Goal: Task Accomplishment & Management: Complete application form

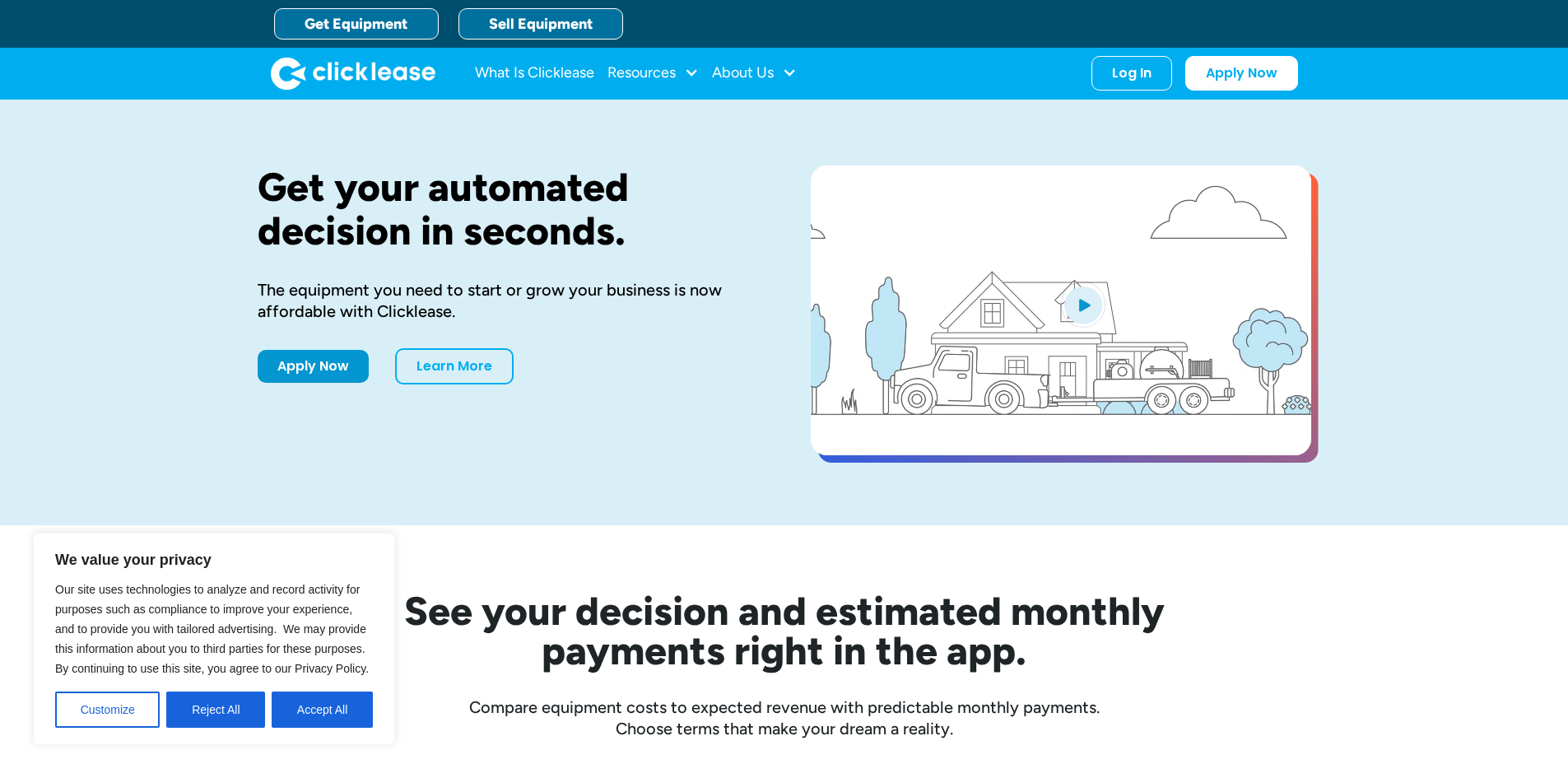
click at [526, 25] on link "Sell Equipment" at bounding box center [540, 24] width 165 height 31
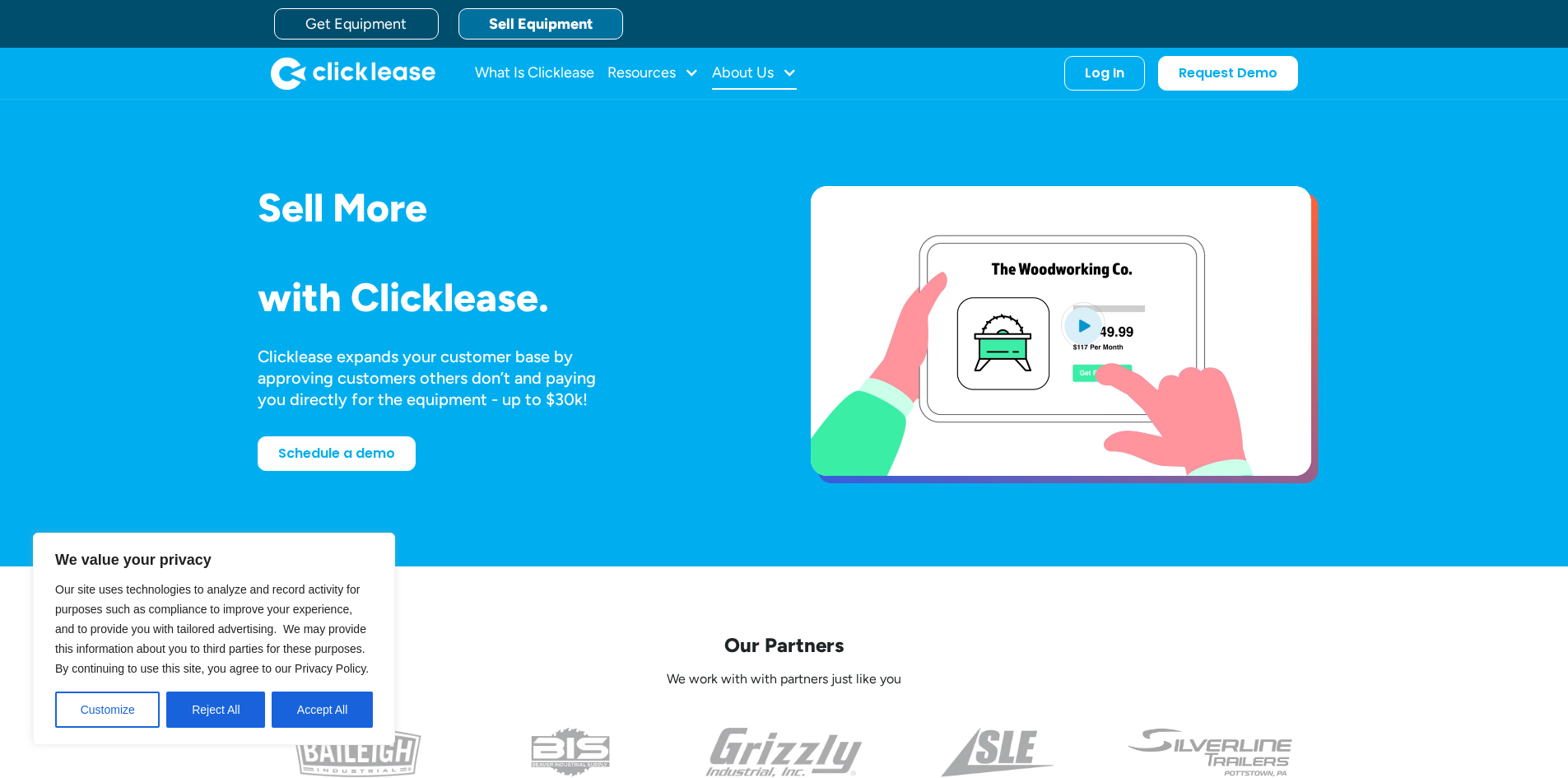
click at [771, 72] on div "About Us" at bounding box center [742, 72] width 62 height 0
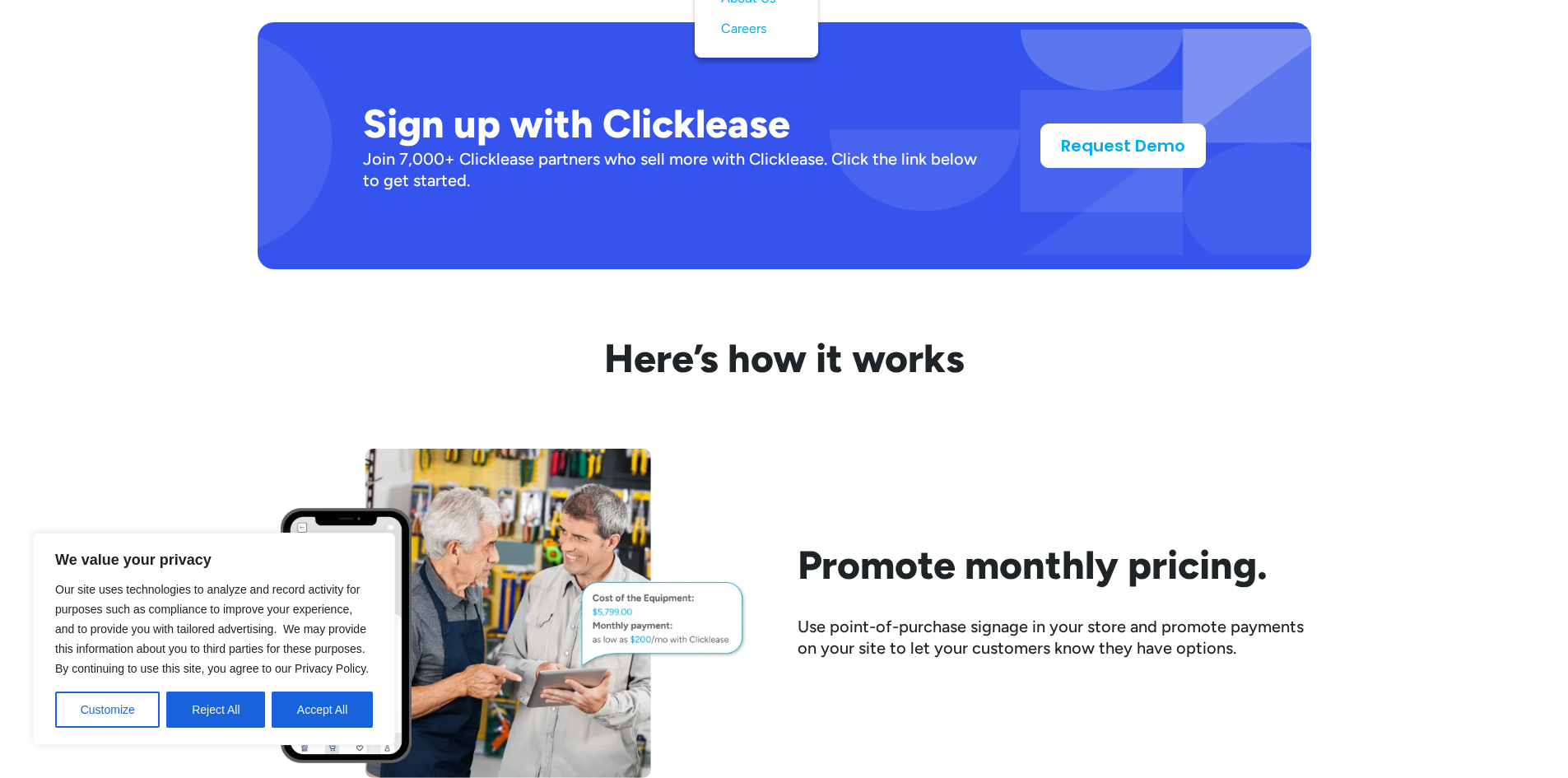
scroll to position [1399, 0]
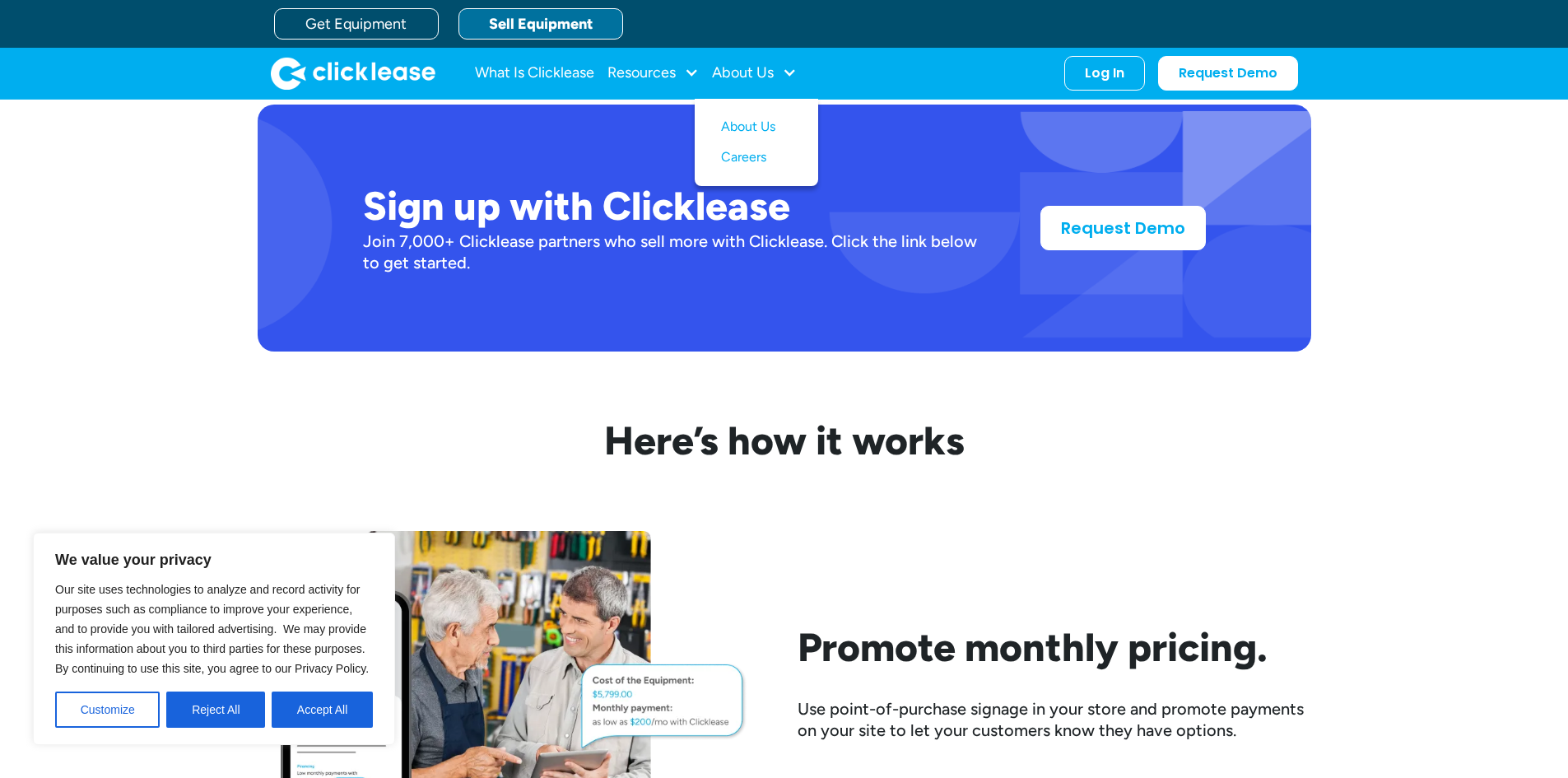
click at [413, 245] on div "Join 7,000+ Clicklease partners who sell more with Clicklease. Click the link b…" at bounding box center [675, 251] width 625 height 43
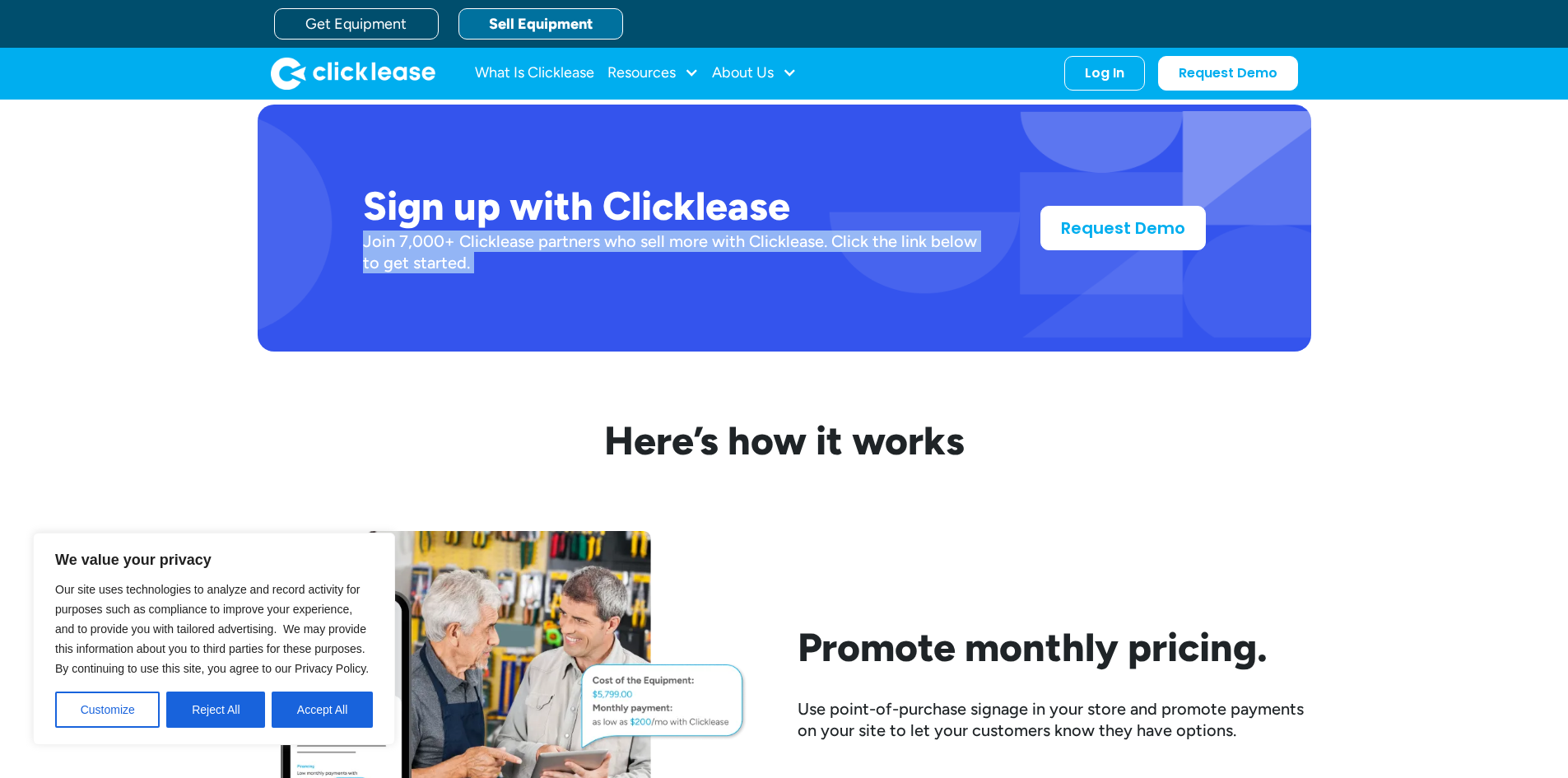
click at [413, 245] on div "Join 7,000+ Clicklease partners who sell more with Clicklease. Click the link b…" at bounding box center [675, 251] width 625 height 43
click at [461, 241] on div "Join 7,000+ Clicklease partners who sell more with Clicklease. Click the link b…" at bounding box center [675, 251] width 625 height 43
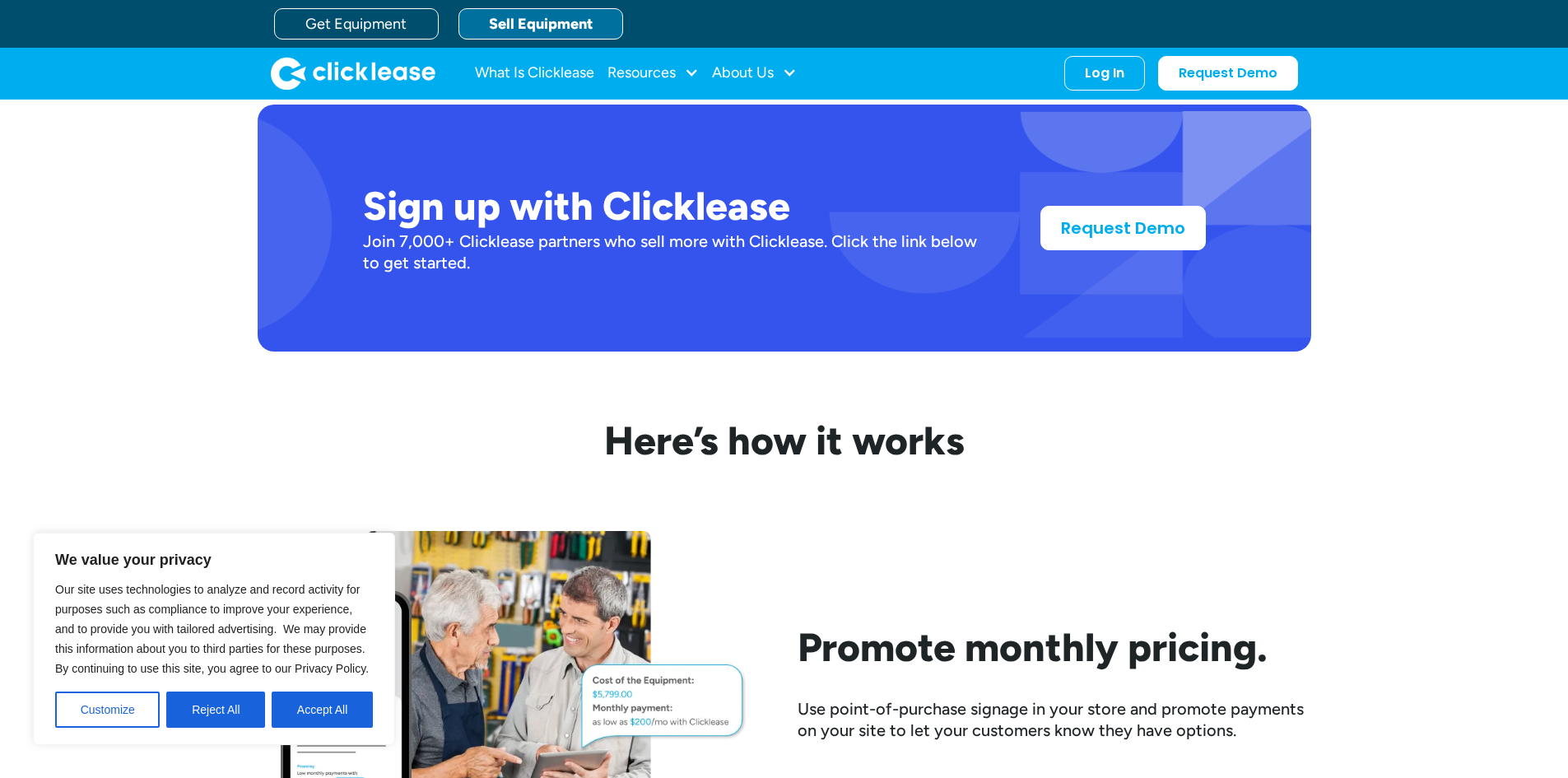
click at [461, 241] on div "Join 7,000+ Clicklease partners who sell more with Clicklease. Click the link b…" at bounding box center [675, 251] width 625 height 43
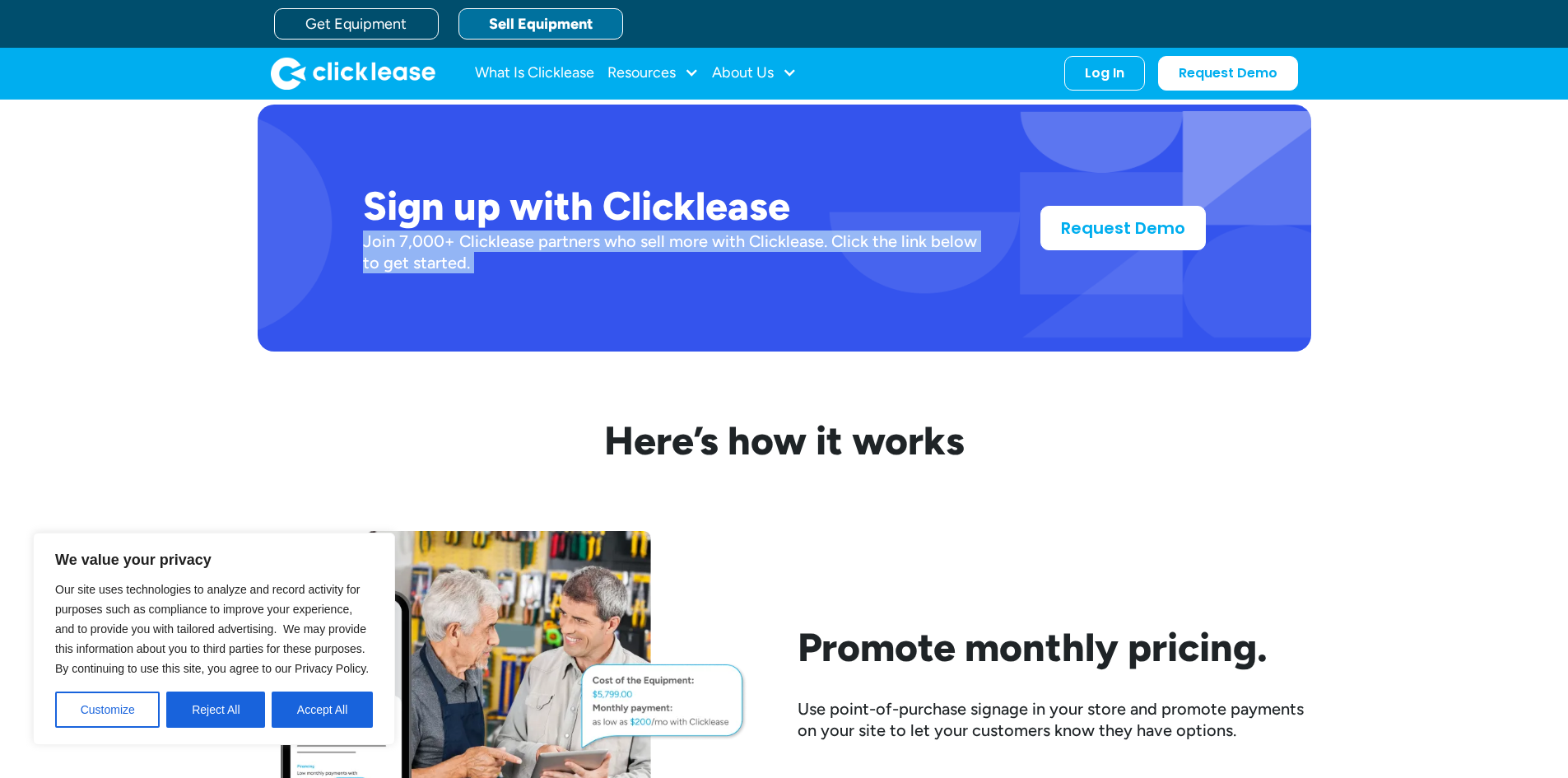
click at [461, 241] on div "Join 7,000+ Clicklease partners who sell more with Clicklease. Click the link b…" at bounding box center [675, 251] width 625 height 43
click at [1091, 233] on link "Request Demo" at bounding box center [1123, 225] width 166 height 45
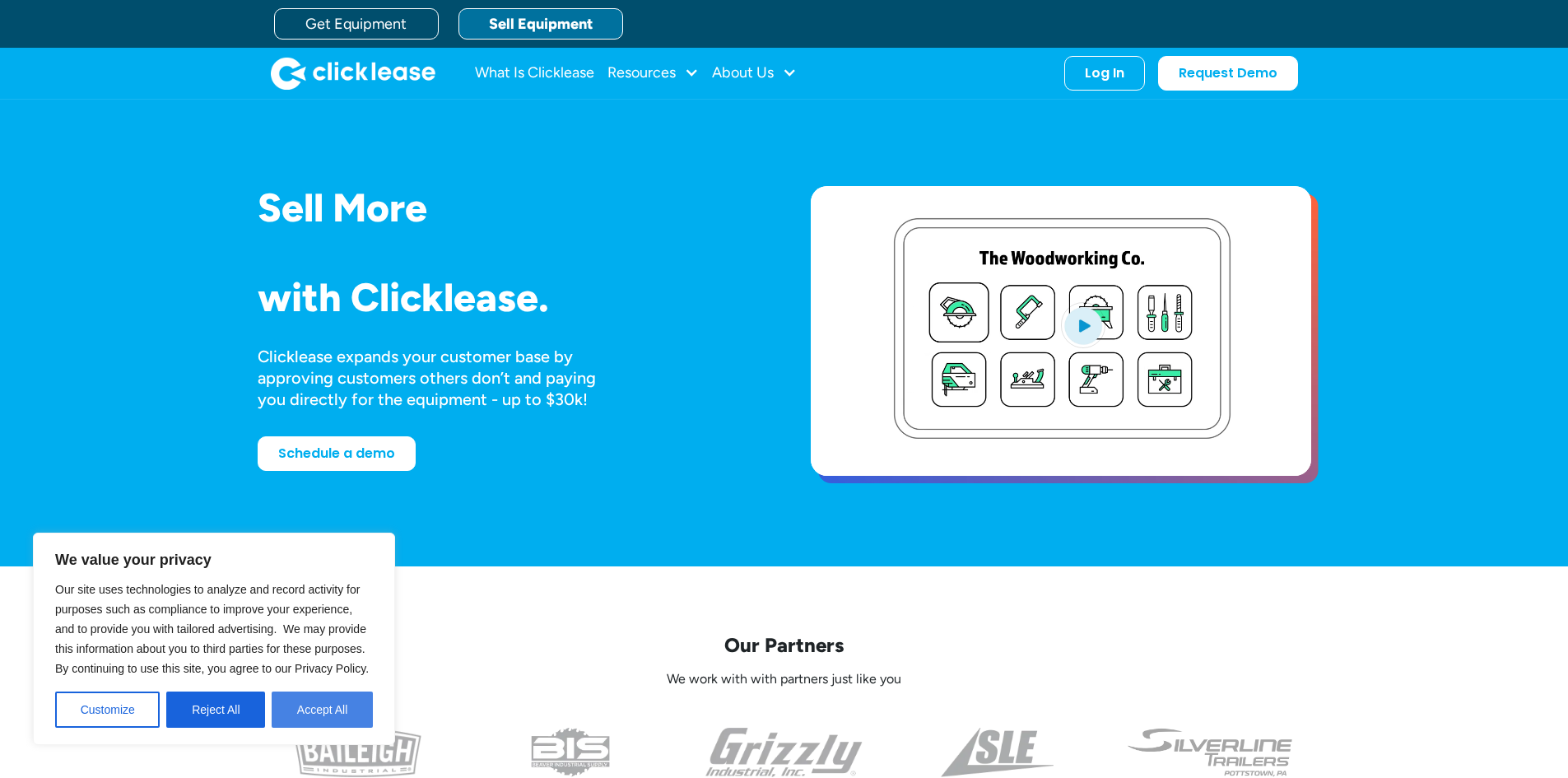
click at [352, 718] on button "Accept All" at bounding box center [322, 709] width 101 height 36
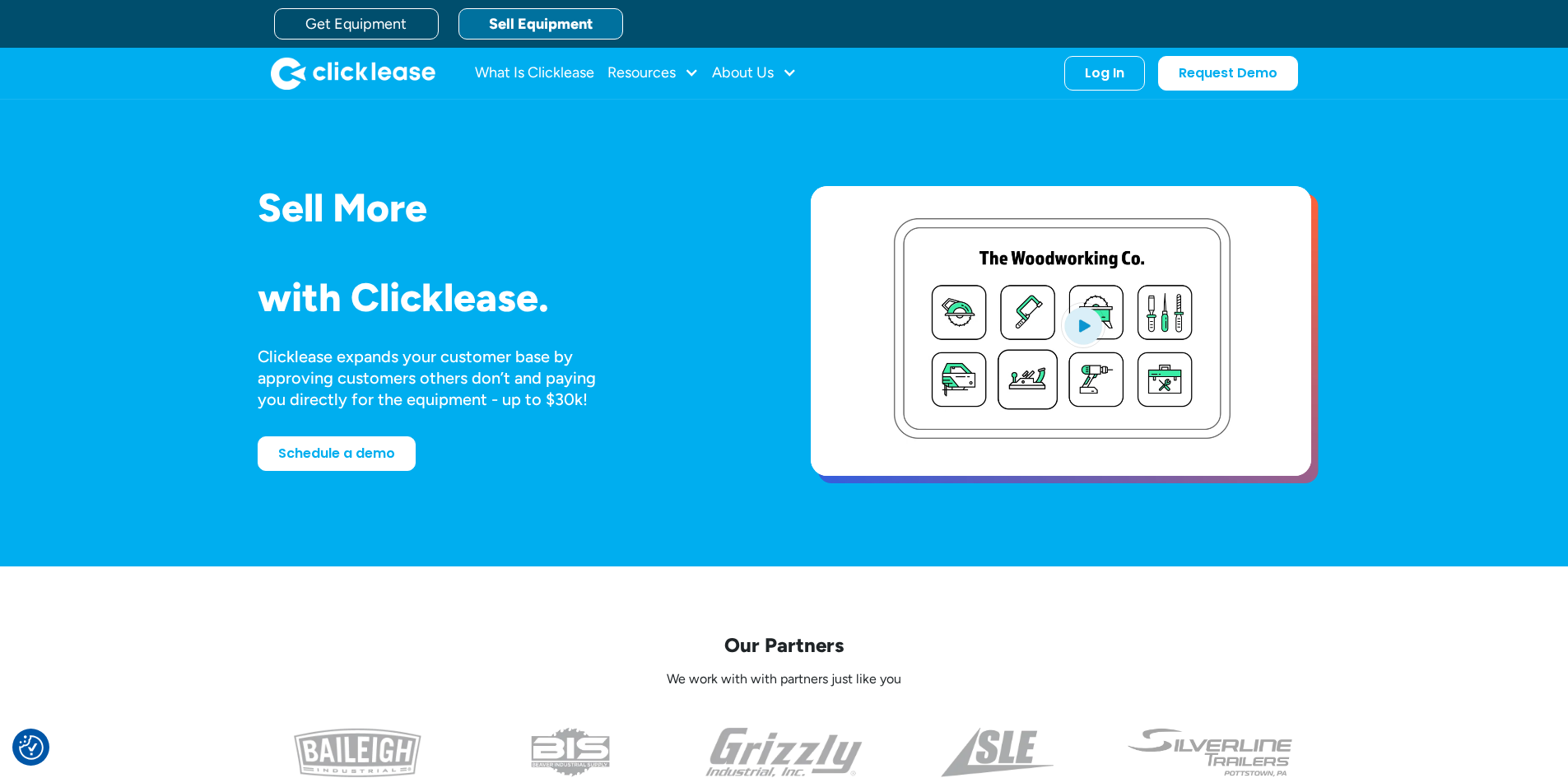
click at [288, 201] on h1 "Sell More" at bounding box center [507, 208] width 500 height 44
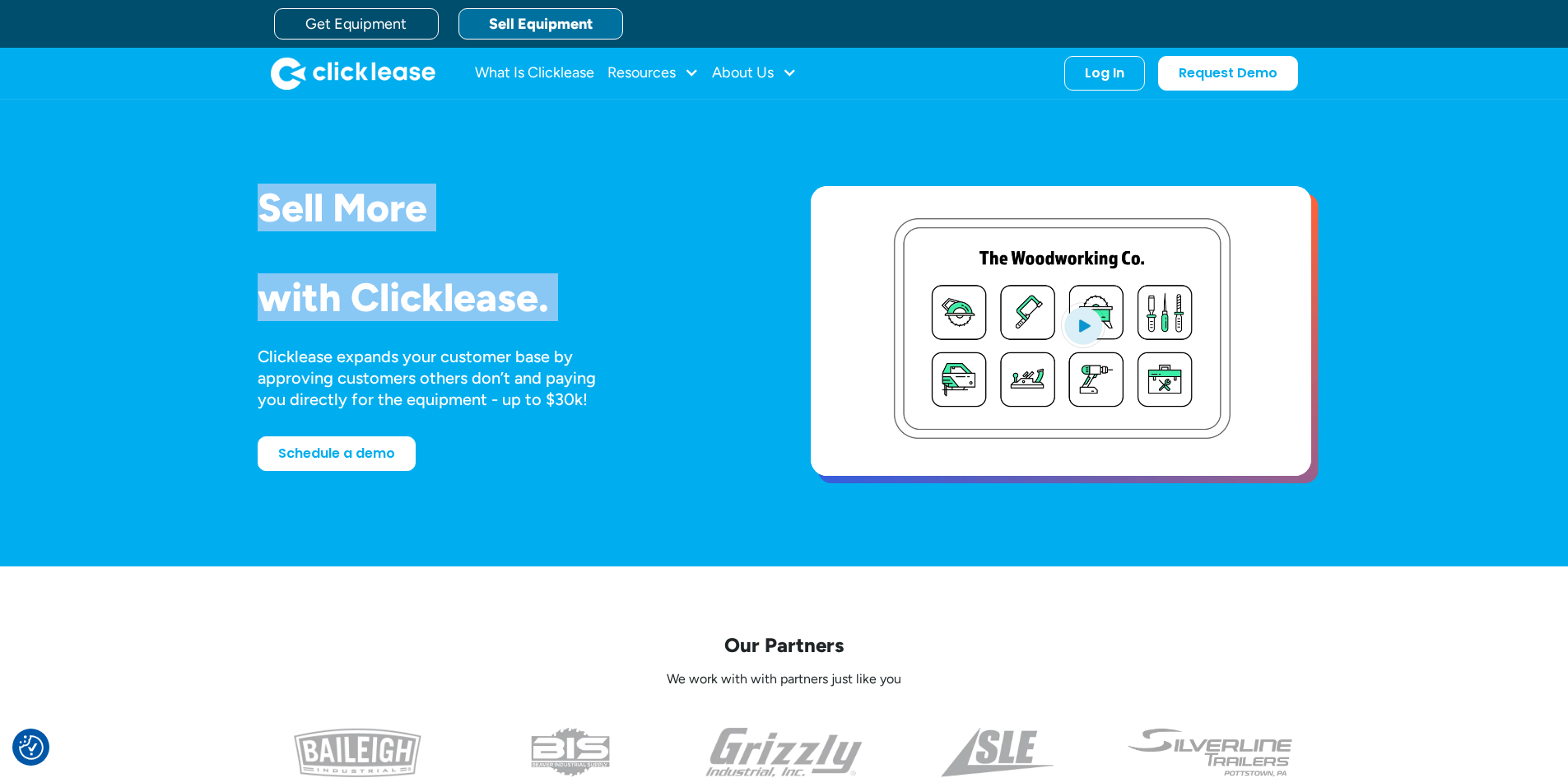
drag, startPoint x: 288, startPoint y: 201, endPoint x: 730, endPoint y: 316, distance: 456.7
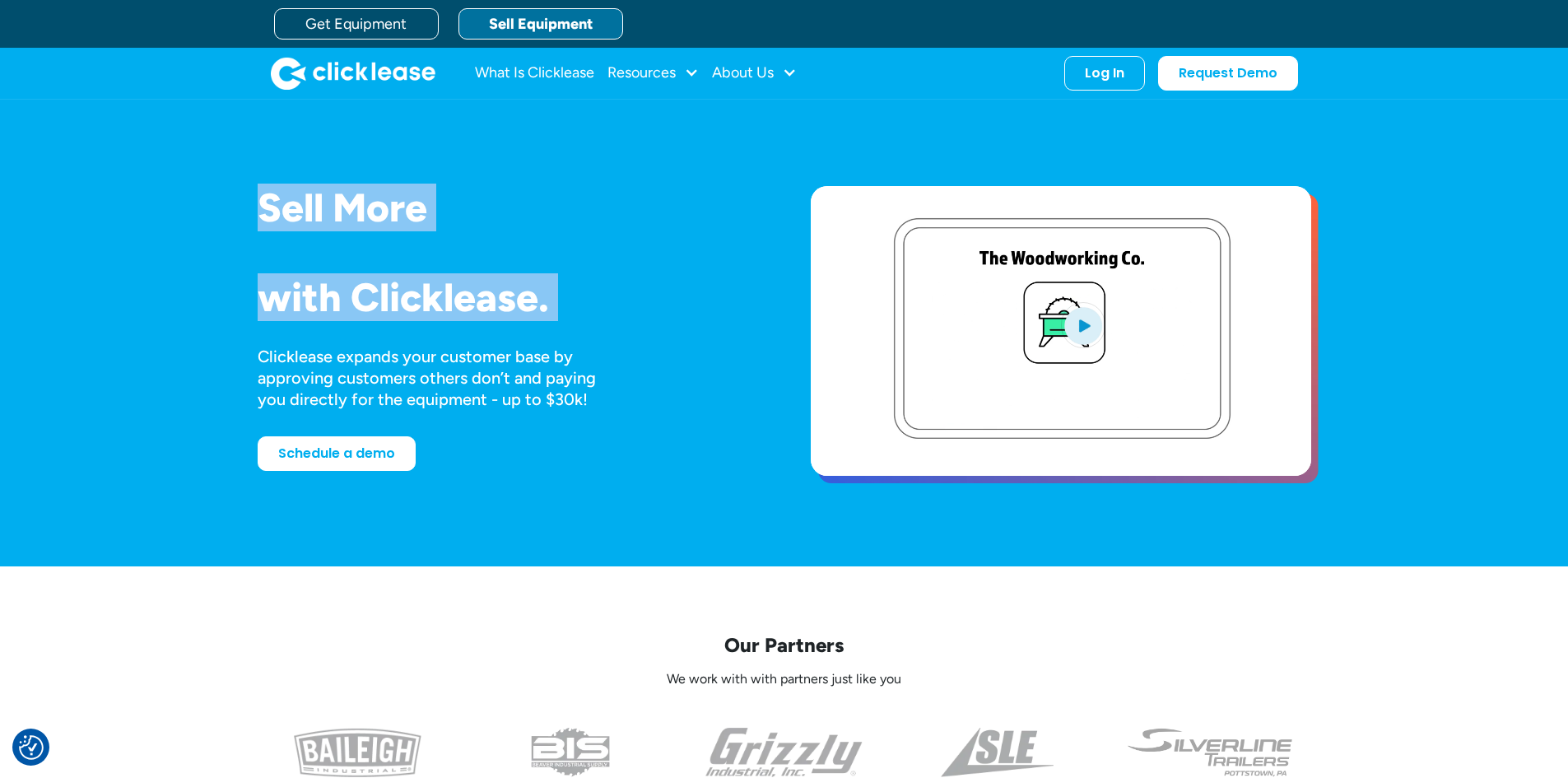
click at [730, 316] on div "Sell More Trailers Mowers Everything Welders Scrubbers Pizza Ovens Bandsaws 3D …" at bounding box center [507, 252] width 500 height 133
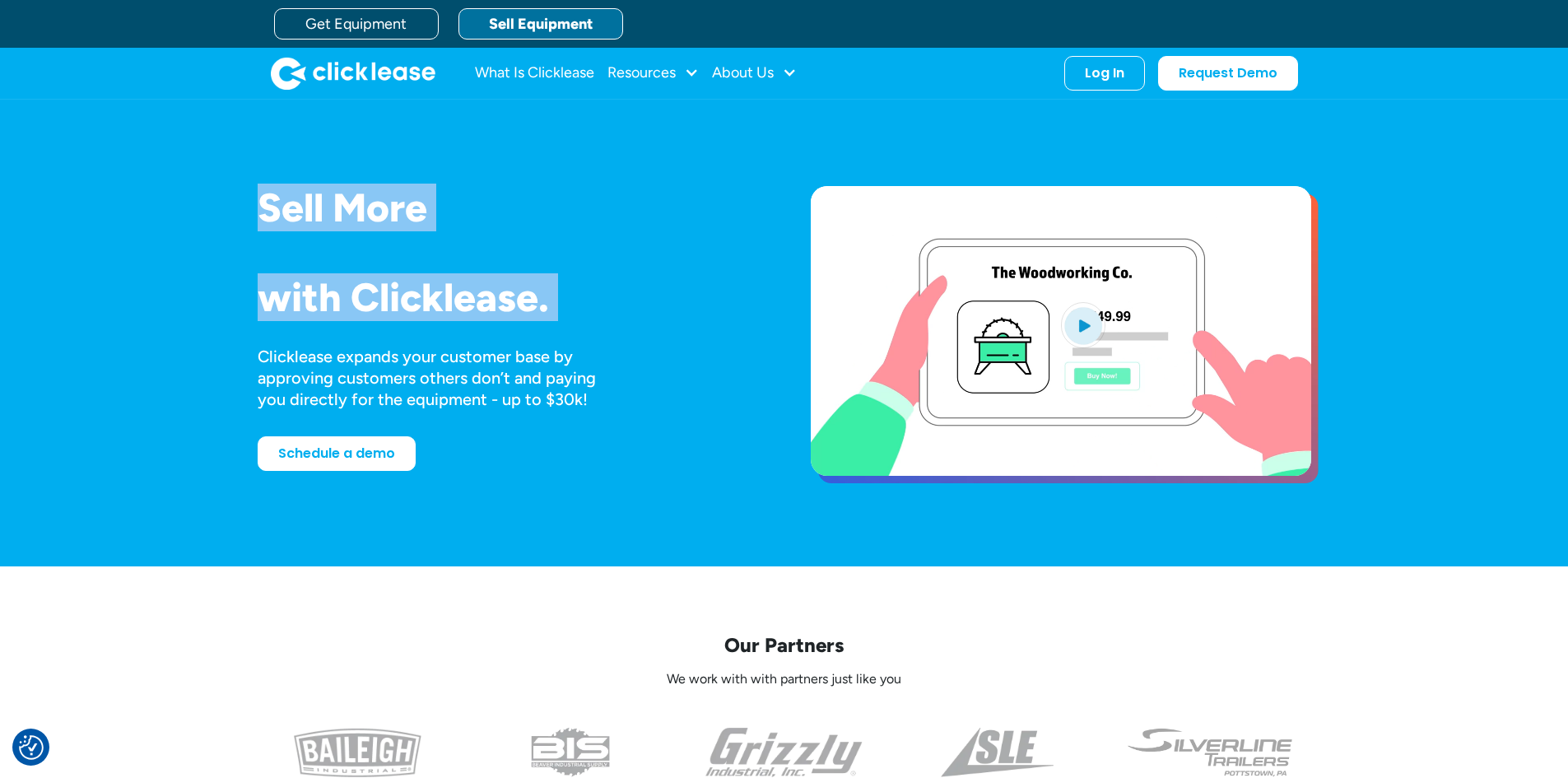
click at [1111, 317] on video "open lightbox" at bounding box center [1060, 330] width 500 height 289
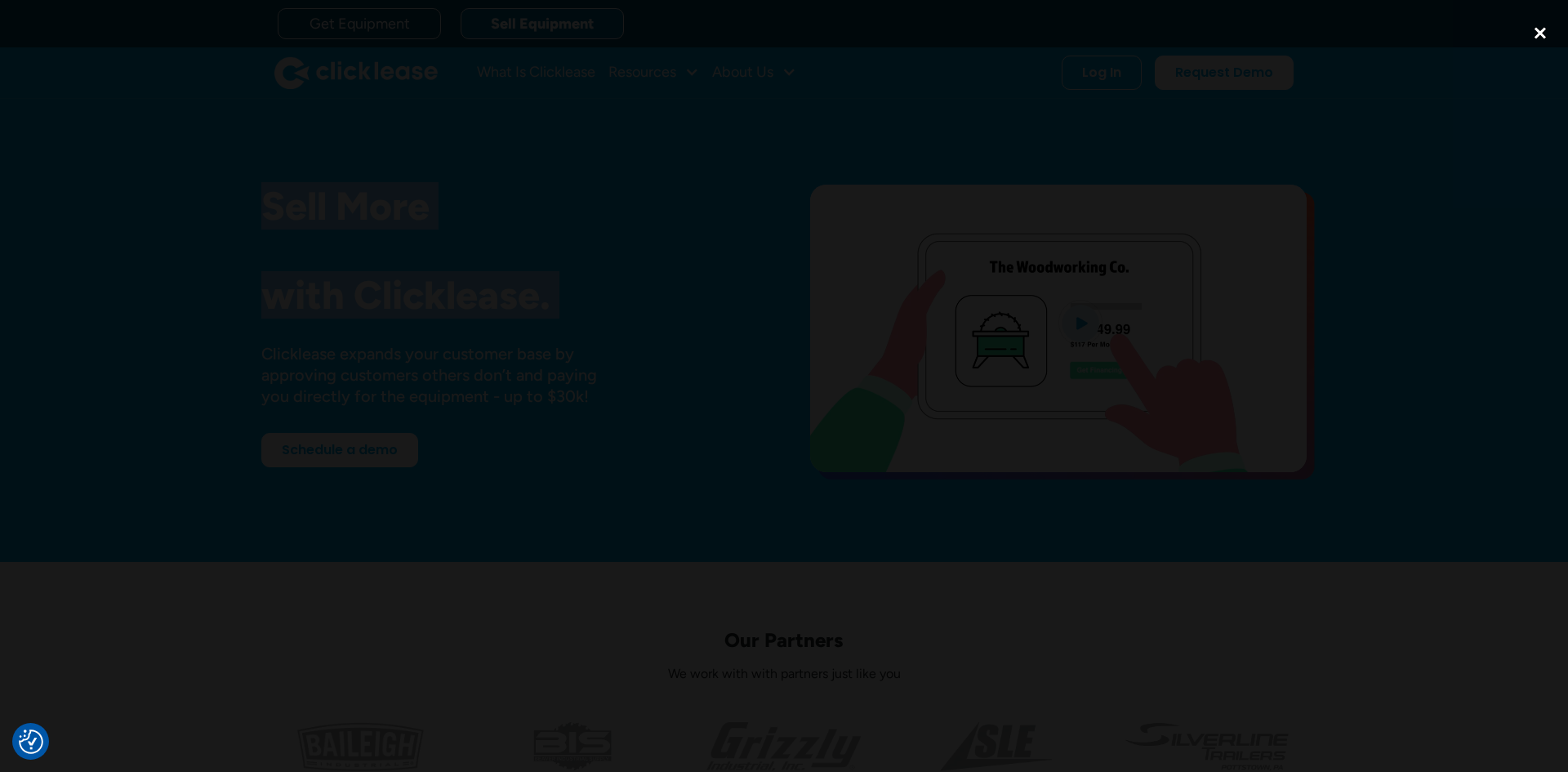
click at [1542, 37] on div "close lightbox" at bounding box center [1540, 33] width 56 height 36
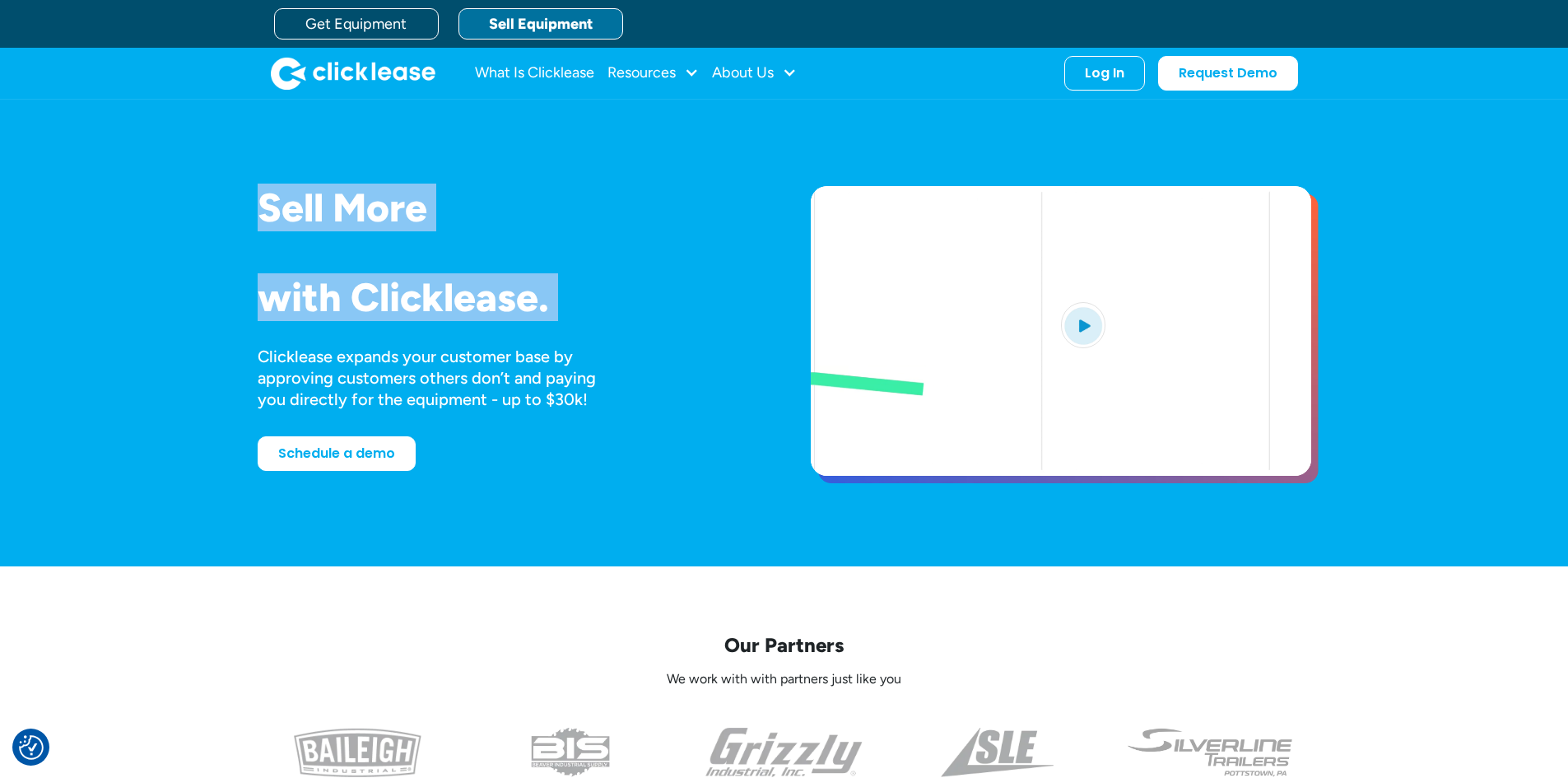
scroll to position [82, 0]
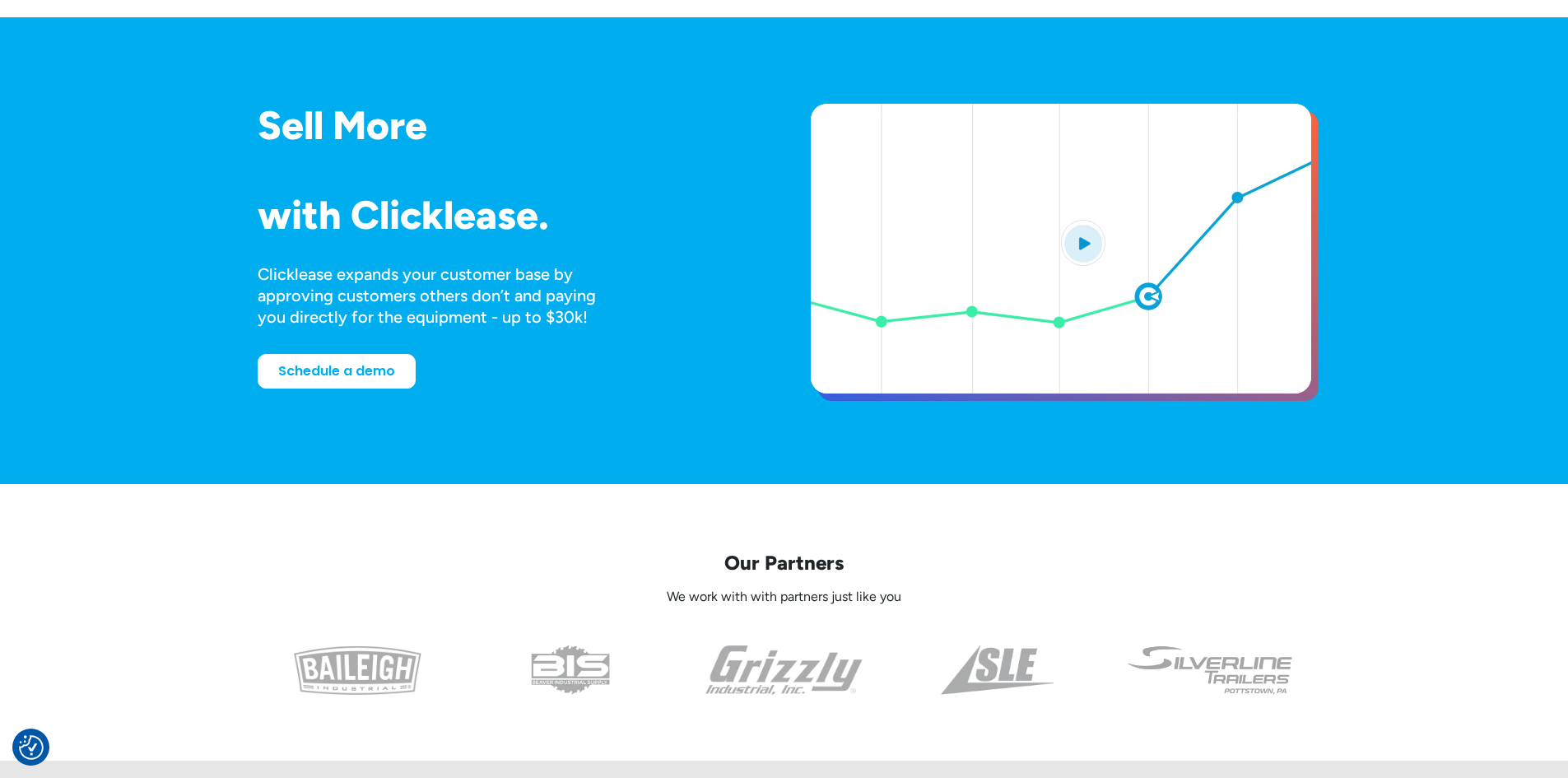
click at [259, 413] on div "Sell More Trailers Mowers Everything Welders Scrubbers Pizza Ovens Bandsaws 3D …" at bounding box center [784, 250] width 1054 height 426
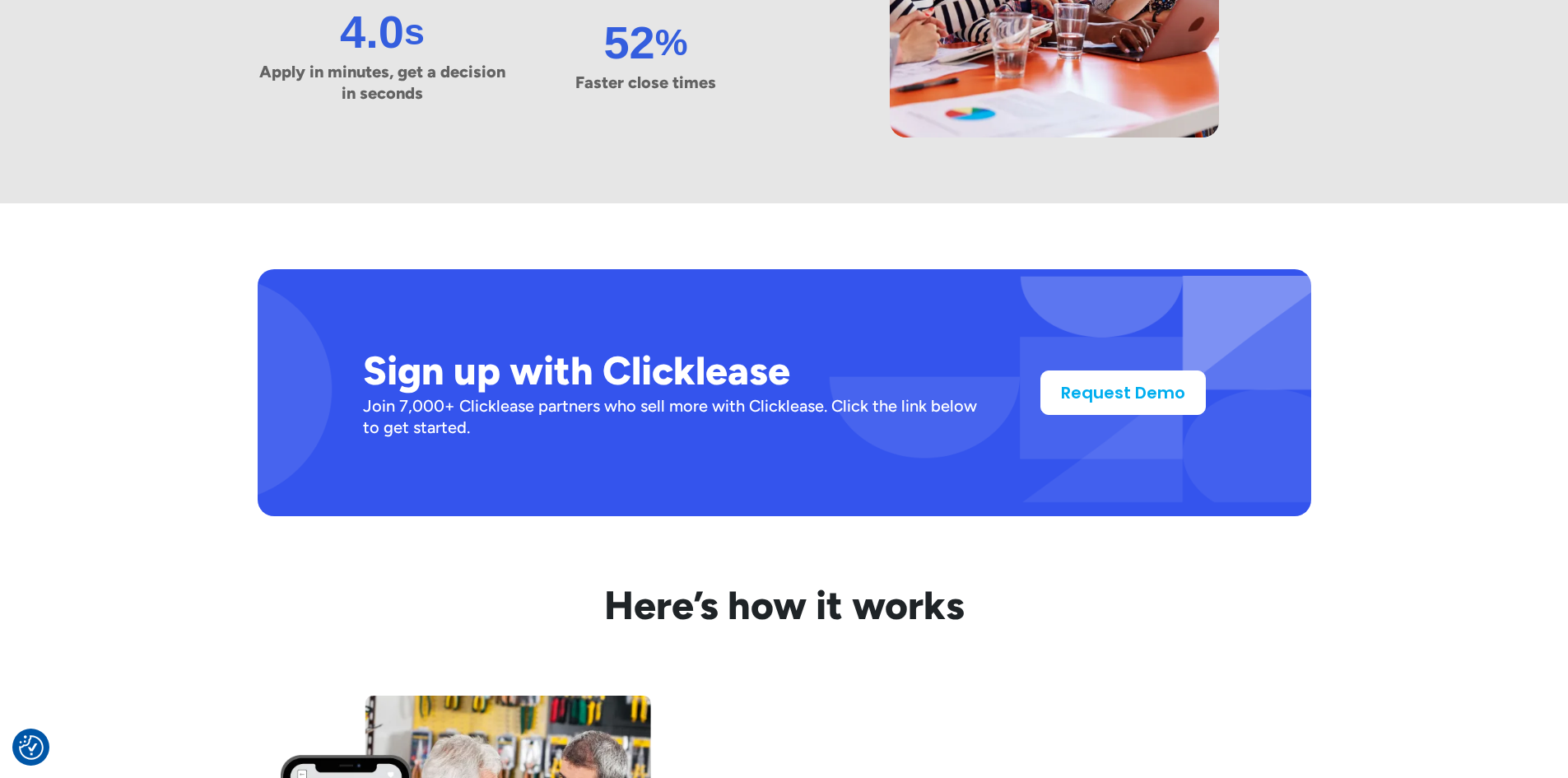
scroll to position [1317, 0]
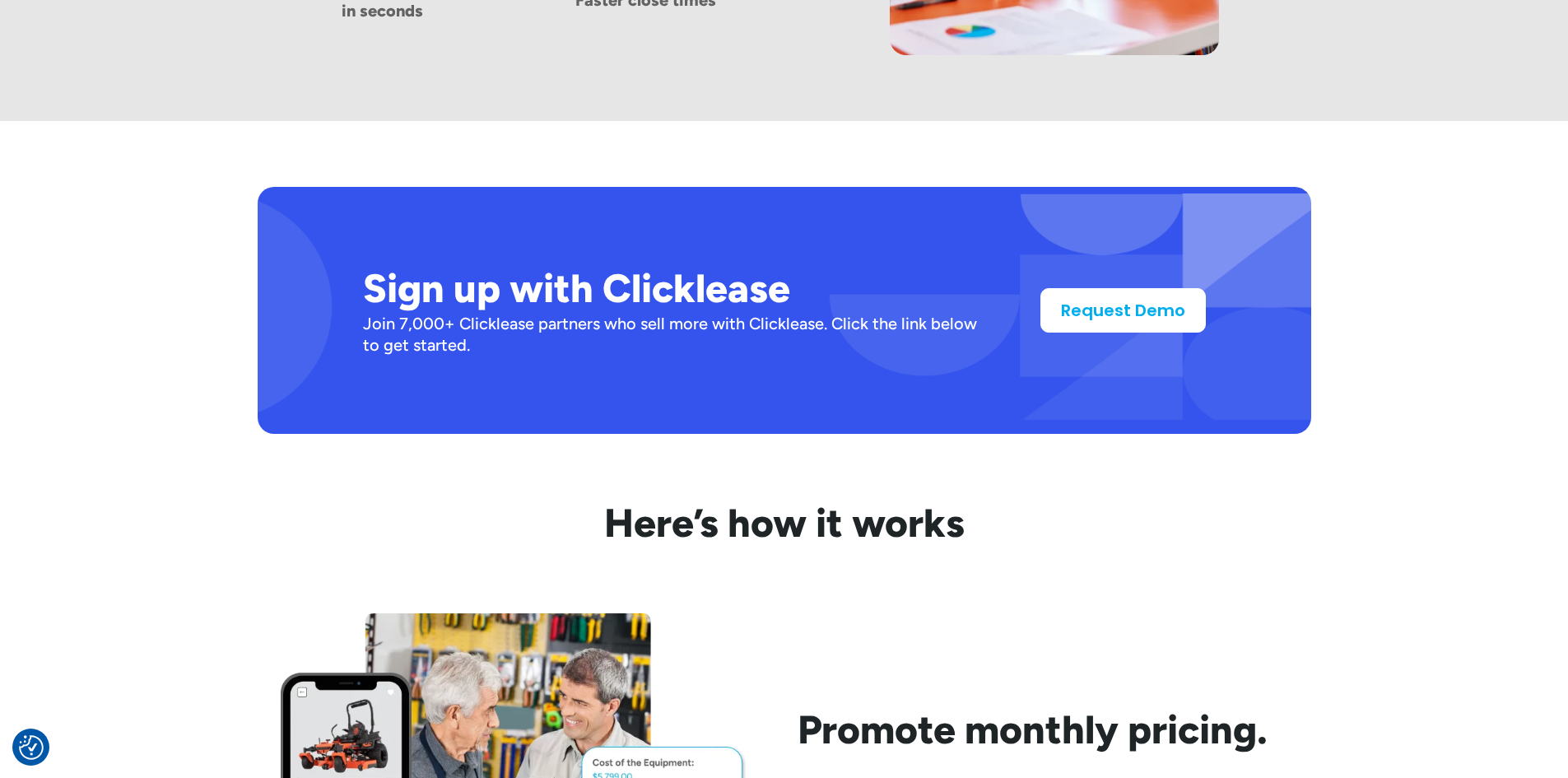
click at [711, 280] on h2 "Sign up with Clicklease" at bounding box center [675, 289] width 625 height 48
click at [639, 304] on h2 "Sign up with Clicklease" at bounding box center [675, 289] width 625 height 48
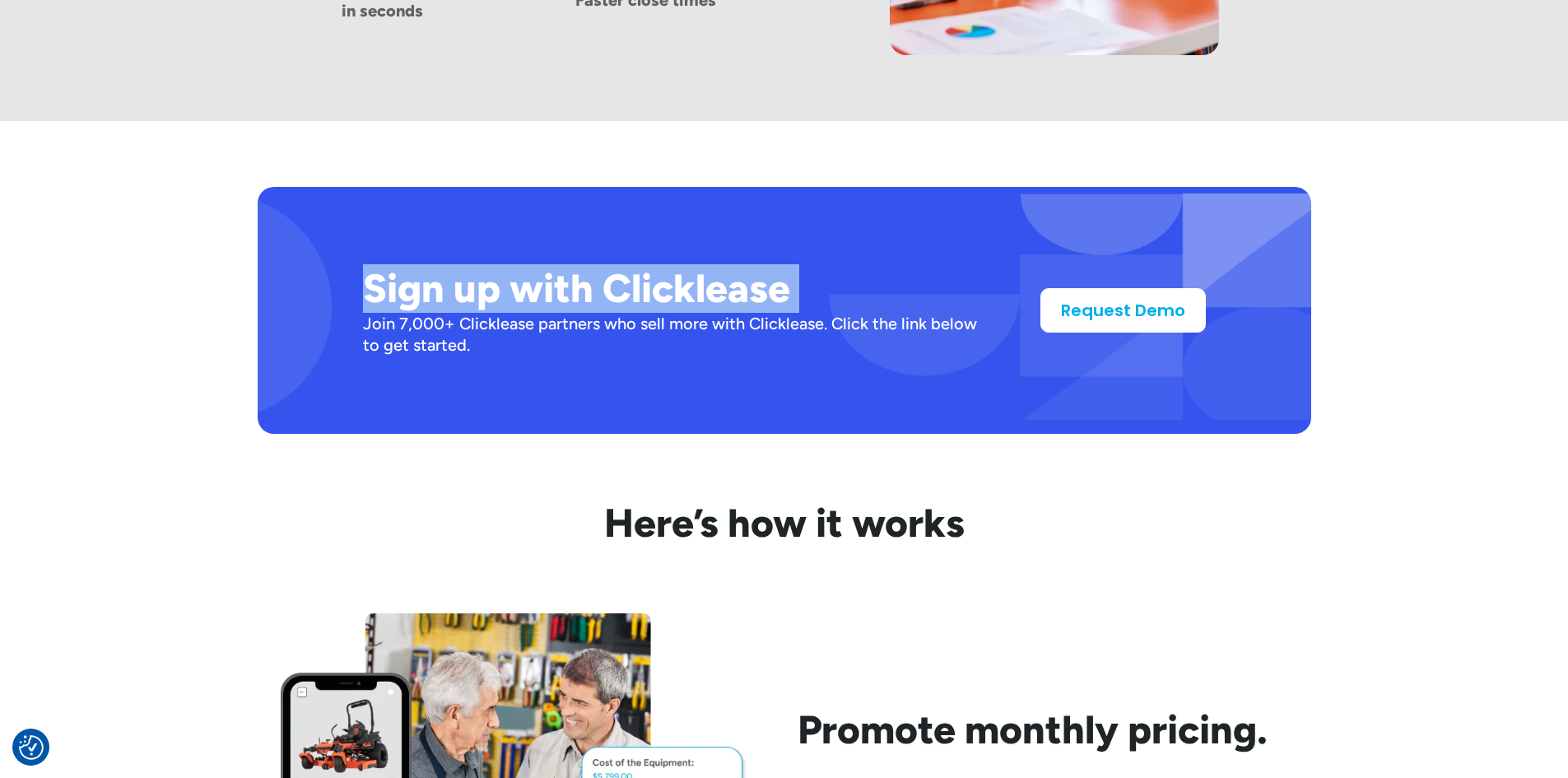
click at [639, 304] on h2 "Sign up with Clicklease" at bounding box center [675, 289] width 625 height 48
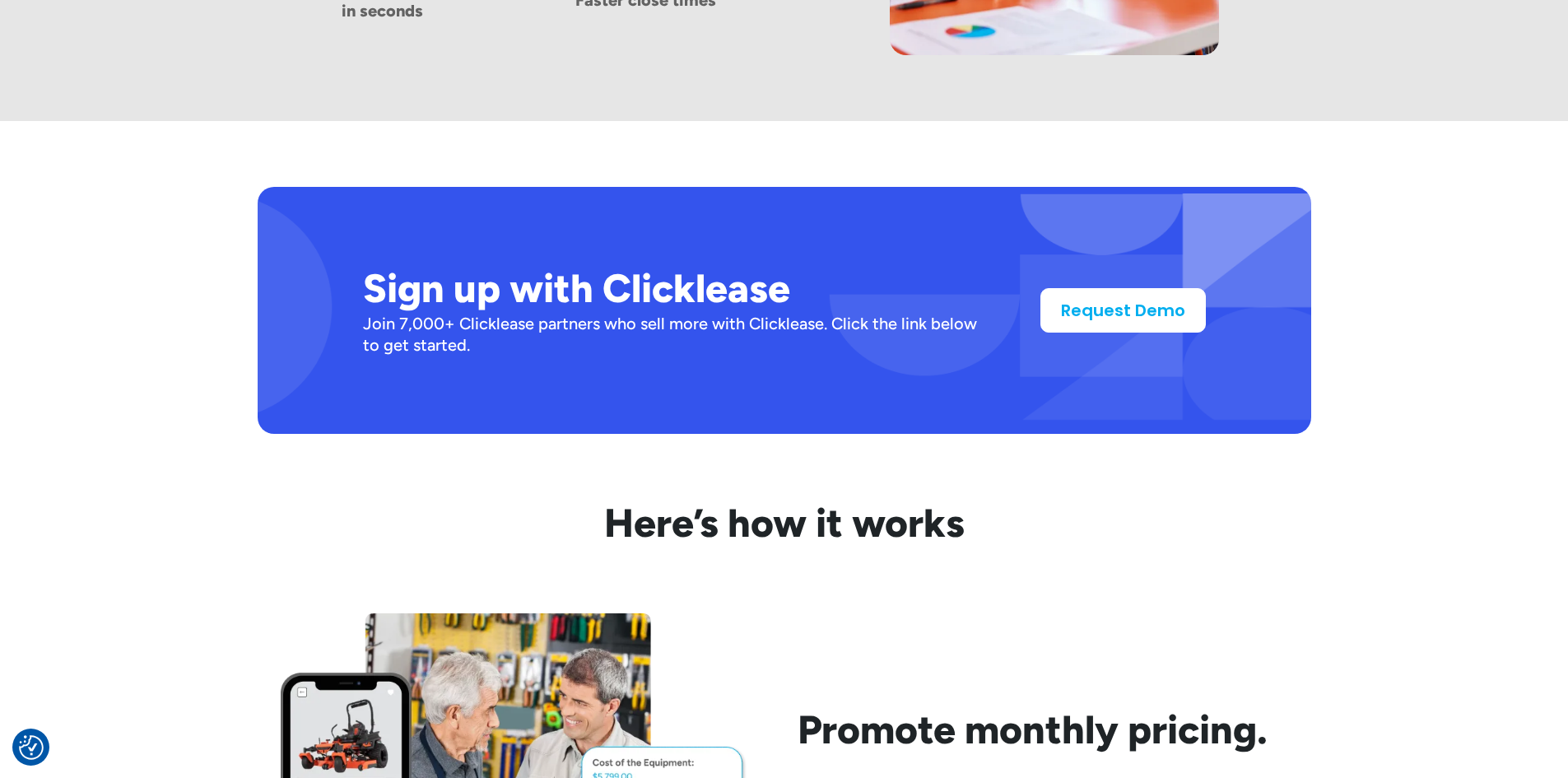
click at [515, 317] on div "Join 7,000+ Clicklease partners who sell more with Clicklease. Click the link b…" at bounding box center [675, 333] width 625 height 43
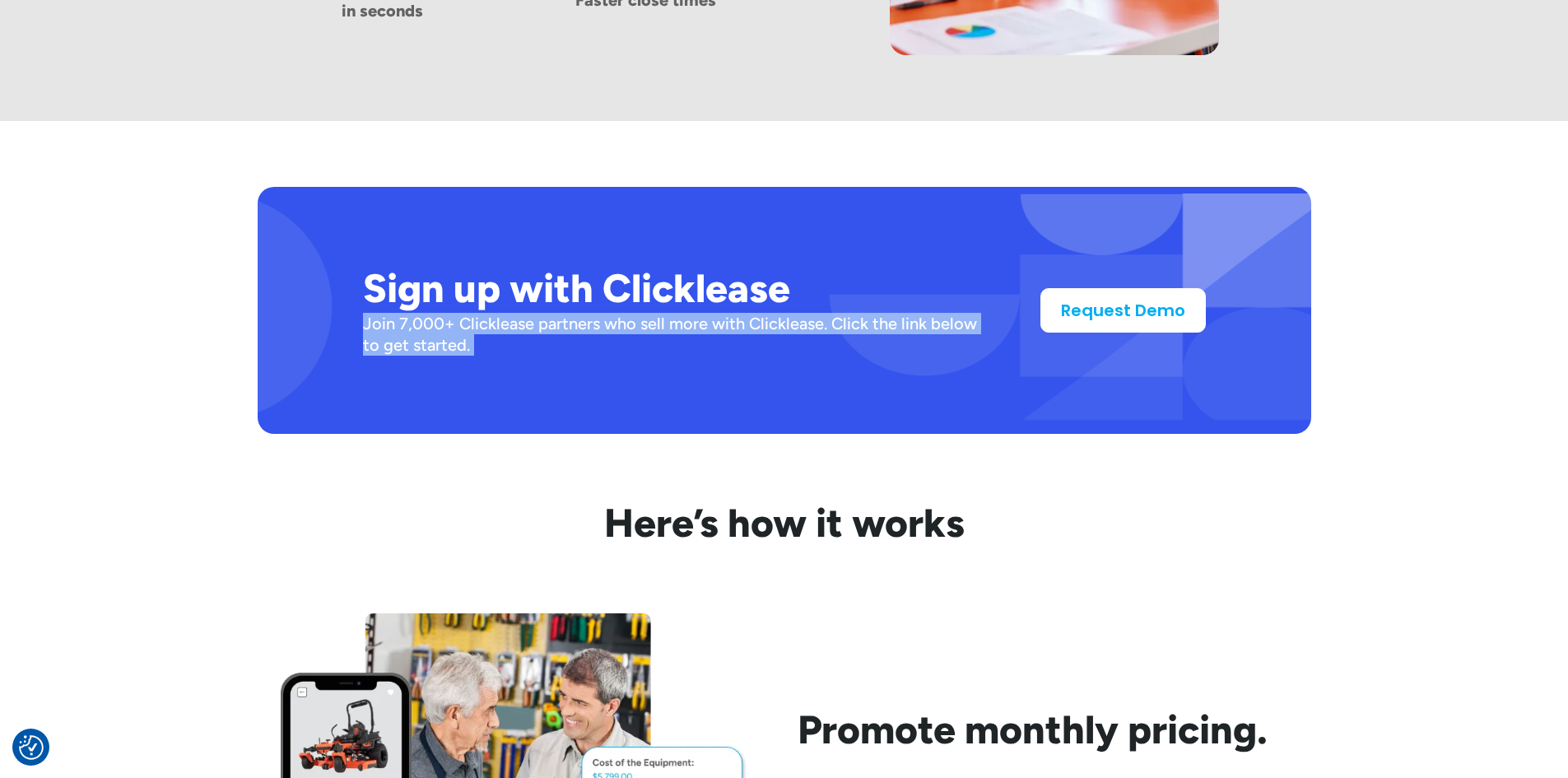
click at [515, 317] on div "Join 7,000+ Clicklease partners who sell more with Clicklease. Click the link b…" at bounding box center [675, 333] width 625 height 43
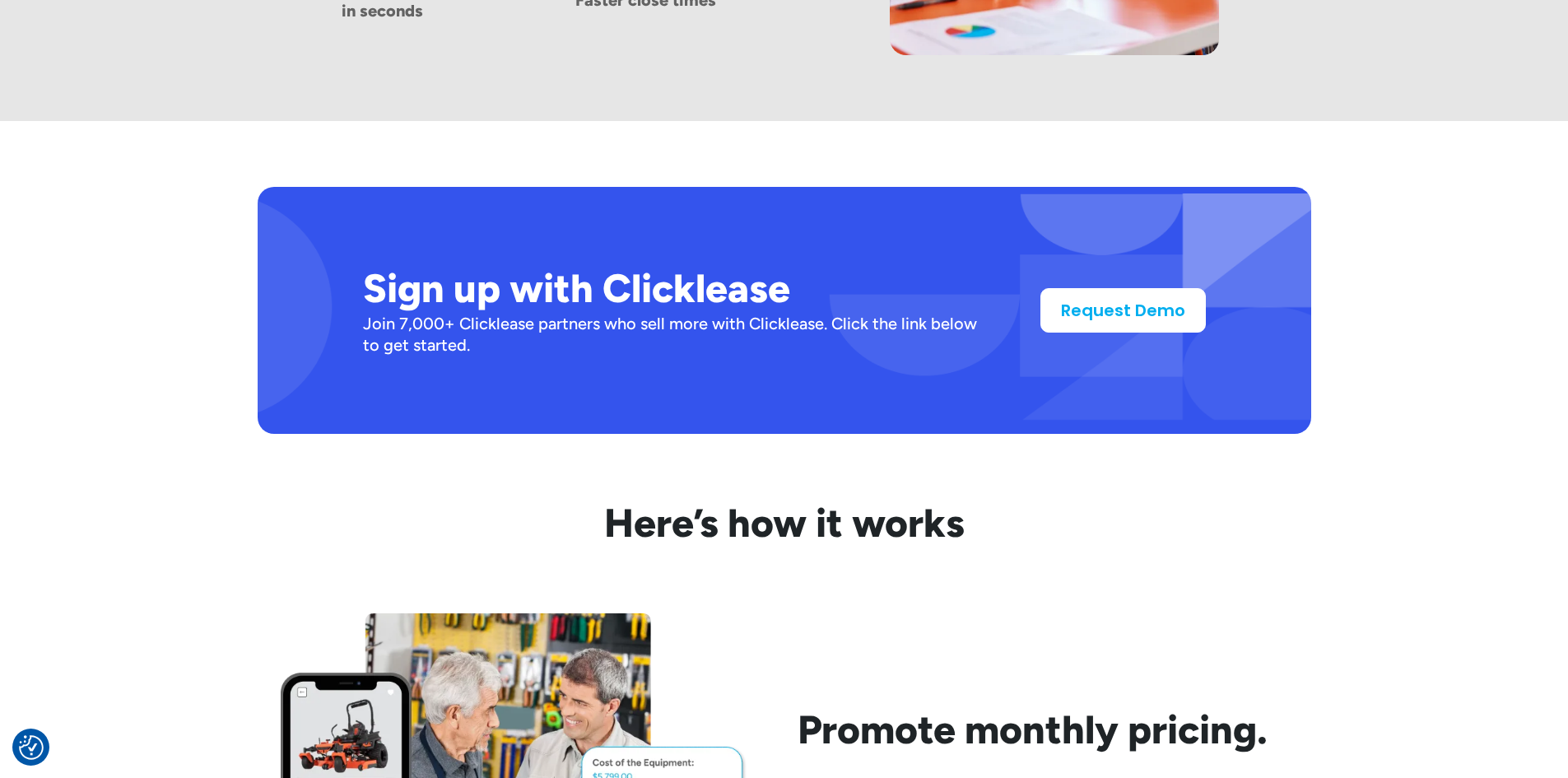
click at [552, 302] on h2 "Sign up with Clicklease" at bounding box center [675, 289] width 625 height 48
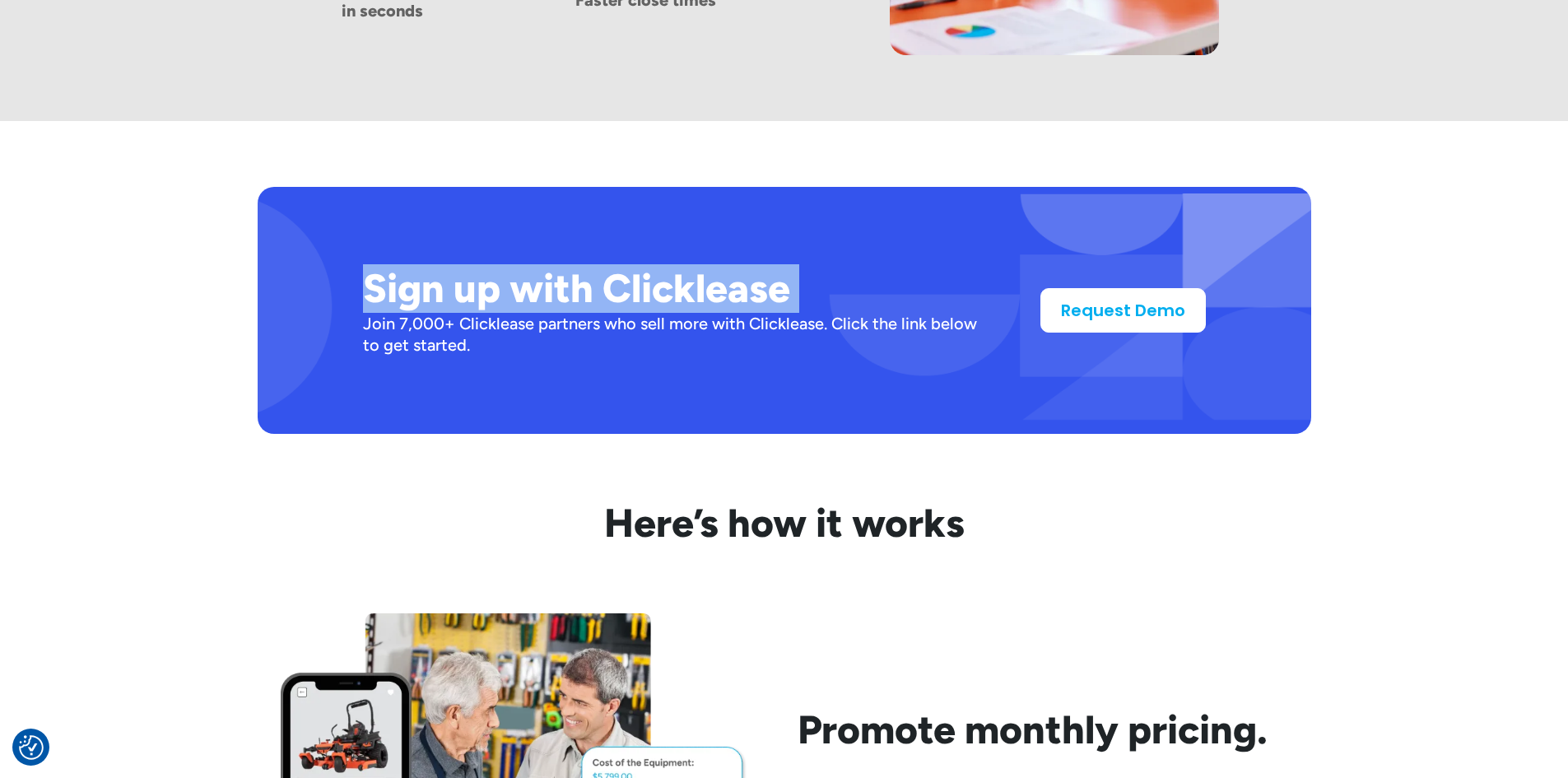
click at [552, 302] on h2 "Sign up with Clicklease" at bounding box center [675, 289] width 625 height 48
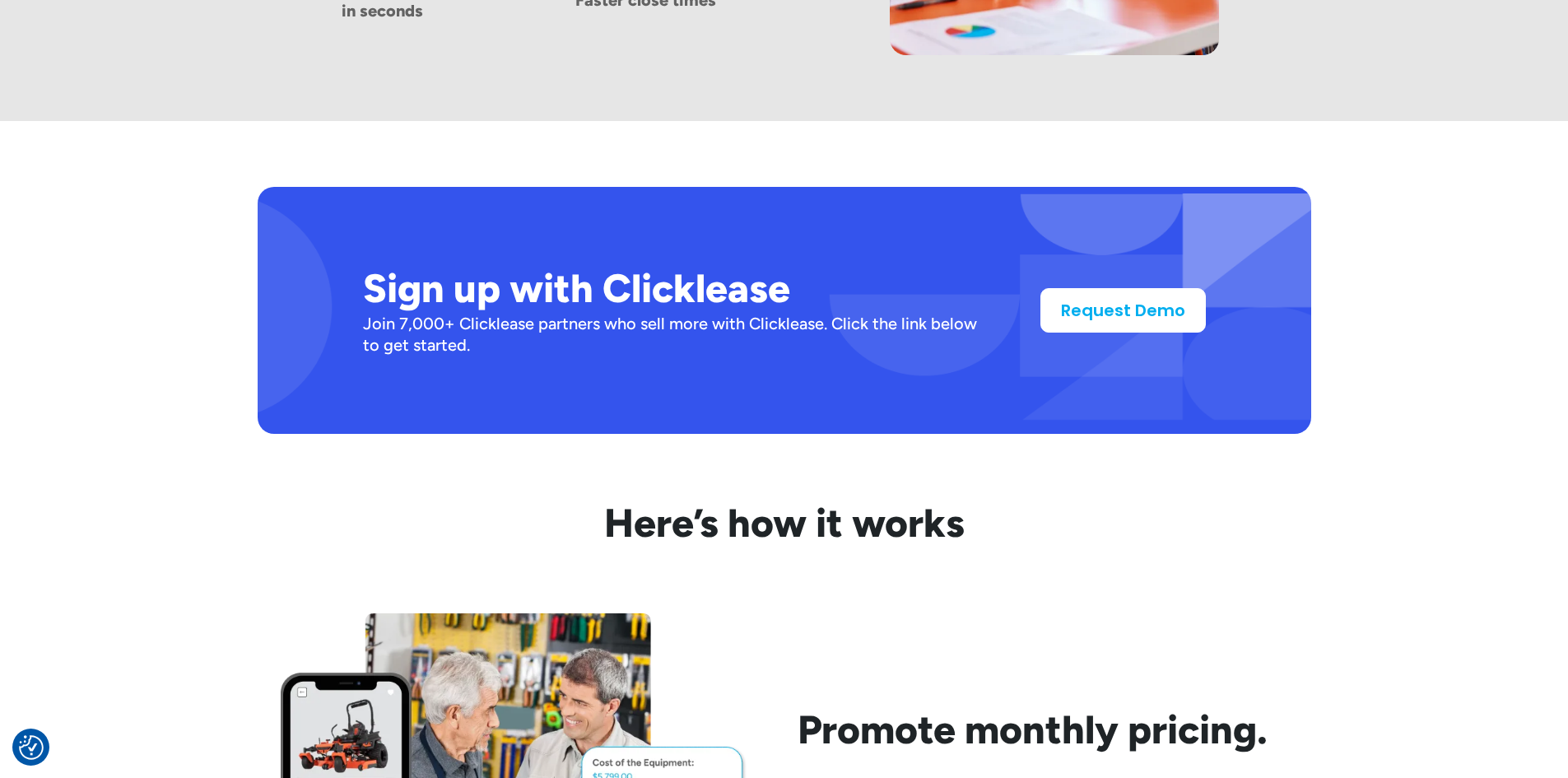
click at [506, 322] on div "Join 7,000+ Clicklease partners who sell more with Clicklease. Click the link b…" at bounding box center [675, 333] width 625 height 43
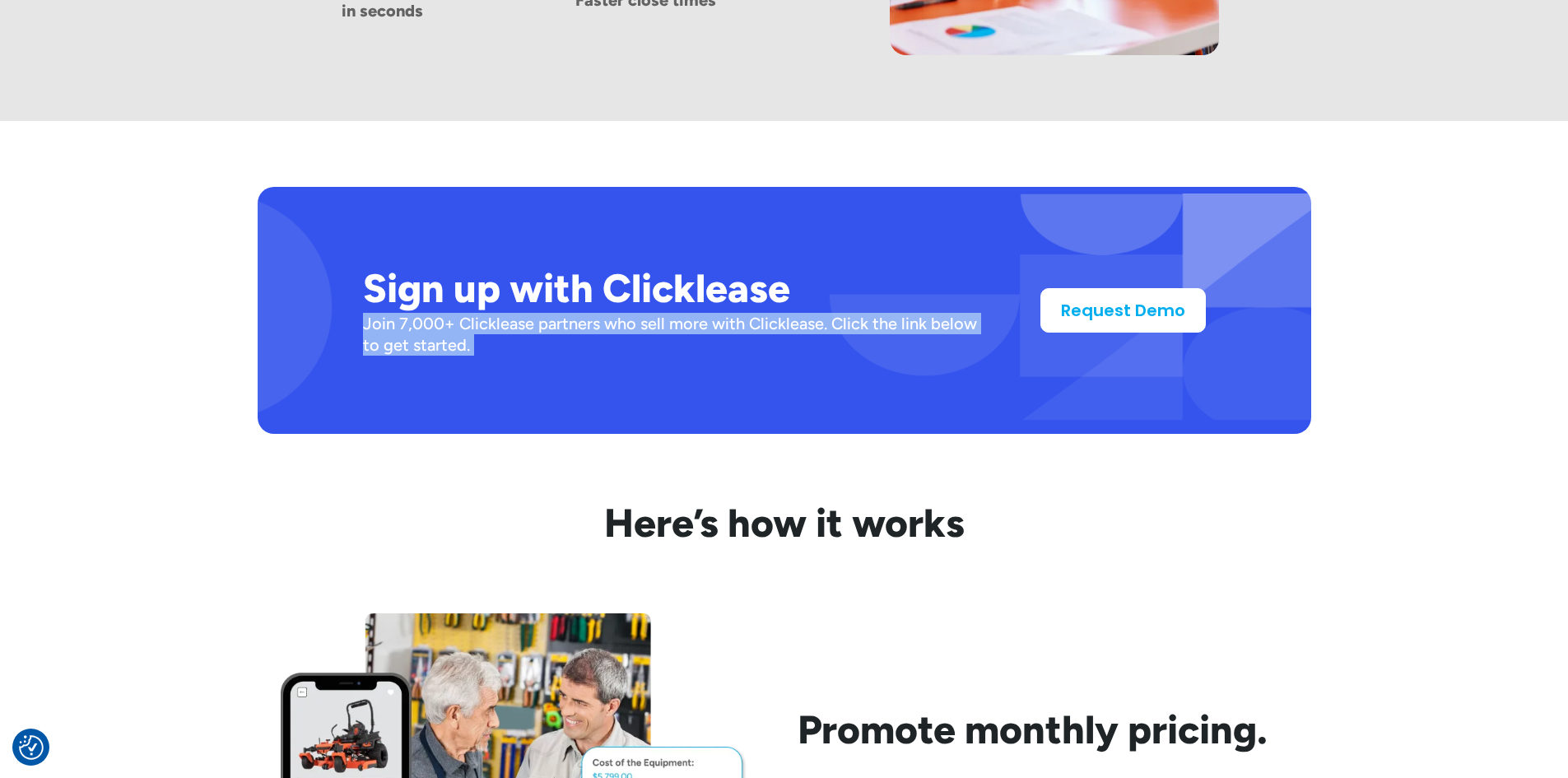
click at [506, 322] on div "Join 7,000+ Clicklease partners who sell more with Clicklease. Click the link b…" at bounding box center [675, 333] width 625 height 43
click at [435, 330] on div "Join 7,000+ Clicklease partners who sell more with Clicklease. Click the link b…" at bounding box center [675, 333] width 625 height 43
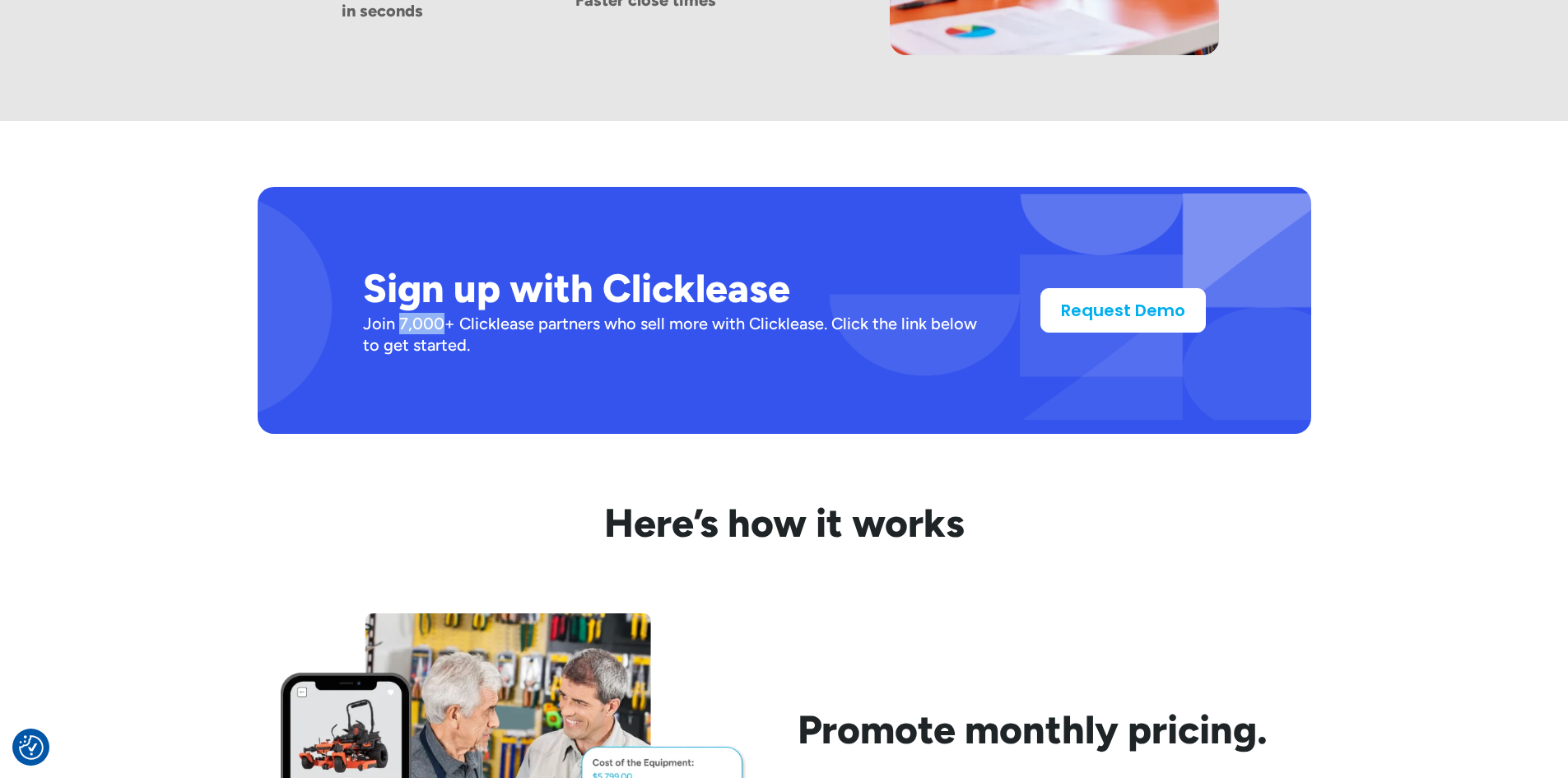
click at [435, 330] on div "Join 7,000+ Clicklease partners who sell more with Clicklease. Click the link b…" at bounding box center [675, 333] width 625 height 43
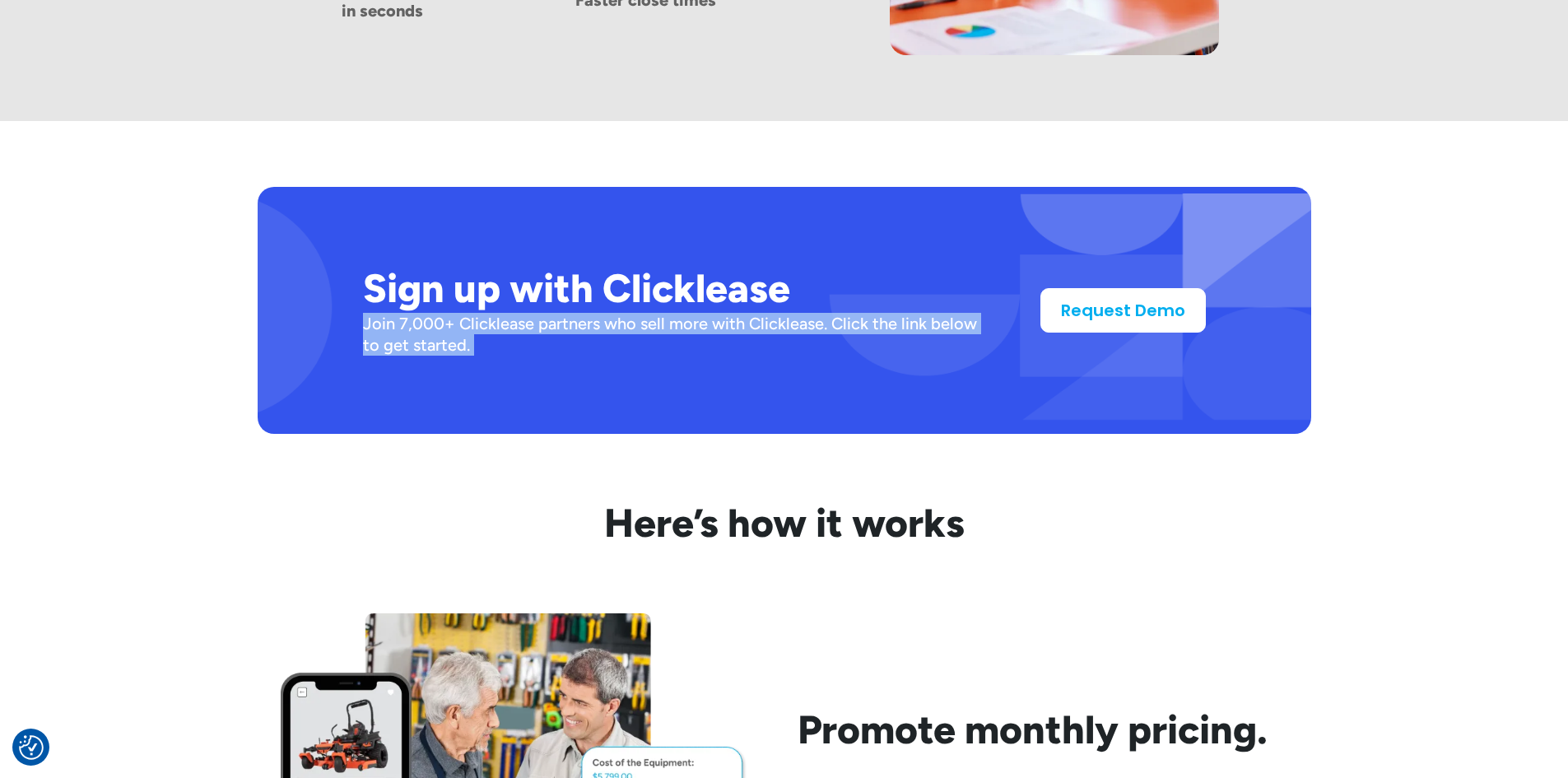
click at [435, 330] on div "Join 7,000+ Clicklease partners who sell more with Clicklease. Click the link b…" at bounding box center [675, 333] width 625 height 43
click at [368, 325] on div "Join 7,000+ Clicklease partners who sell more with Clicklease. Click the link b…" at bounding box center [675, 333] width 625 height 43
drag, startPoint x: 368, startPoint y: 325, endPoint x: 498, endPoint y: 360, distance: 134.6
click at [498, 360] on div "Sign up with Clicklease Join 7,000+ Clicklease partners who sell more with Clic…" at bounding box center [784, 309] width 1054 height 247
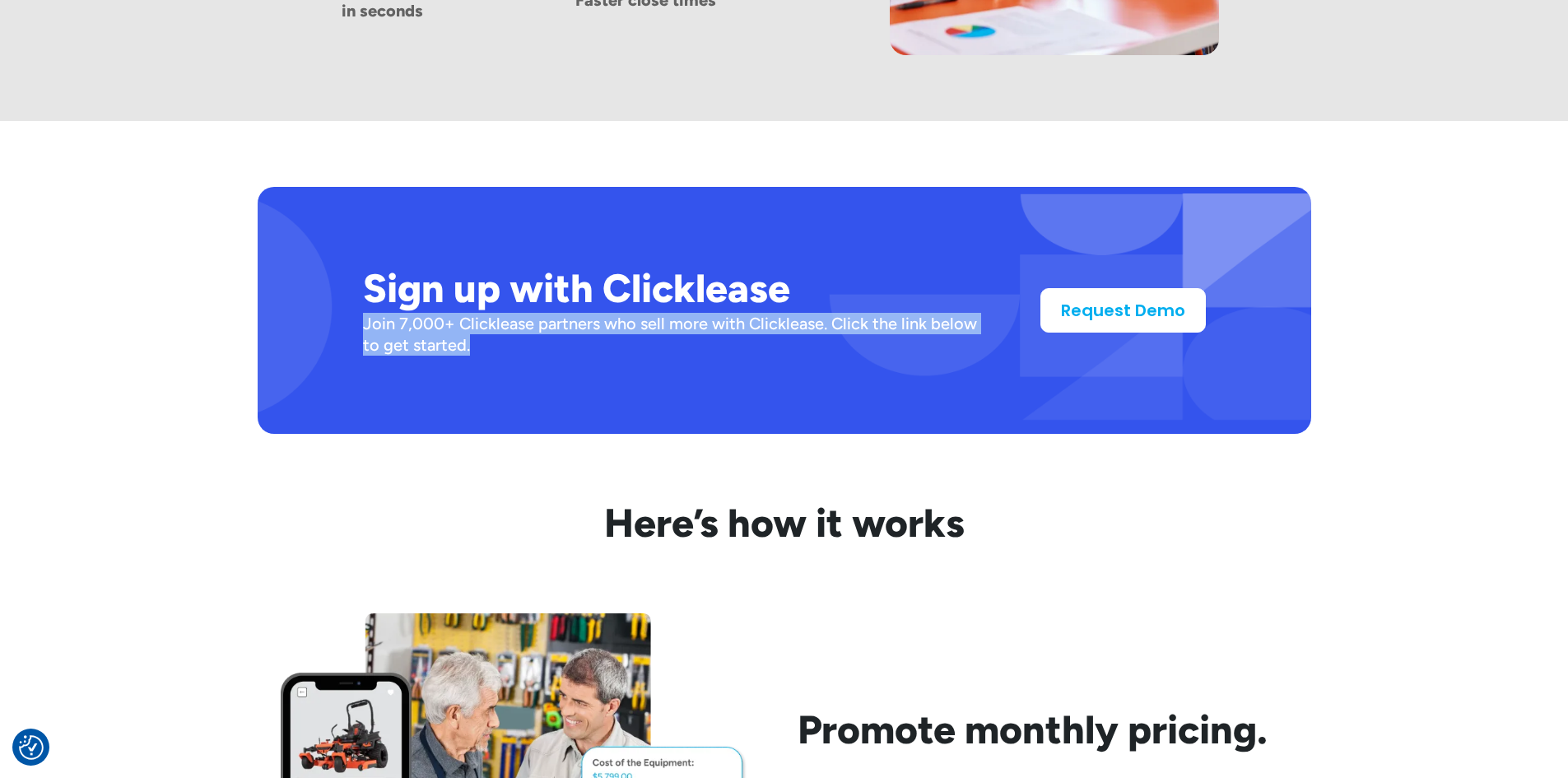
drag, startPoint x: 362, startPoint y: 320, endPoint x: 547, endPoint y: 356, distance: 188.5
click at [547, 356] on div "Sign up with Clicklease Join 7,000+ Clicklease partners who sell more with Clic…" at bounding box center [784, 309] width 1054 height 247
drag, startPoint x: 365, startPoint y: 324, endPoint x: 531, endPoint y: 349, distance: 167.9
click at [531, 349] on div "Join 7,000+ Clicklease partners who sell more with Clicklease. Click the link b…" at bounding box center [675, 333] width 625 height 43
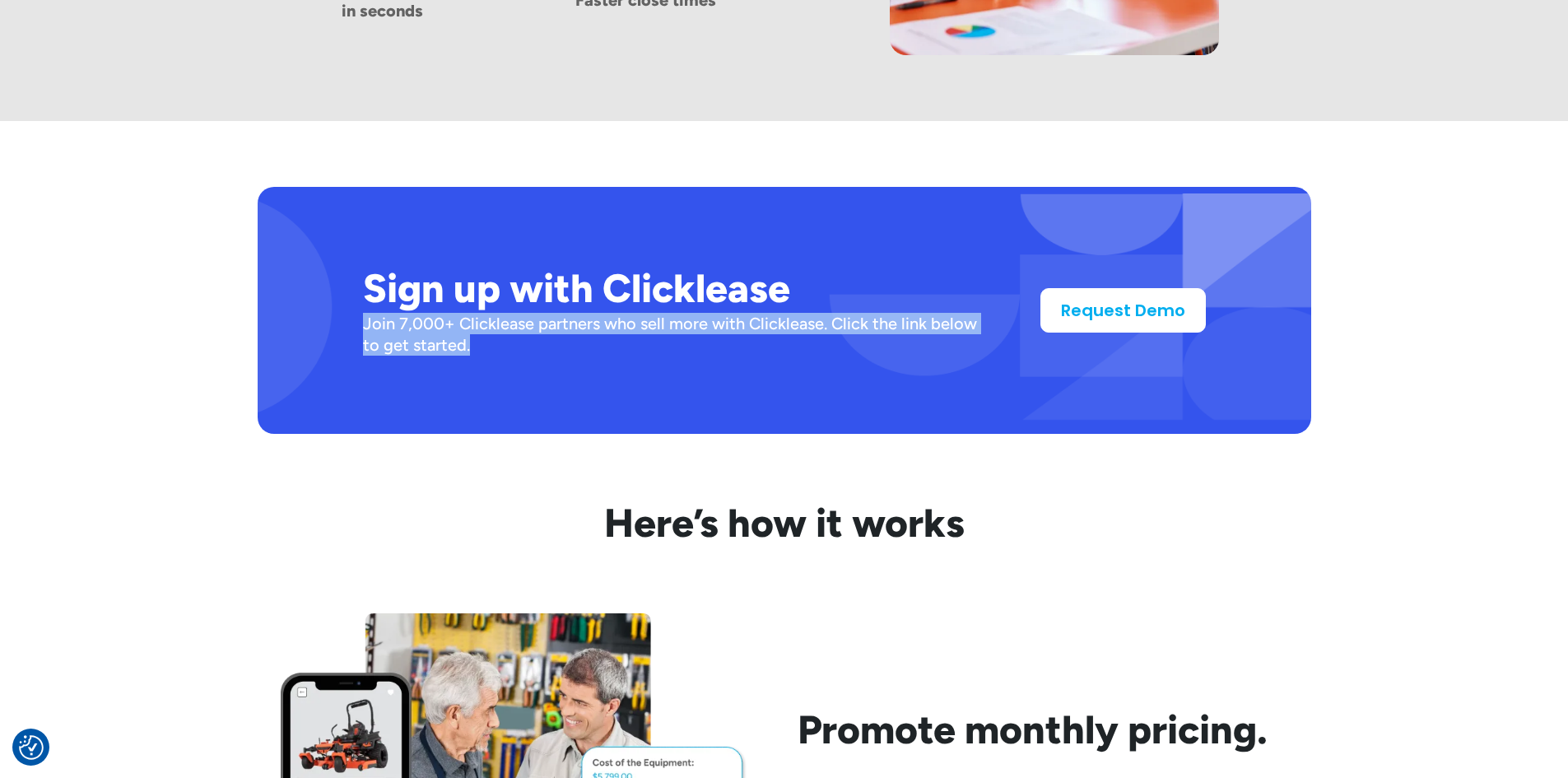
click at [531, 349] on div "Join 7,000+ Clicklease partners who sell more with Clicklease. Click the link b…" at bounding box center [675, 333] width 625 height 43
drag, startPoint x: 439, startPoint y: 332, endPoint x: 542, endPoint y: 356, distance: 105.8
click at [542, 356] on div "Sign up with Clicklease Join 7,000+ Clicklease partners who sell more with Clic…" at bounding box center [784, 309] width 1054 height 247
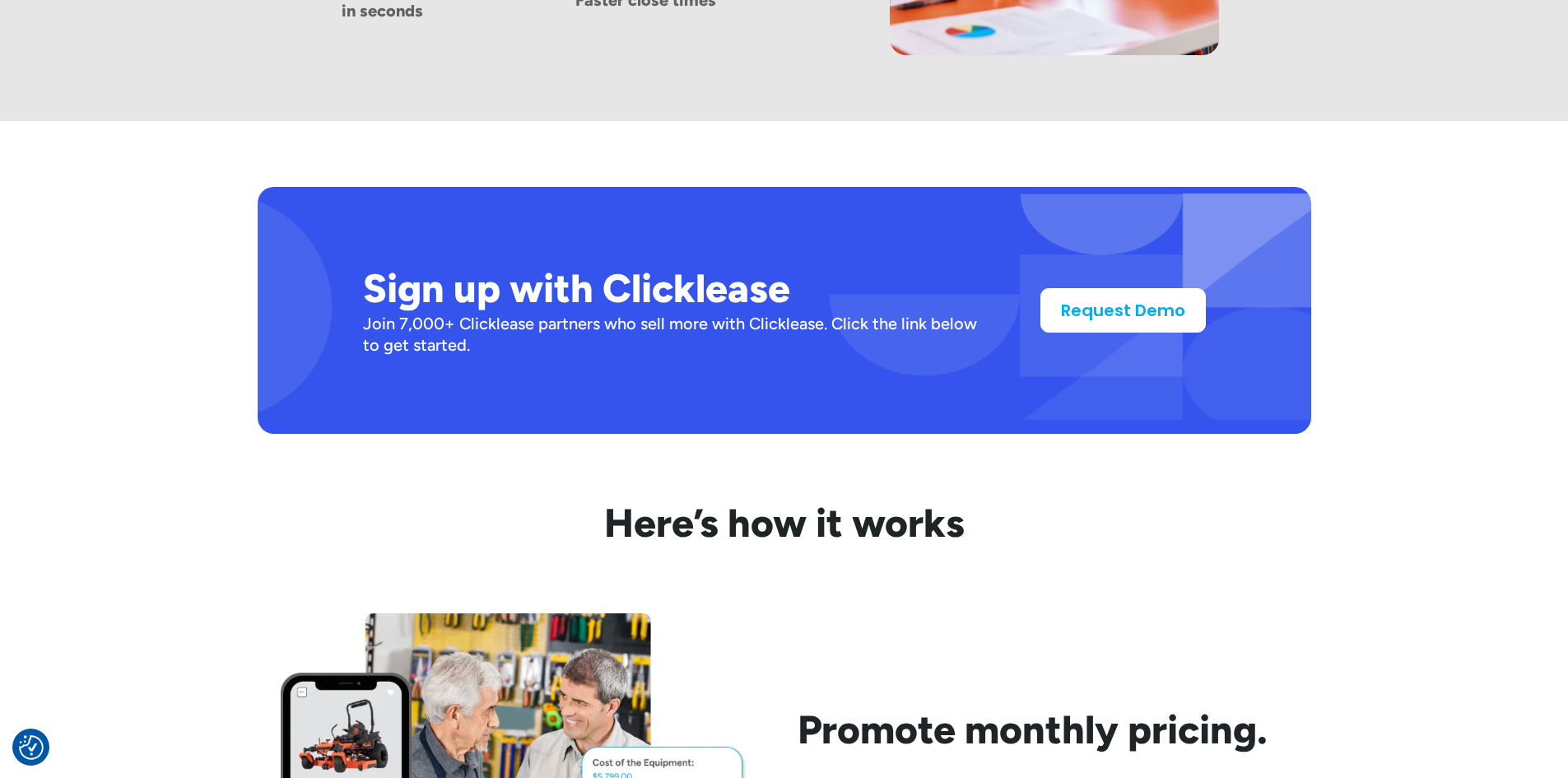
click at [372, 329] on div "Join 7,000+ Clicklease partners who sell more with Clicklease. Click the link b…" at bounding box center [675, 333] width 625 height 43
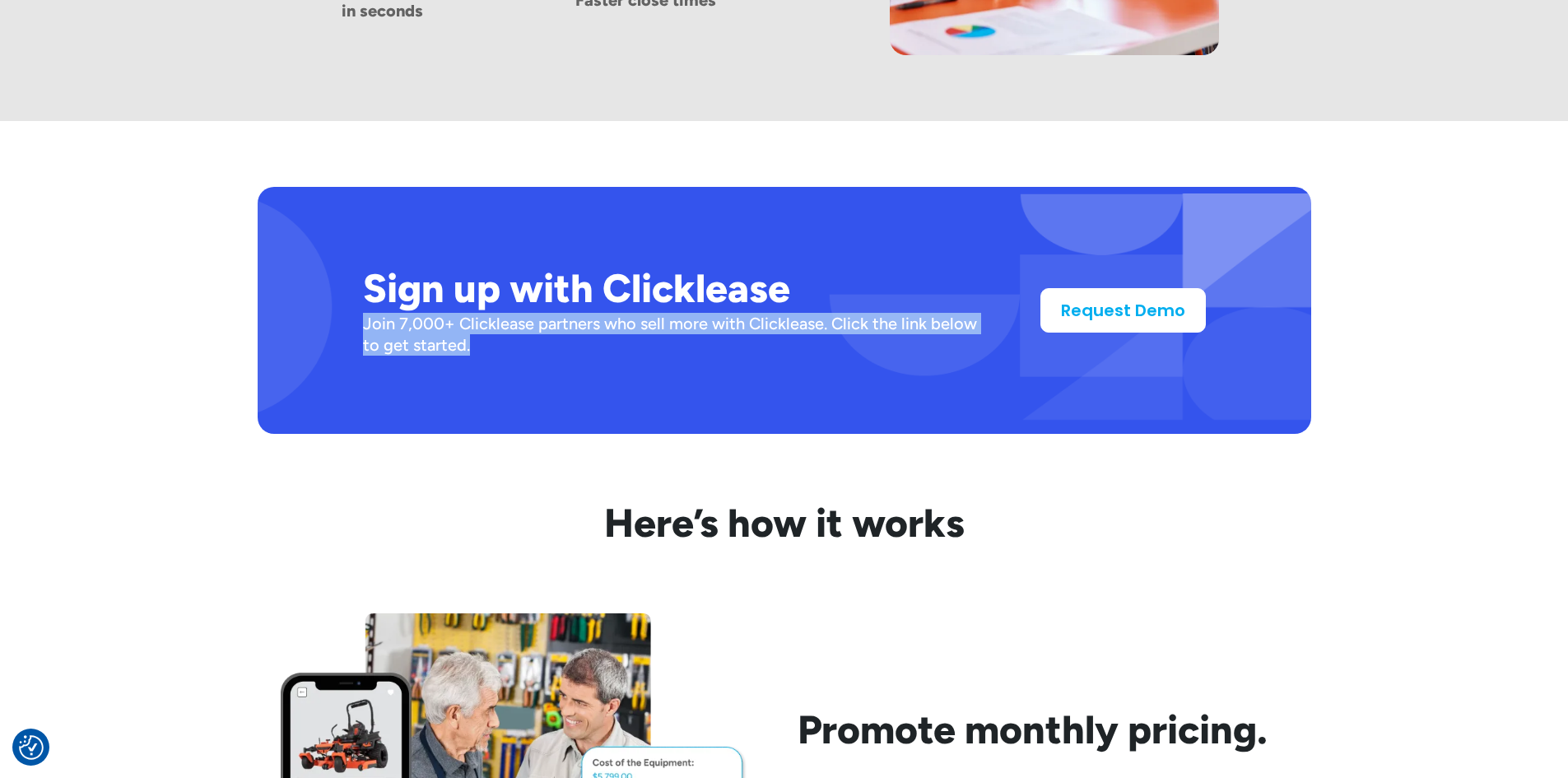
drag, startPoint x: 367, startPoint y: 326, endPoint x: 522, endPoint y: 354, distance: 157.5
click at [522, 354] on div "Join 7,000+ Clicklease partners who sell more with Clicklease. Click the link b…" at bounding box center [675, 333] width 625 height 43
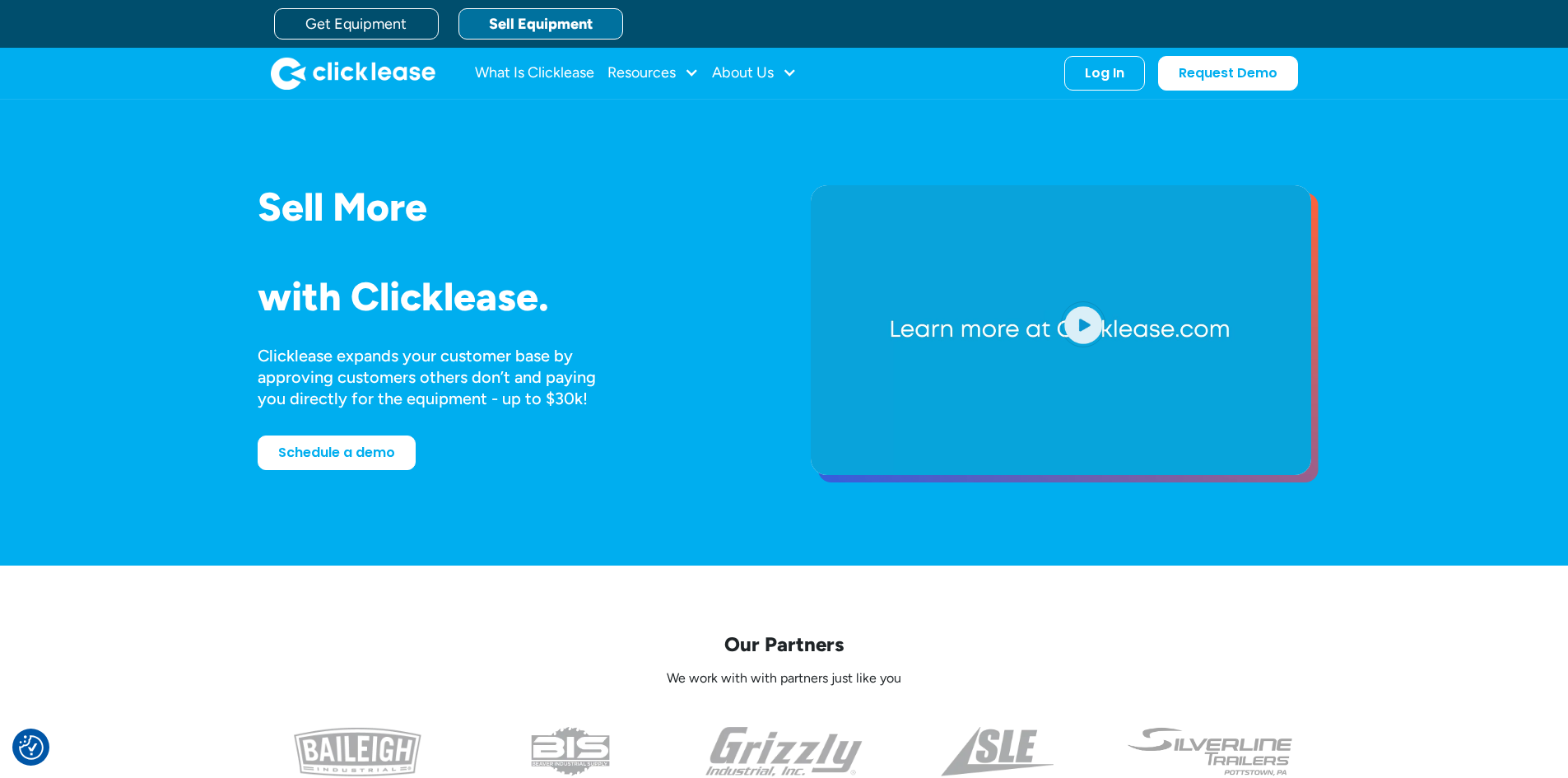
scroll to position [0, 0]
click at [563, 74] on link "What Is Clicklease" at bounding box center [534, 73] width 119 height 33
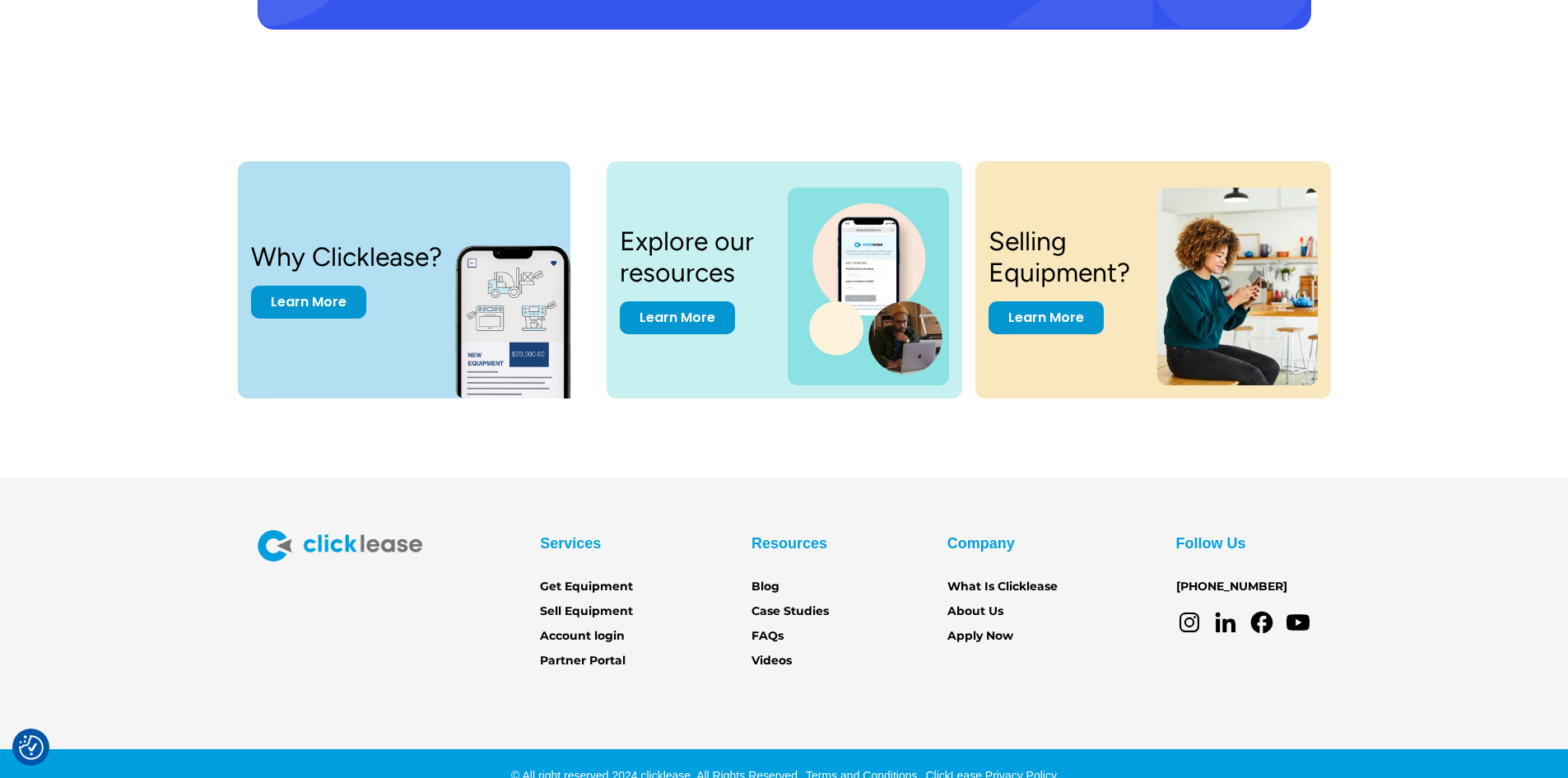
scroll to position [3399, 0]
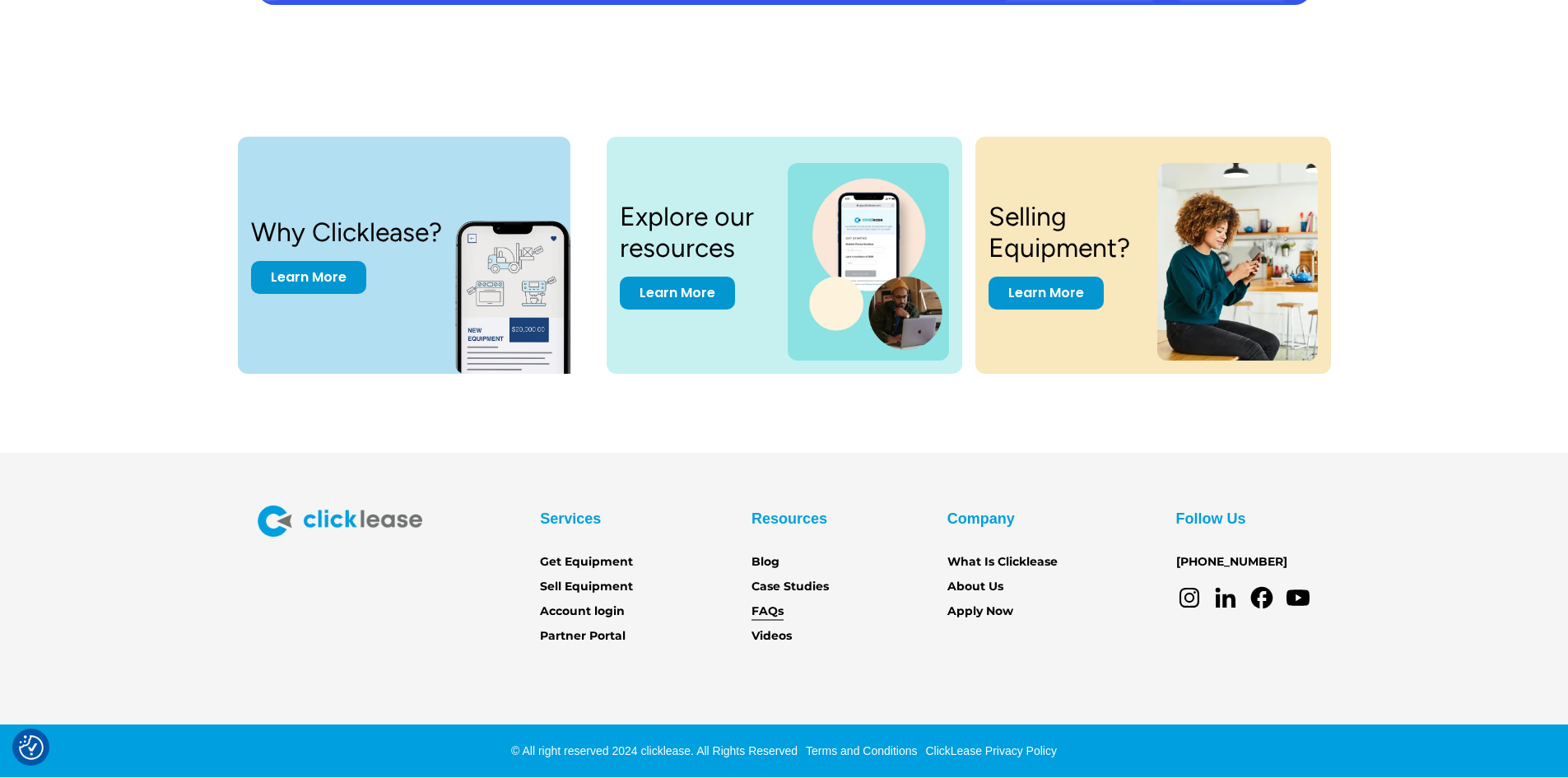
click at [773, 614] on link "FAQs" at bounding box center [768, 611] width 32 height 18
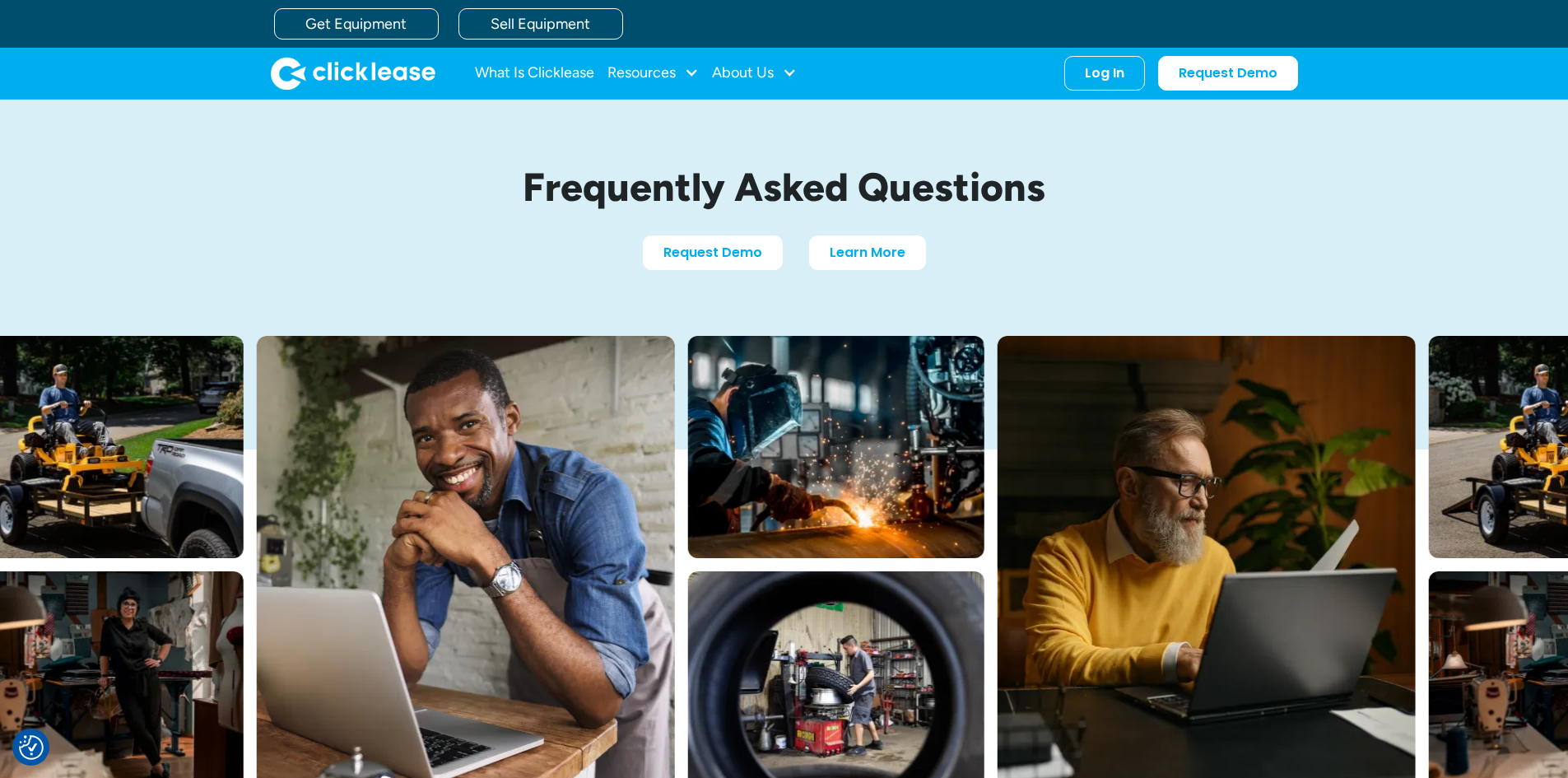
scroll to position [823, 0]
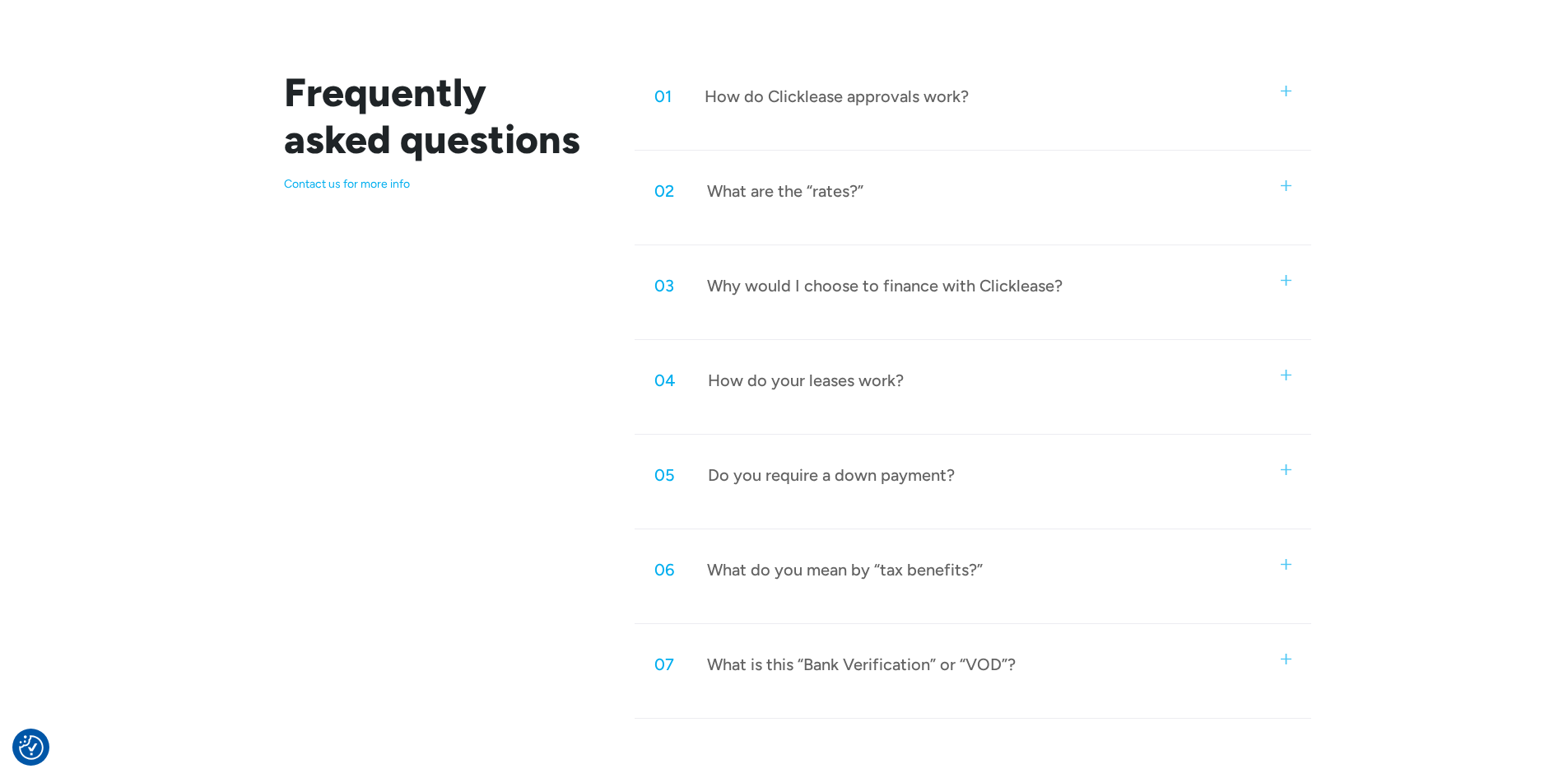
click at [914, 94] on div "How do Clicklease approvals work?" at bounding box center [836, 96] width 264 height 21
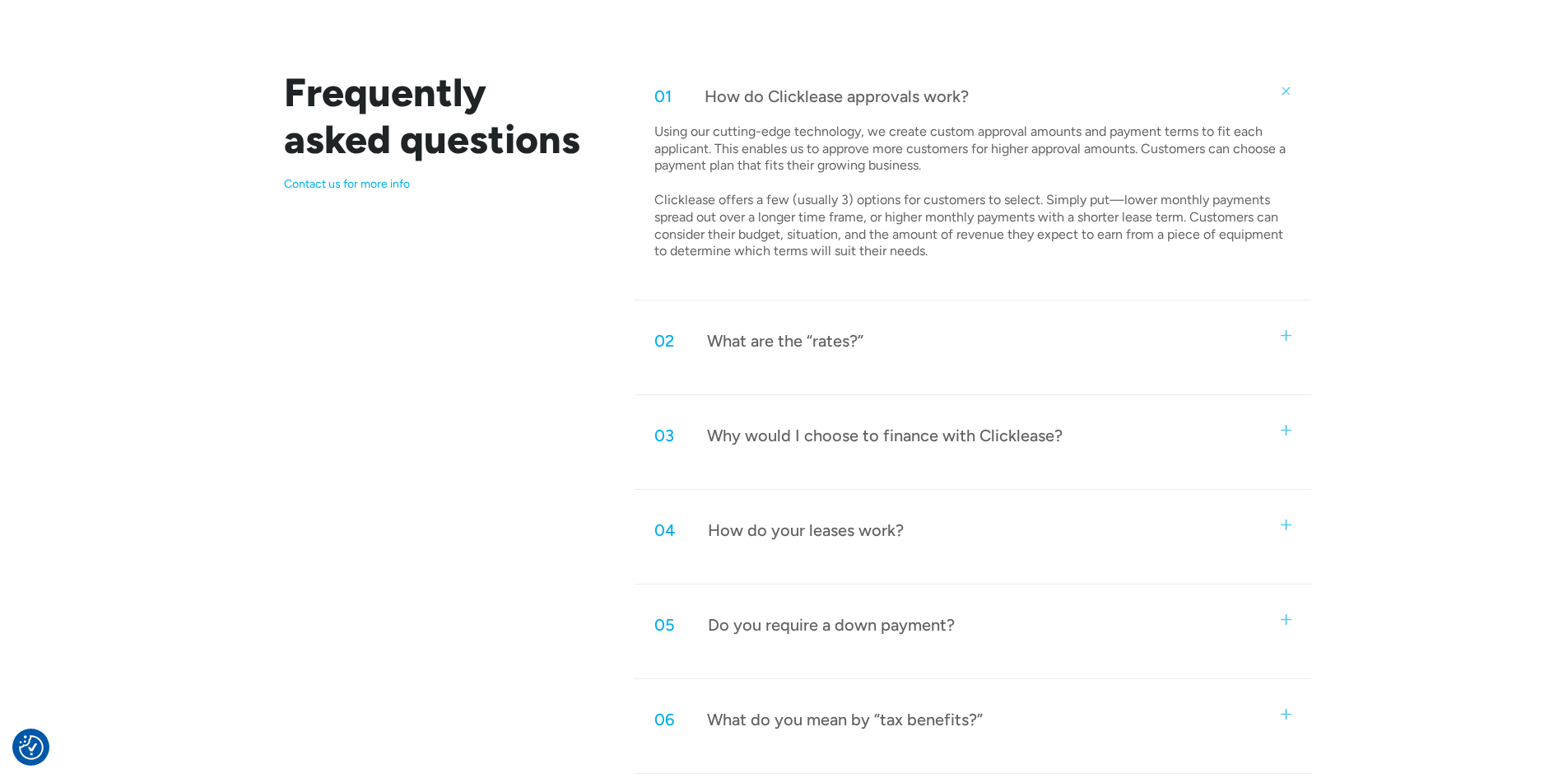
click at [992, 206] on p "Using our cutting-edge technology, we create custom approval amounts and paymen…" at bounding box center [971, 191] width 633 height 136
click at [991, 206] on p "Using our cutting-edge technology, we create custom approval amounts and paymen…" at bounding box center [971, 191] width 633 height 136
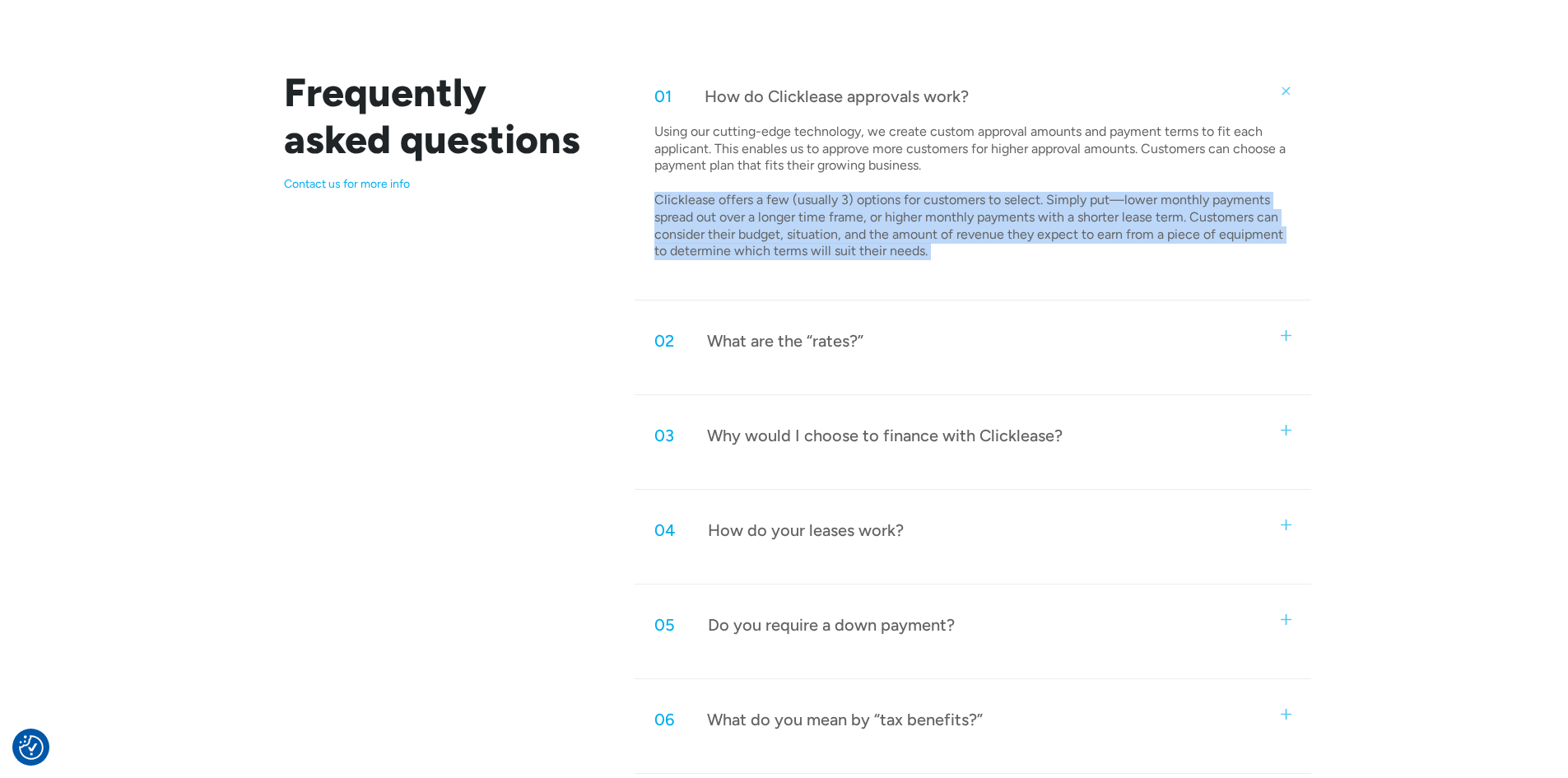
click at [991, 207] on p "Using our cutting-edge technology, we create custom approval amounts and paymen…" at bounding box center [971, 191] width 633 height 136
click at [1098, 201] on p "Using our cutting-edge technology, we create custom approval amounts and paymen…" at bounding box center [971, 191] width 633 height 136
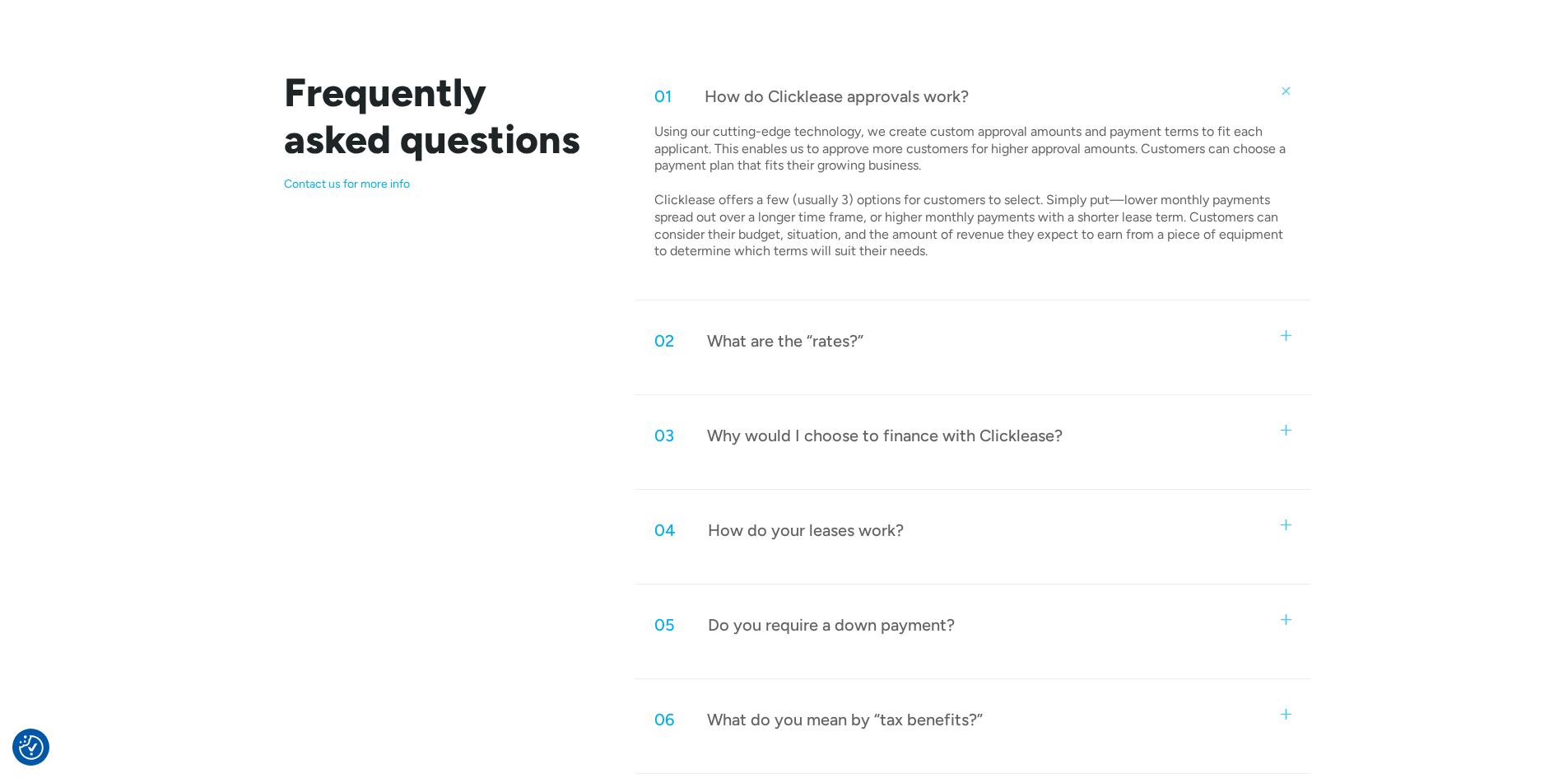
click at [1098, 201] on p "Using our cutting-edge technology, we create custom approval amounts and paymen…" at bounding box center [971, 191] width 633 height 136
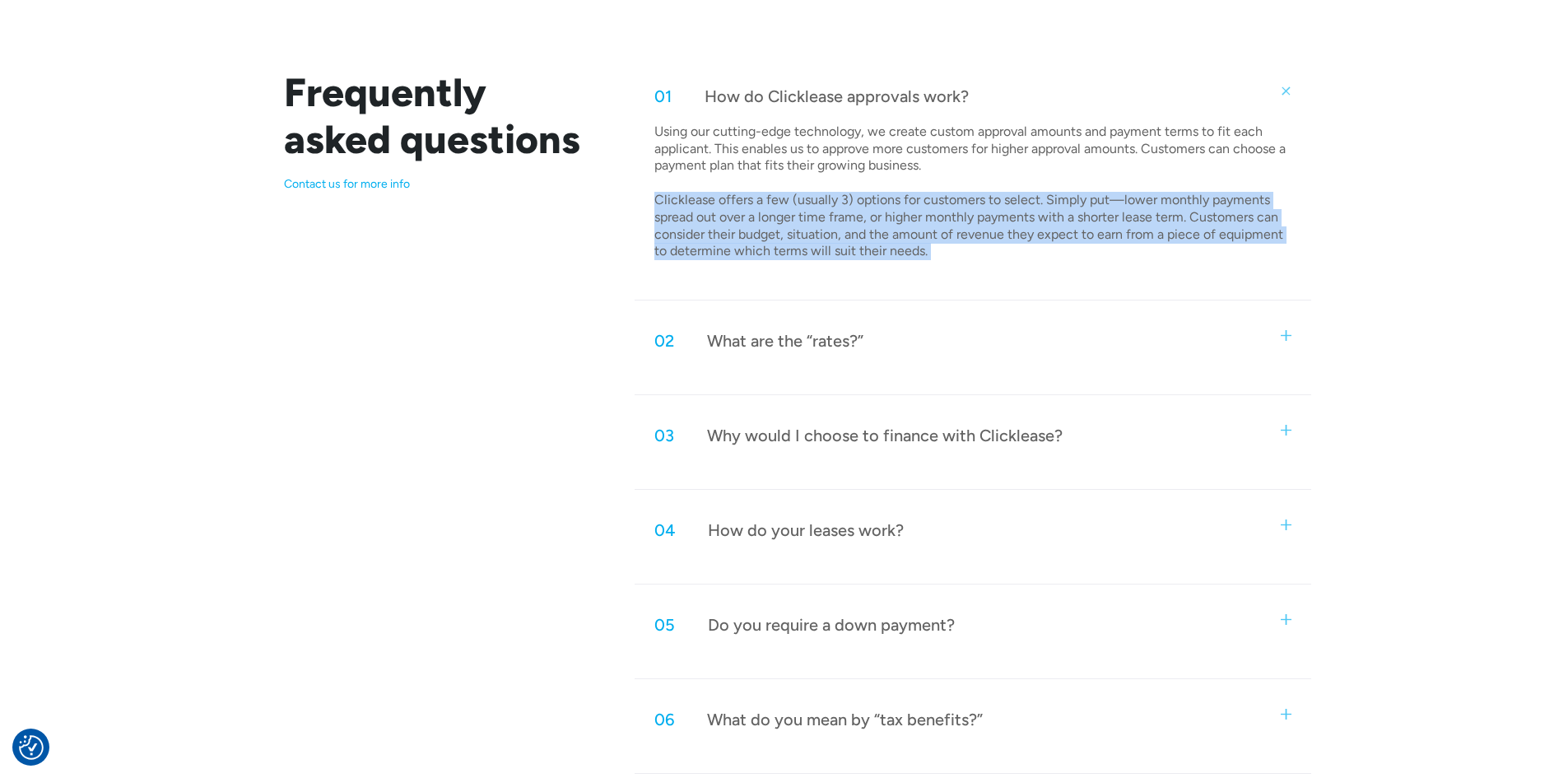
click at [1098, 201] on p "Using our cutting-edge technology, we create custom approval amounts and paymen…" at bounding box center [971, 191] width 633 height 136
click at [887, 224] on p "Using our cutting-edge technology, we create custom approval amounts and paymen…" at bounding box center [971, 191] width 633 height 136
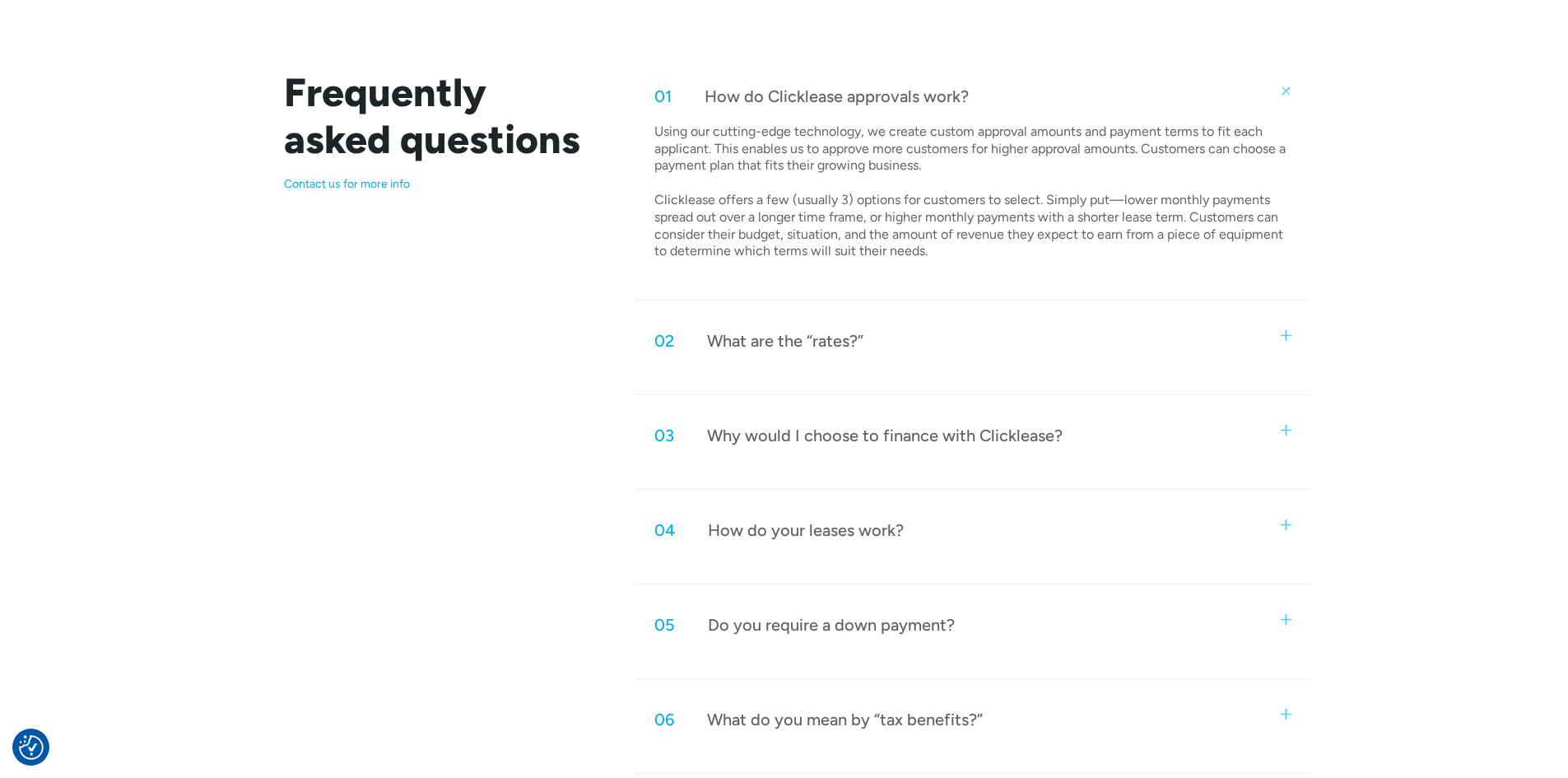
click at [887, 224] on p "Using our cutting-edge technology, we create custom approval amounts and paymen…" at bounding box center [971, 191] width 633 height 136
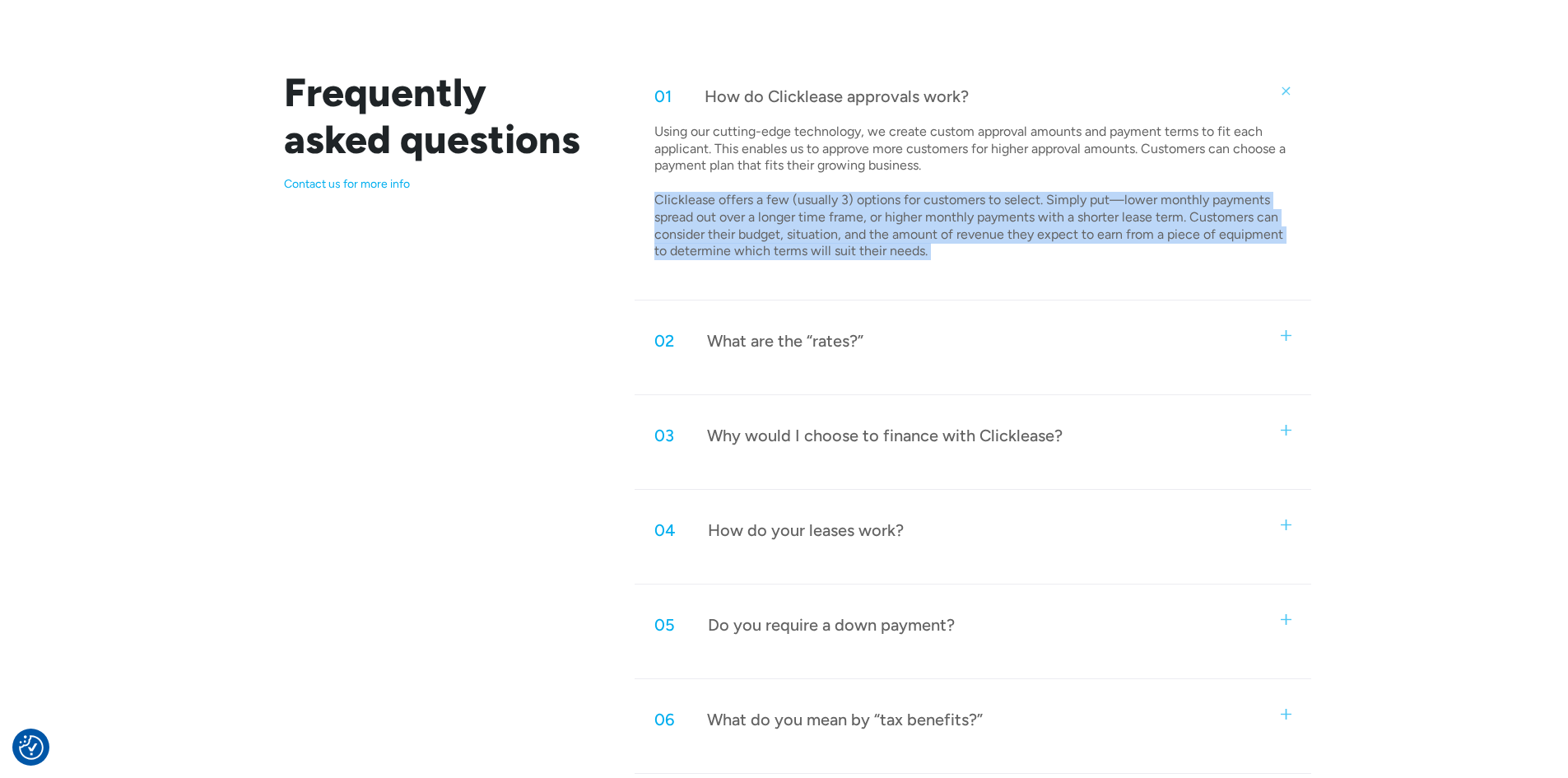
click at [887, 224] on p "Using our cutting-edge technology, we create custom approval amounts and paymen…" at bounding box center [971, 191] width 633 height 136
click at [959, 218] on p "Using our cutting-edge technology, we create custom approval amounts and paymen…" at bounding box center [971, 191] width 633 height 136
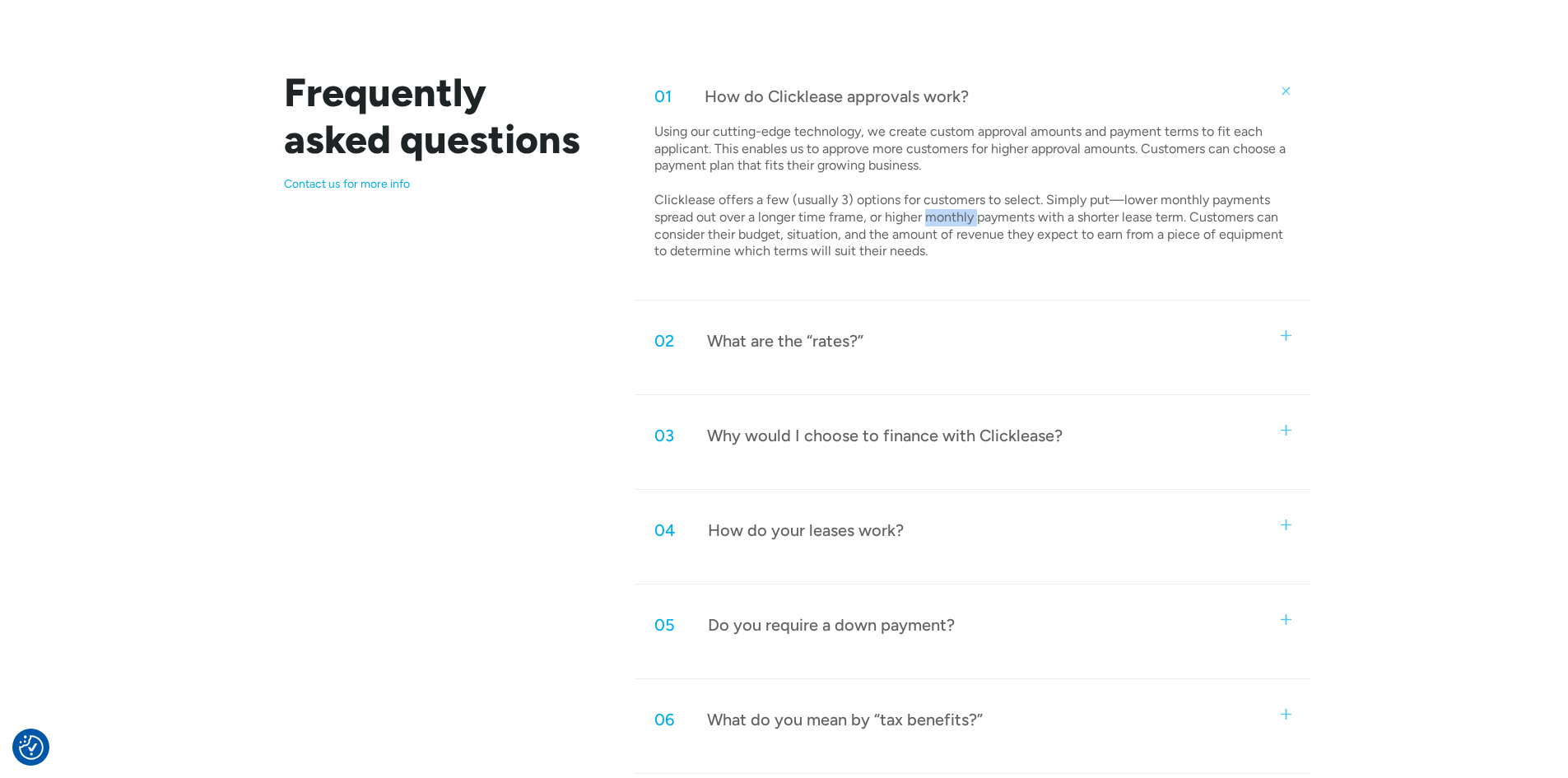
click at [959, 218] on p "Using our cutting-edge technology, we create custom approval amounts and paymen…" at bounding box center [971, 191] width 633 height 136
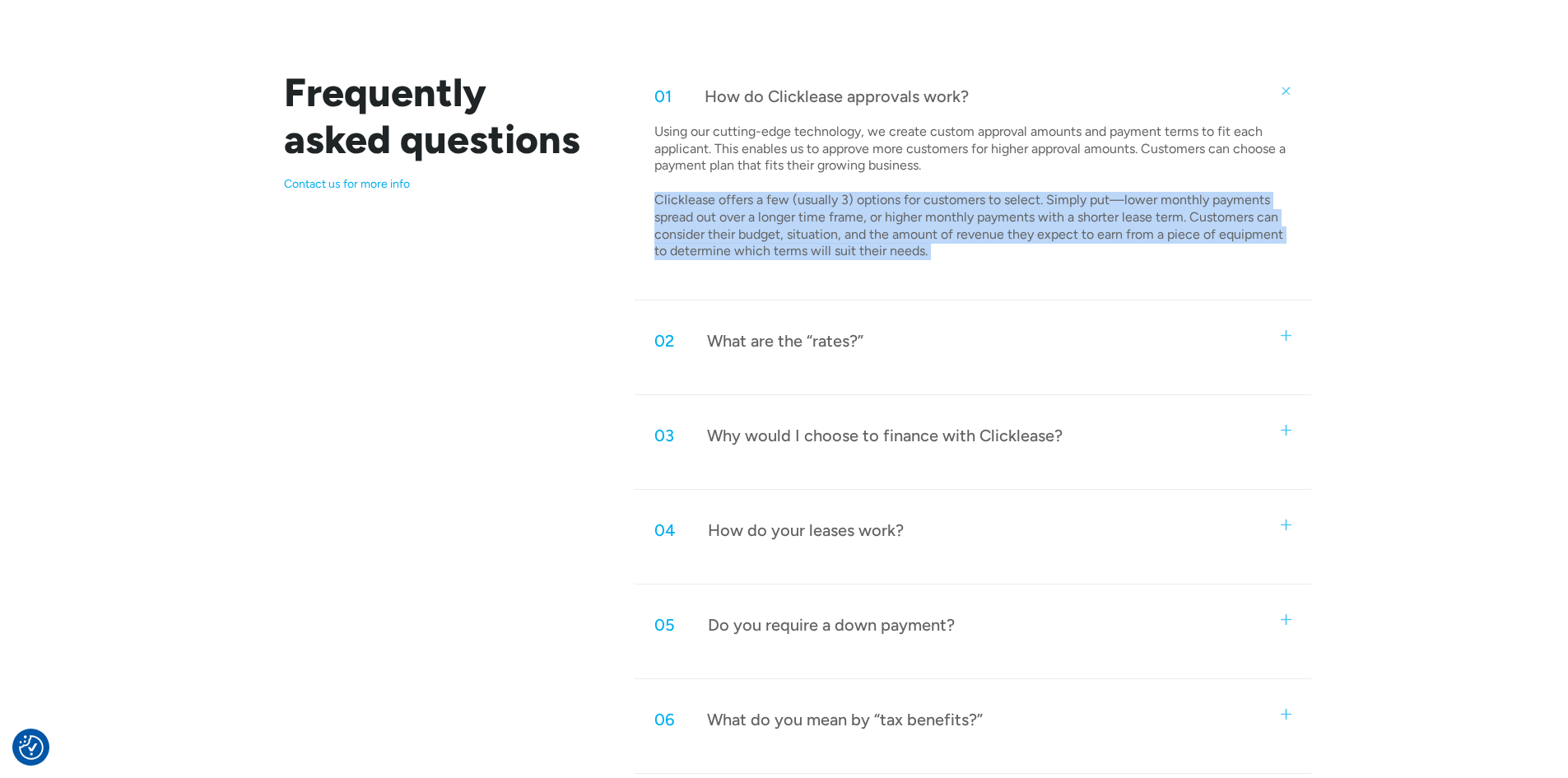
click at [959, 218] on p "Using our cutting-edge technology, we create custom approval amounts and paymen…" at bounding box center [971, 191] width 633 height 136
click at [1055, 218] on p "Using our cutting-edge technology, we create custom approval amounts and paymen…" at bounding box center [971, 191] width 633 height 136
drag, startPoint x: 1055, startPoint y: 218, endPoint x: 1150, endPoint y: 221, distance: 95.0
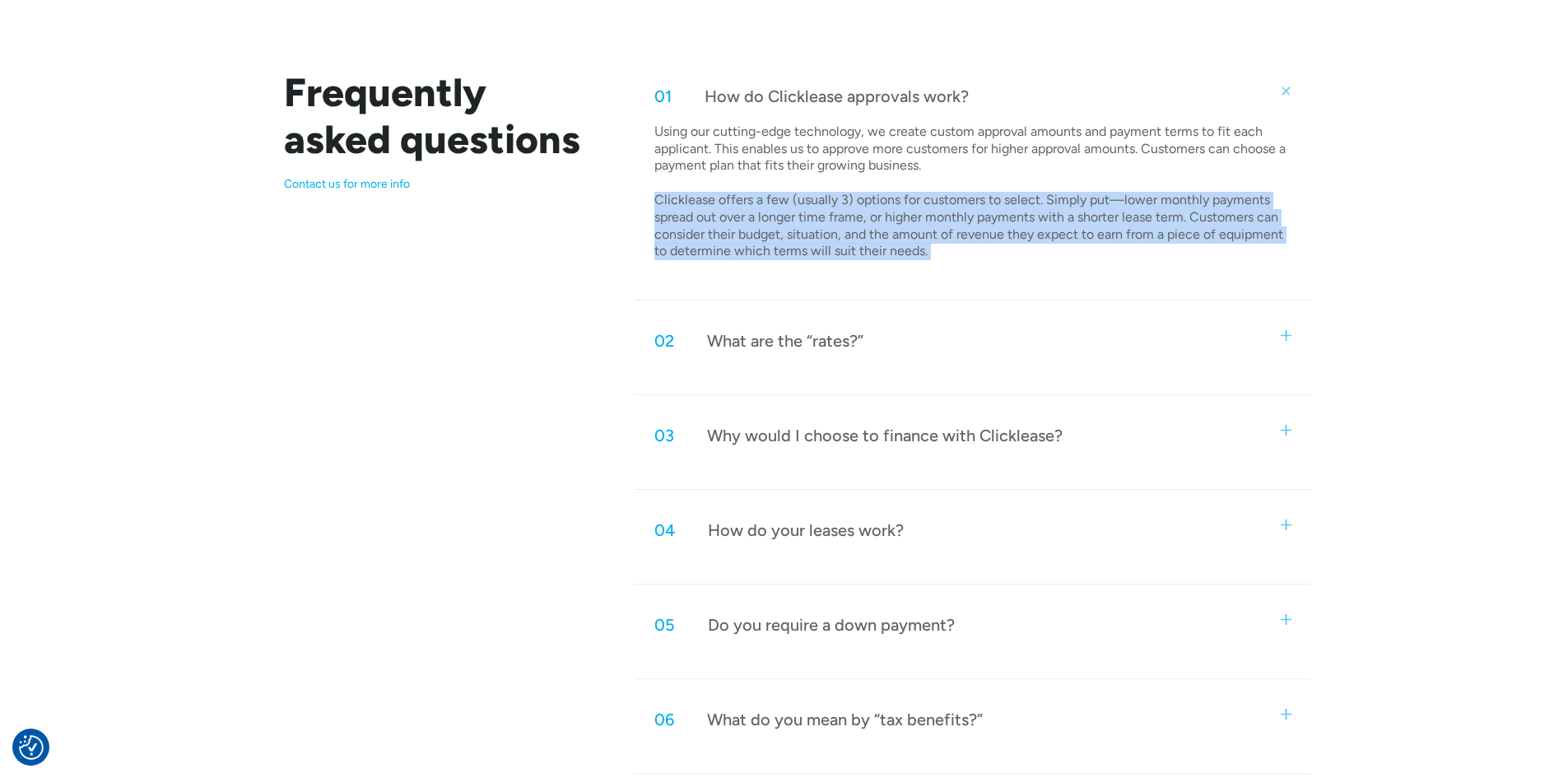
click at [1055, 220] on p "Using our cutting-edge technology, we create custom approval amounts and paymen…" at bounding box center [971, 191] width 633 height 136
click at [1156, 222] on p "Using our cutting-edge technology, we create custom approval amounts and paymen…" at bounding box center [971, 191] width 633 height 136
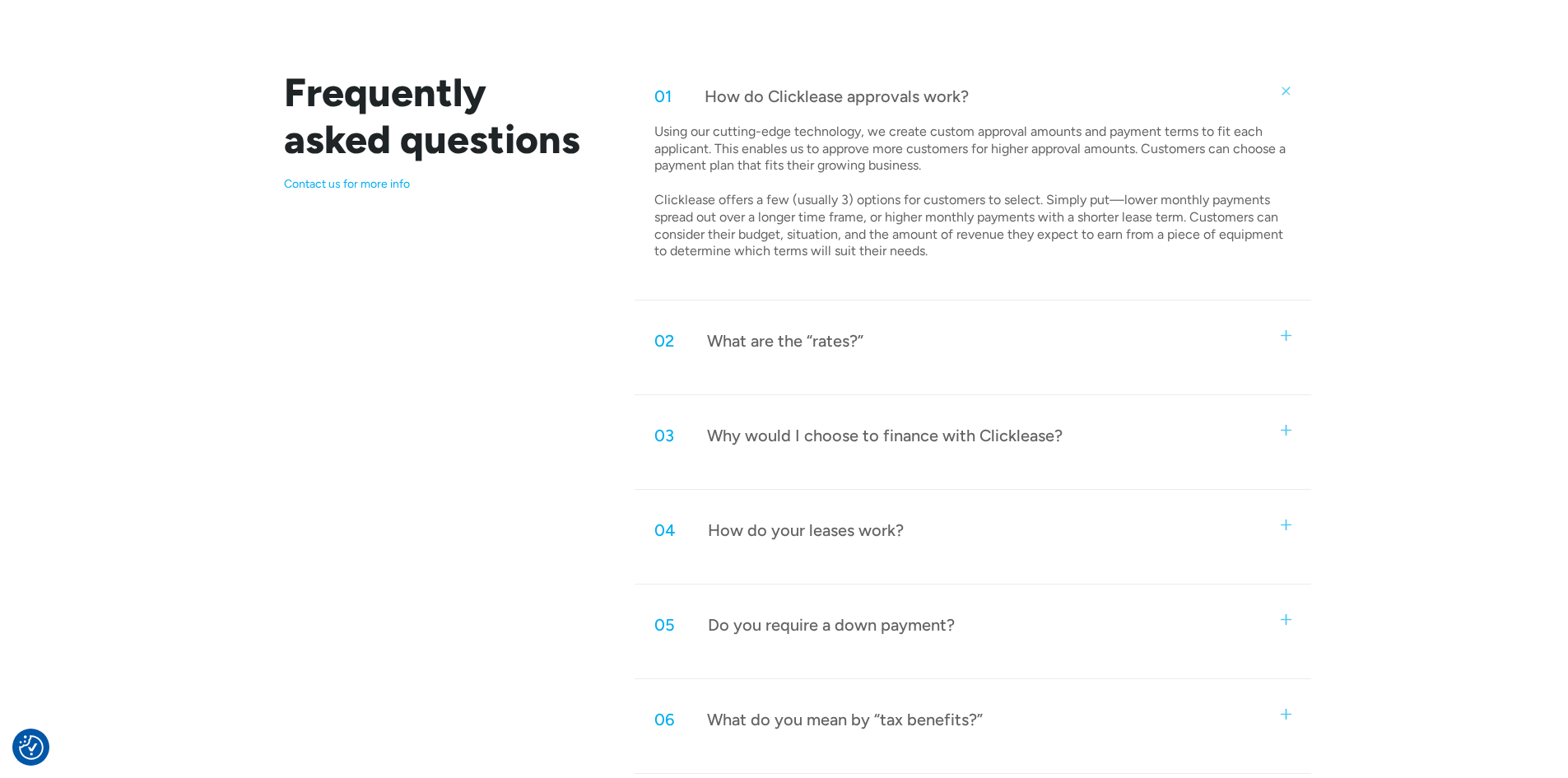
click at [1156, 222] on p "Using our cutting-edge technology, we create custom approval amounts and paymen…" at bounding box center [971, 191] width 633 height 136
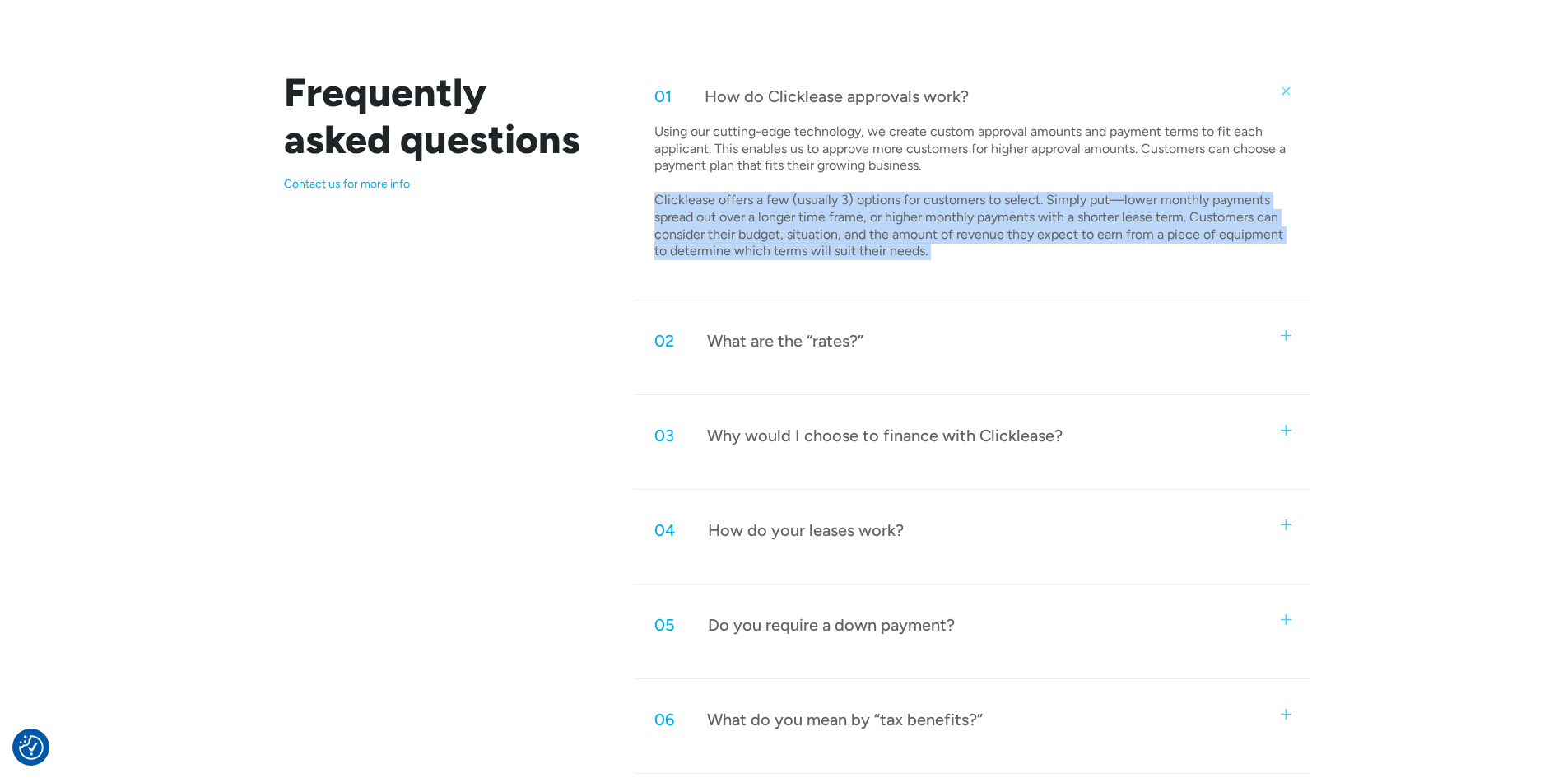
click at [1225, 220] on p "Using our cutting-edge technology, we create custom approval amounts and paymen…" at bounding box center [971, 191] width 633 height 136
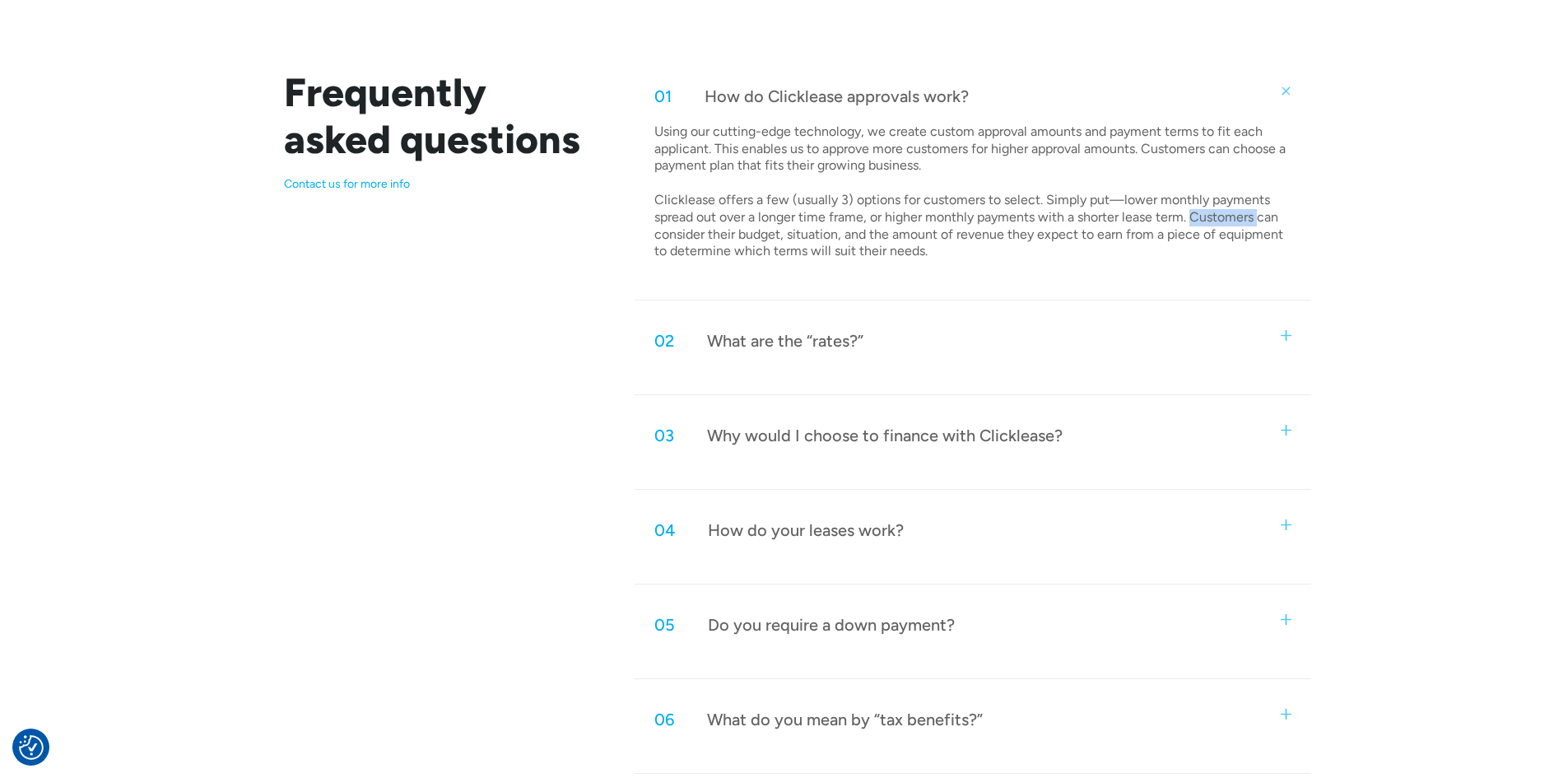
click at [1225, 220] on p "Using our cutting-edge technology, we create custom approval amounts and paymen…" at bounding box center [971, 191] width 633 height 136
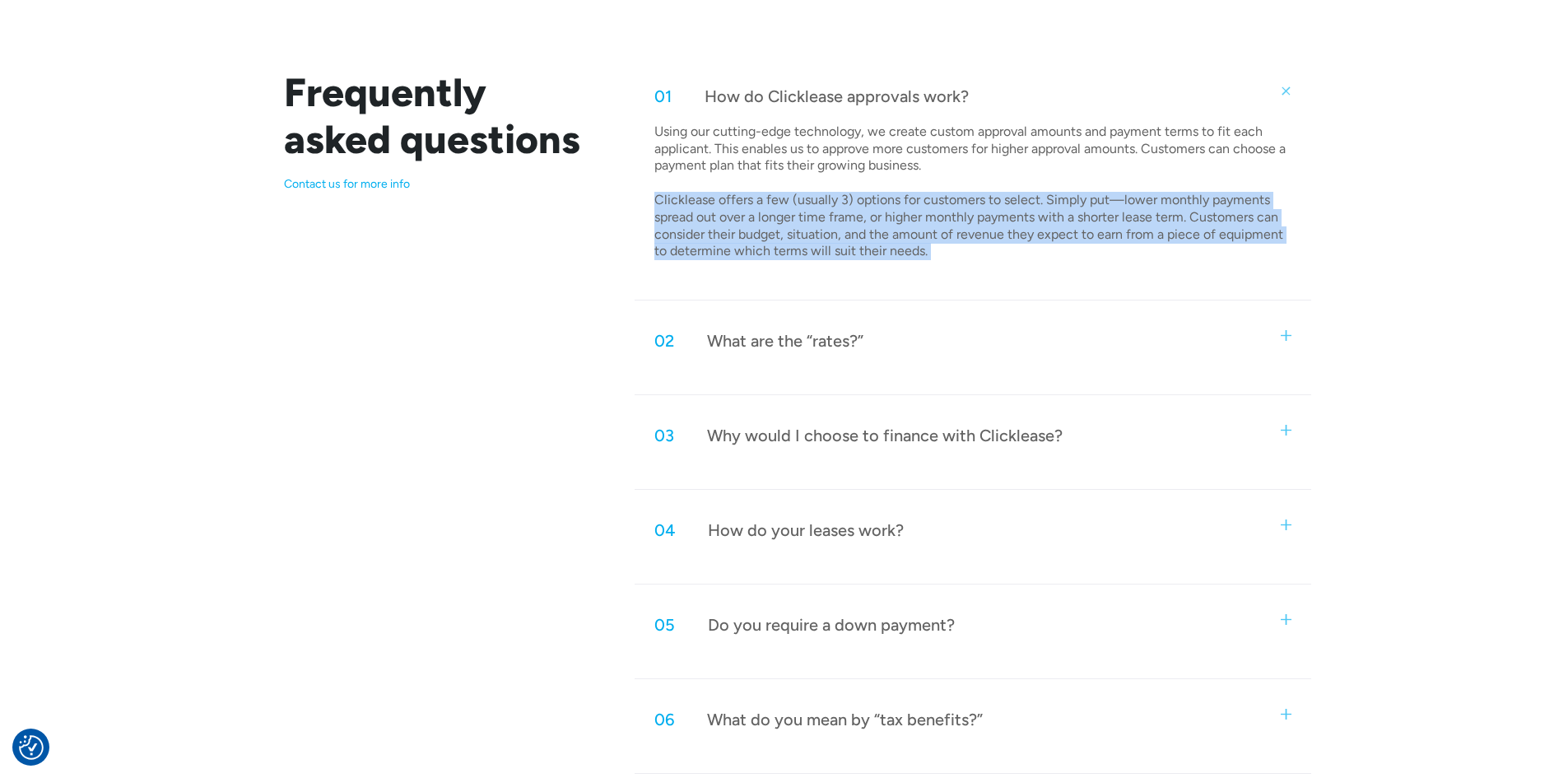
drag, startPoint x: 1225, startPoint y: 220, endPoint x: 1236, endPoint y: 219, distance: 11.0
click at [1226, 220] on p "Using our cutting-edge technology, we create custom approval amounts and paymen…" at bounding box center [971, 191] width 633 height 136
click at [1276, 216] on p "Using our cutting-edge technology, we create custom approval amounts and paymen…" at bounding box center [971, 191] width 633 height 136
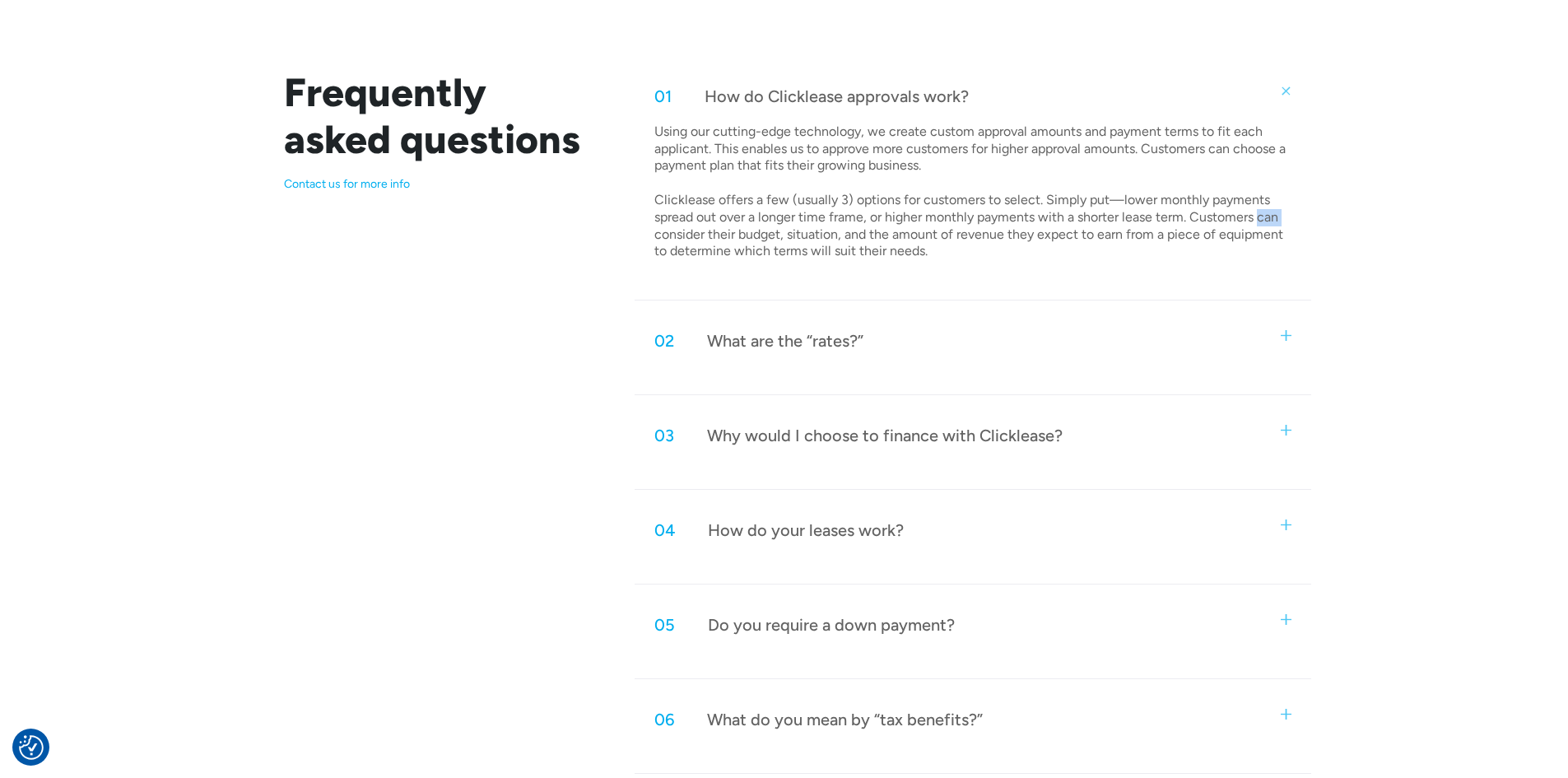
click at [1276, 216] on p "Using our cutting-edge technology, we create custom approval amounts and paymen…" at bounding box center [971, 191] width 633 height 136
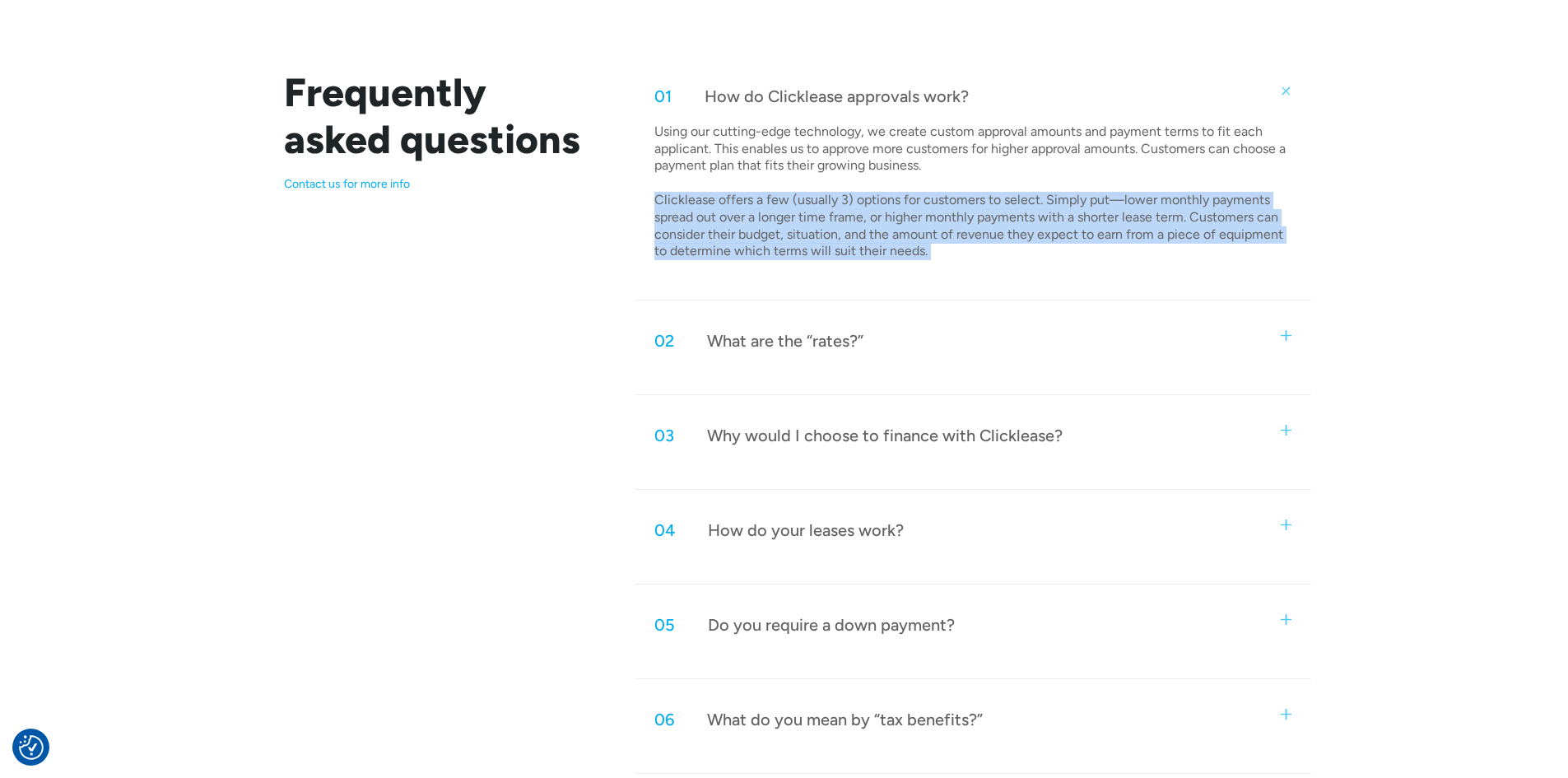
click at [1112, 220] on p "Using our cutting-edge technology, we create custom approval amounts and paymen…" at bounding box center [971, 191] width 633 height 136
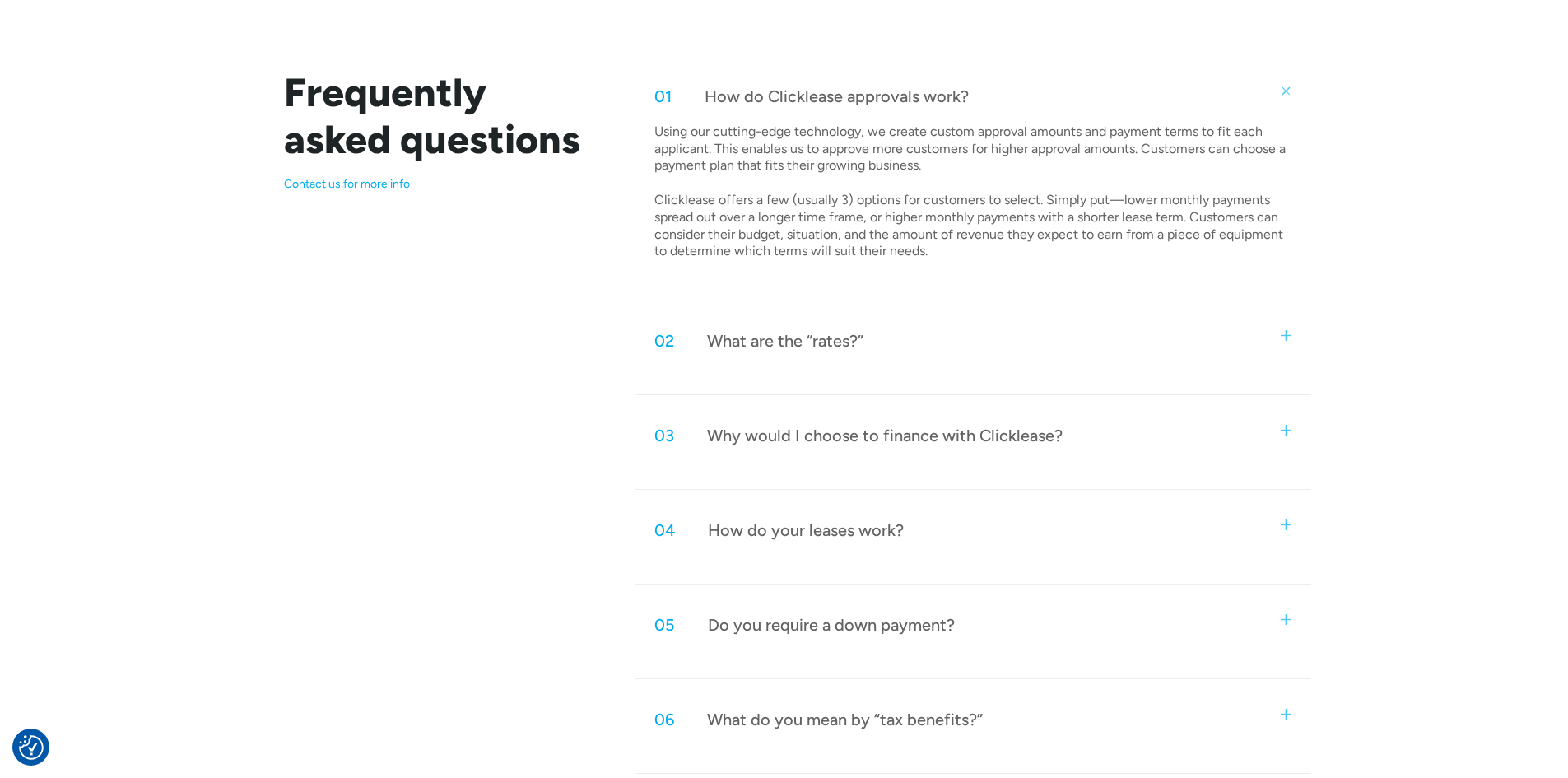
click at [1112, 220] on p "Using our cutting-edge technology, we create custom approval amounts and paymen…" at bounding box center [971, 191] width 633 height 136
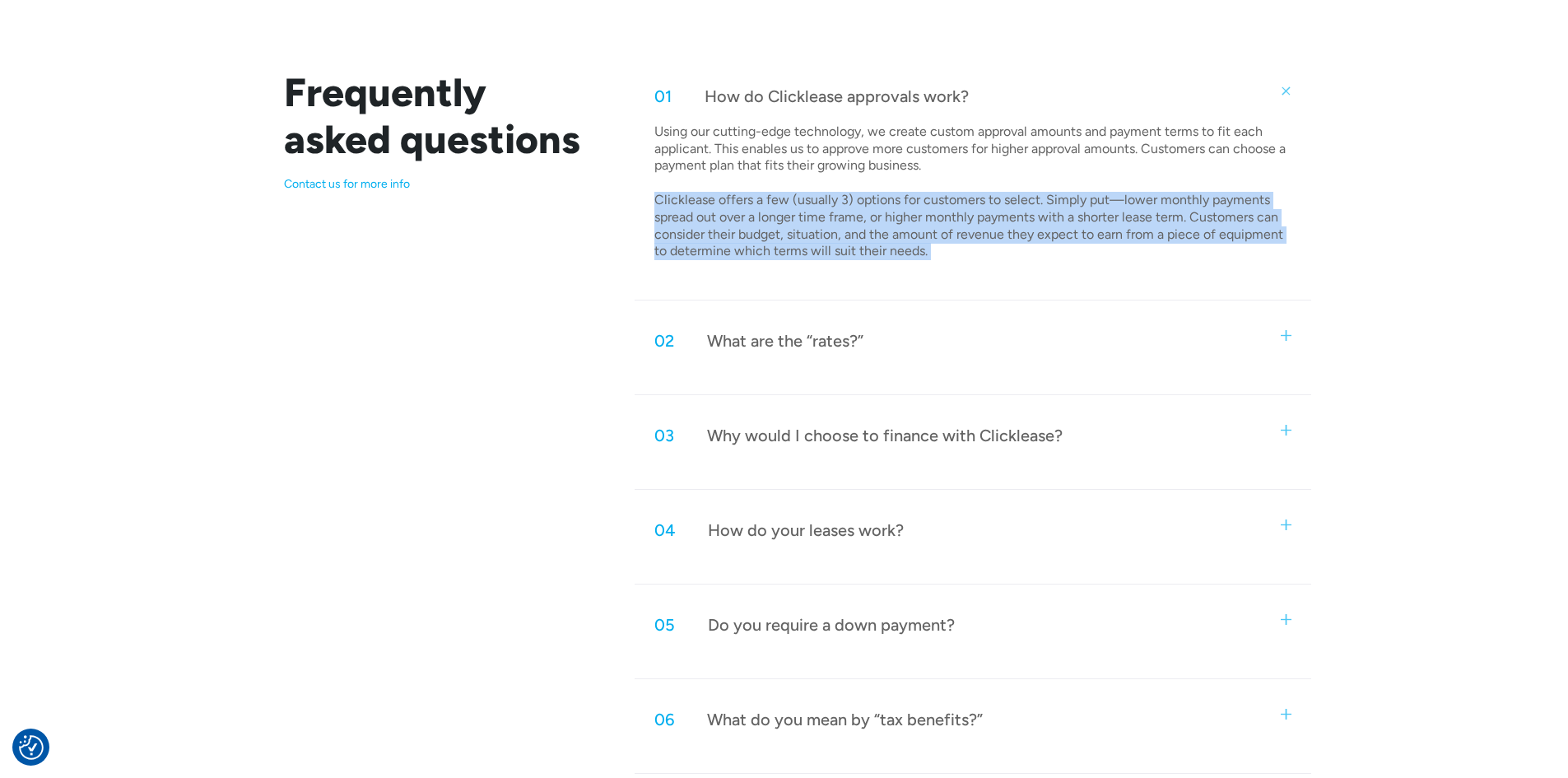
click at [1112, 220] on p "Using our cutting-edge technology, we create custom approval amounts and paymen…" at bounding box center [971, 191] width 633 height 136
click at [1080, 227] on p "Using our cutting-edge technology, we create custom approval amounts and paymen…" at bounding box center [971, 191] width 633 height 136
drag, startPoint x: 937, startPoint y: 251, endPoint x: 616, endPoint y: 201, distance: 324.9
click at [616, 201] on div "Frequently asked questions Contact us for more info 01 How do Clicklease approv…" at bounding box center [784, 469] width 1054 height 799
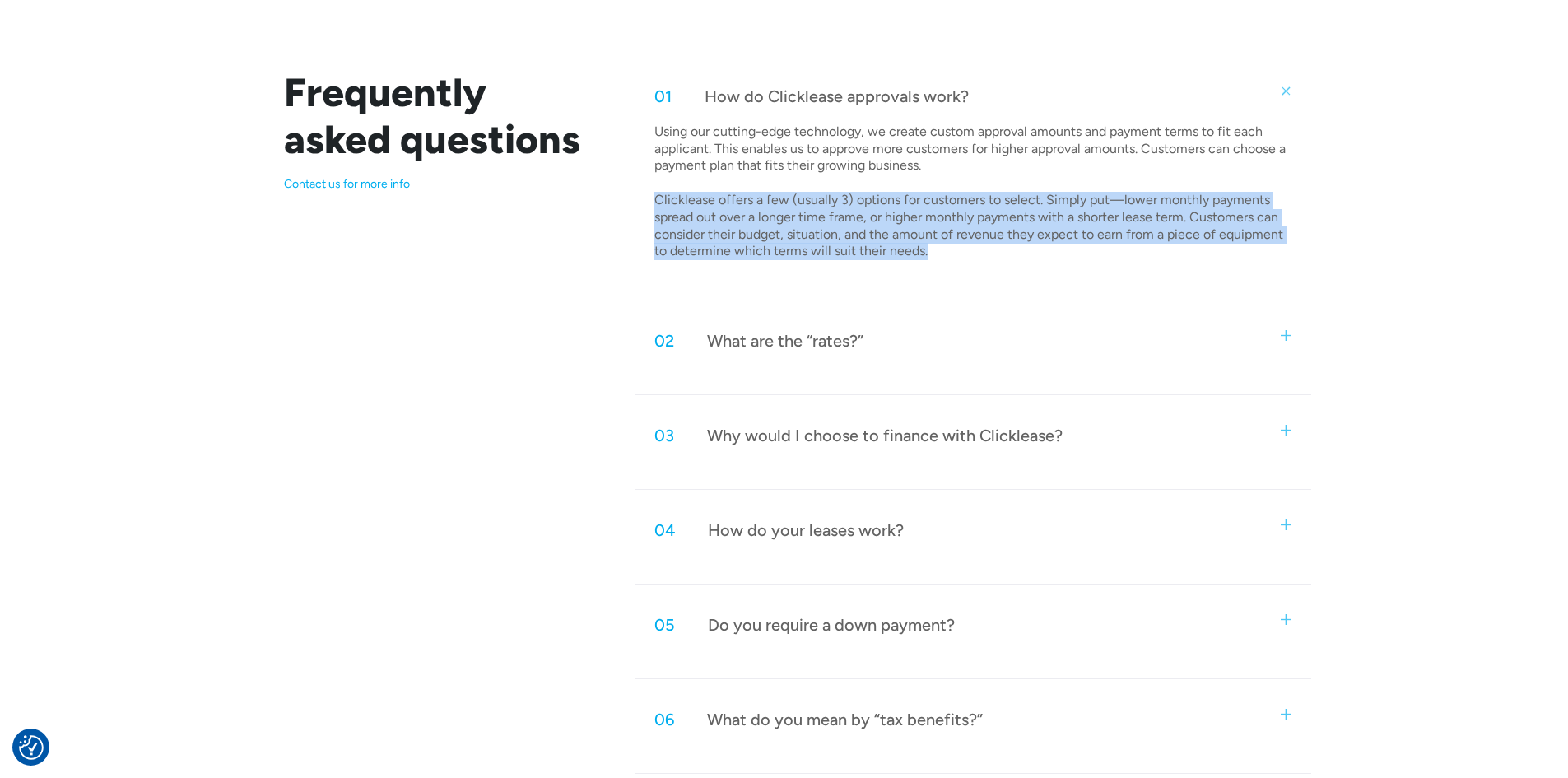
drag, startPoint x: 654, startPoint y: 201, endPoint x: 974, endPoint y: 252, distance: 324.0
click at [974, 252] on p "Using our cutting-edge technology, we create custom approval amounts and paymen…" at bounding box center [971, 191] width 633 height 136
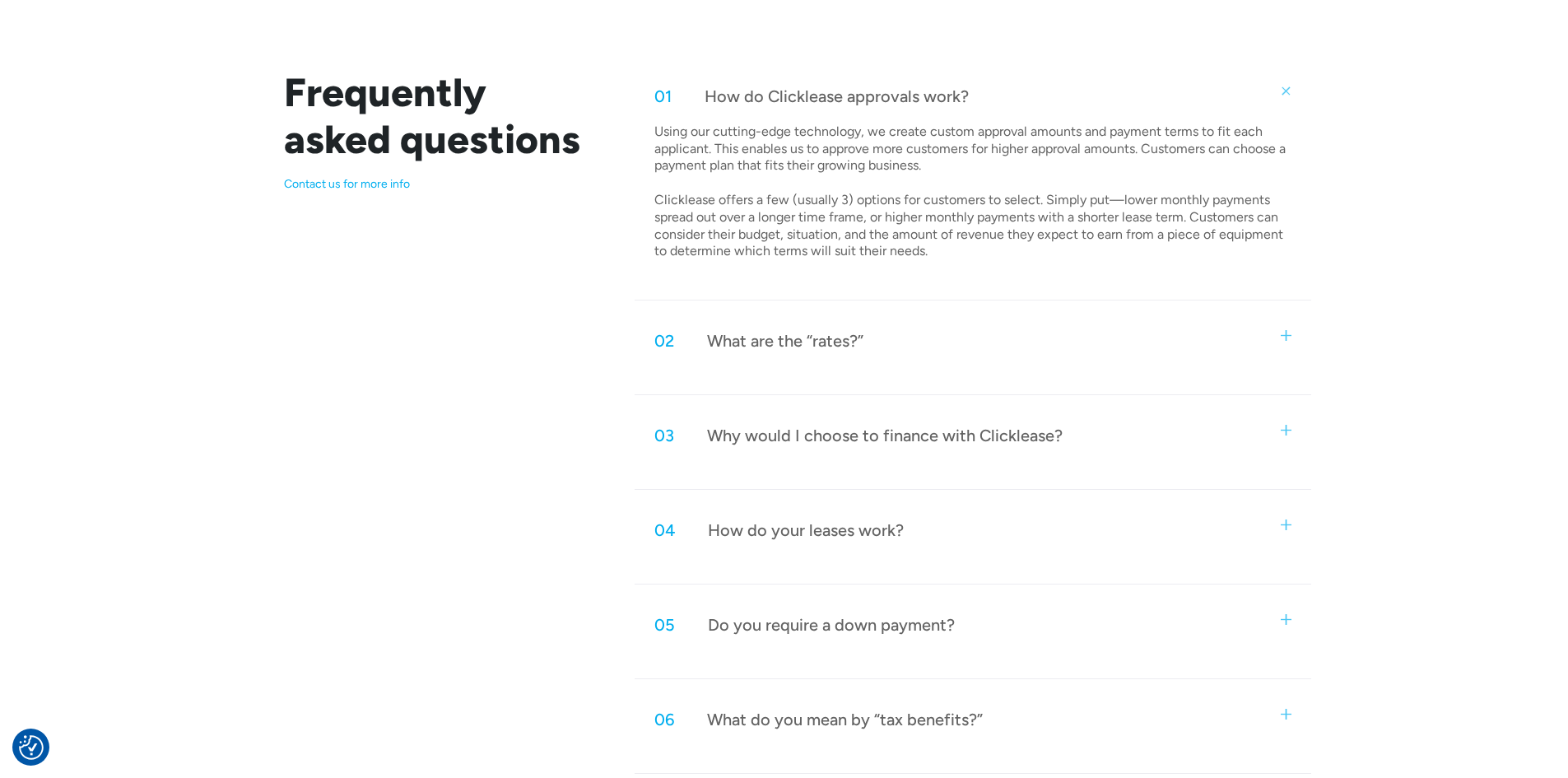
click at [833, 339] on div "What are the “rates?”" at bounding box center [785, 341] width 156 height 21
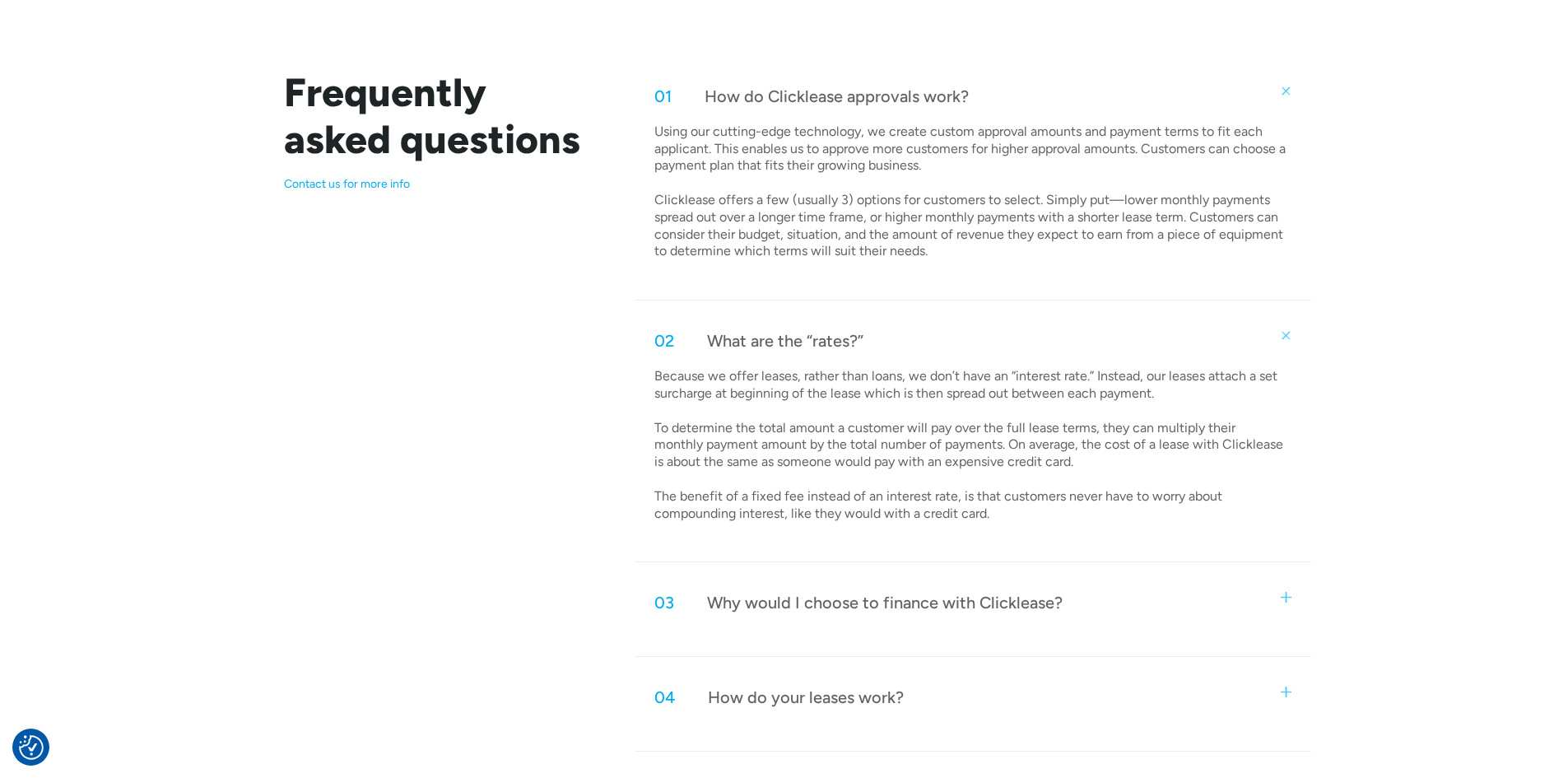
click at [800, 389] on p "Because we offer leases, rather than loans, we don’t have an “interest rate.” I…" at bounding box center [971, 445] width 633 height 154
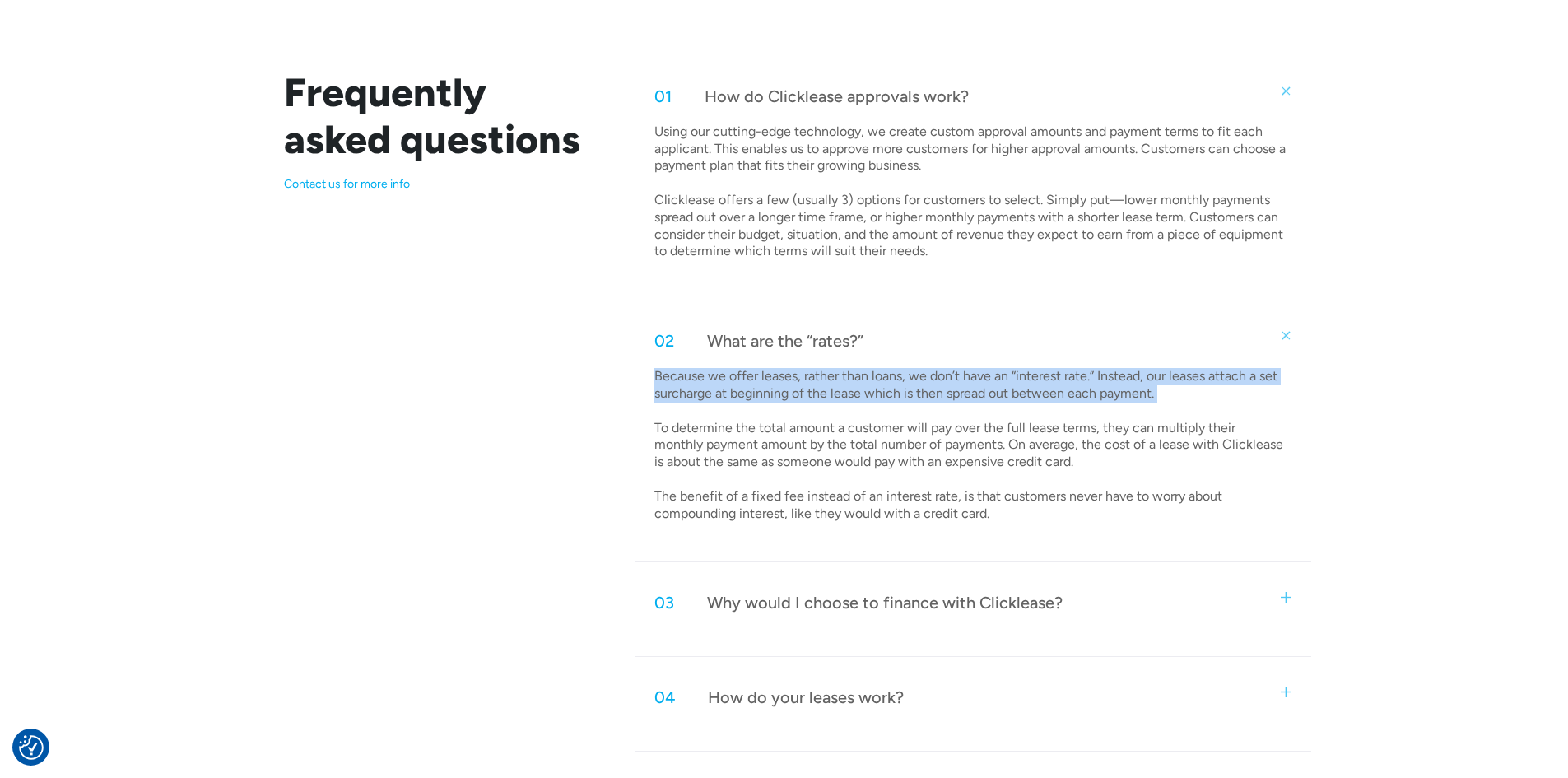
click at [800, 389] on p "Because we offer leases, rather than loans, we don’t have an “interest rate.” I…" at bounding box center [971, 445] width 633 height 154
click at [874, 389] on p "Because we offer leases, rather than loans, we don’t have an “interest rate.” I…" at bounding box center [971, 445] width 633 height 154
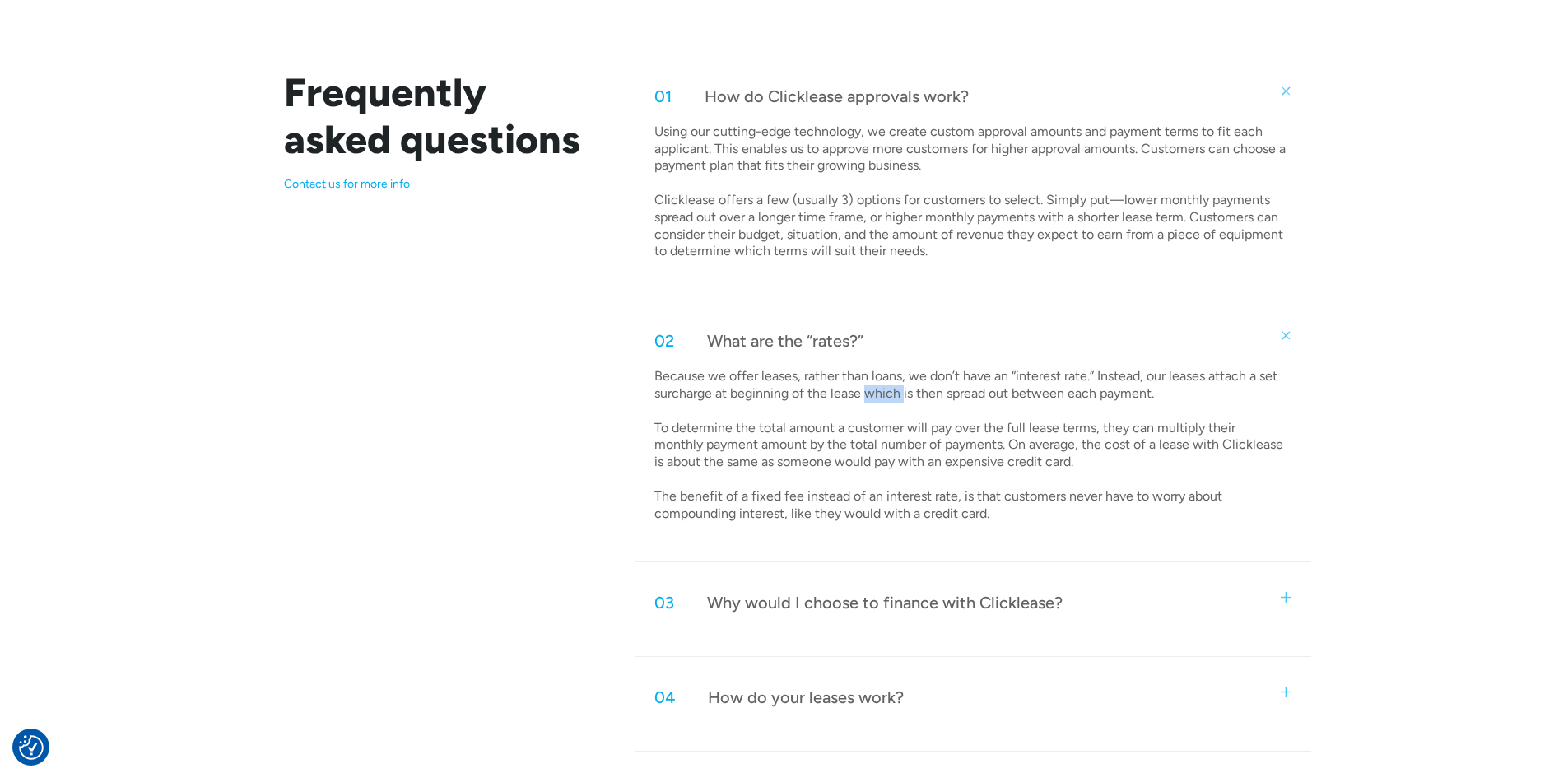
click at [874, 389] on p "Because we offer leases, rather than loans, we don’t have an “interest rate.” I…" at bounding box center [971, 445] width 633 height 154
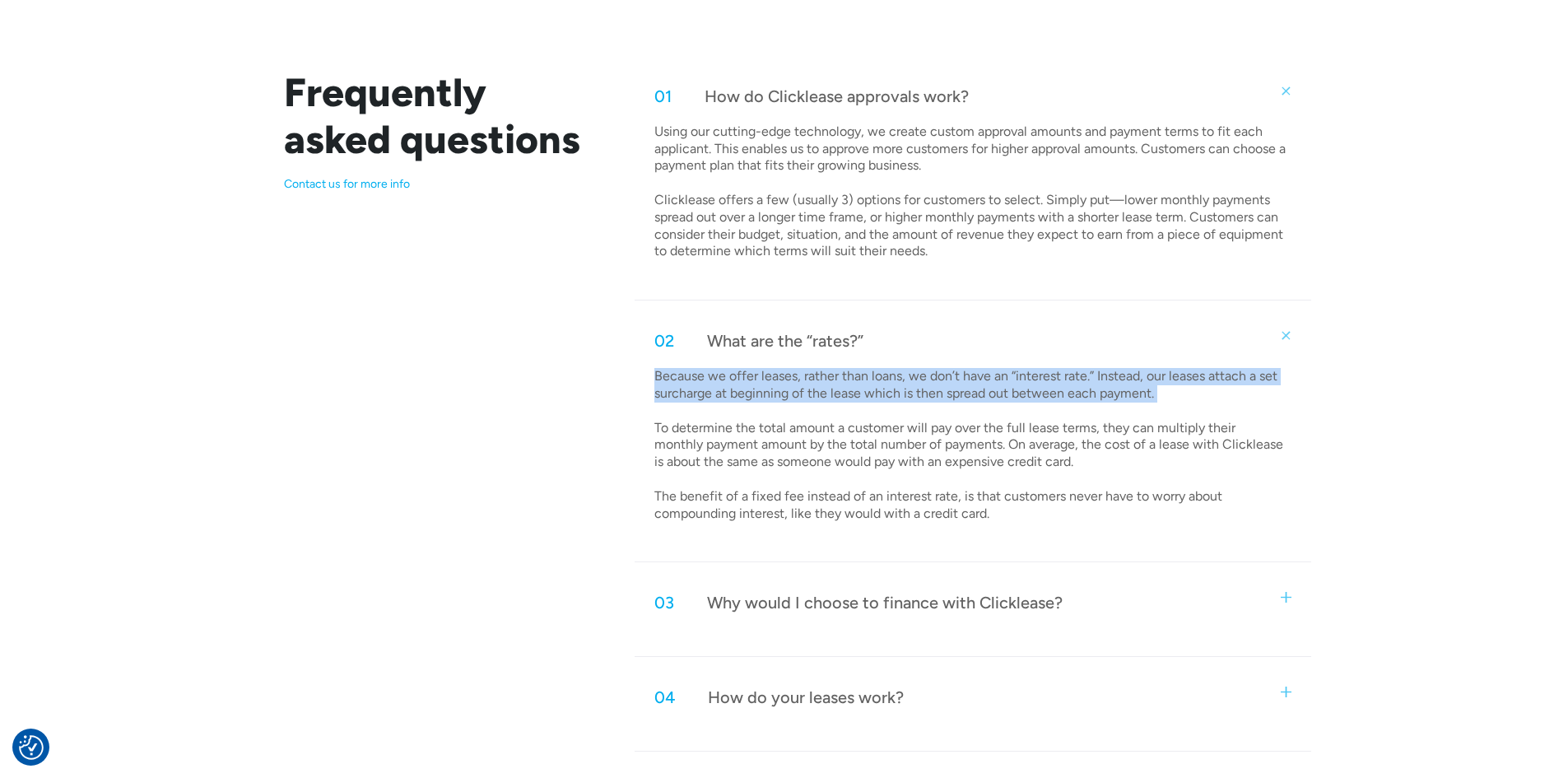
click at [874, 389] on p "Because we offer leases, rather than loans, we don’t have an “interest rate.” I…" at bounding box center [971, 445] width 633 height 154
click at [937, 387] on p "Because we offer leases, rather than loans, we don’t have an “interest rate.” I…" at bounding box center [971, 445] width 633 height 154
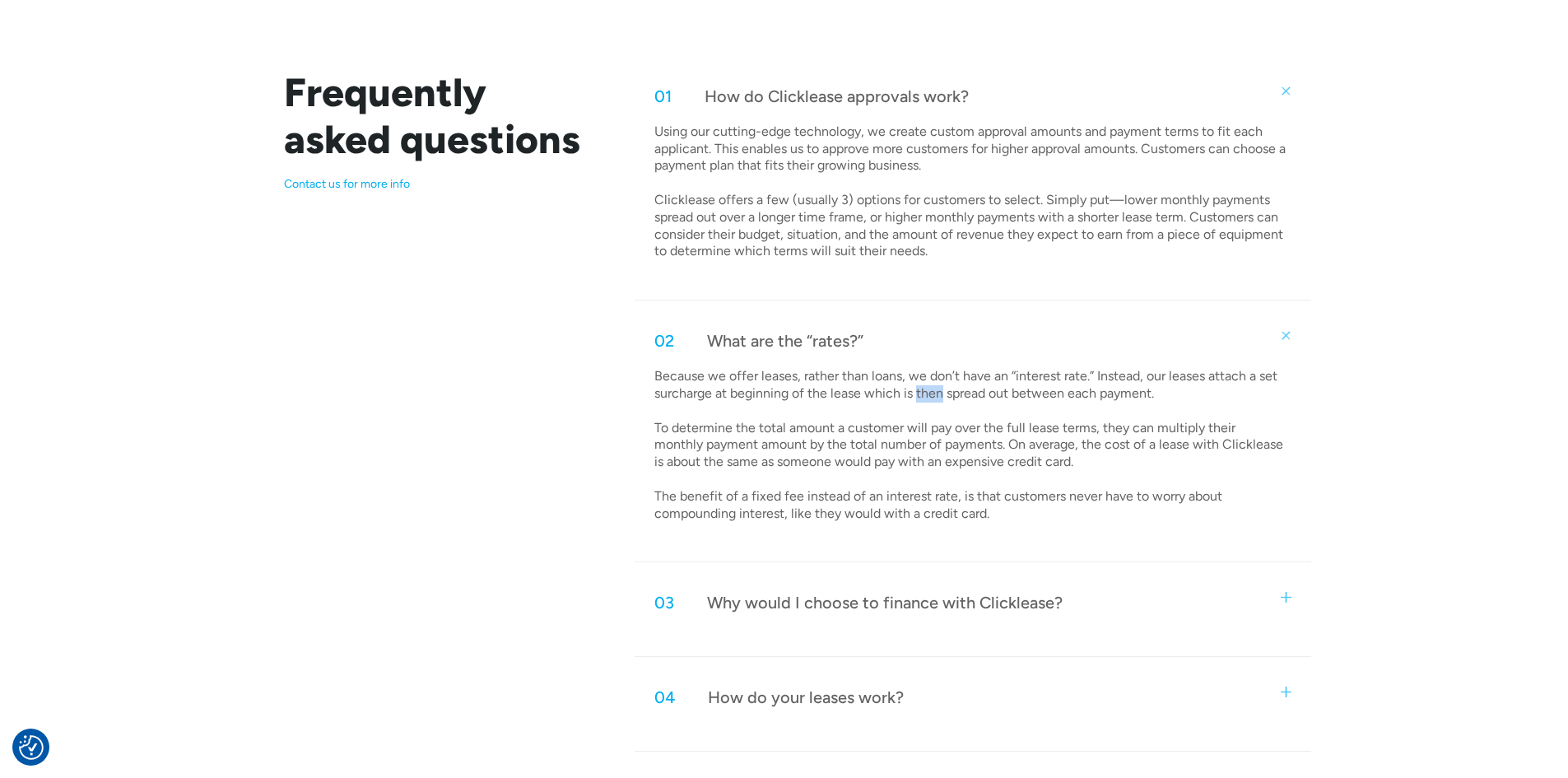
click at [938, 387] on p "Because we offer leases, rather than loans, we don’t have an “interest rate.” I…" at bounding box center [971, 445] width 633 height 154
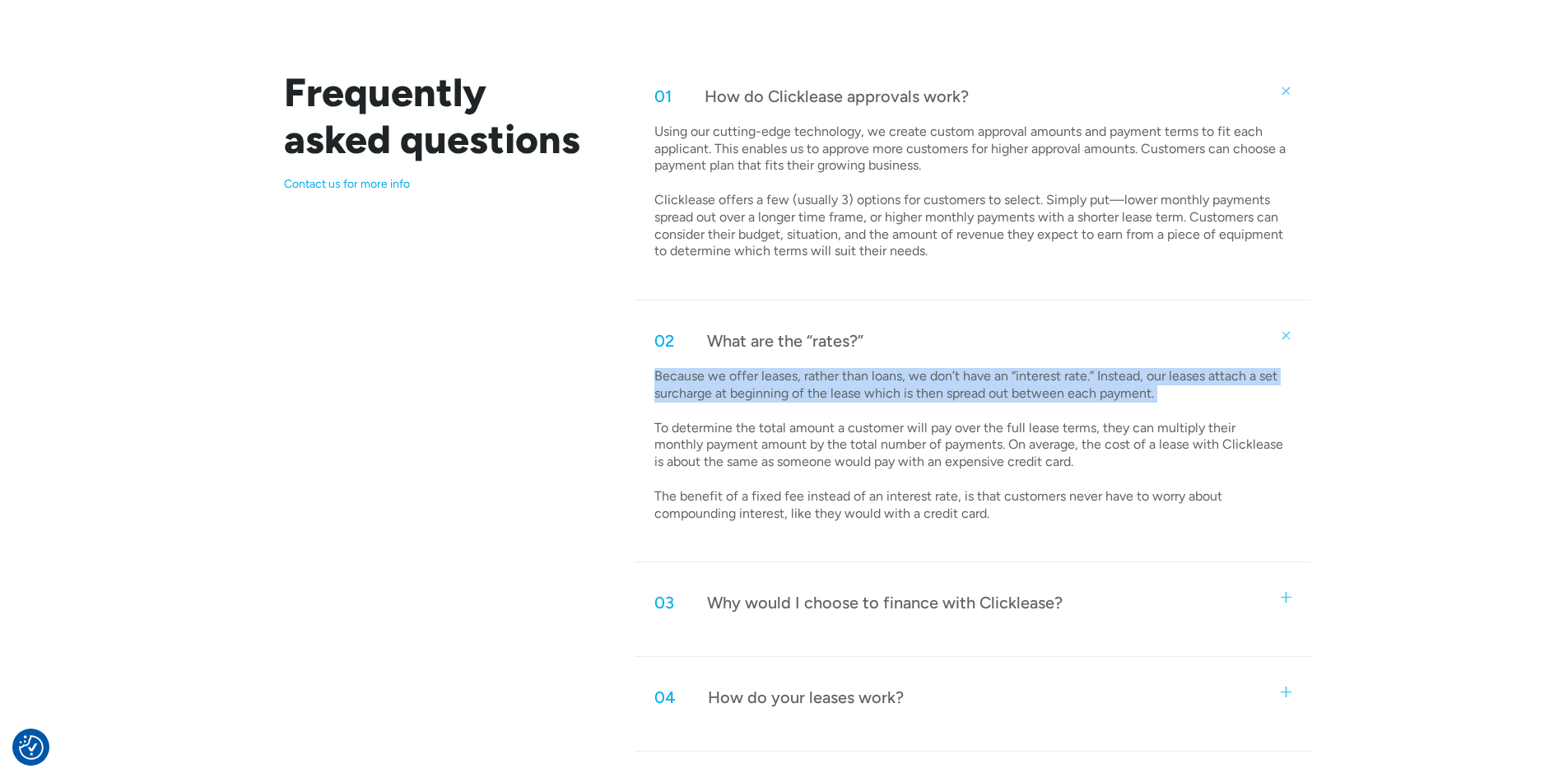
click at [938, 387] on p "Because we offer leases, rather than loans, we don’t have an “interest rate.” I…" at bounding box center [971, 445] width 633 height 154
click at [1023, 389] on p "Because we offer leases, rather than loans, we don’t have an “interest rate.” I…" at bounding box center [971, 445] width 633 height 154
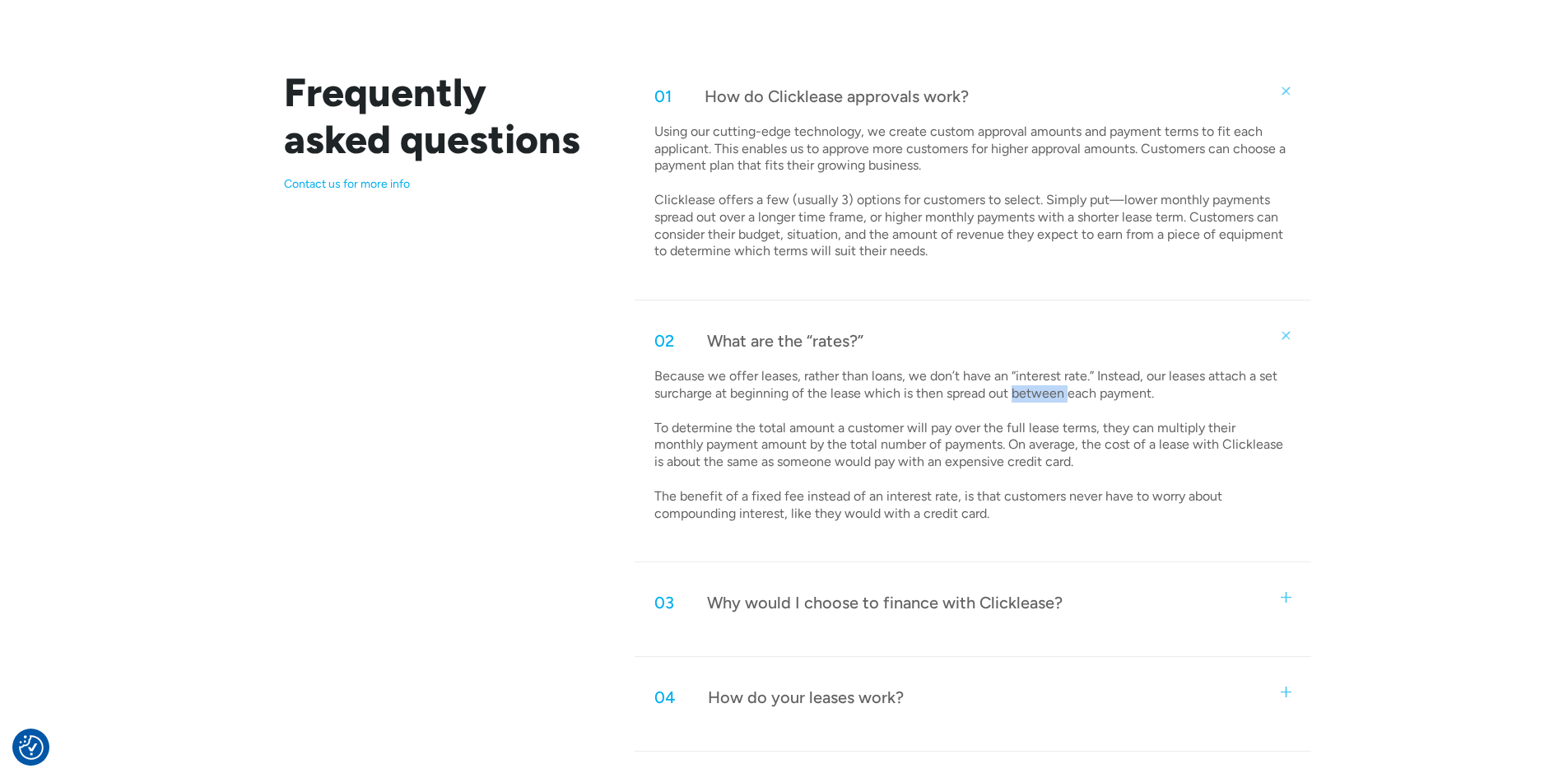
click at [1023, 389] on p "Because we offer leases, rather than loans, we don’t have an “interest rate.” I…" at bounding box center [971, 445] width 633 height 154
click at [1024, 389] on p "Because we offer leases, rather than loans, we don’t have an “interest rate.” I…" at bounding box center [971, 445] width 633 height 154
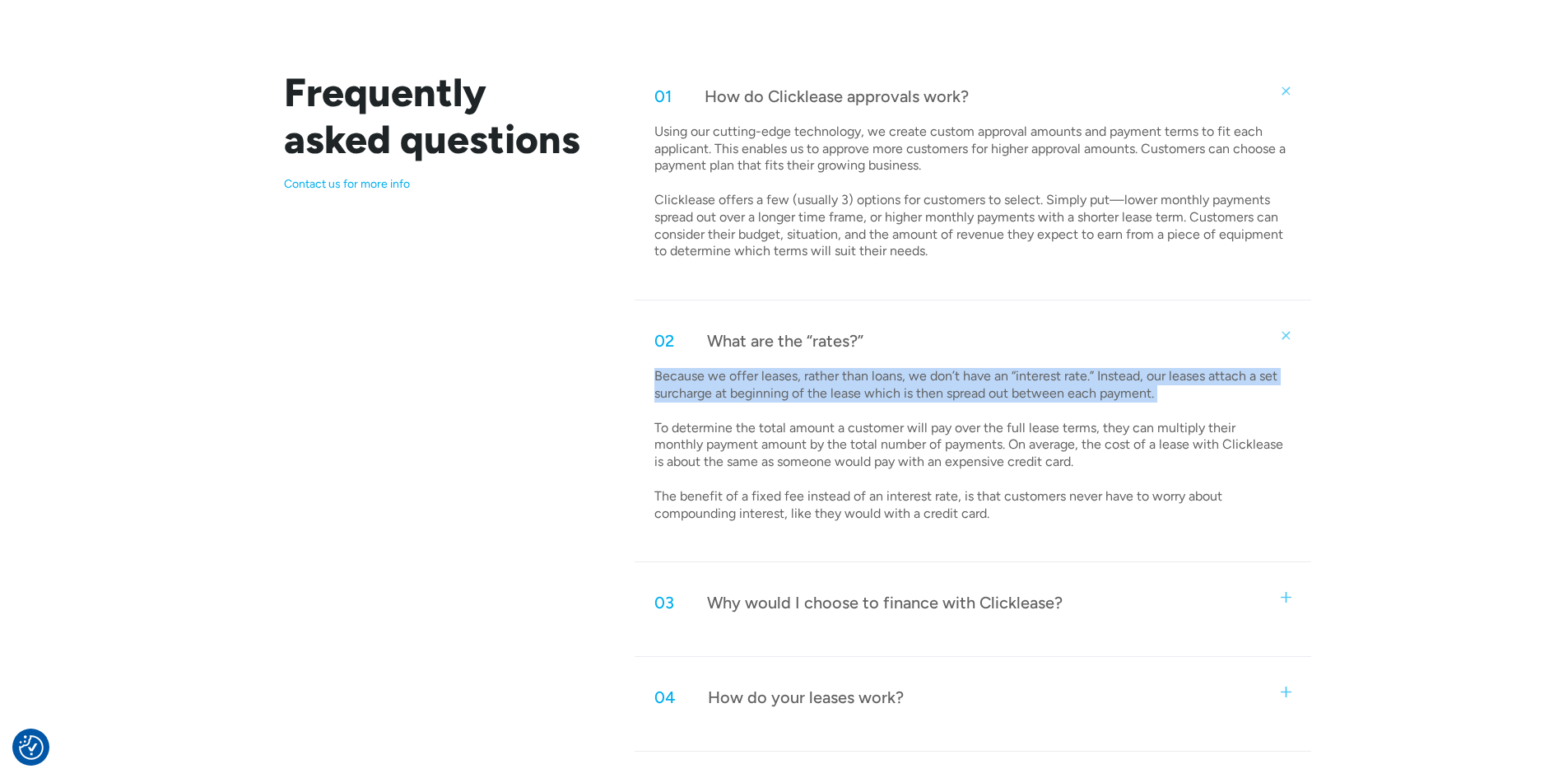
click at [1072, 389] on p "Because we offer leases, rather than loans, we don’t have an “interest rate.” I…" at bounding box center [971, 445] width 633 height 154
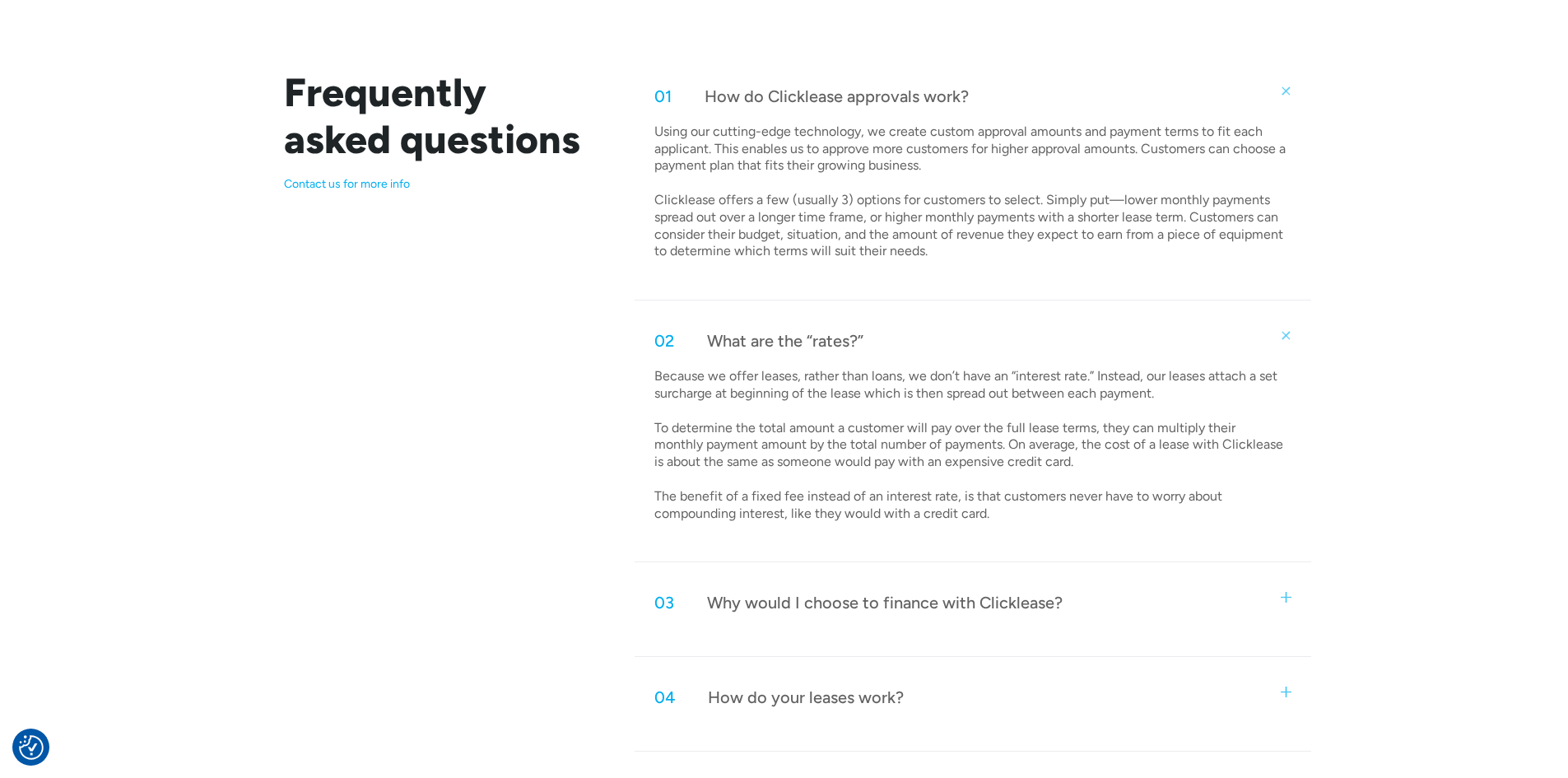
click at [630, 441] on div "Frequently asked questions Contact us for more info 01 How do Clicklease approv…" at bounding box center [784, 552] width 1054 height 967
click at [1081, 434] on p "Because we offer leases, rather than loans, we don’t have an “interest rate.” I…" at bounding box center [971, 445] width 633 height 154
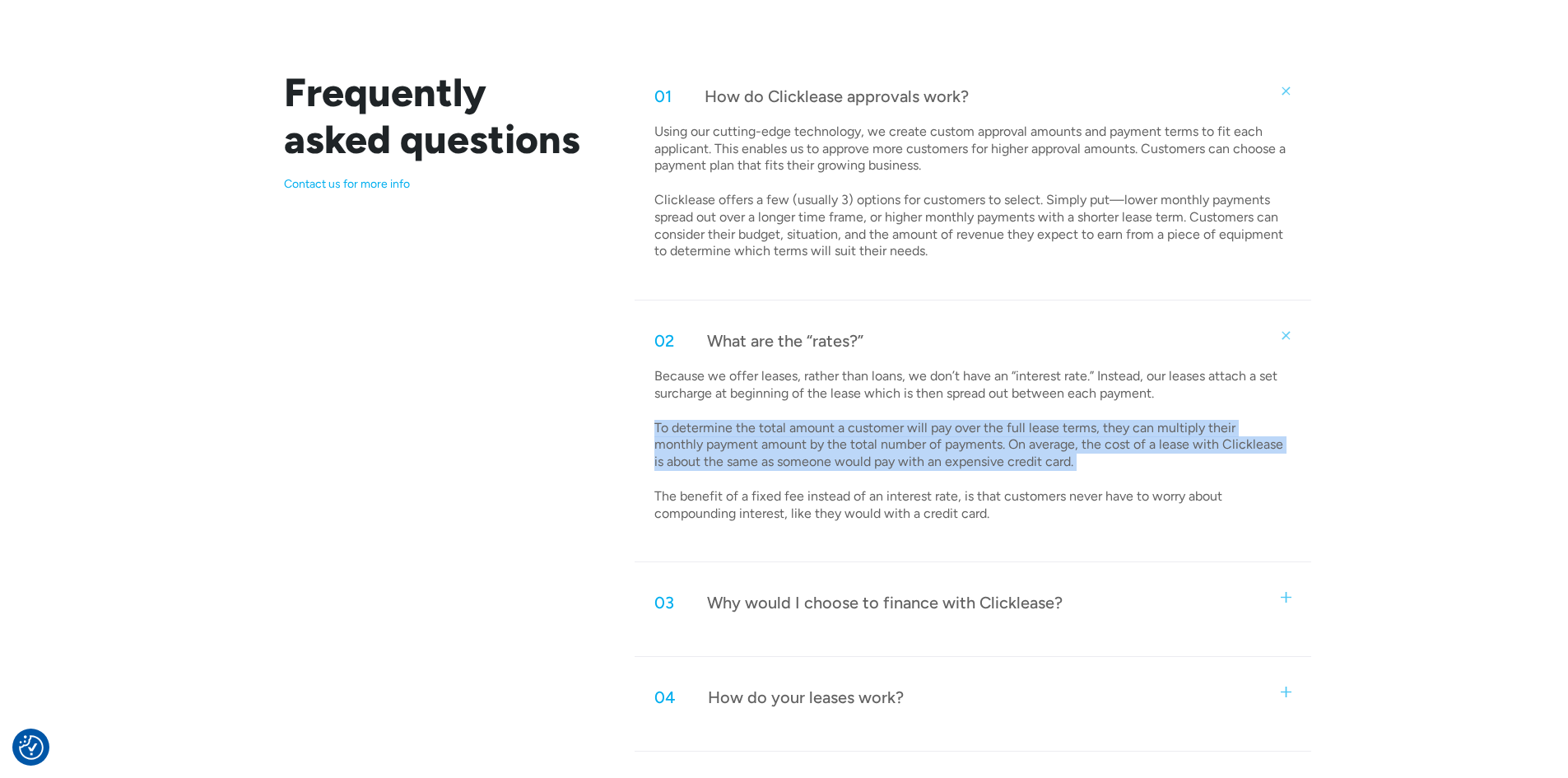
click at [1081, 434] on p "Because we offer leases, rather than loans, we don’t have an “interest rate.” I…" at bounding box center [971, 445] width 633 height 154
click at [962, 432] on p "Because we offer leases, rather than loans, we don’t have an “interest rate.” I…" at bounding box center [971, 445] width 633 height 154
click at [848, 434] on p "Because we offer leases, rather than loans, we don’t have an “interest rate.” I…" at bounding box center [971, 445] width 633 height 154
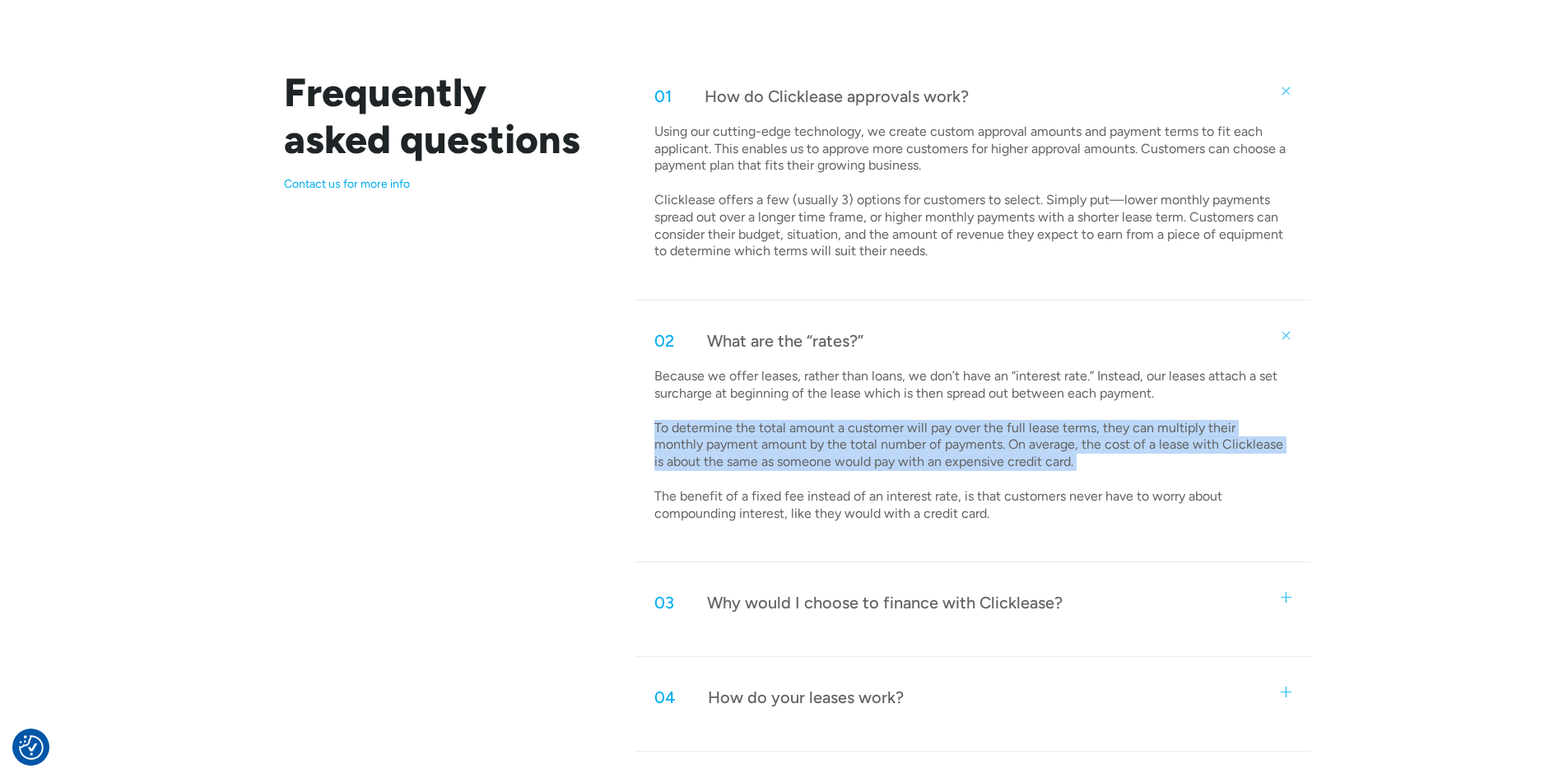
click at [848, 434] on p "Because we offer leases, rather than loans, we don’t have an “interest rate.” I…" at bounding box center [971, 445] width 633 height 154
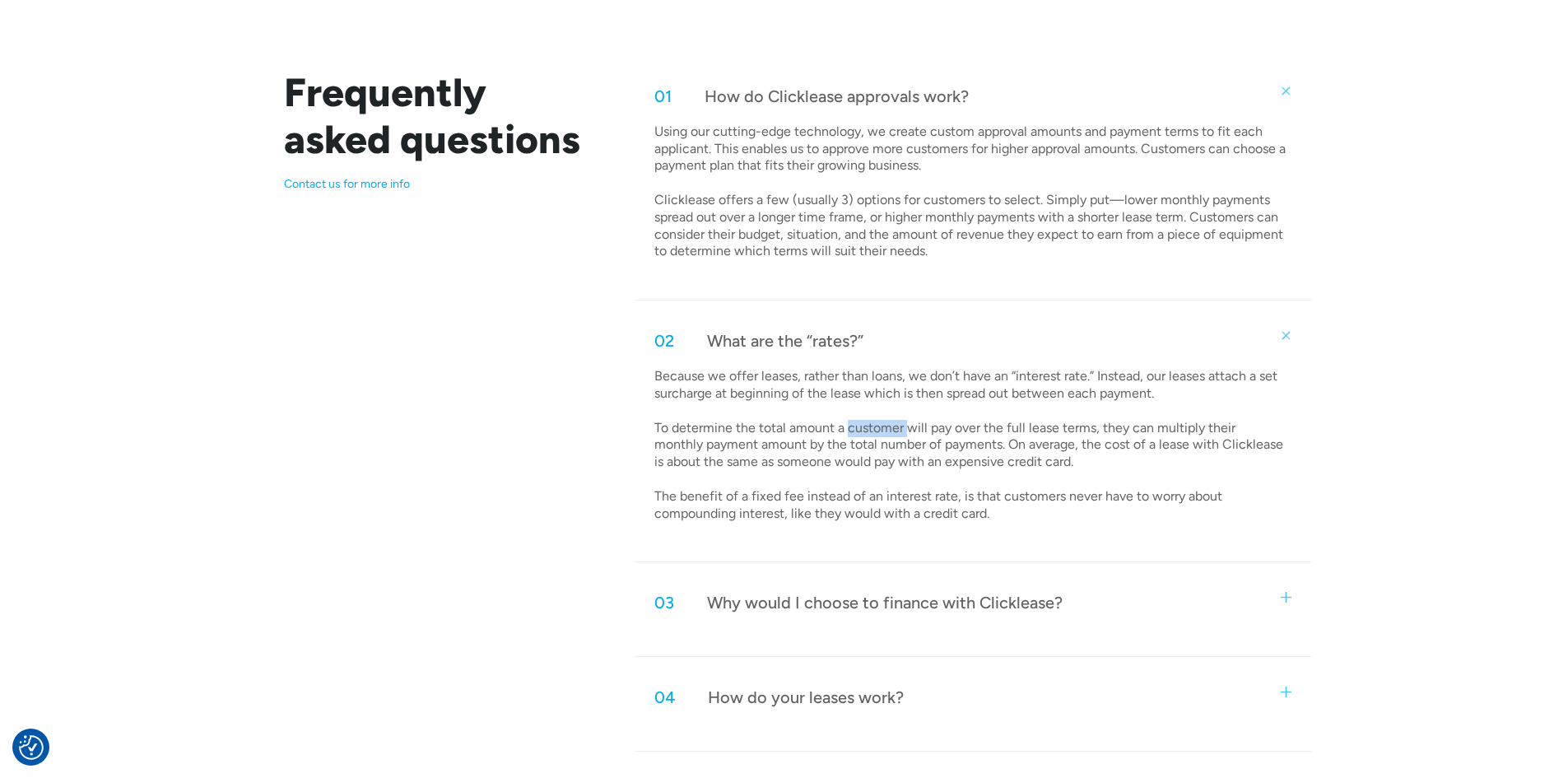
click at [848, 434] on p "Because we offer leases, rather than loans, we don’t have an “interest rate.” I…" at bounding box center [971, 445] width 633 height 154
click at [756, 438] on p "Because we offer leases, rather than loans, we don’t have an “interest rate.” I…" at bounding box center [971, 445] width 633 height 154
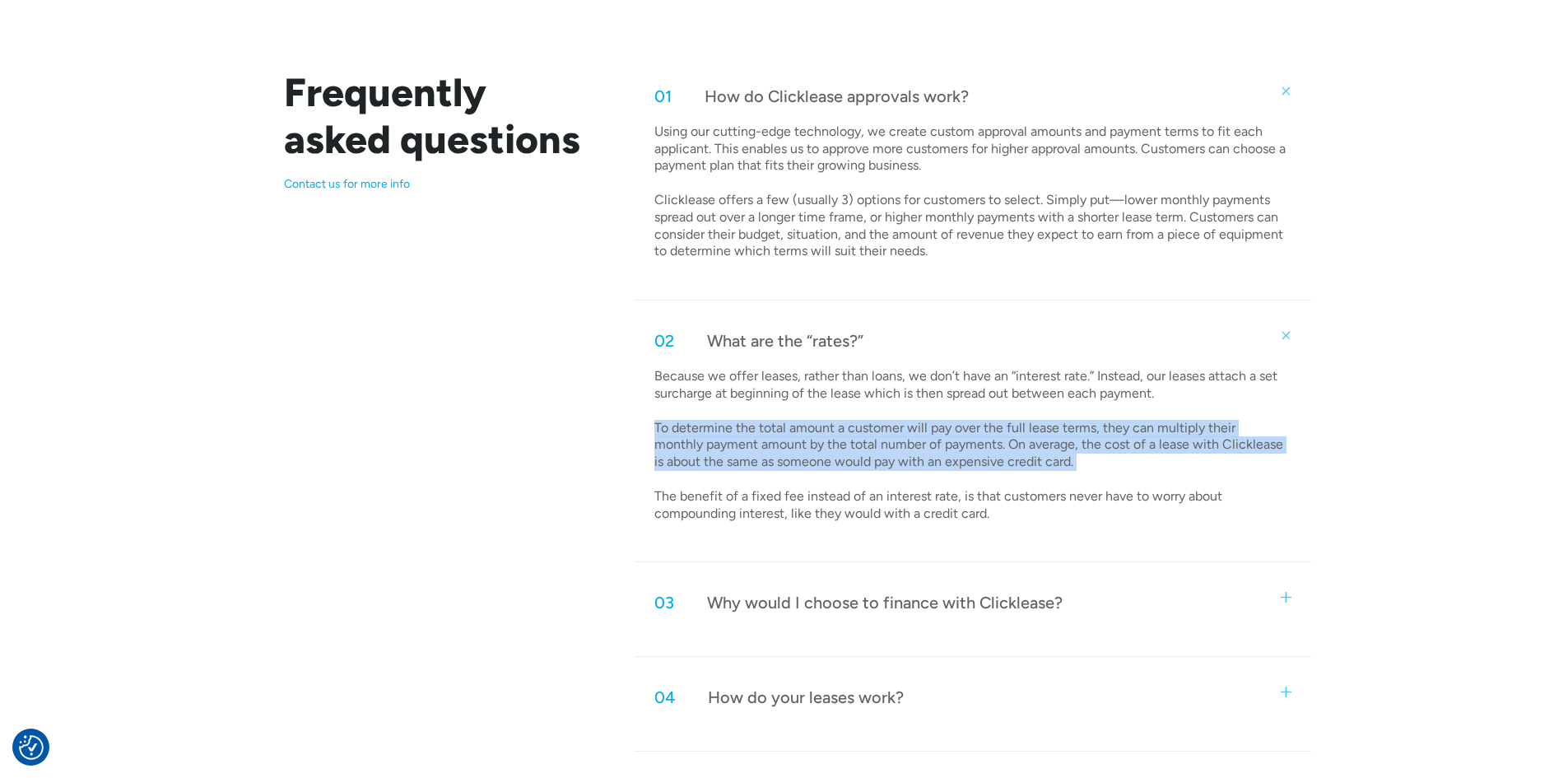
click at [756, 438] on p "Because we offer leases, rather than loans, we don’t have an “interest rate.” I…" at bounding box center [971, 445] width 633 height 154
click at [814, 438] on p "Because we offer leases, rather than loans, we don’t have an “interest rate.” I…" at bounding box center [971, 445] width 633 height 154
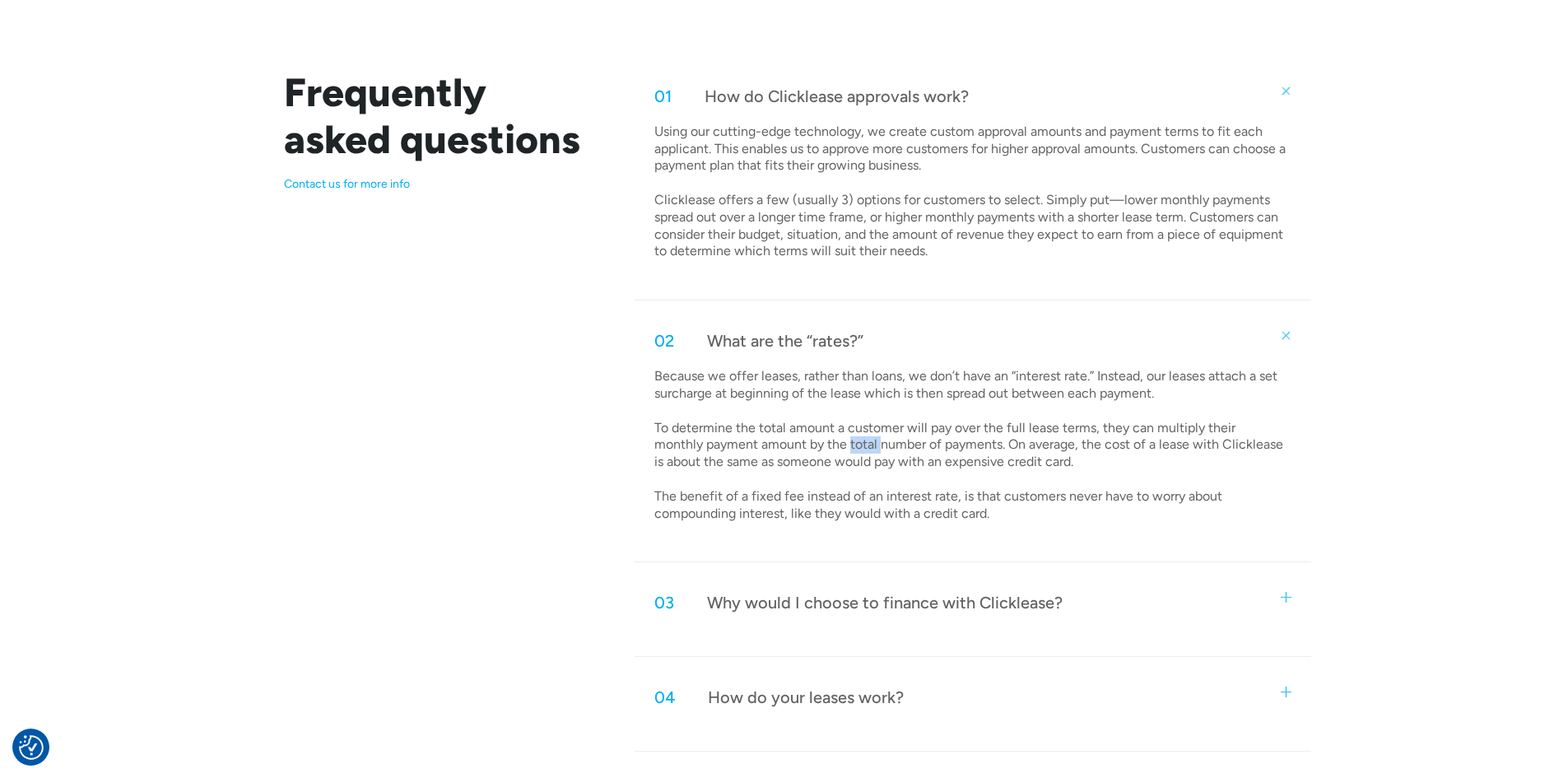
click at [814, 438] on p "Because we offer leases, rather than loans, we don’t have an “interest rate.” I…" at bounding box center [971, 445] width 633 height 154
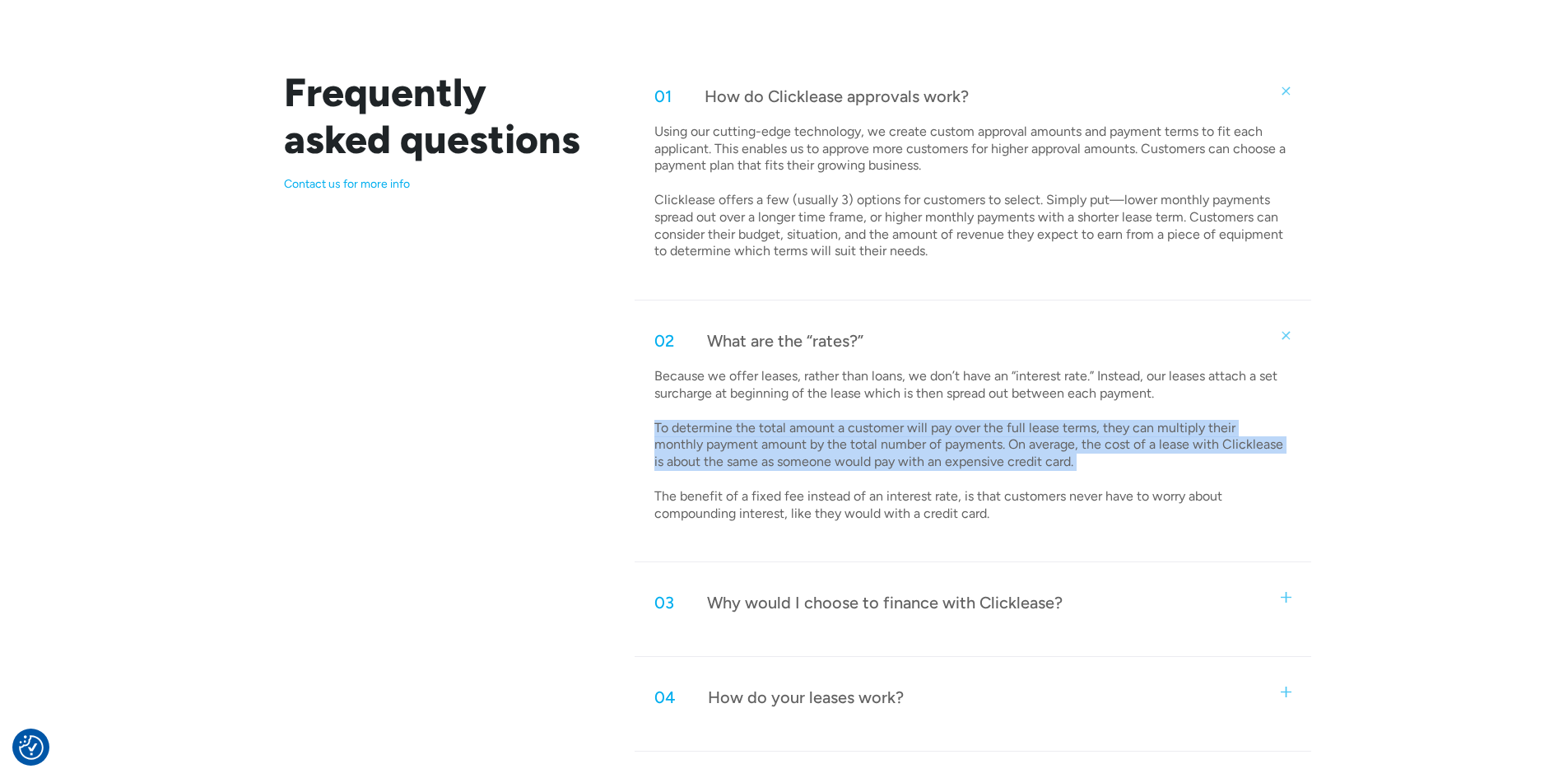
click at [814, 438] on p "Because we offer leases, rather than loans, we don’t have an “interest rate.” I…" at bounding box center [971, 445] width 633 height 154
click at [773, 442] on p "Because we offer leases, rather than loans, we don’t have an “interest rate.” I…" at bounding box center [971, 445] width 633 height 154
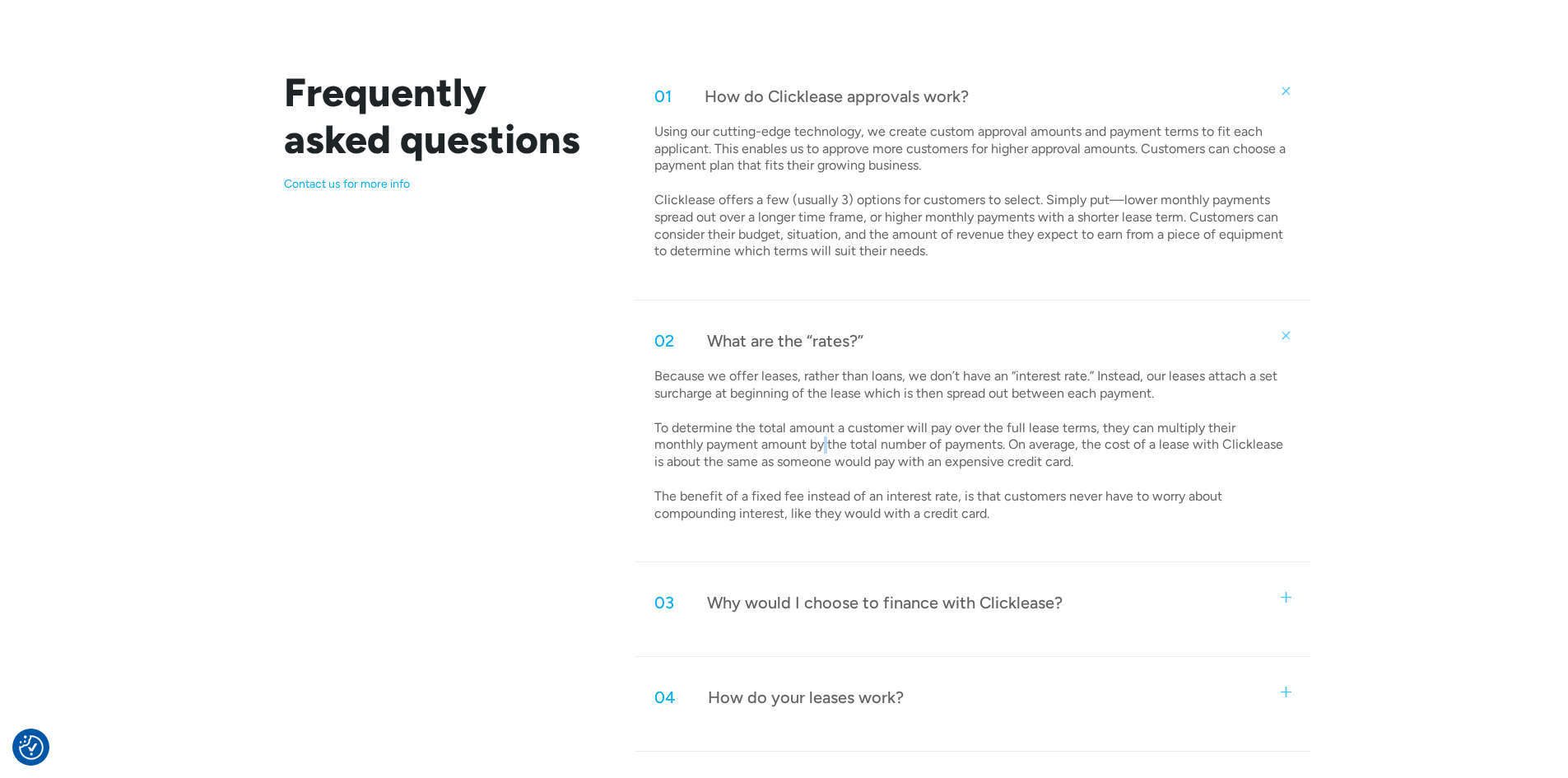
click at [773, 442] on p "Because we offer leases, rather than loans, we don’t have an “interest rate.” I…" at bounding box center [971, 445] width 633 height 154
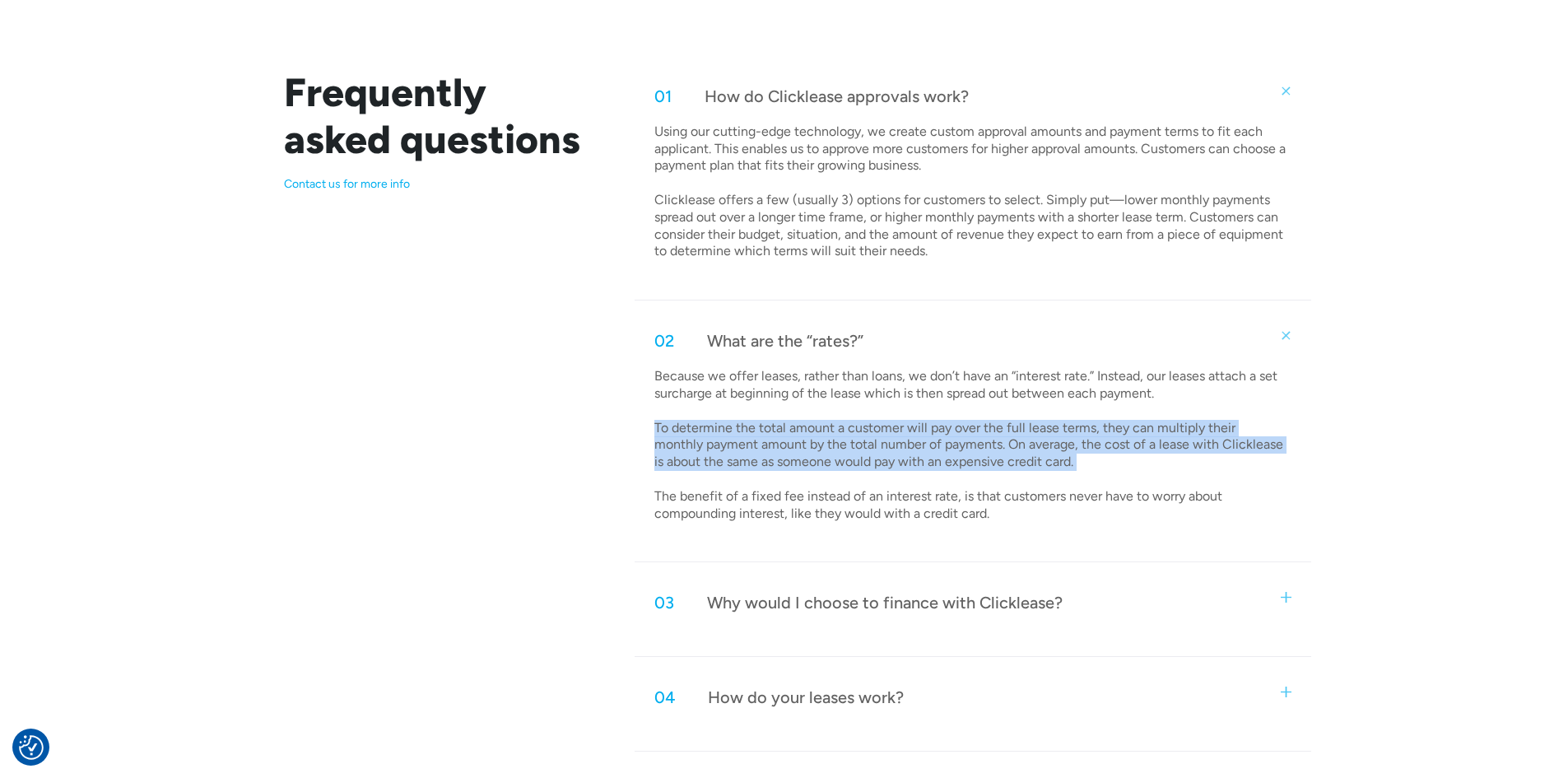
click at [773, 442] on p "Because we offer leases, rather than loans, we don’t have an “interest rate.” I…" at bounding box center [971, 445] width 633 height 154
click at [716, 439] on p "Because we offer leases, rather than loans, we don’t have an “interest rate.” I…" at bounding box center [971, 445] width 633 height 154
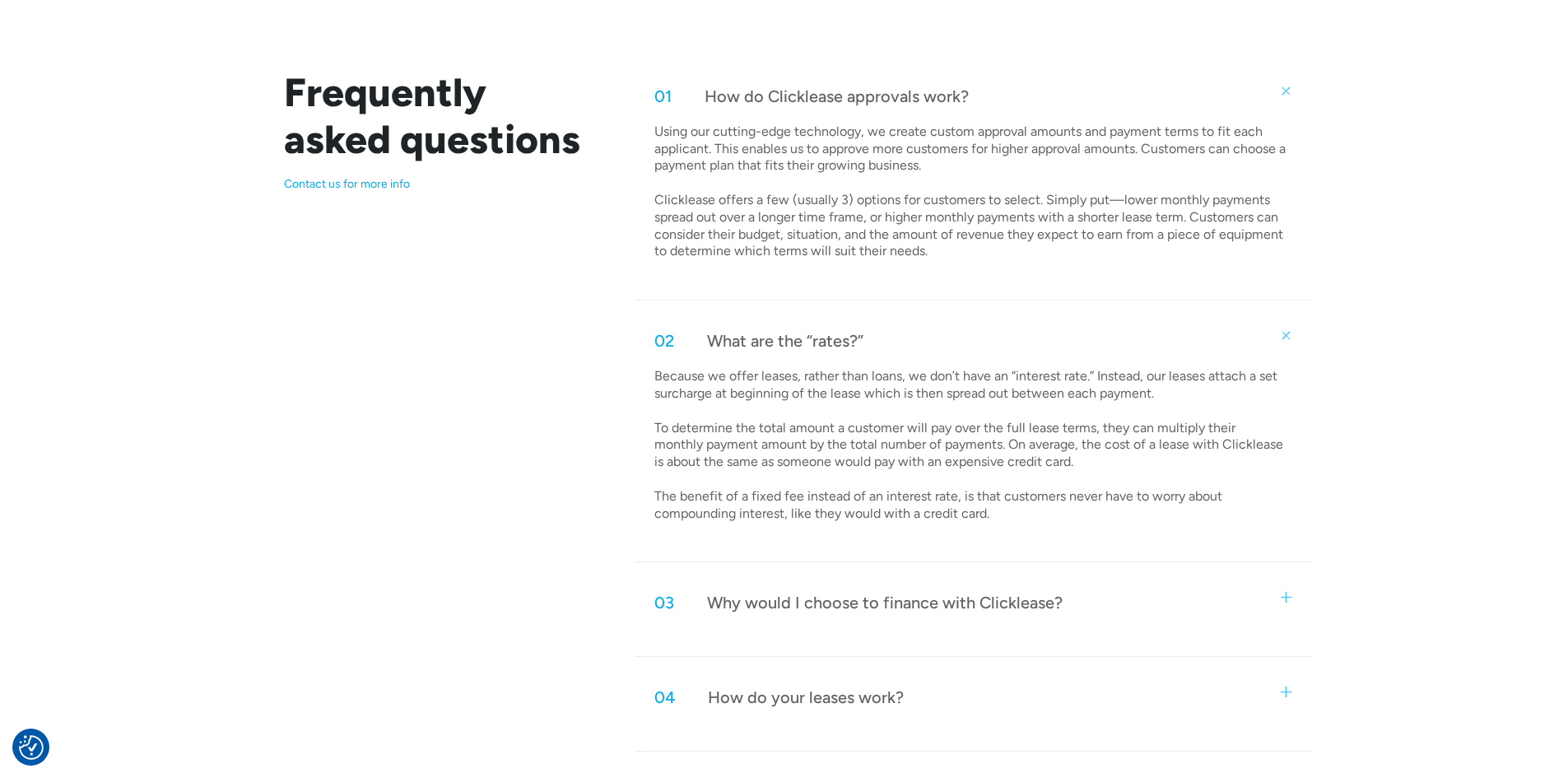
click at [716, 439] on p "Because we offer leases, rather than loans, we don’t have an “interest rate.” I…" at bounding box center [971, 445] width 633 height 154
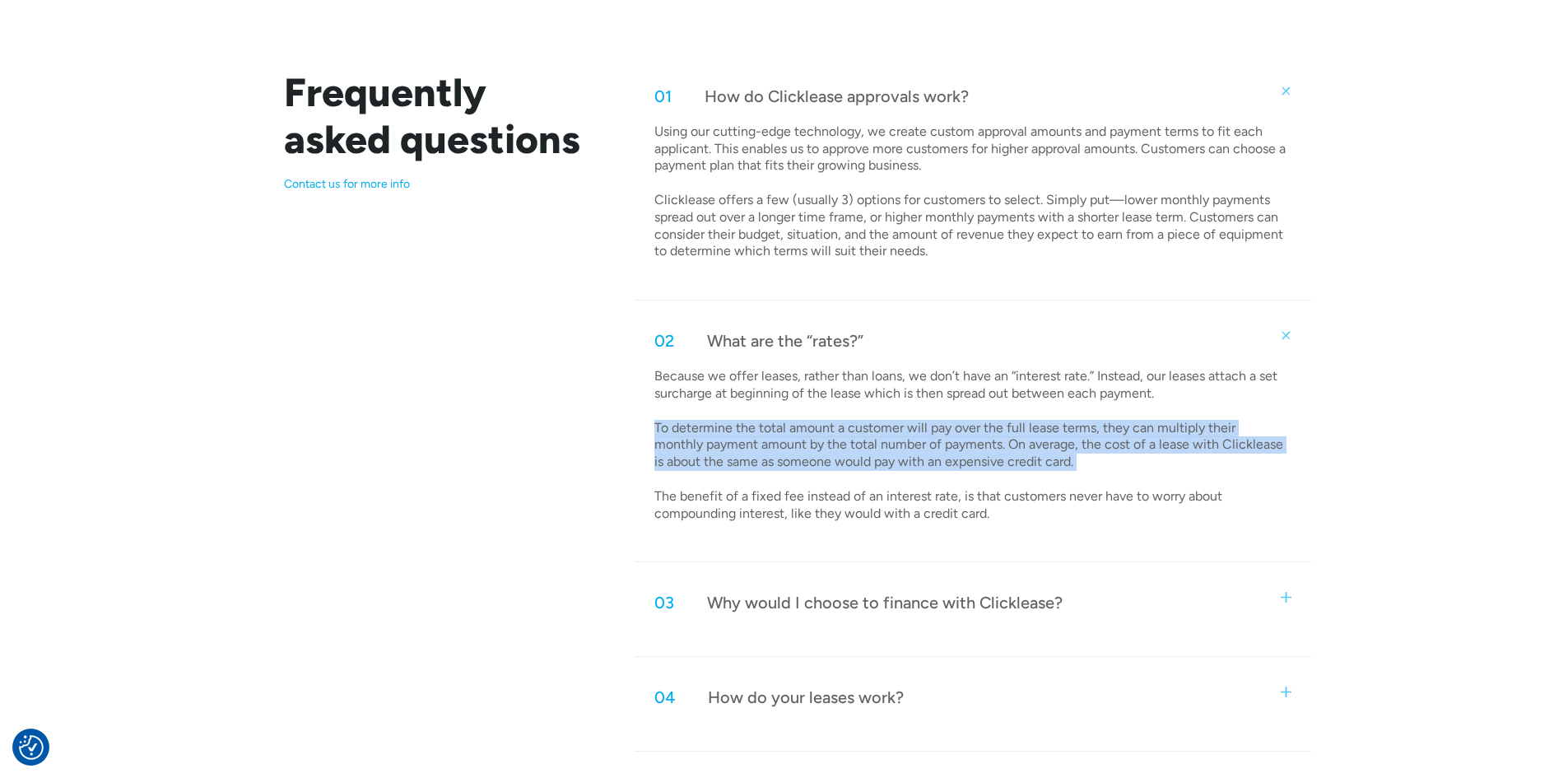
click at [768, 439] on p "Because we offer leases, rather than loans, we don’t have an “interest rate.” I…" at bounding box center [971, 445] width 633 height 154
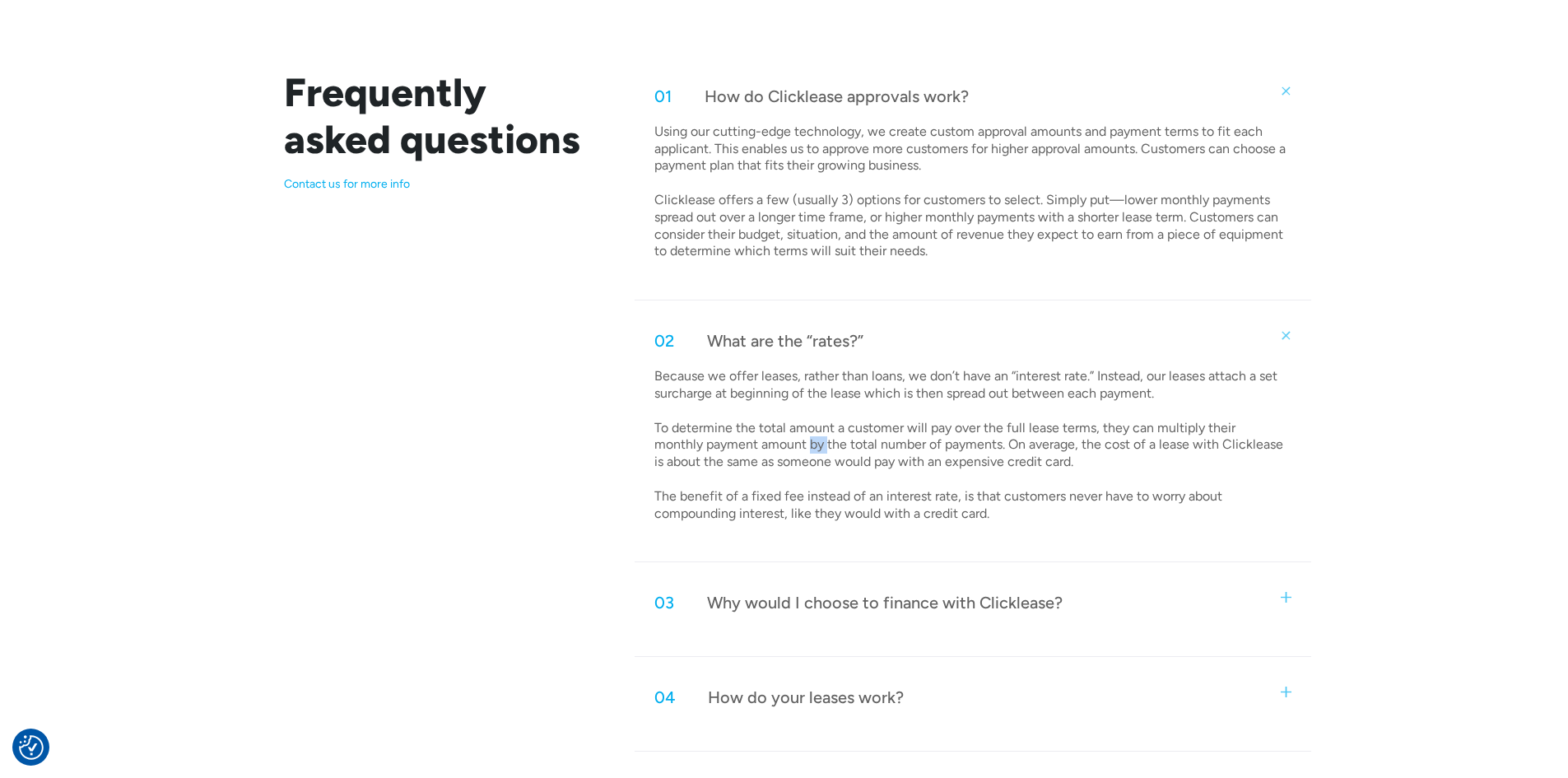
click at [768, 439] on p "Because we offer leases, rather than loans, we don’t have an “interest rate.” I…" at bounding box center [971, 445] width 633 height 154
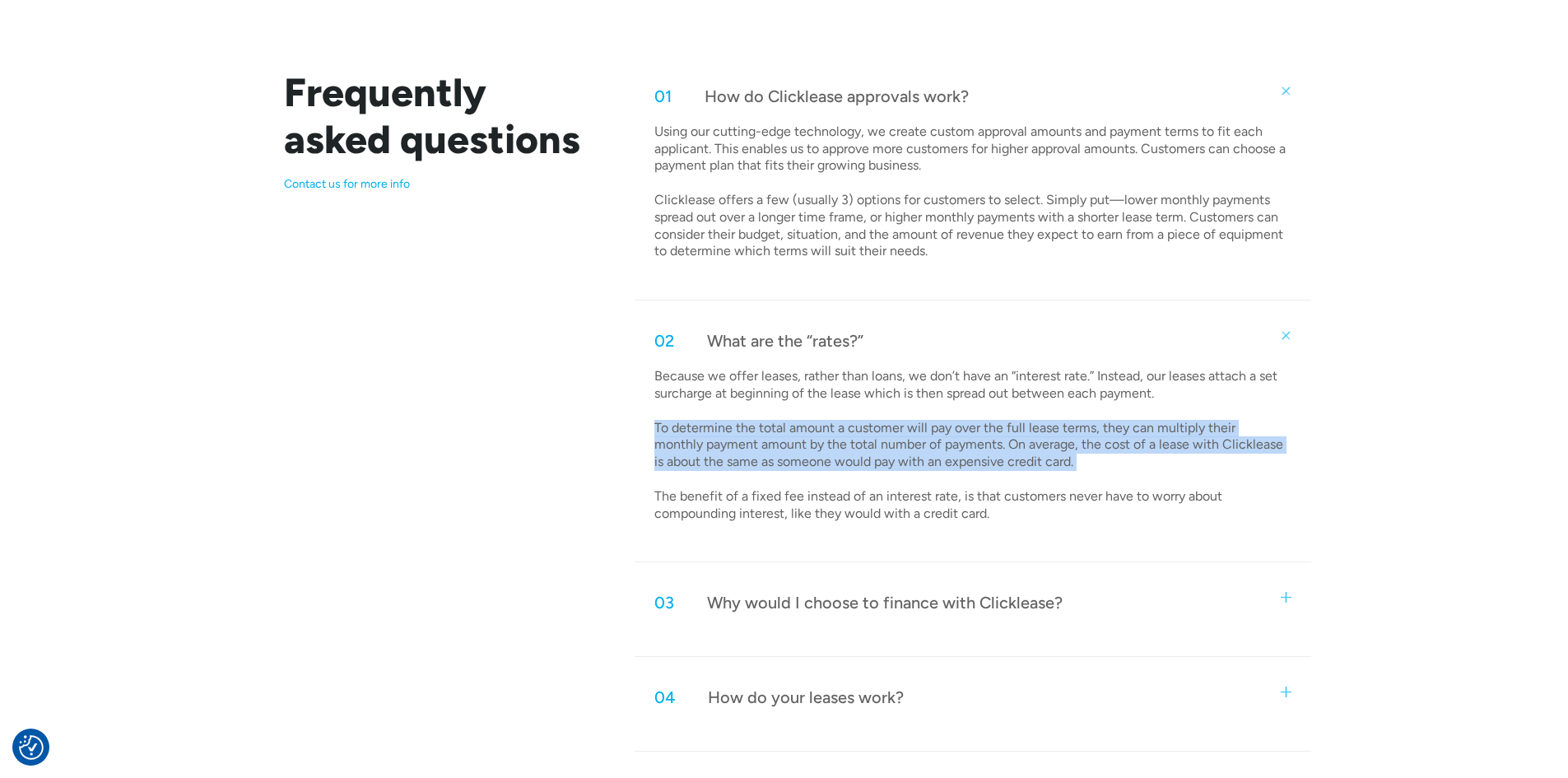
click at [768, 439] on p "Because we offer leases, rather than loans, we don’t have an “interest rate.” I…" at bounding box center [971, 445] width 633 height 154
click at [803, 437] on p "Because we offer leases, rather than loans, we don’t have an “interest rate.” I…" at bounding box center [971, 445] width 633 height 154
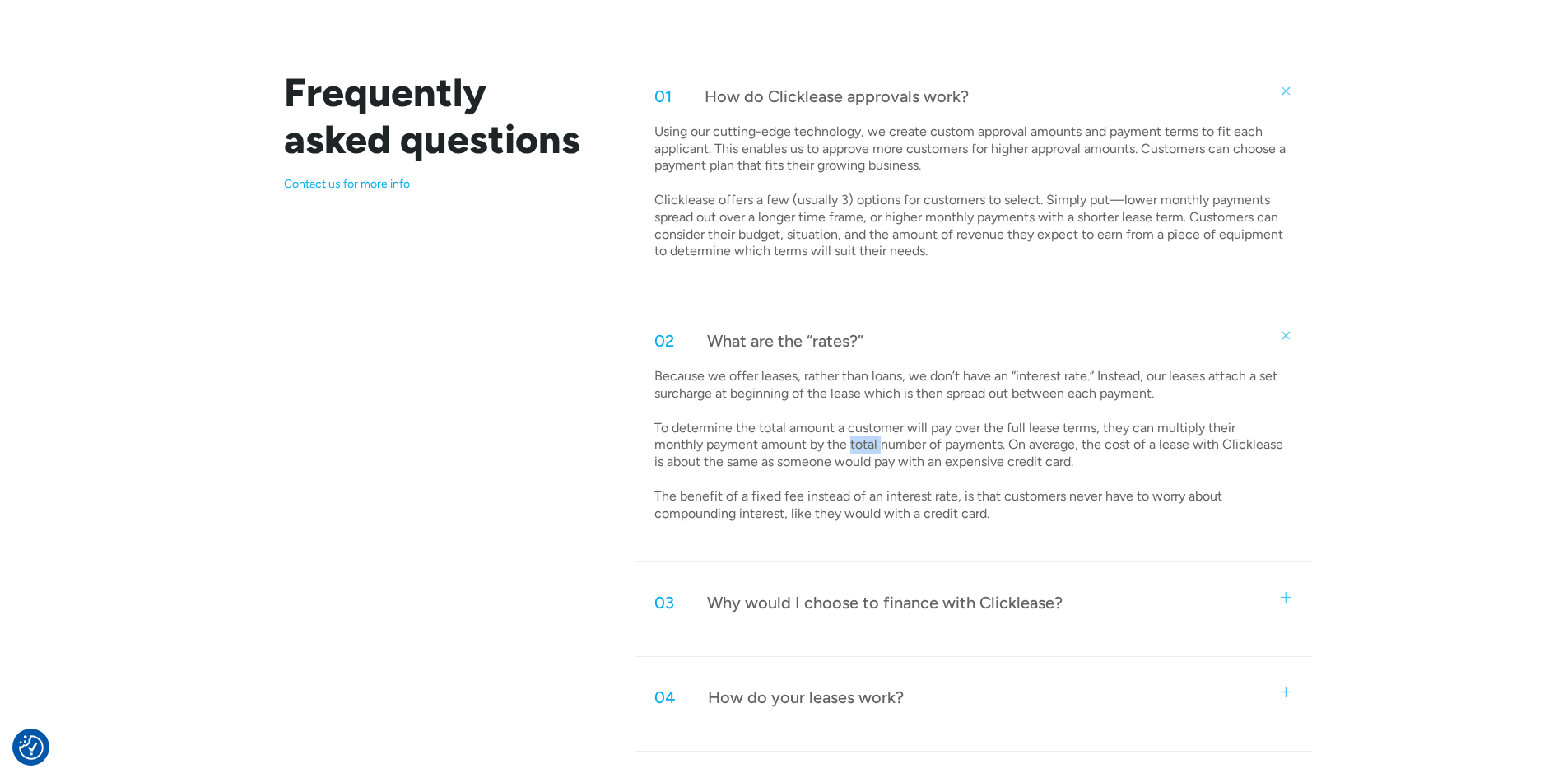
click at [803, 437] on p "Because we offer leases, rather than loans, we don’t have an “interest rate.” I…" at bounding box center [971, 445] width 633 height 154
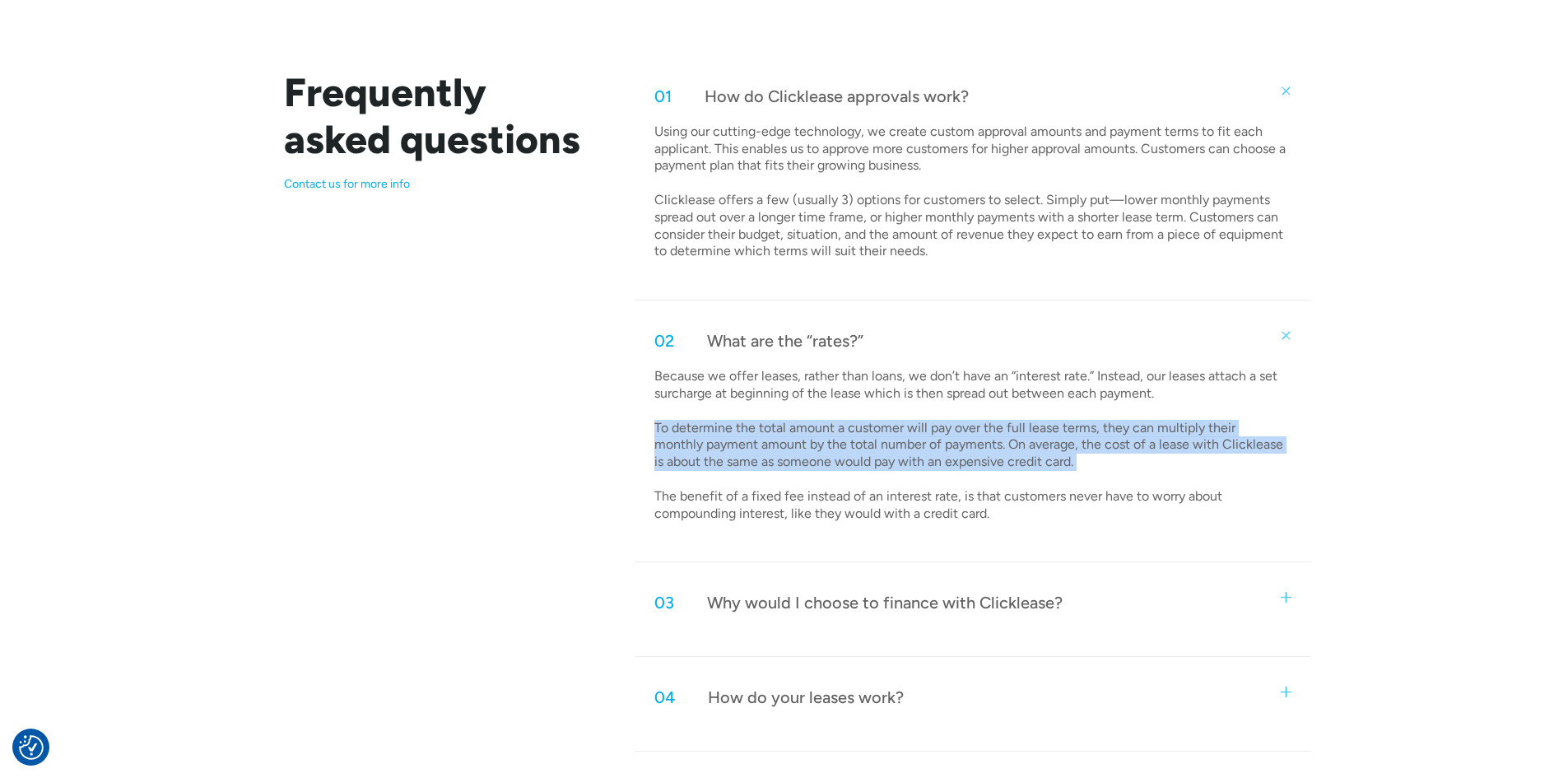
click at [803, 437] on p "Because we offer leases, rather than loans, we don’t have an “interest rate.” I…" at bounding box center [971, 445] width 633 height 154
click at [841, 436] on p "Because we offer leases, rather than loans, we don’t have an “interest rate.” I…" at bounding box center [971, 445] width 633 height 154
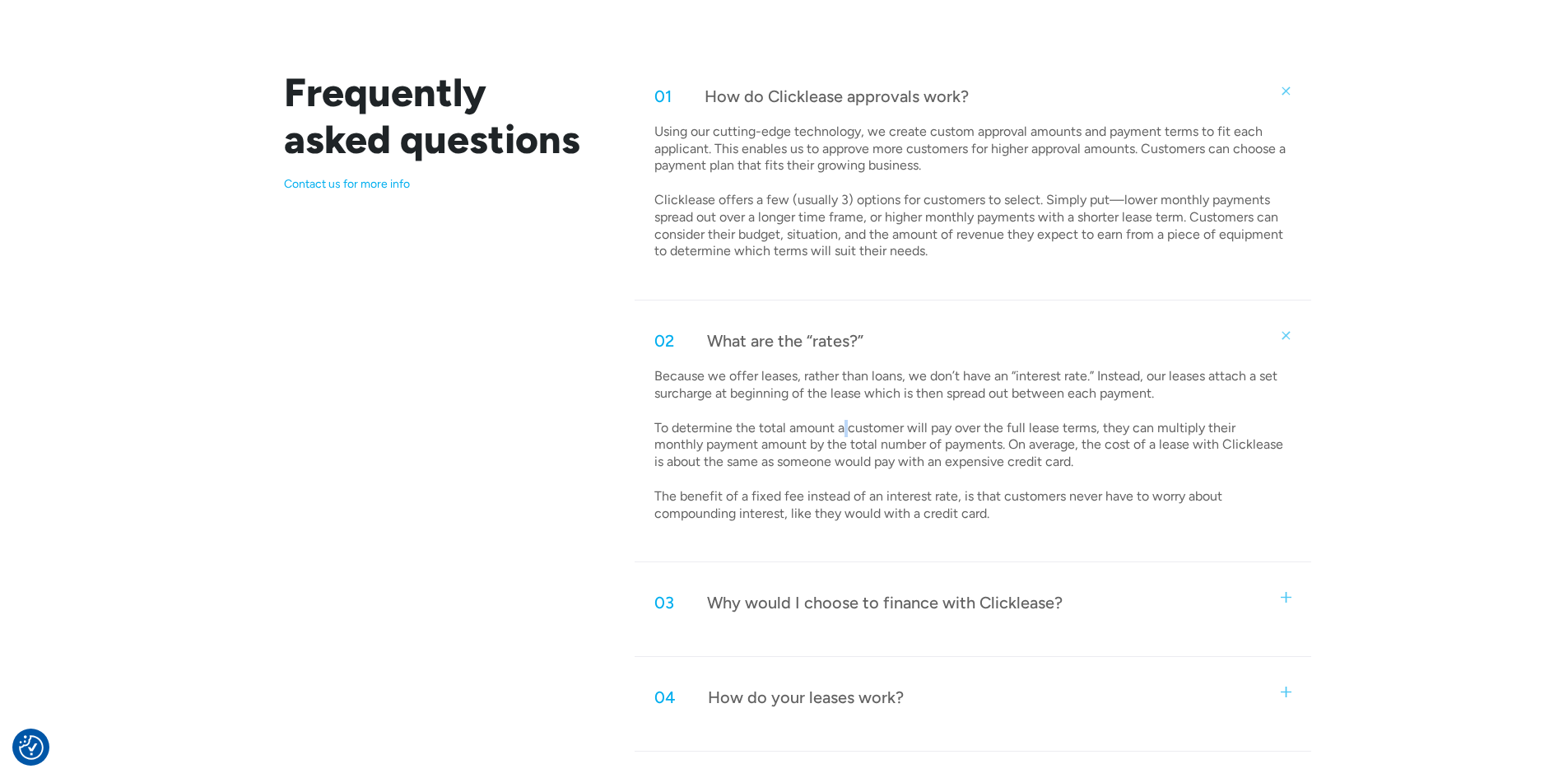
click at [842, 436] on p "Because we offer leases, rather than loans, we don’t have an “interest rate.” I…" at bounding box center [971, 445] width 633 height 154
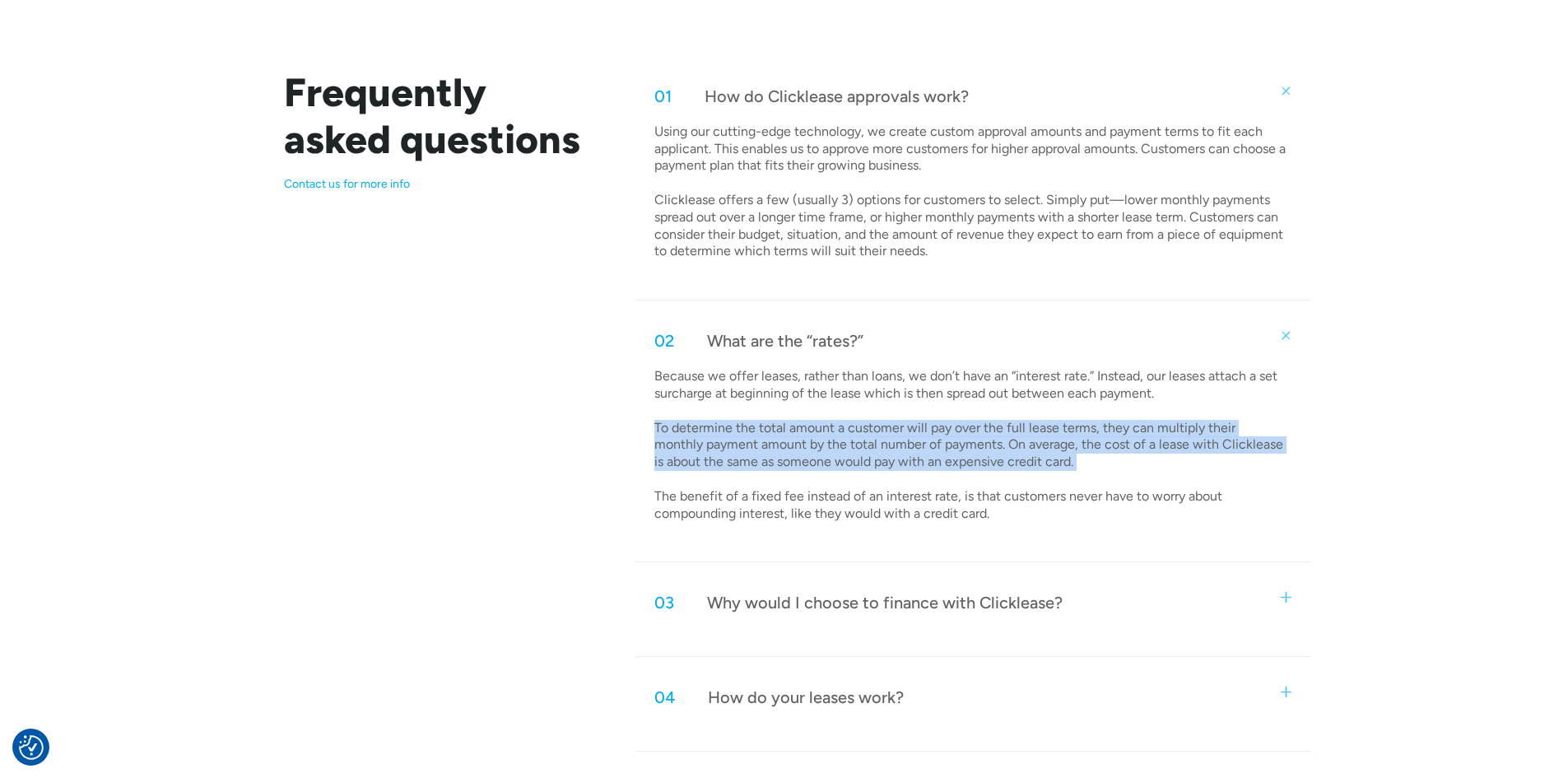
click at [842, 436] on p "Because we offer leases, rather than loans, we don’t have an “interest rate.” I…" at bounding box center [971, 445] width 633 height 154
click at [879, 436] on p "Because we offer leases, rather than loans, we don’t have an “interest rate.” I…" at bounding box center [971, 445] width 633 height 154
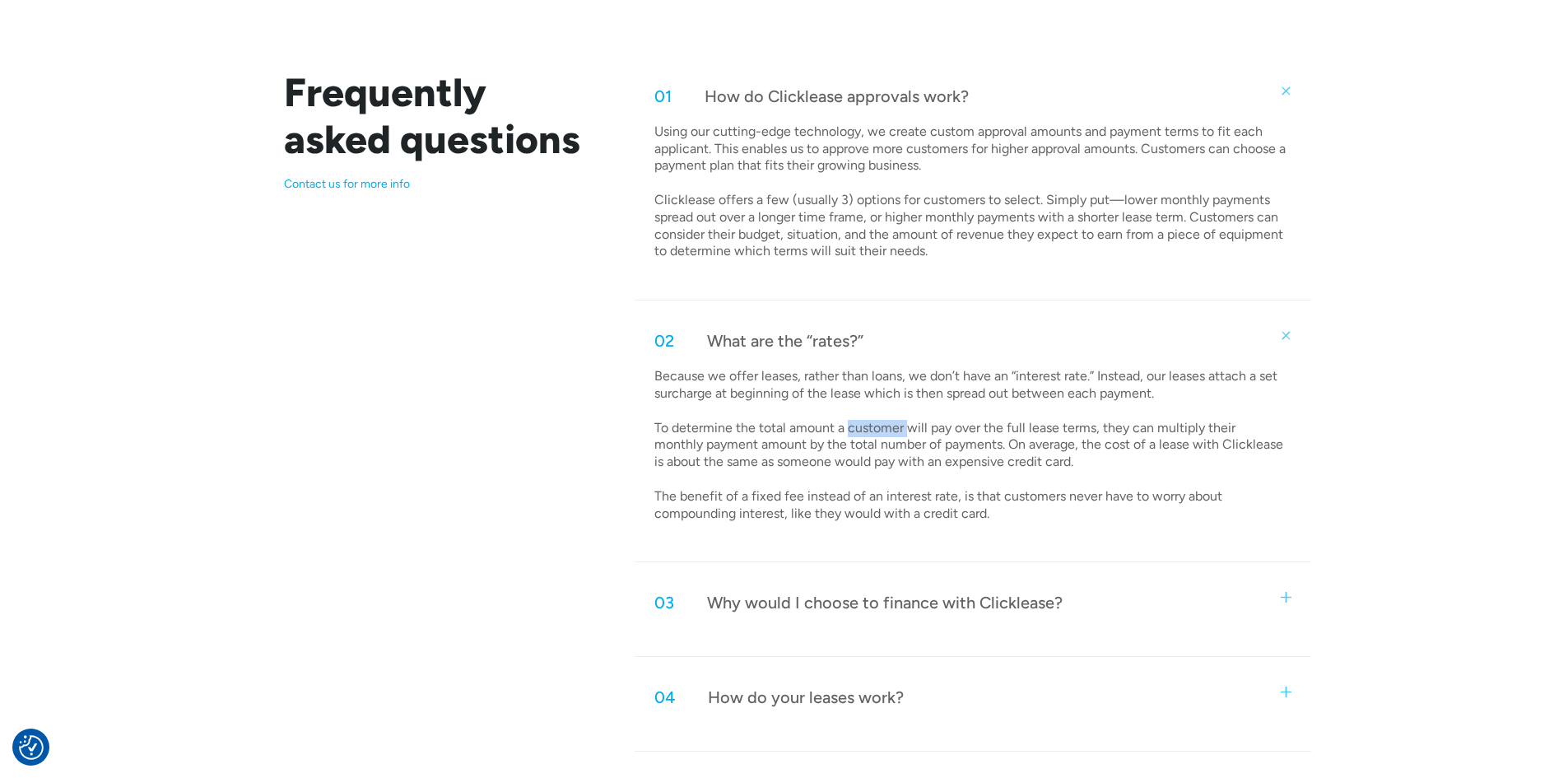
click at [879, 436] on p "Because we offer leases, rather than loans, we don’t have an “interest rate.” I…" at bounding box center [971, 445] width 633 height 154
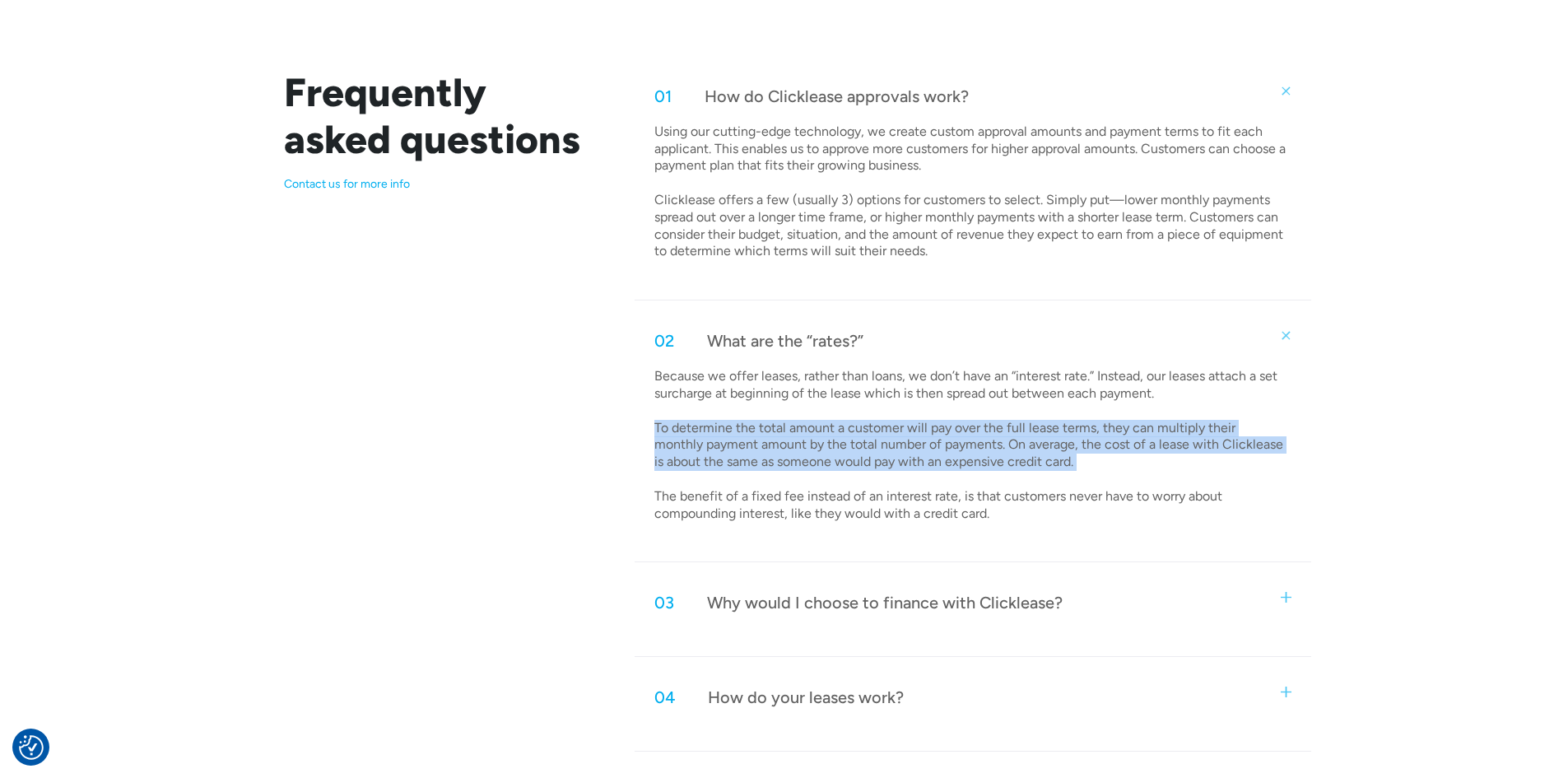
click at [880, 437] on p "Because we offer leases, rather than loans, we don’t have an “interest rate.” I…" at bounding box center [971, 445] width 633 height 154
click at [931, 441] on p "Because we offer leases, rather than loans, we don’t have an “interest rate.” I…" at bounding box center [971, 445] width 633 height 154
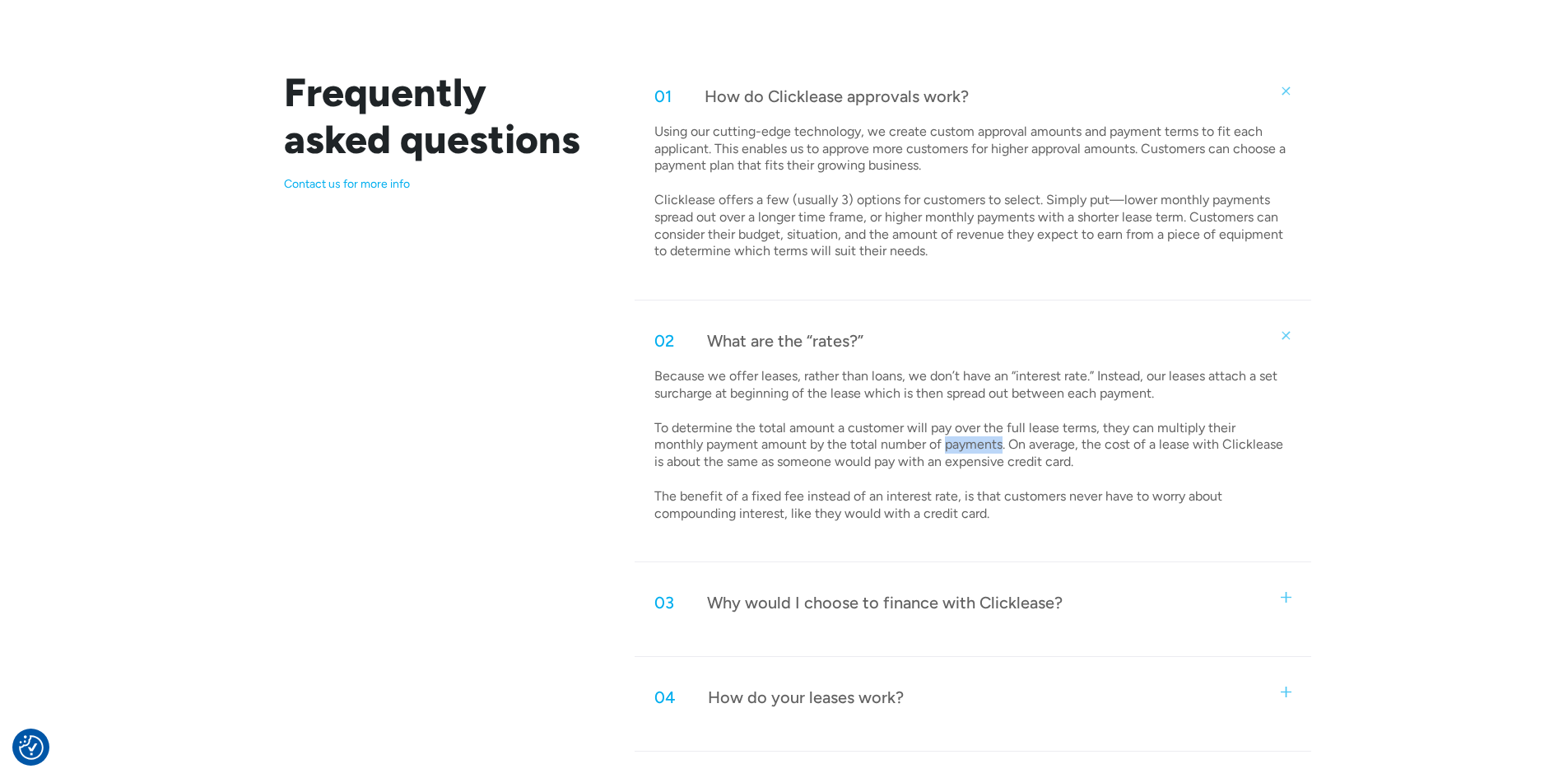
click at [932, 442] on p "Because we offer leases, rather than loans, we don’t have an “interest rate.” I…" at bounding box center [971, 445] width 633 height 154
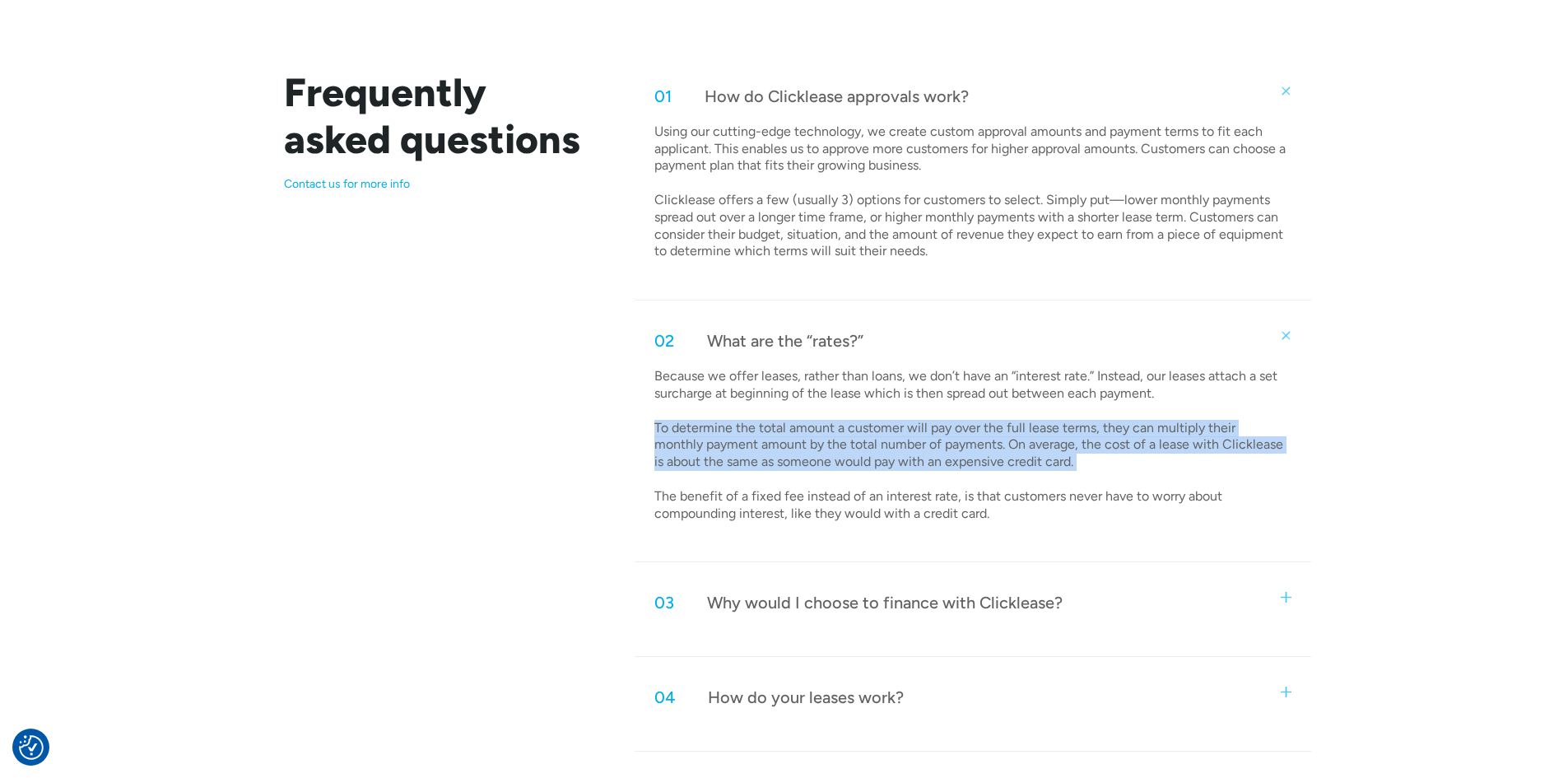
click at [932, 442] on p "Because we offer leases, rather than loans, we don’t have an “interest rate.” I…" at bounding box center [971, 445] width 633 height 154
click at [882, 443] on p "Because we offer leases, rather than loans, we don’t have an “interest rate.” I…" at bounding box center [971, 445] width 633 height 154
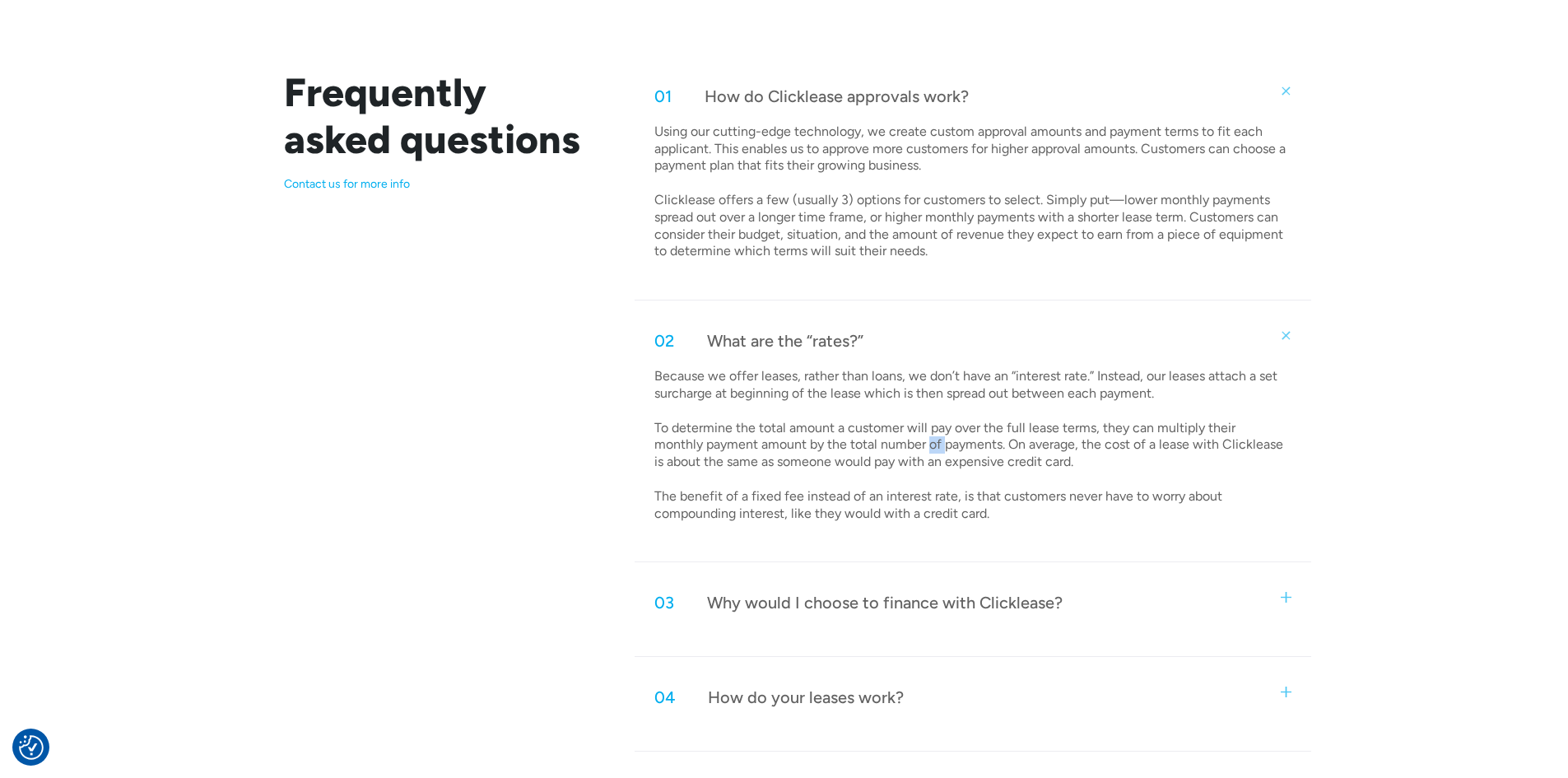
click at [882, 443] on p "Because we offer leases, rather than loans, we don’t have an “interest rate.” I…" at bounding box center [971, 445] width 633 height 154
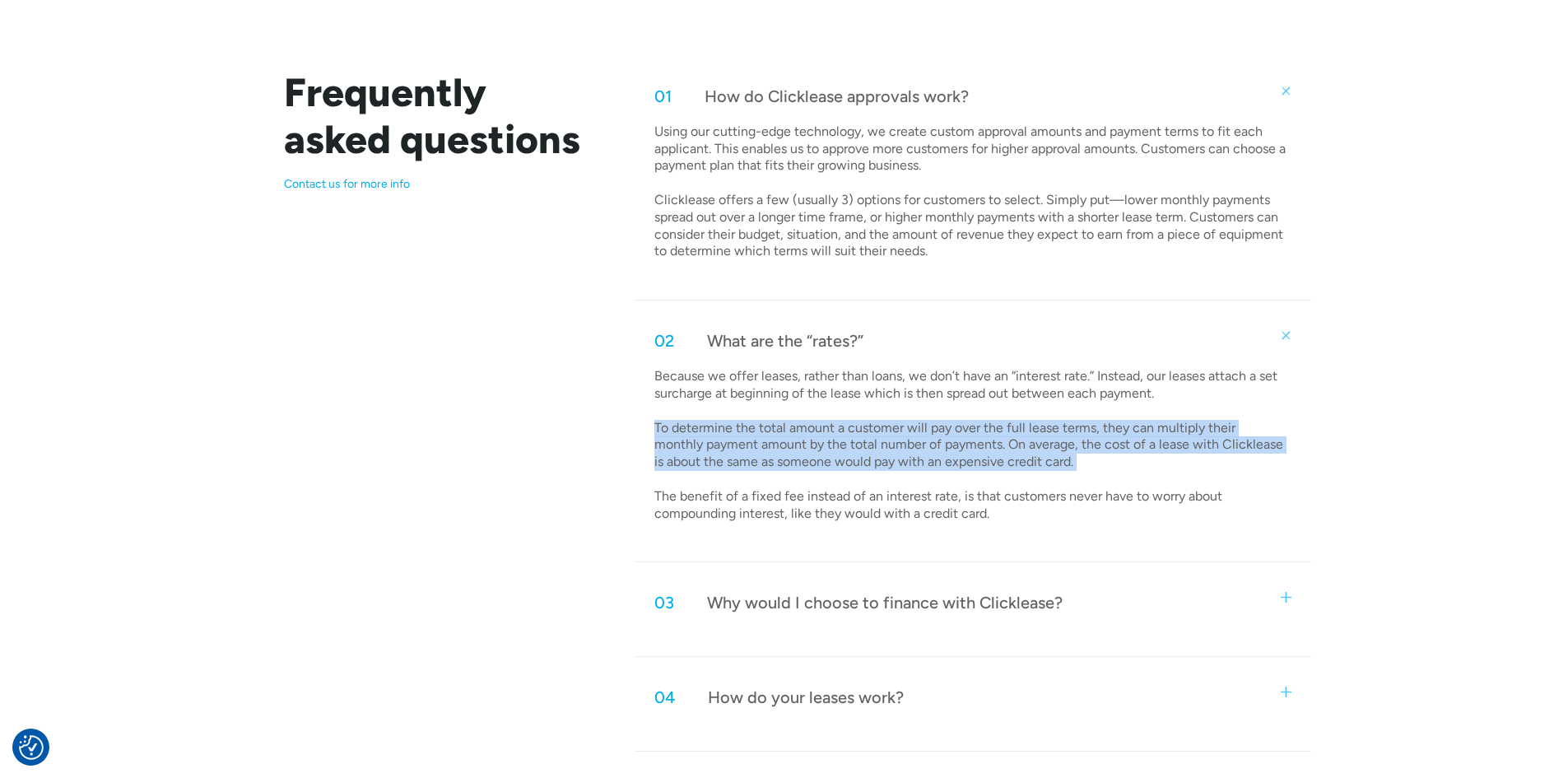
click at [882, 443] on p "Because we offer leases, rather than loans, we don’t have an “interest rate.” I…" at bounding box center [971, 445] width 633 height 154
click at [816, 443] on p "Because we offer leases, rather than loans, we don’t have an “interest rate.” I…" at bounding box center [971, 445] width 633 height 154
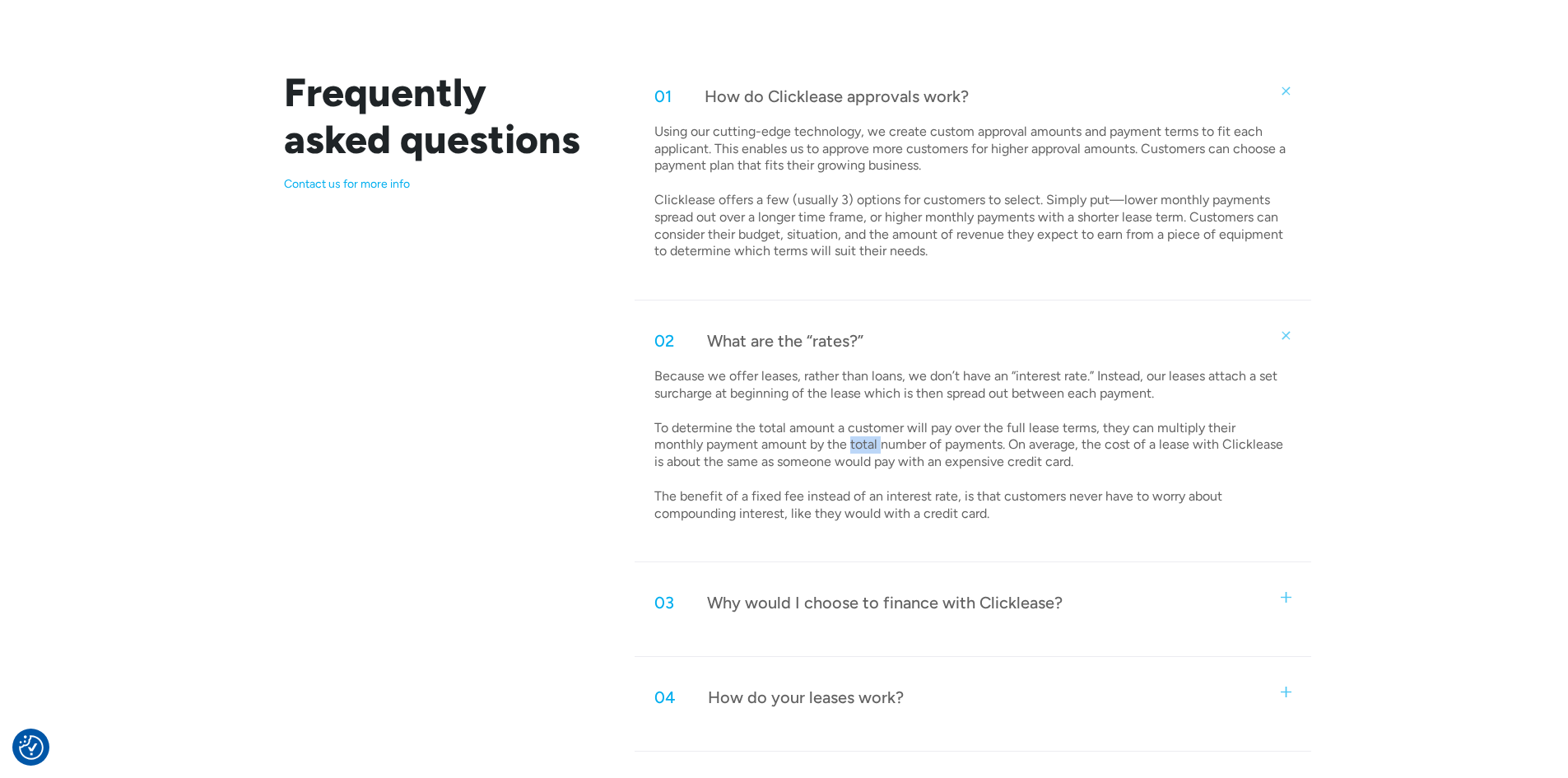
click at [816, 443] on p "Because we offer leases, rather than loans, we don’t have an “interest rate.” I…" at bounding box center [971, 445] width 633 height 154
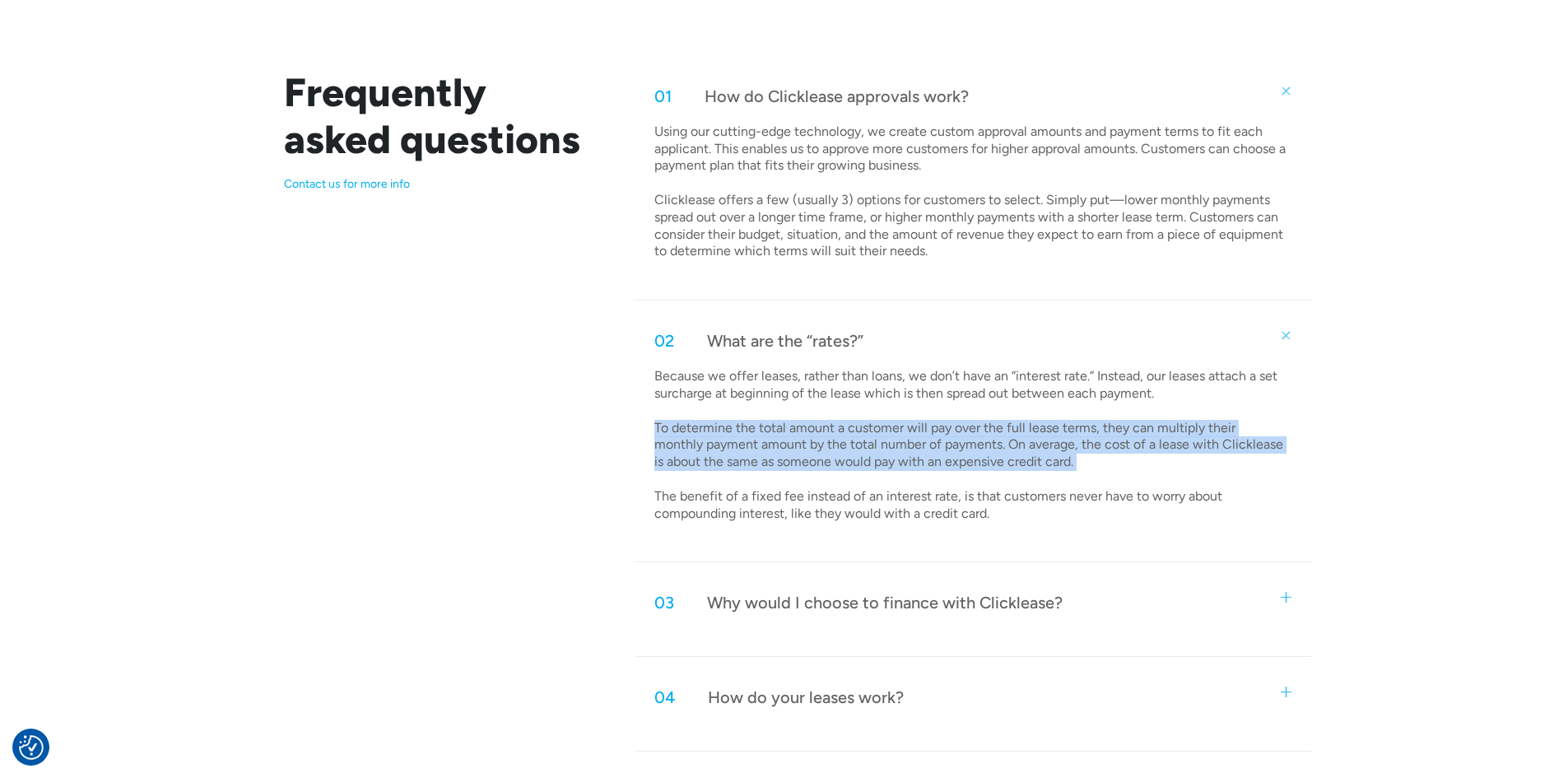
click at [816, 443] on p "Because we offer leases, rather than loans, we don’t have an “interest rate.” I…" at bounding box center [971, 445] width 633 height 154
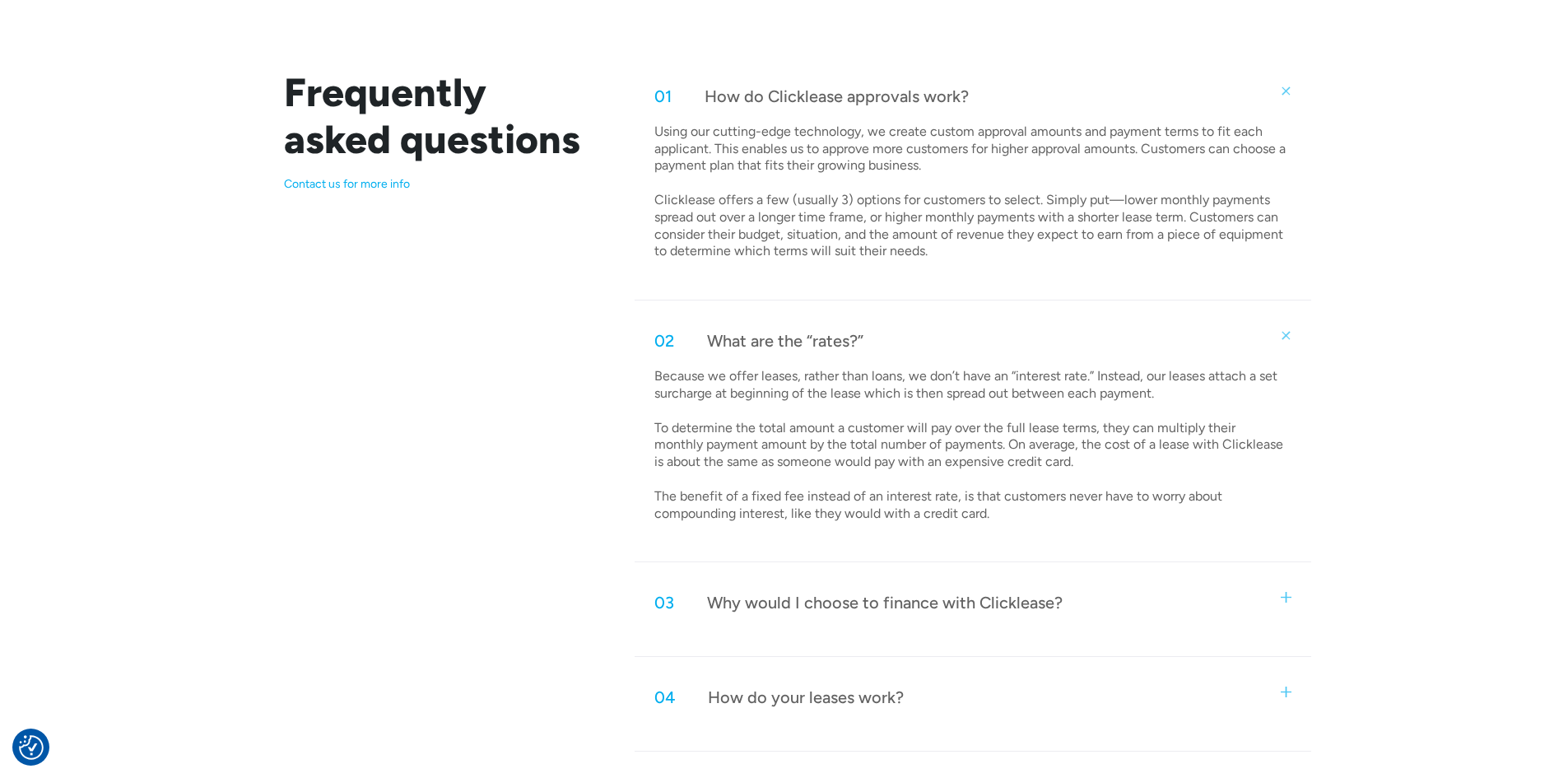
click at [880, 499] on p "Because we offer leases, rather than loans, we don’t have an “interest rate.” I…" at bounding box center [971, 445] width 633 height 154
click at [881, 499] on p "Because we offer leases, rather than loans, we don’t have an “interest rate.” I…" at bounding box center [971, 445] width 633 height 154
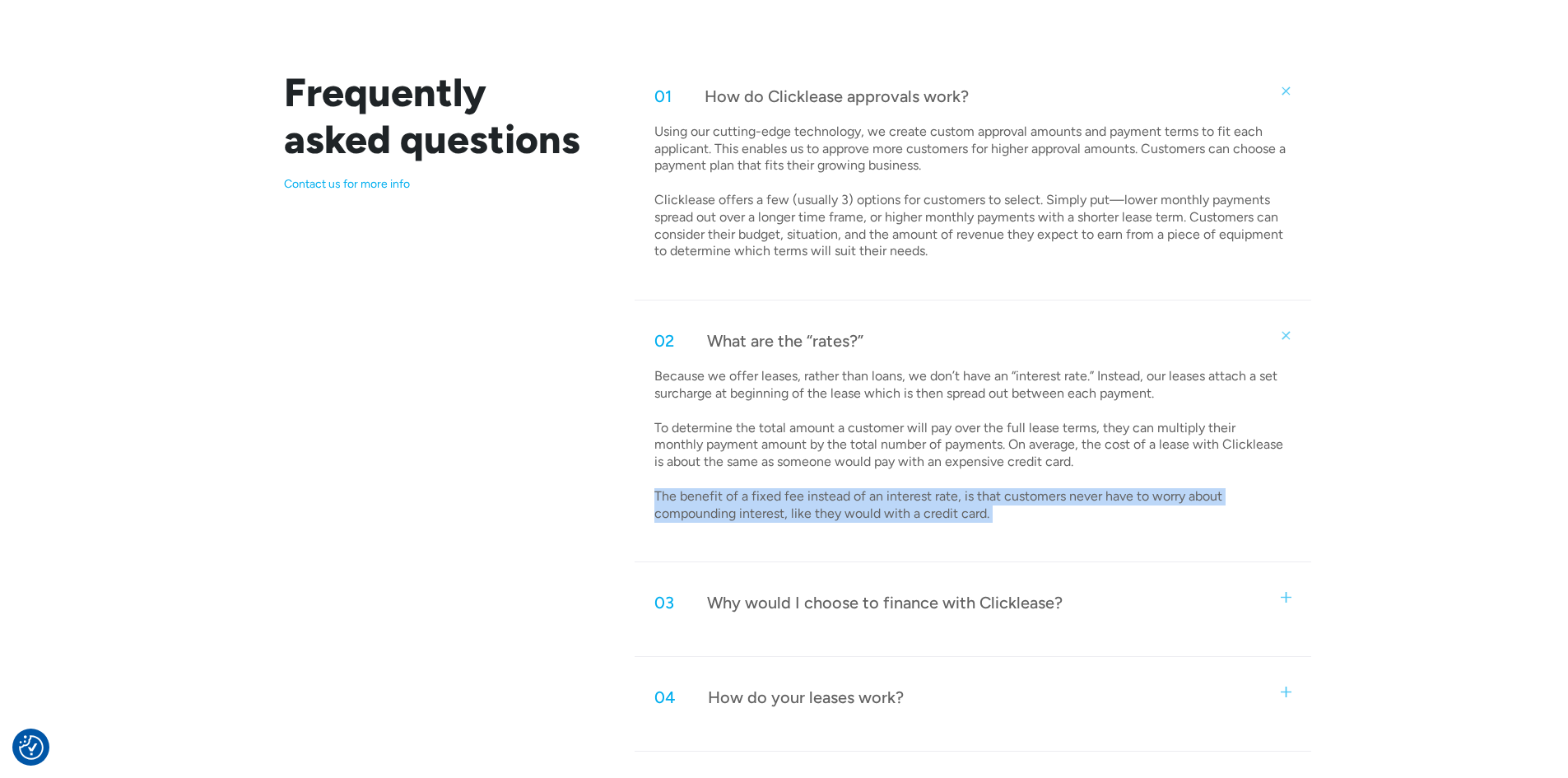
click at [881, 499] on p "Because we offer leases, rather than loans, we don’t have an “interest rate.” I…" at bounding box center [971, 445] width 633 height 154
click at [834, 509] on p "Because we offer leases, rather than loans, we don’t have an “interest rate.” I…" at bounding box center [971, 445] width 633 height 154
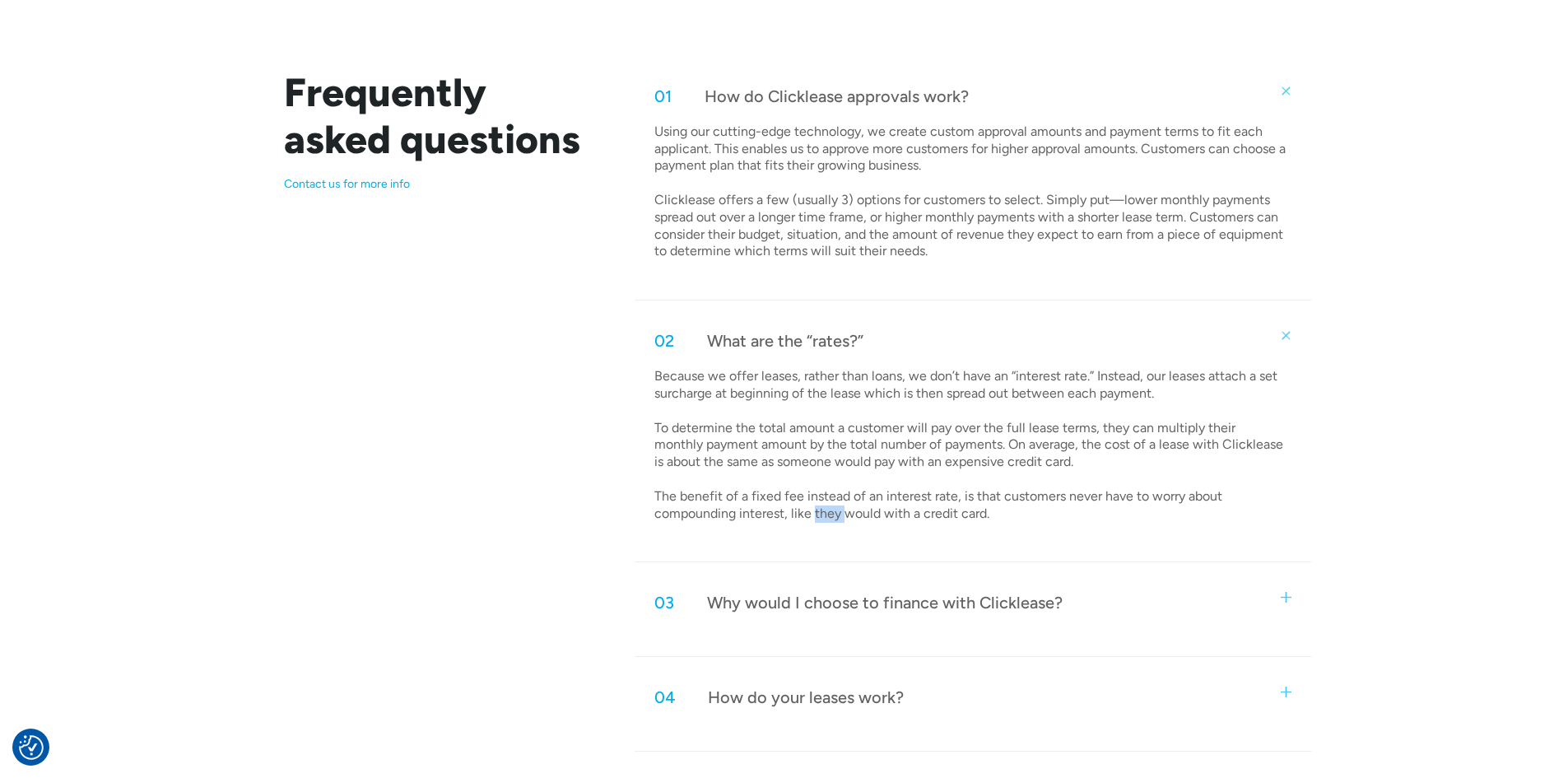
click at [834, 509] on p "Because we offer leases, rather than loans, we don’t have an “interest rate.” I…" at bounding box center [971, 445] width 633 height 154
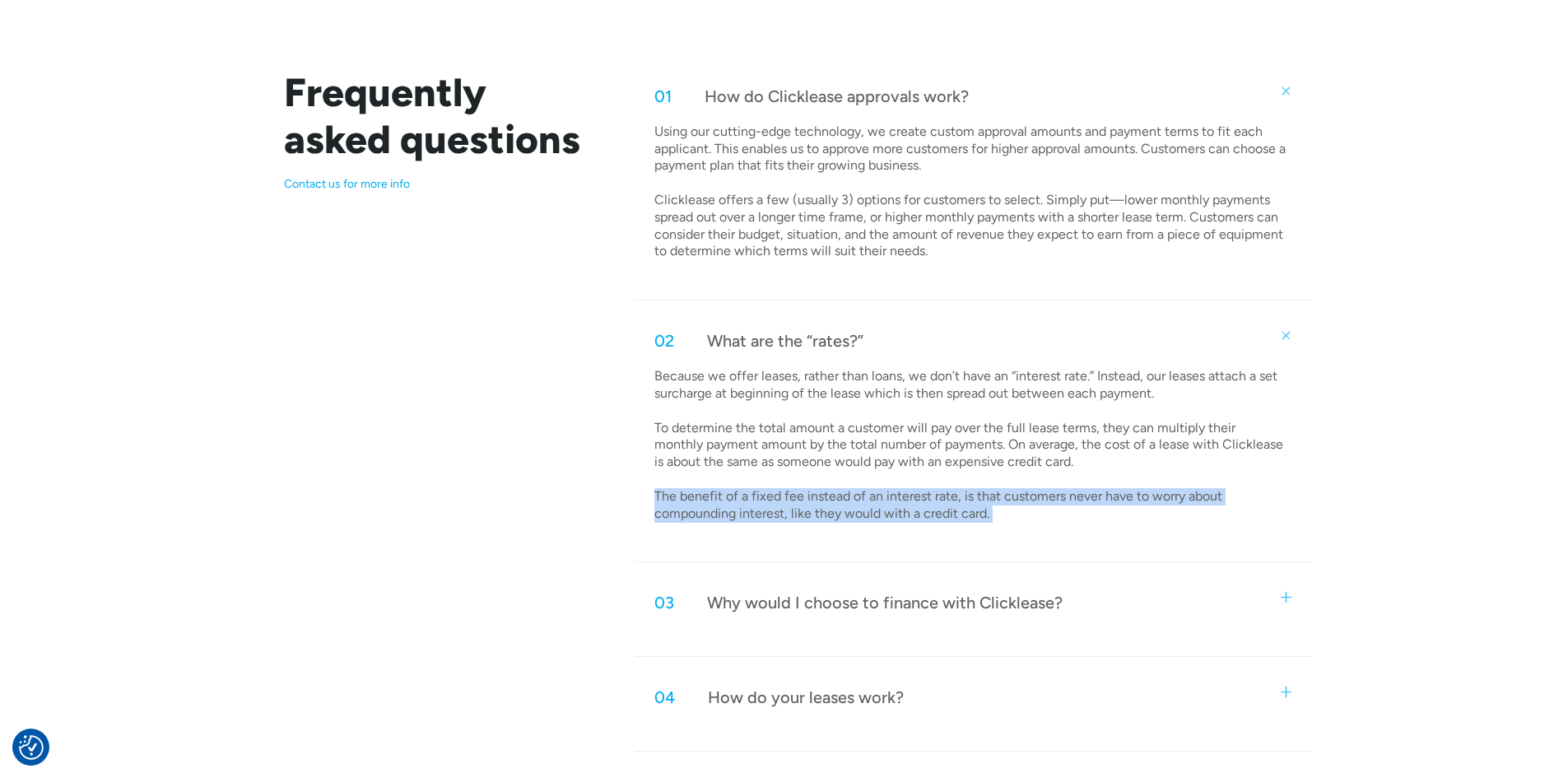
click at [834, 509] on p "Because we offer leases, rather than loans, we don’t have an “interest rate.” I…" at bounding box center [971, 445] width 633 height 154
click at [874, 504] on p "Because we offer leases, rather than loans, we don’t have an “interest rate.” I…" at bounding box center [971, 445] width 633 height 154
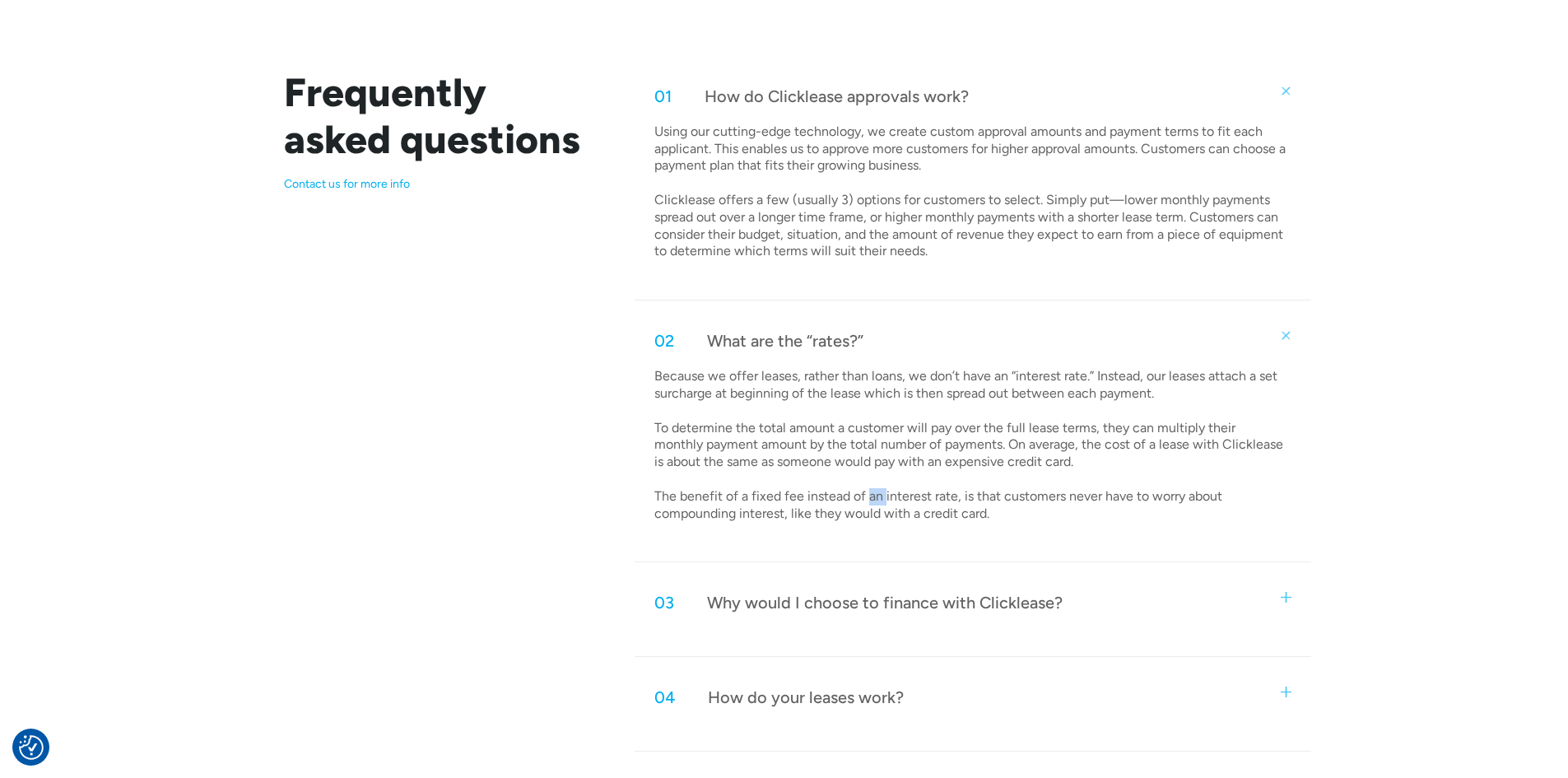
click at [874, 504] on p "Because we offer leases, rather than loans, we don’t have an “interest rate.” I…" at bounding box center [971, 445] width 633 height 154
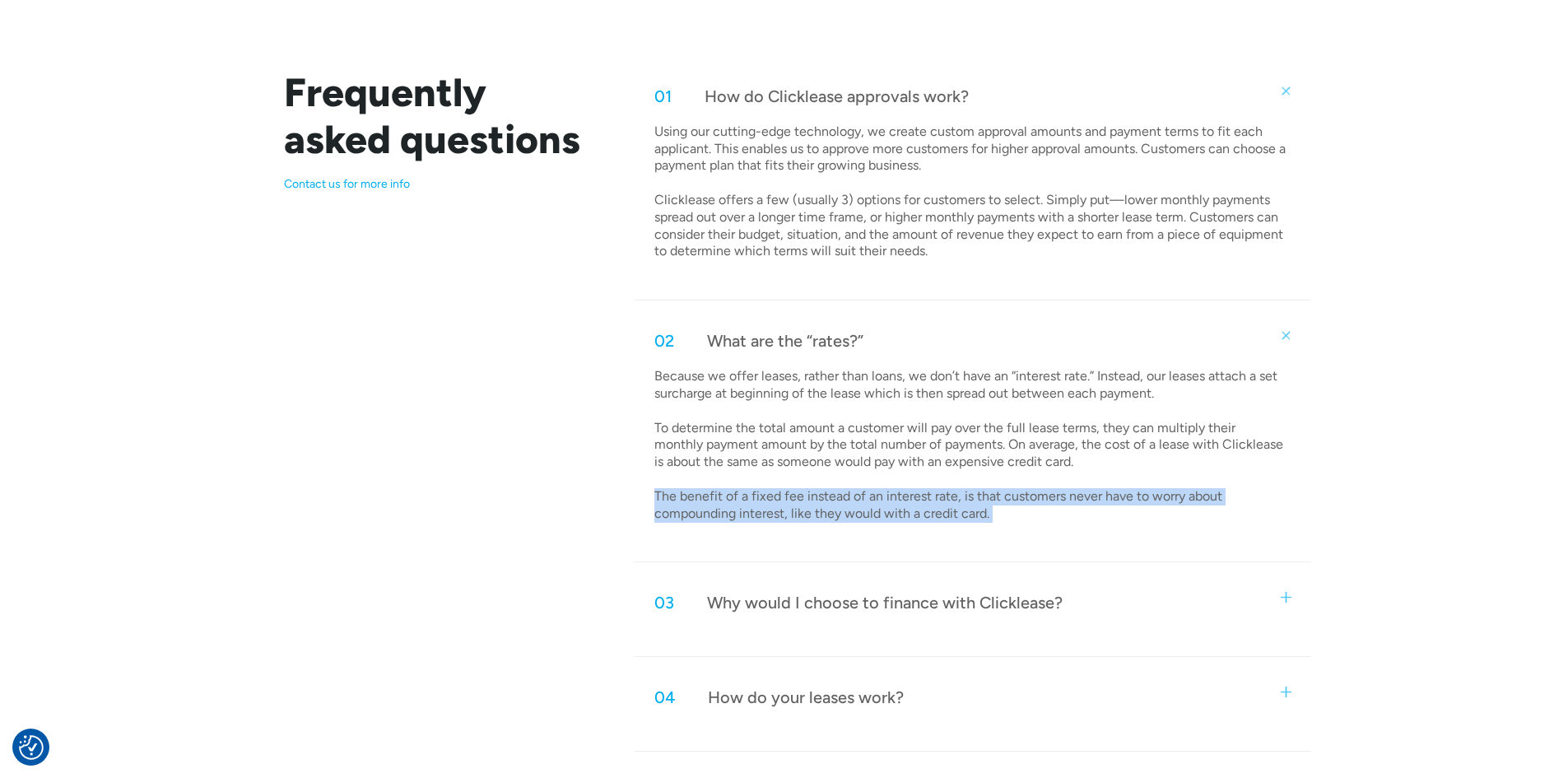
click at [906, 501] on p "Because we offer leases, rather than loans, we don’t have an “interest rate.” I…" at bounding box center [971, 445] width 633 height 154
click at [917, 498] on p "Because we offer leases, rather than loans, we don’t have an “interest rate.” I…" at bounding box center [971, 445] width 633 height 154
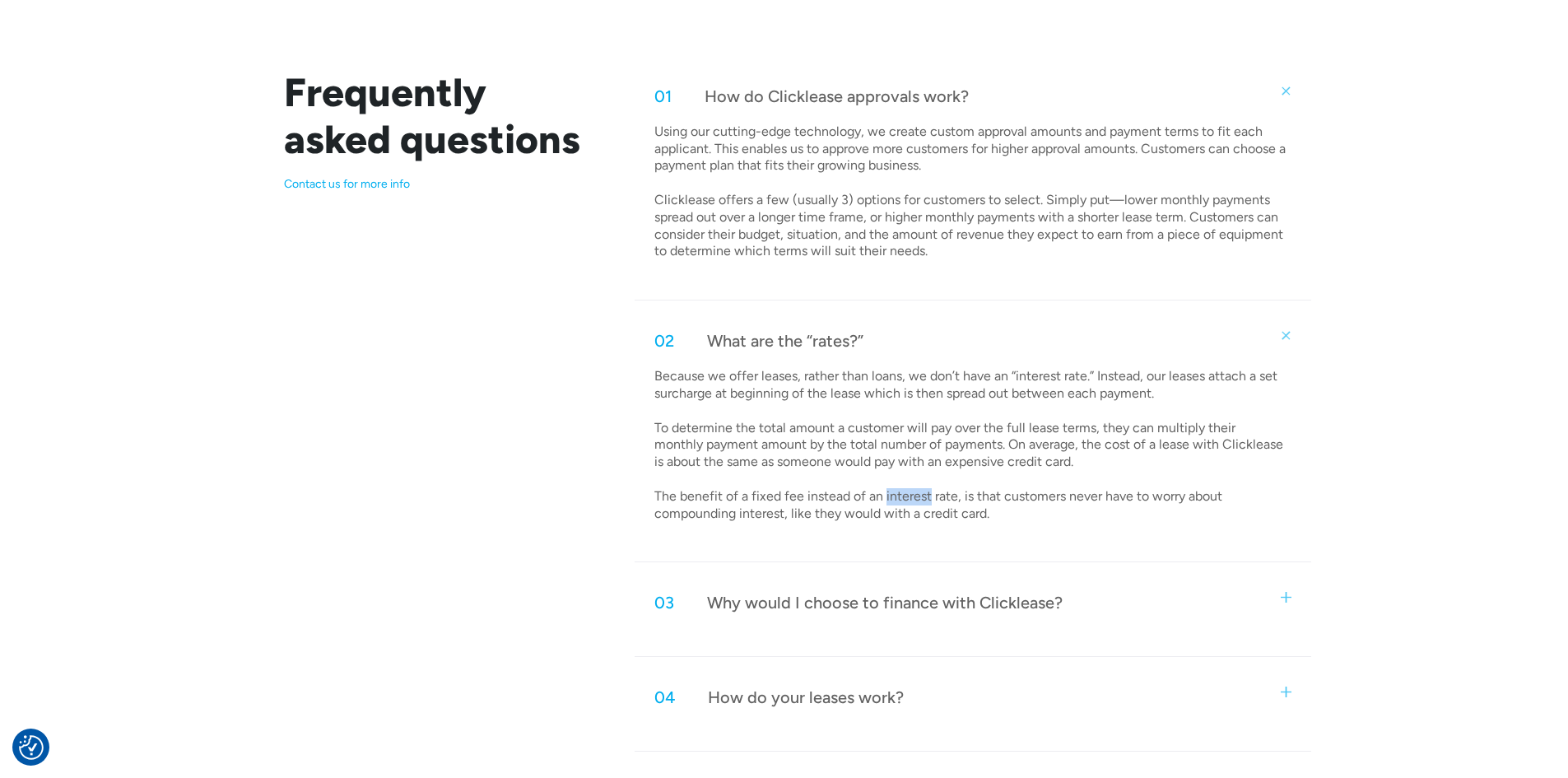
click at [918, 498] on p "Because we offer leases, rather than loans, we don’t have an “interest rate.” I…" at bounding box center [971, 445] width 633 height 154
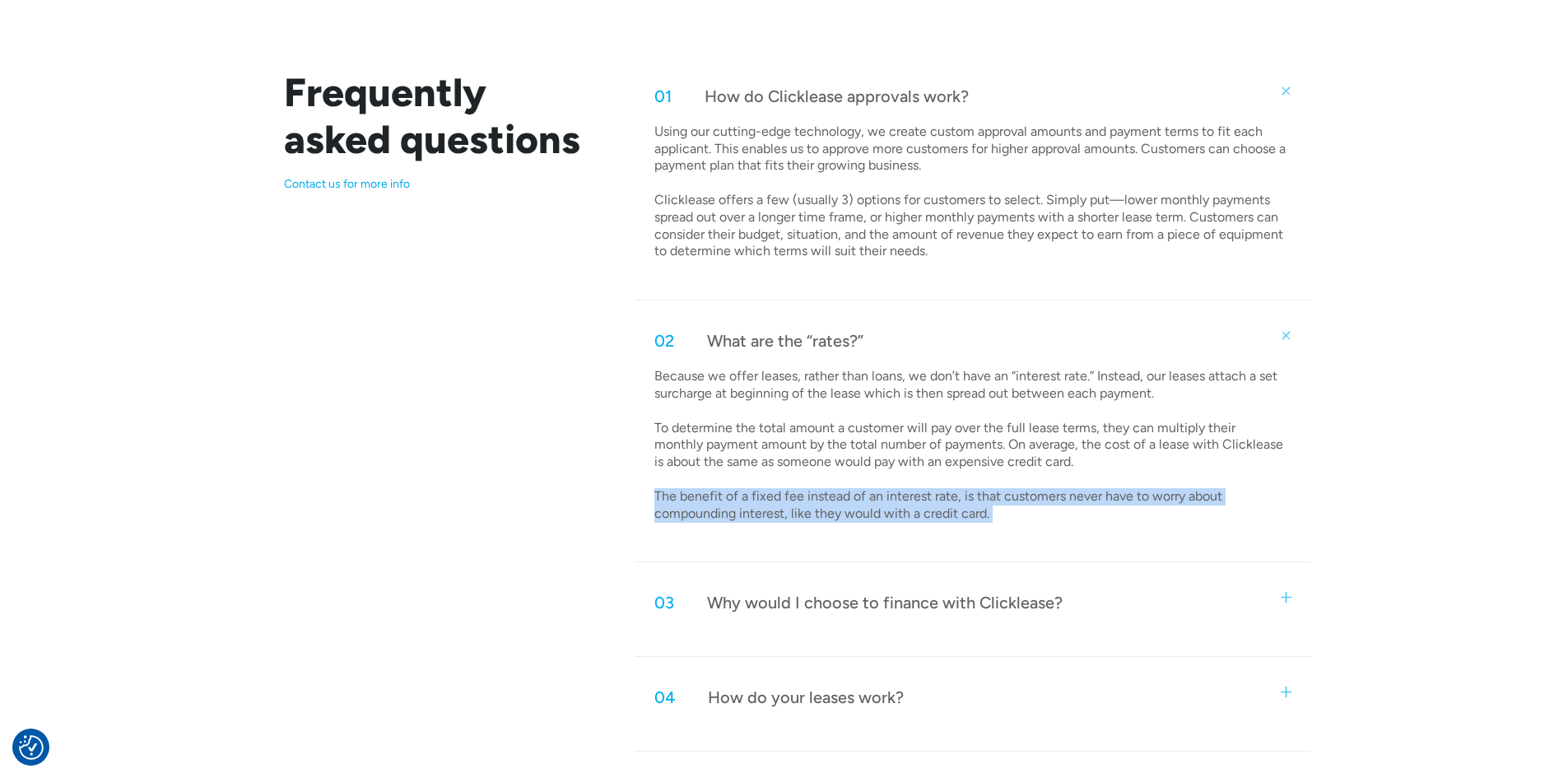
click at [918, 498] on p "Because we offer leases, rather than loans, we don’t have an “interest rate.” I…" at bounding box center [971, 445] width 633 height 154
click at [888, 504] on p "Because we offer leases, rather than loans, we don’t have an “interest rate.” I…" at bounding box center [971, 445] width 633 height 154
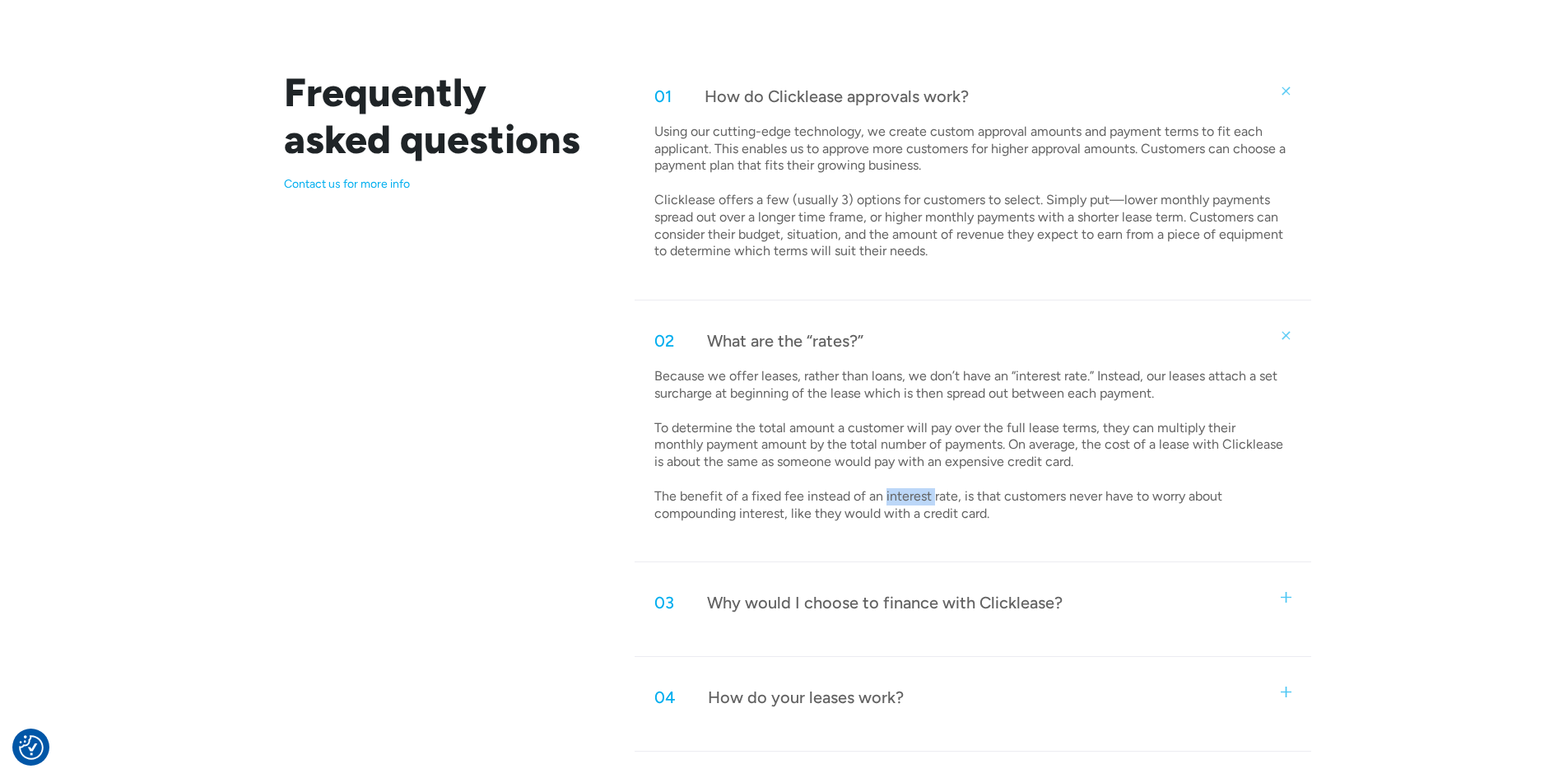
click at [888, 504] on p "Because we offer leases, rather than loans, we don’t have an “interest rate.” I…" at bounding box center [971, 445] width 633 height 154
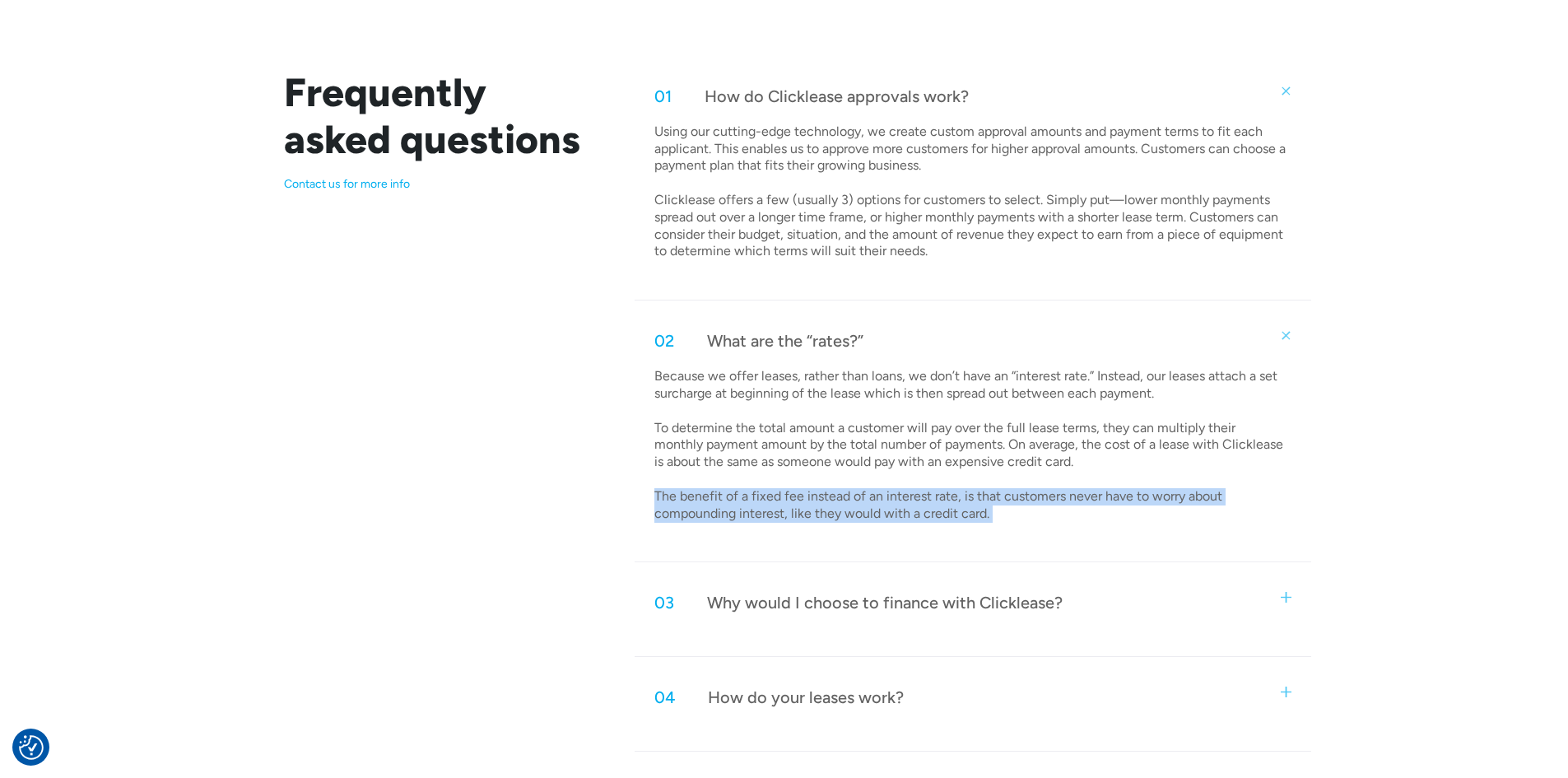
click at [888, 504] on p "Because we offer leases, rather than loans, we don’t have an “interest rate.” I…" at bounding box center [971, 445] width 633 height 154
click at [930, 495] on p "Because we offer leases, rather than loans, we don’t have an “interest rate.” I…" at bounding box center [971, 445] width 633 height 154
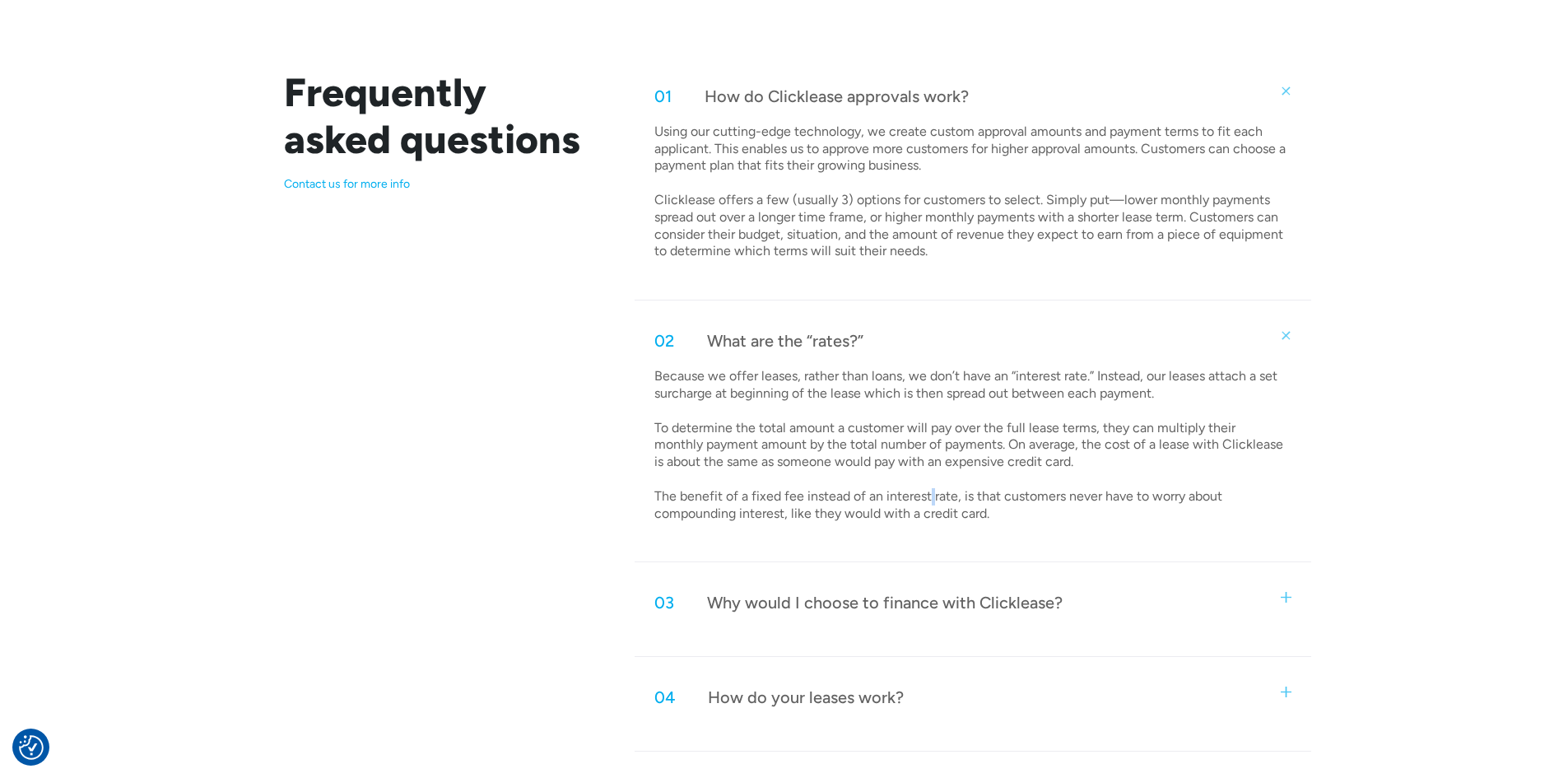
click at [930, 495] on p "Because we offer leases, rather than loans, we don’t have an “interest rate.” I…" at bounding box center [971, 445] width 633 height 154
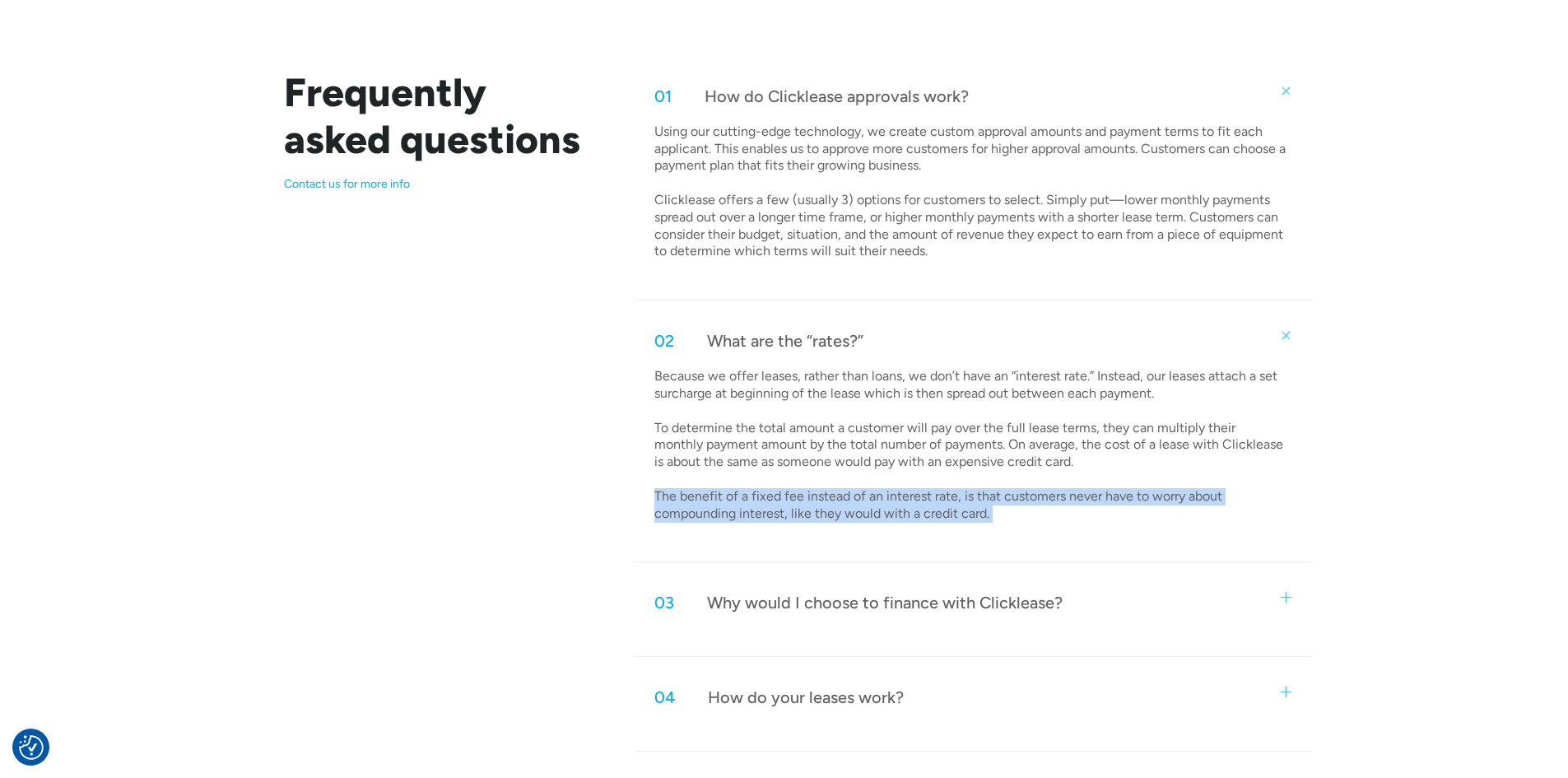
click at [930, 495] on p "Because we offer leases, rather than loans, we don’t have an “interest rate.” I…" at bounding box center [971, 445] width 633 height 154
click at [867, 500] on p "Because we offer leases, rather than loans, we don’t have an “interest rate.” I…" at bounding box center [971, 445] width 633 height 154
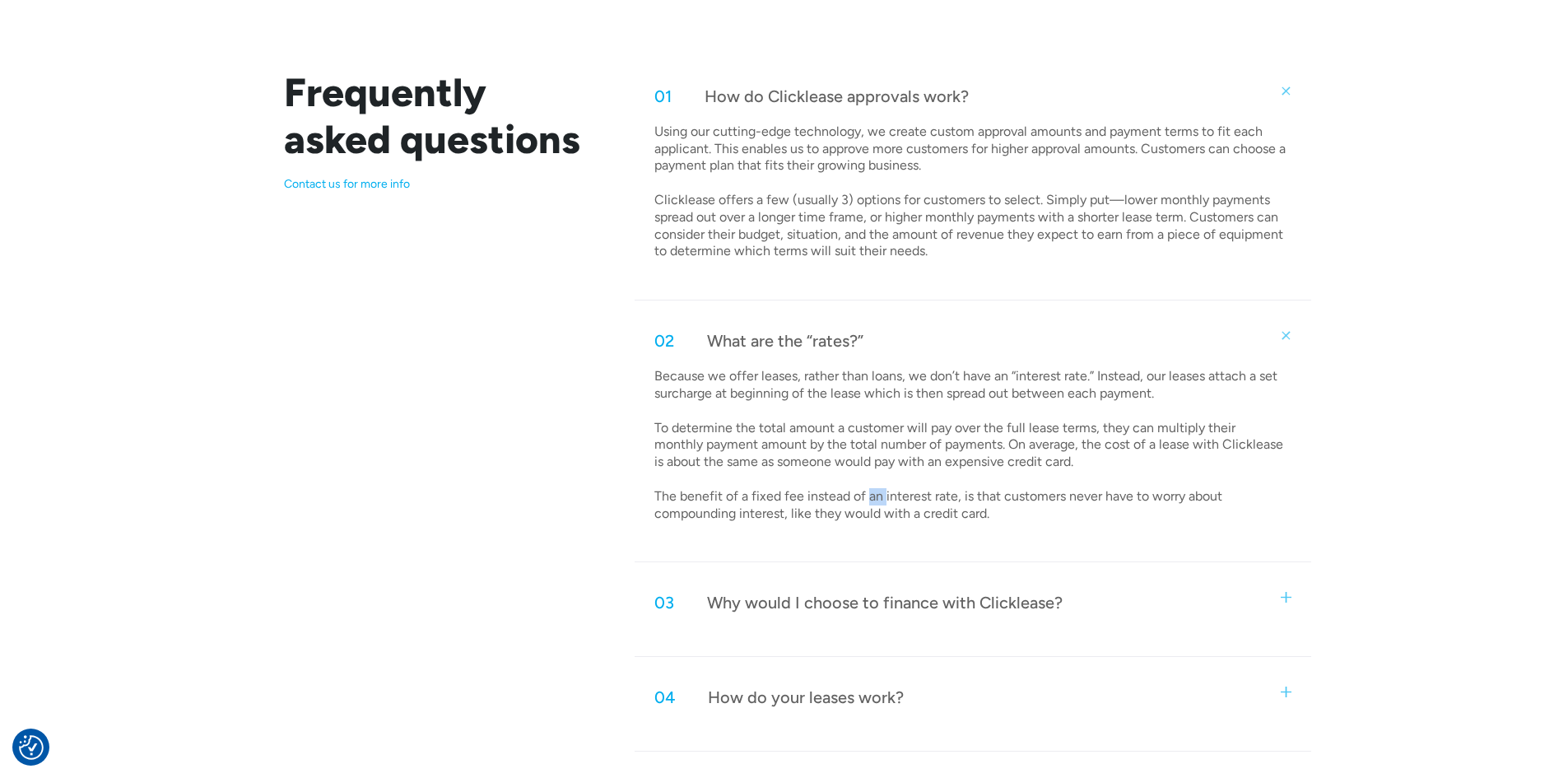
click at [867, 500] on p "Because we offer leases, rather than loans, we don’t have an “interest rate.” I…" at bounding box center [971, 445] width 633 height 154
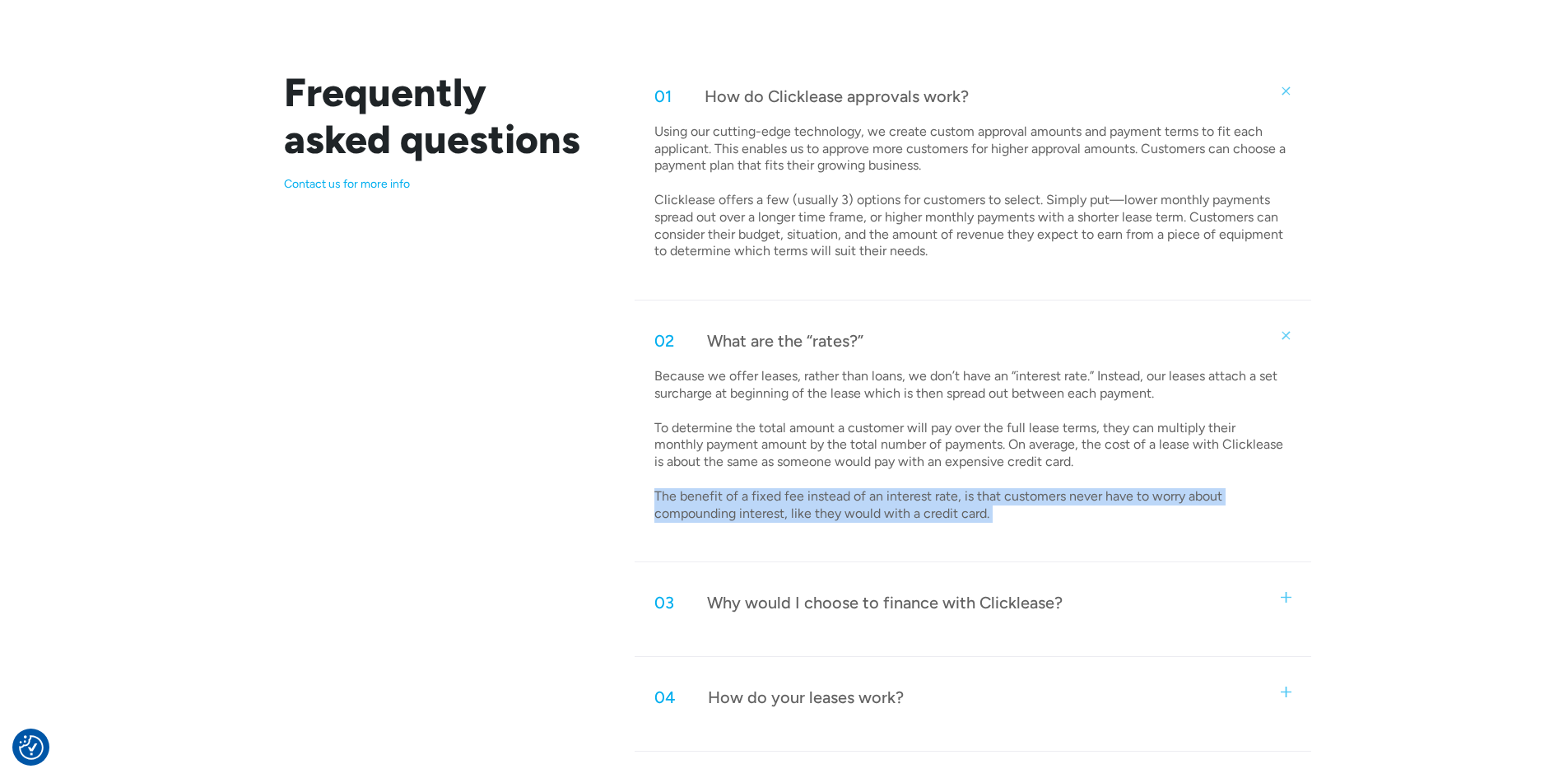
click at [867, 500] on p "Because we offer leases, rather than loans, we don’t have an “interest rate.” I…" at bounding box center [971, 445] width 633 height 154
click at [811, 509] on p "Because we offer leases, rather than loans, we don’t have an “interest rate.” I…" at bounding box center [971, 445] width 633 height 154
click at [870, 502] on p "Because we offer leases, rather than loans, we don’t have an “interest rate.” I…" at bounding box center [971, 445] width 633 height 154
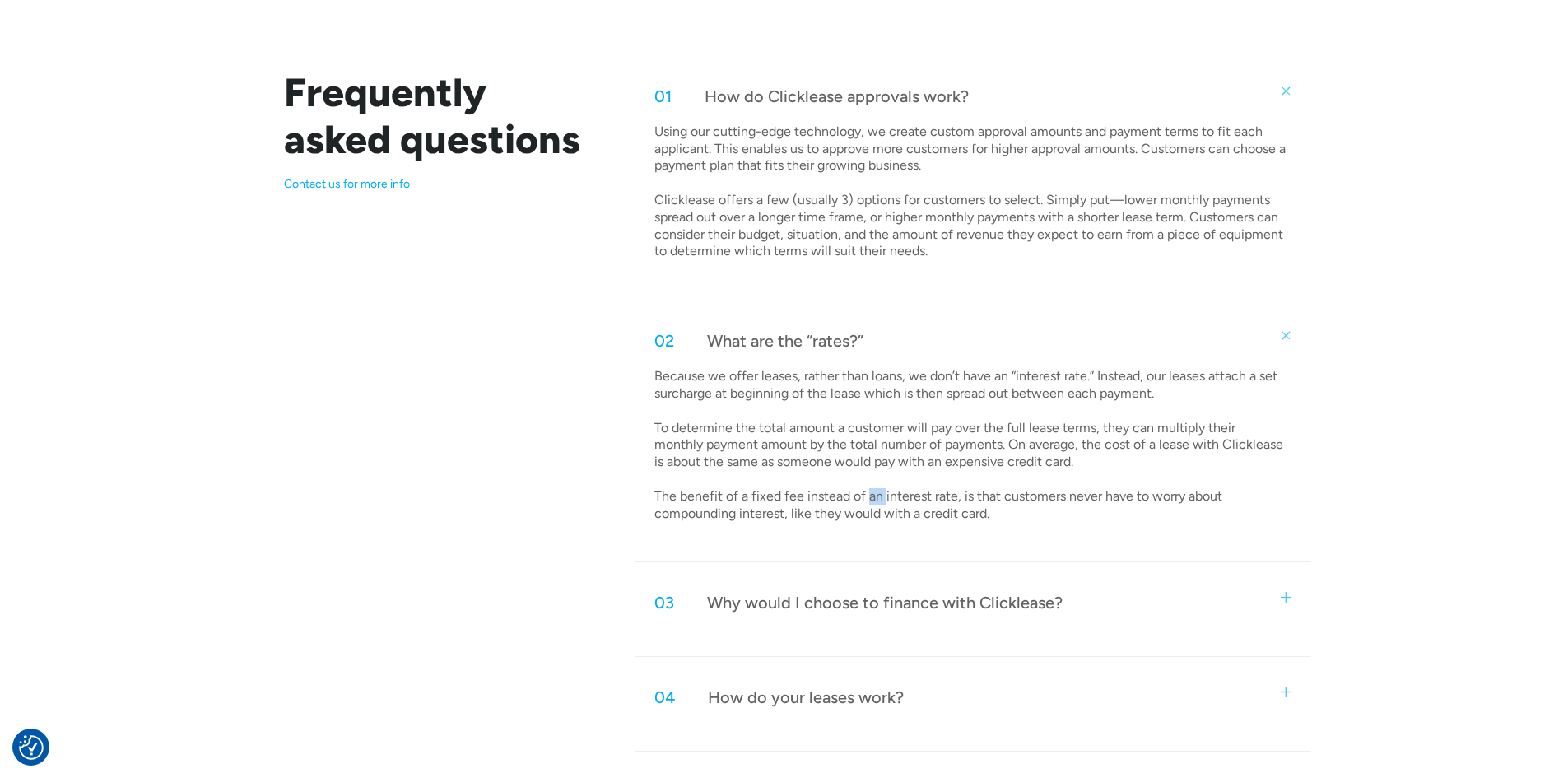
click at [870, 502] on p "Because we offer leases, rather than loans, we don’t have an “interest rate.” I…" at bounding box center [971, 445] width 633 height 154
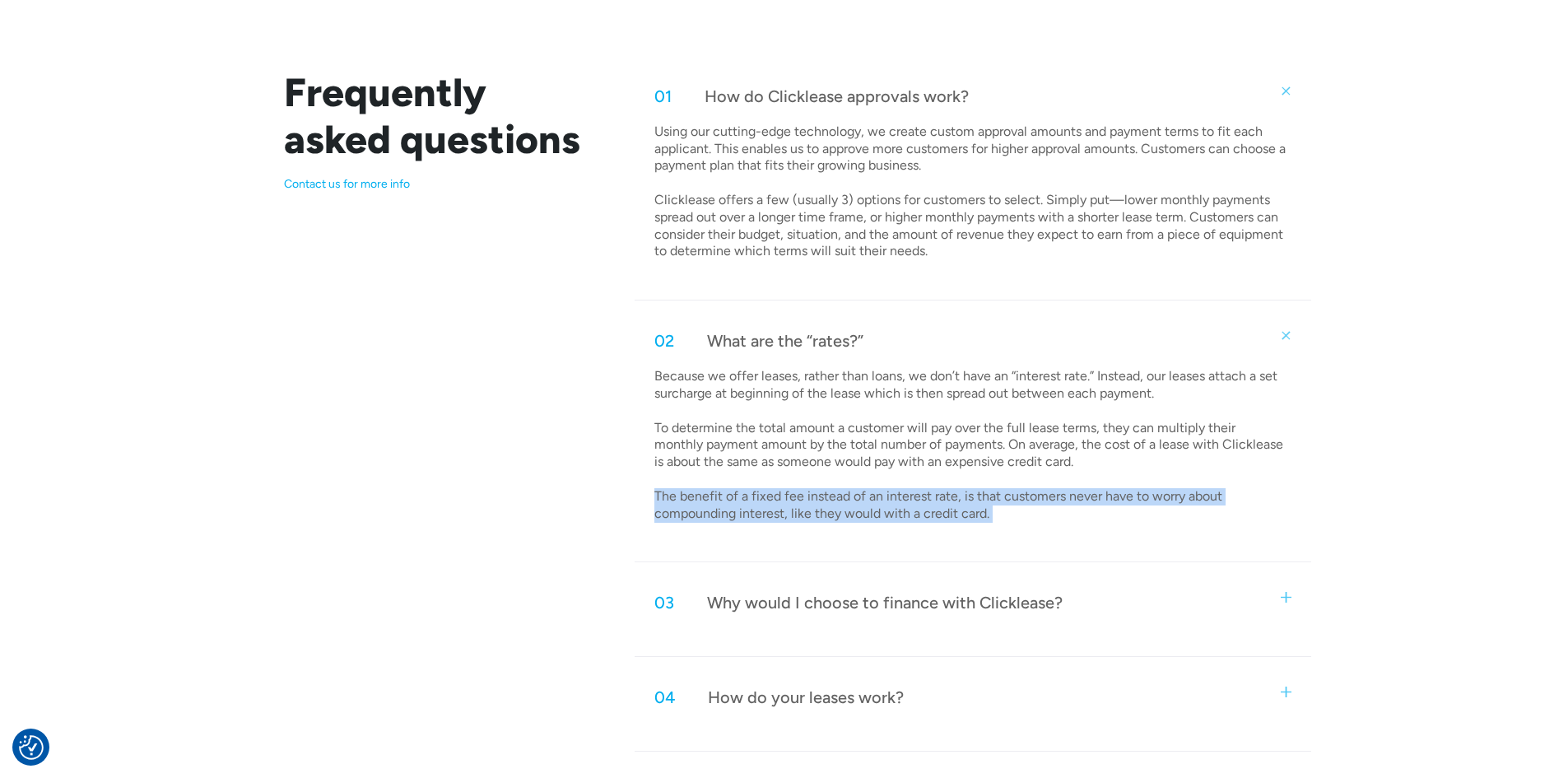
click at [870, 502] on p "Because we offer leases, rather than loans, we don’t have an “interest rate.” I…" at bounding box center [971, 445] width 633 height 154
click at [897, 501] on p "Because we offer leases, rather than loans, we don’t have an “interest rate.” I…" at bounding box center [971, 445] width 633 height 154
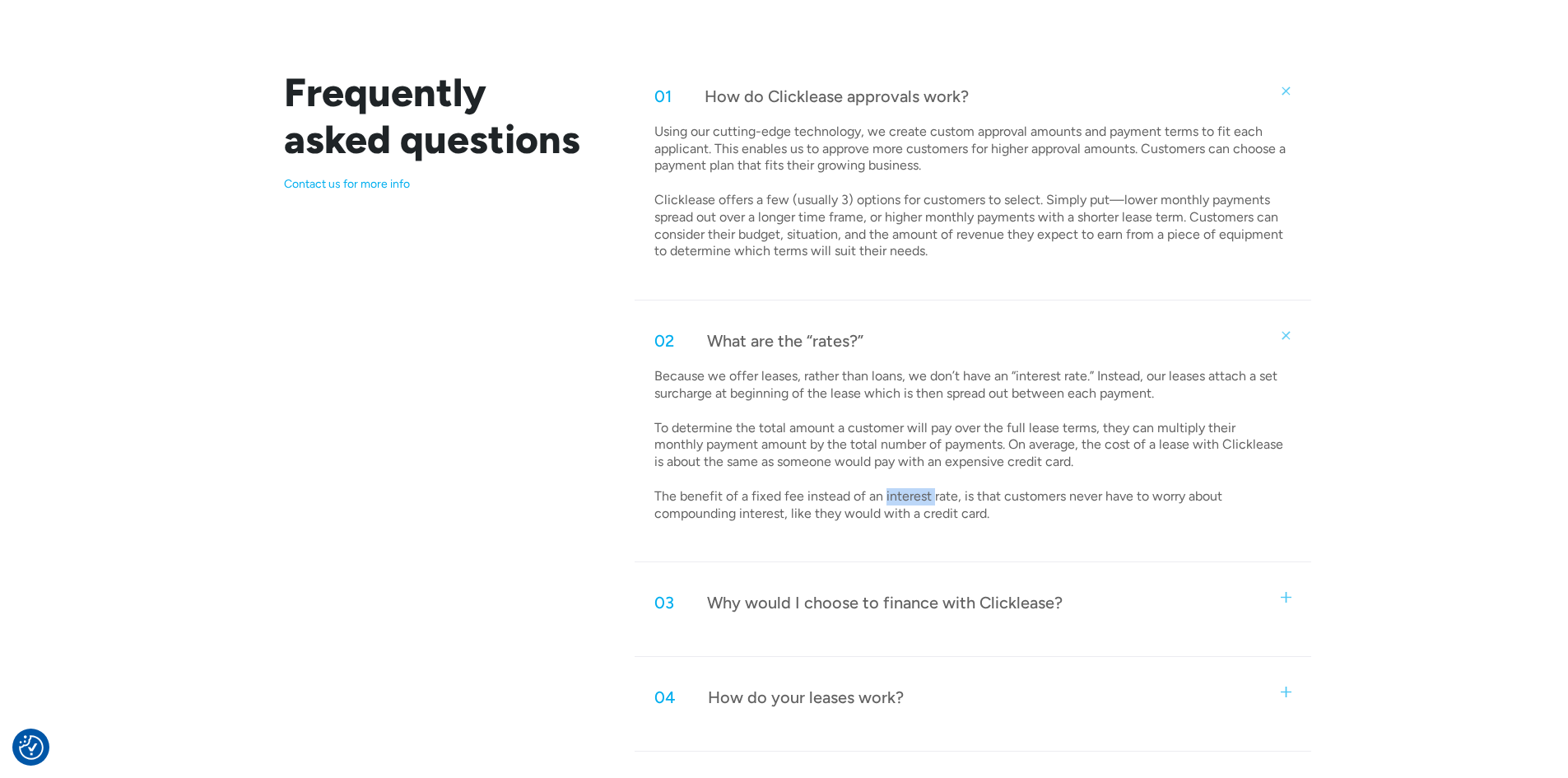
click at [897, 501] on p "Because we offer leases, rather than loans, we don’t have an “interest rate.” I…" at bounding box center [971, 445] width 633 height 154
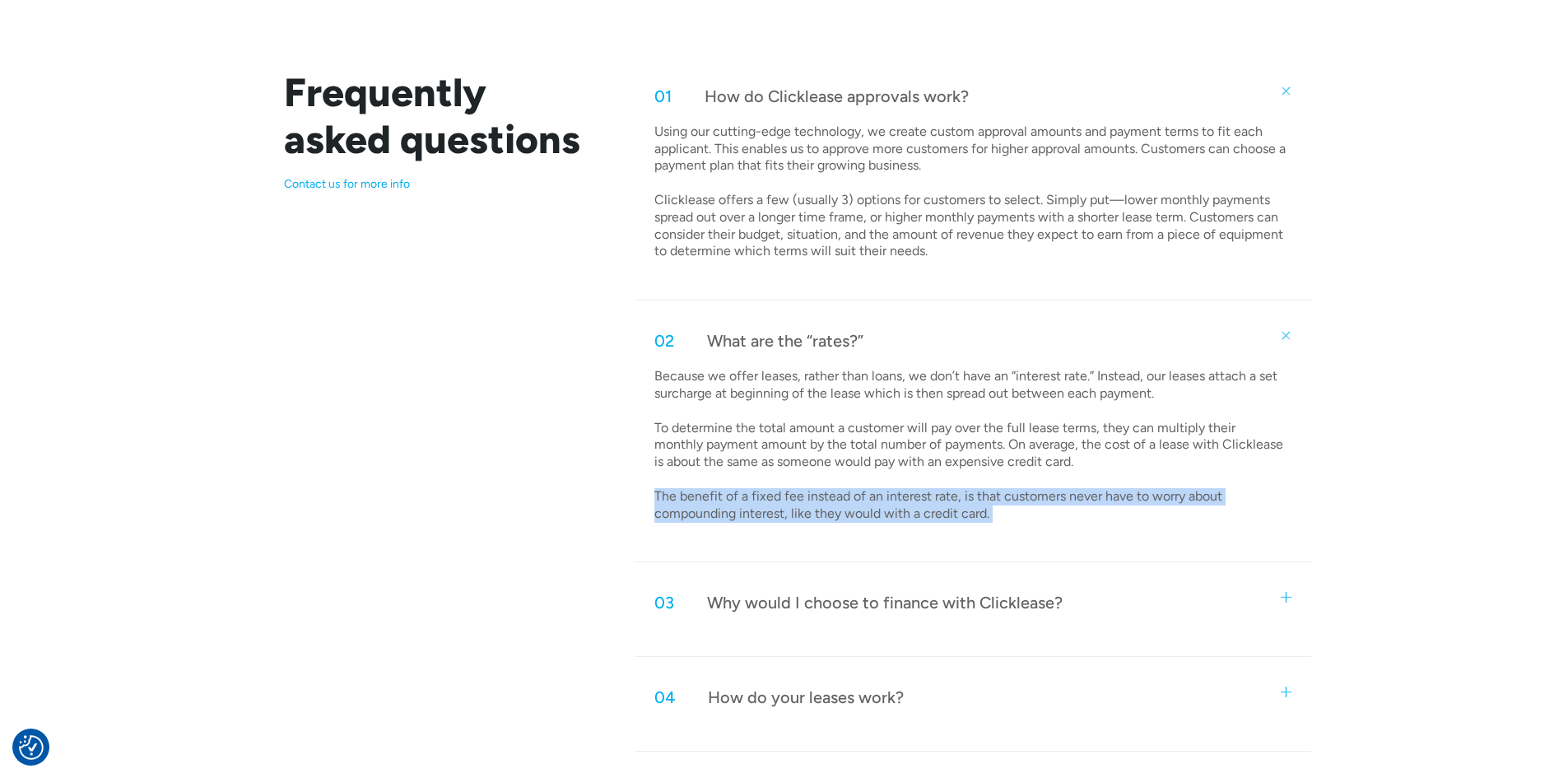
click at [897, 501] on p "Because we offer leases, rather than loans, we don’t have an “interest rate.” I…" at bounding box center [971, 445] width 633 height 154
click at [935, 500] on p "Because we offer leases, rather than loans, we don’t have an “interest rate.” I…" at bounding box center [971, 445] width 633 height 154
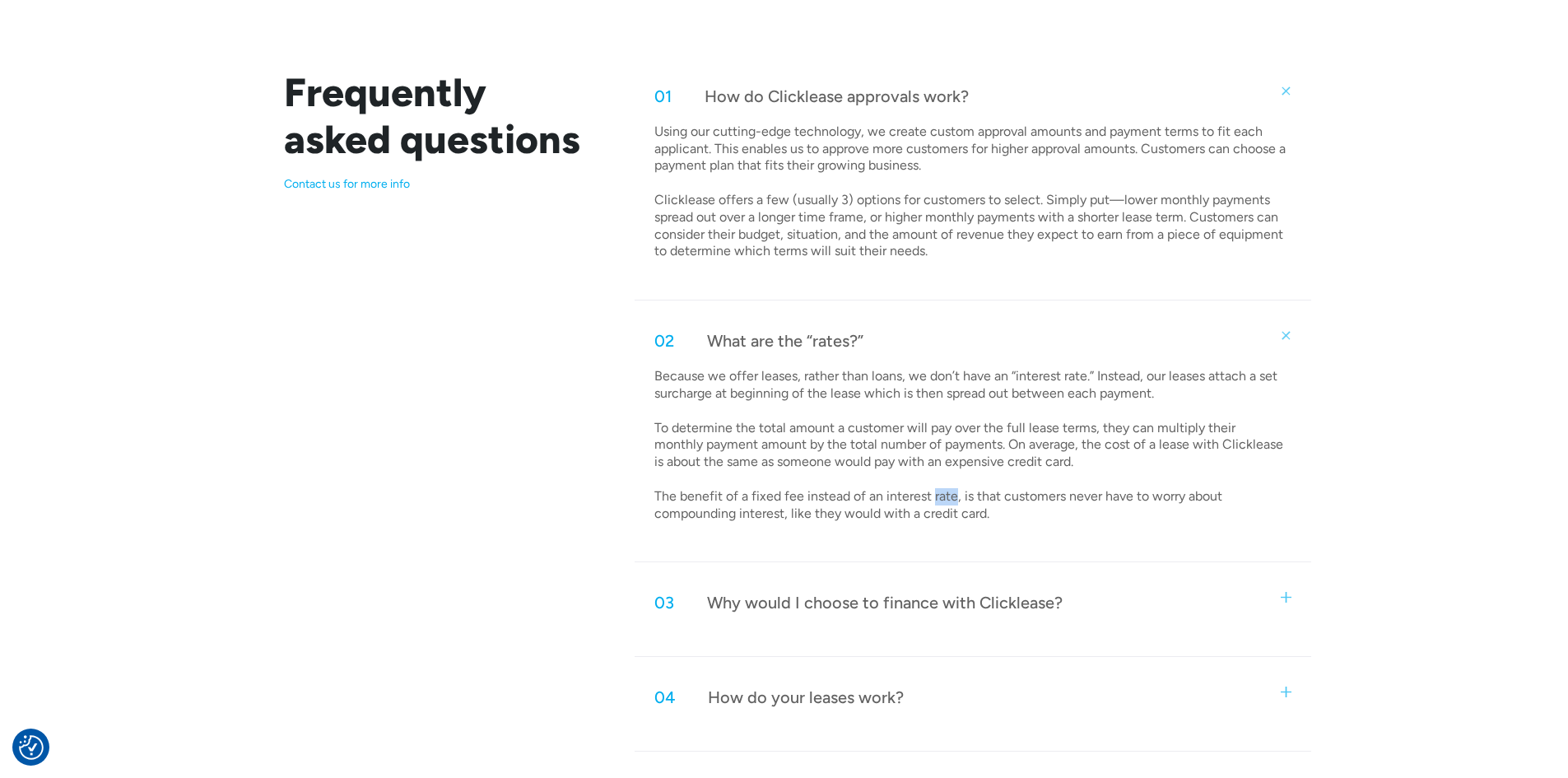
click at [935, 500] on p "Because we offer leases, rather than loans, we don’t have an “interest rate.” I…" at bounding box center [971, 445] width 633 height 154
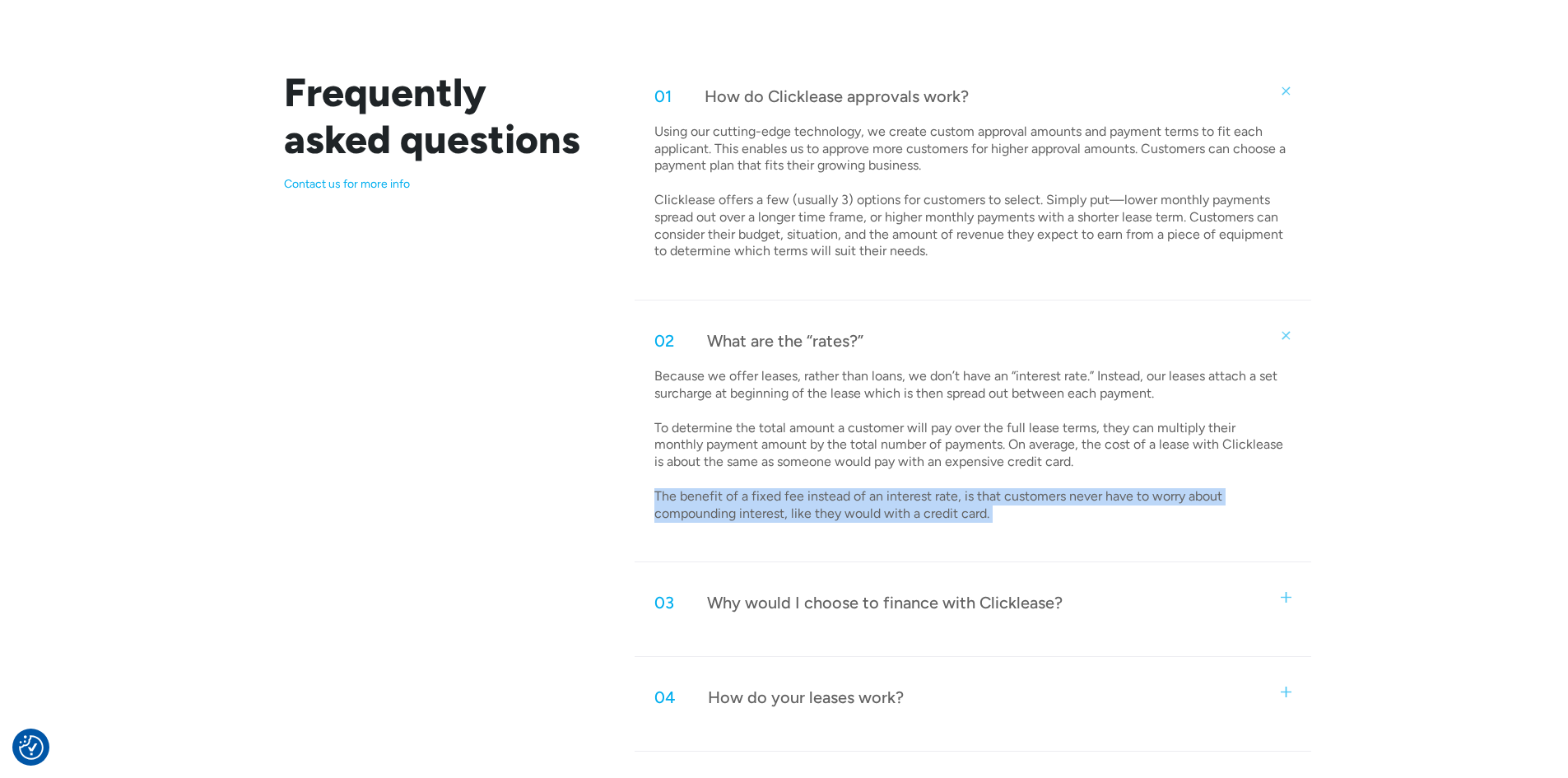
click at [935, 500] on p "Because we offer leases, rather than loans, we don’t have an “interest rate.” I…" at bounding box center [971, 445] width 633 height 154
click at [954, 498] on p "Because we offer leases, rather than loans, we don’t have an “interest rate.” I…" at bounding box center [971, 445] width 633 height 154
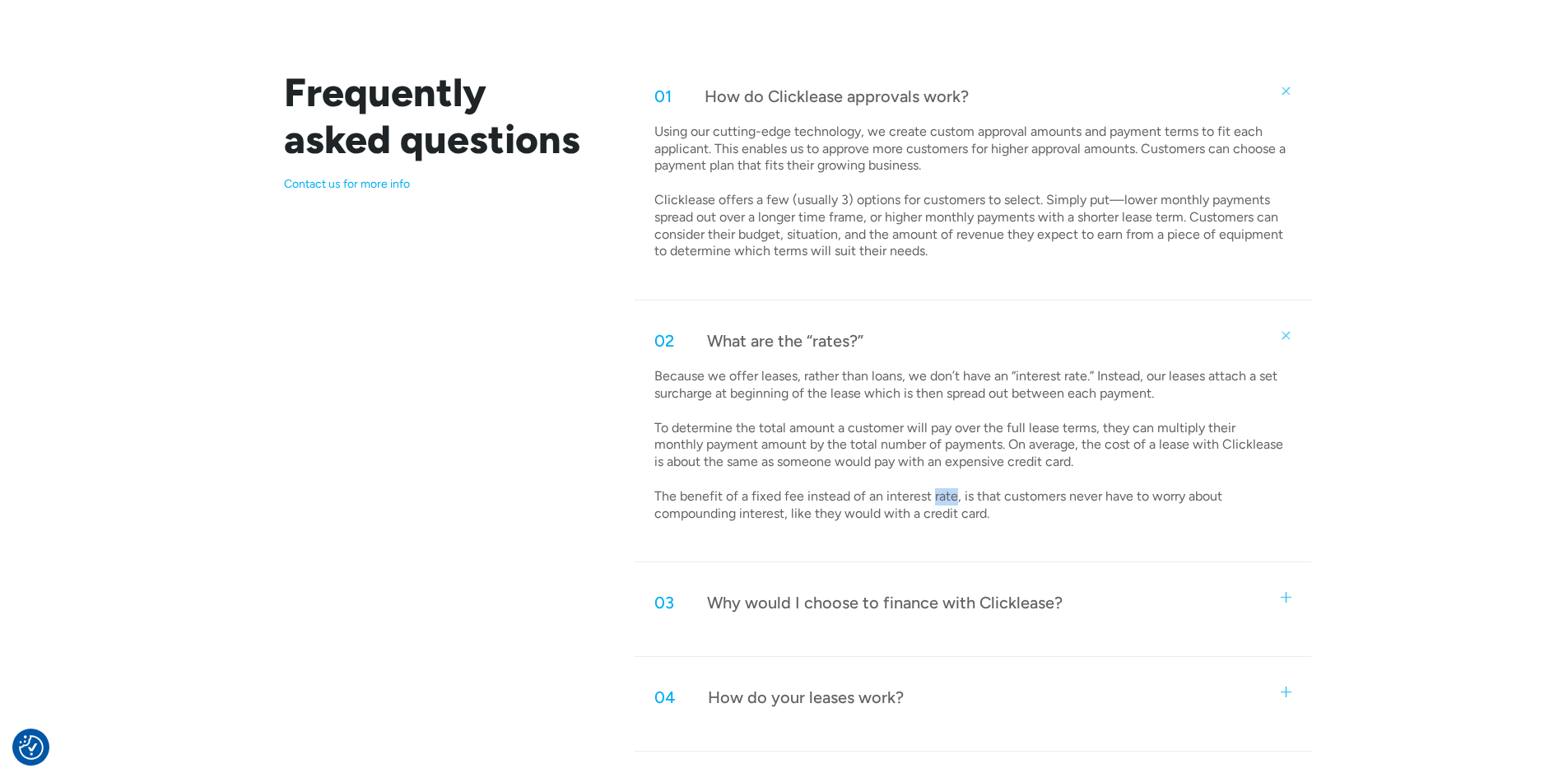
click at [954, 498] on p "Because we offer leases, rather than loans, we don’t have an “interest rate.” I…" at bounding box center [971, 445] width 633 height 154
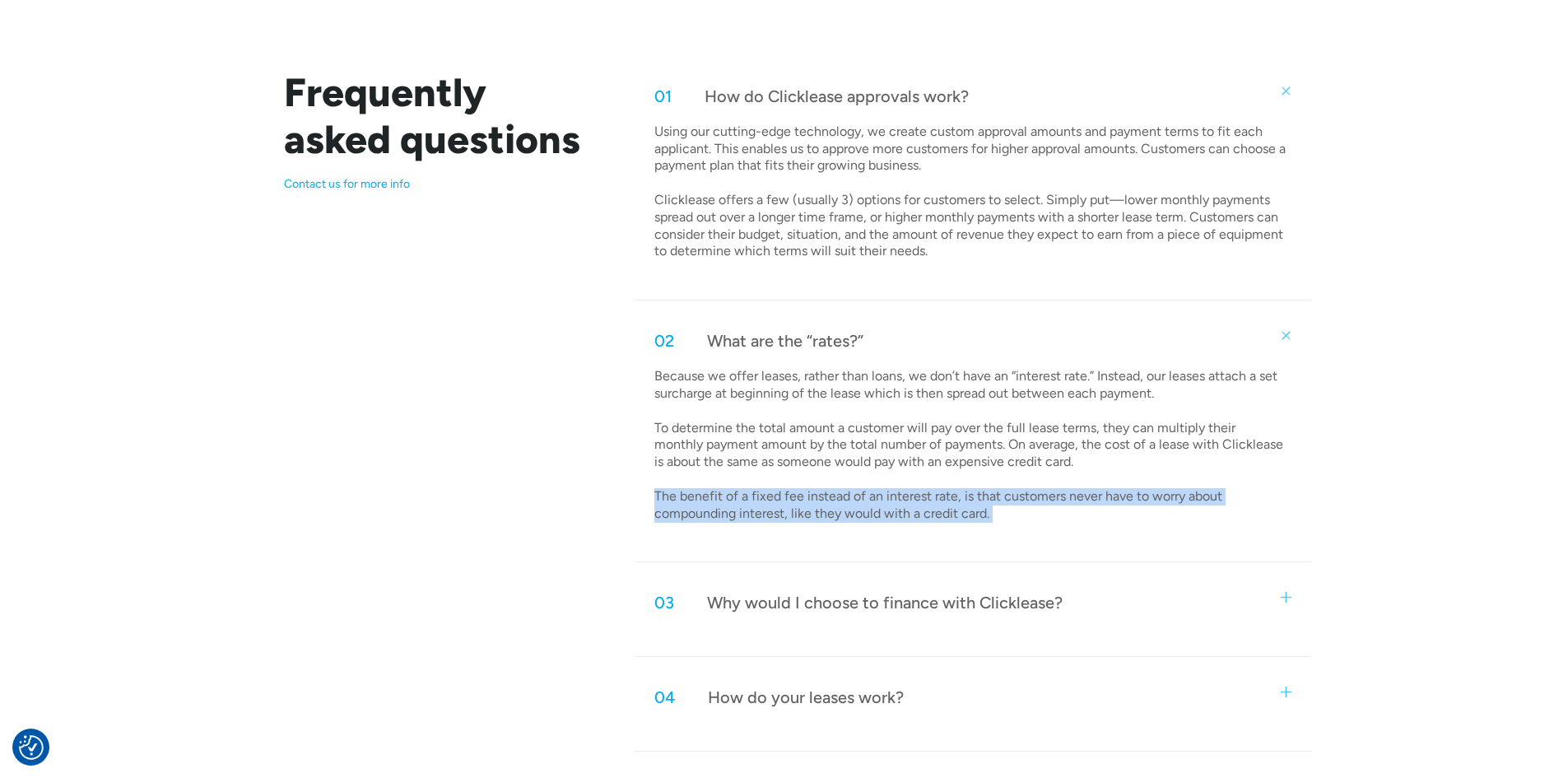
click at [993, 496] on p "Because we offer leases, rather than loans, we don’t have an “interest rate.” I…" at bounding box center [971, 445] width 633 height 154
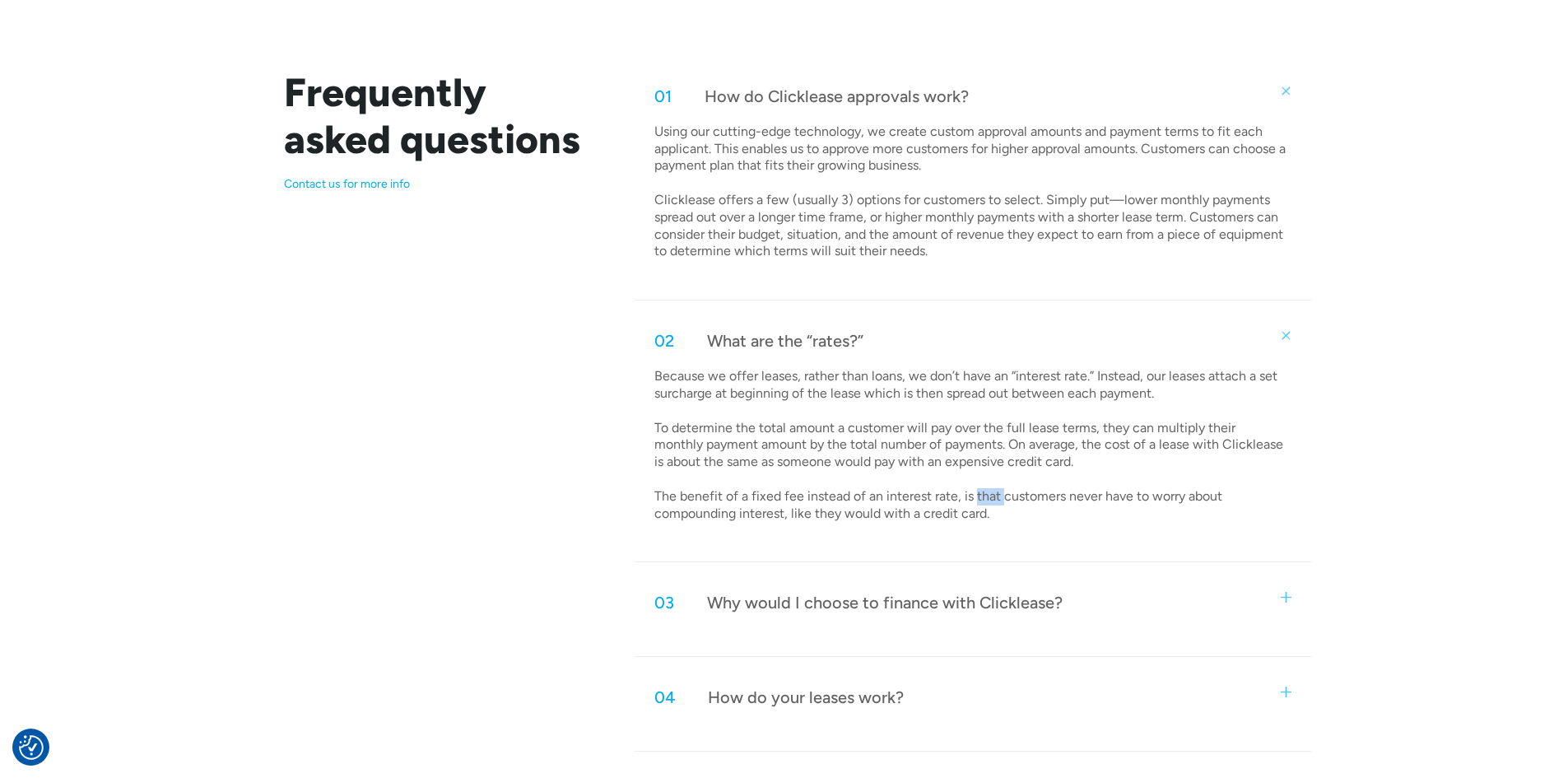
click at [994, 496] on p "Because we offer leases, rather than loans, we don’t have an “interest rate.” I…" at bounding box center [971, 445] width 633 height 154
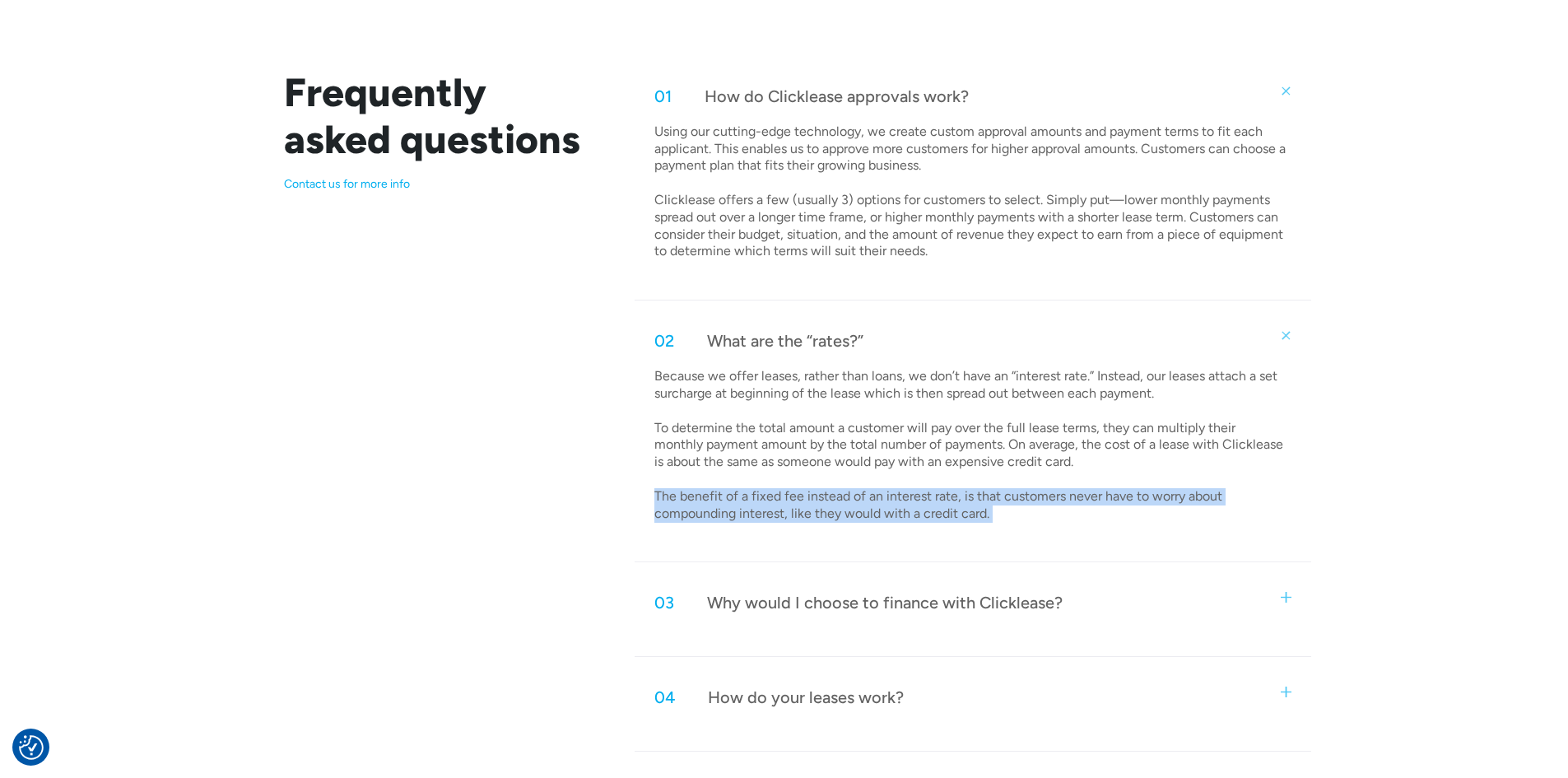
click at [994, 496] on p "Because we offer leases, rather than loans, we don’t have an “interest rate.” I…" at bounding box center [971, 445] width 633 height 154
click at [1042, 493] on p "Because we offer leases, rather than loans, we don’t have an “interest rate.” I…" at bounding box center [971, 445] width 633 height 154
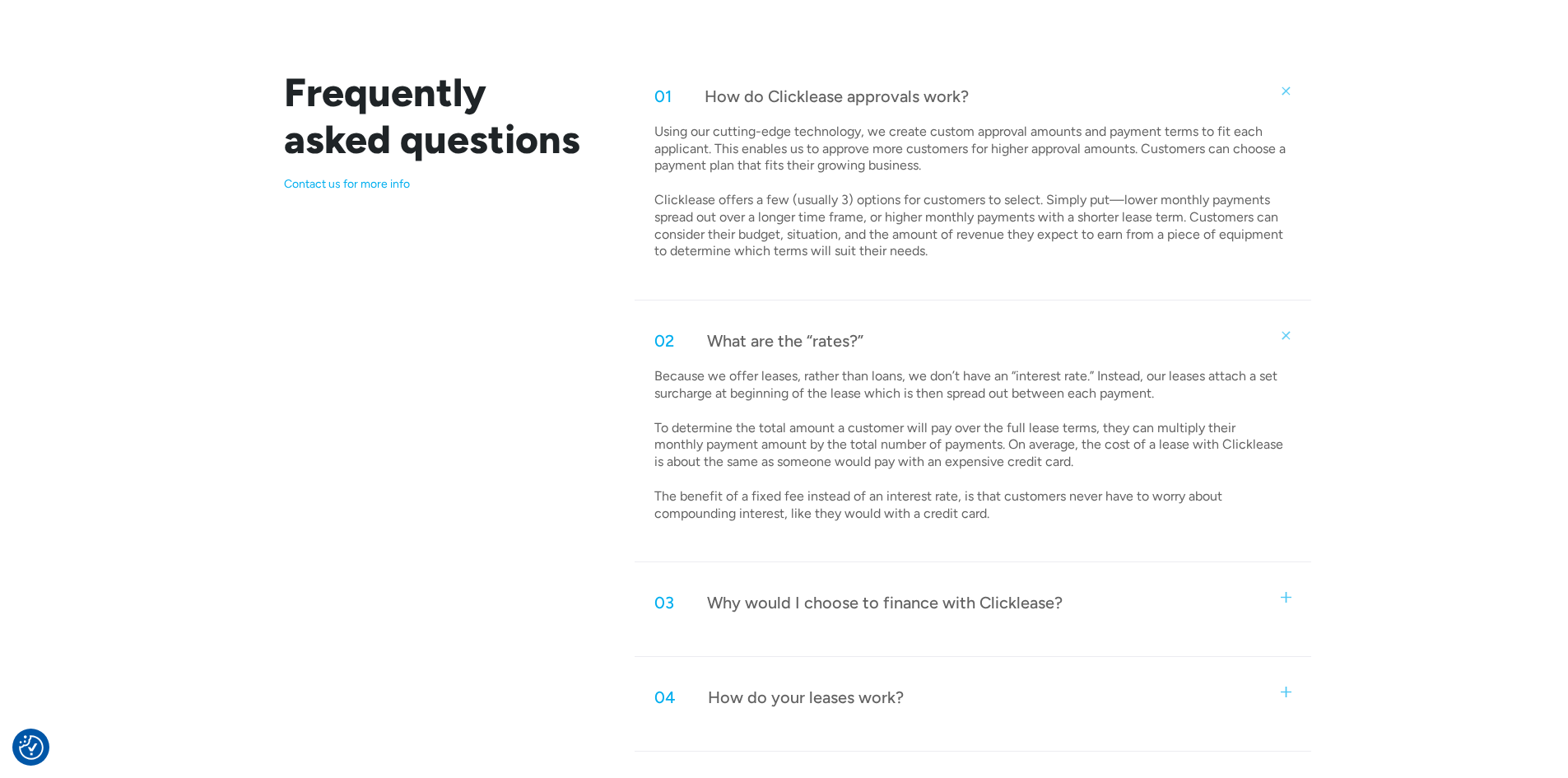
click at [1042, 493] on p "Because we offer leases, rather than loans, we don’t have an “interest rate.” I…" at bounding box center [971, 445] width 633 height 154
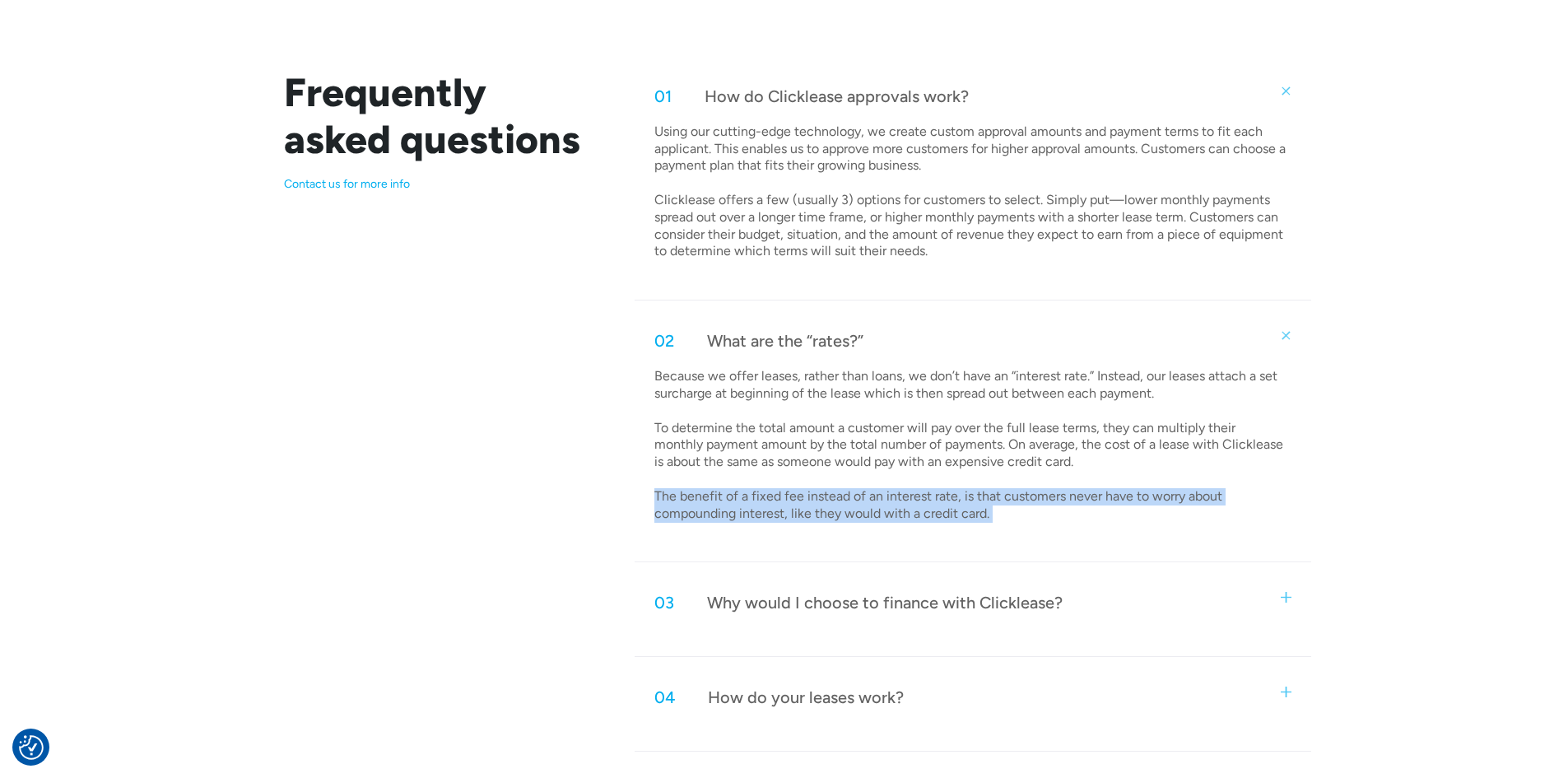
click at [1042, 493] on p "Because we offer leases, rather than loans, we don’t have an “interest rate.” I…" at bounding box center [971, 445] width 633 height 154
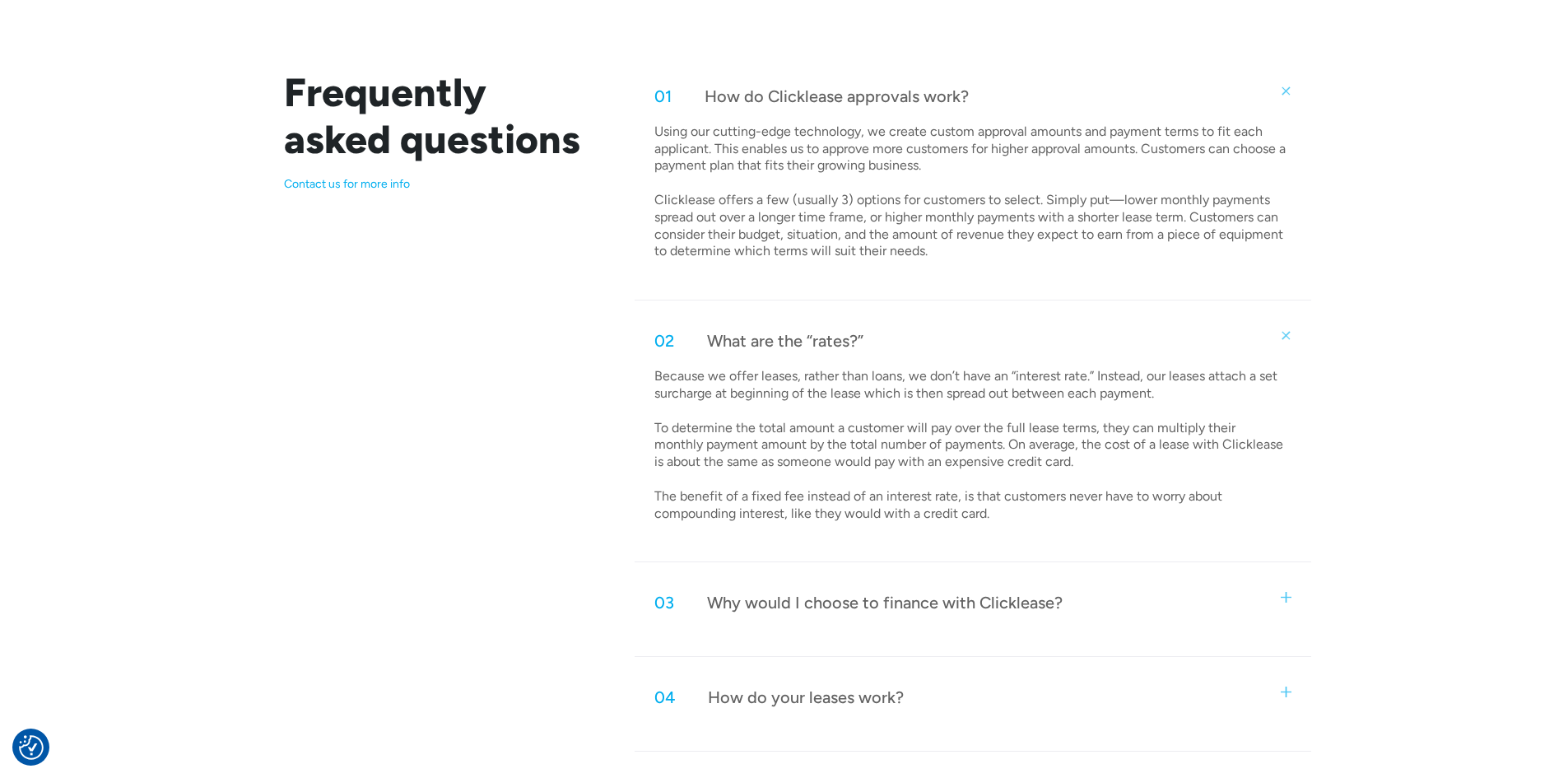
click at [906, 585] on div "03 Why would I choose to finance with Clicklease?" at bounding box center [972, 602] width 675 height 54
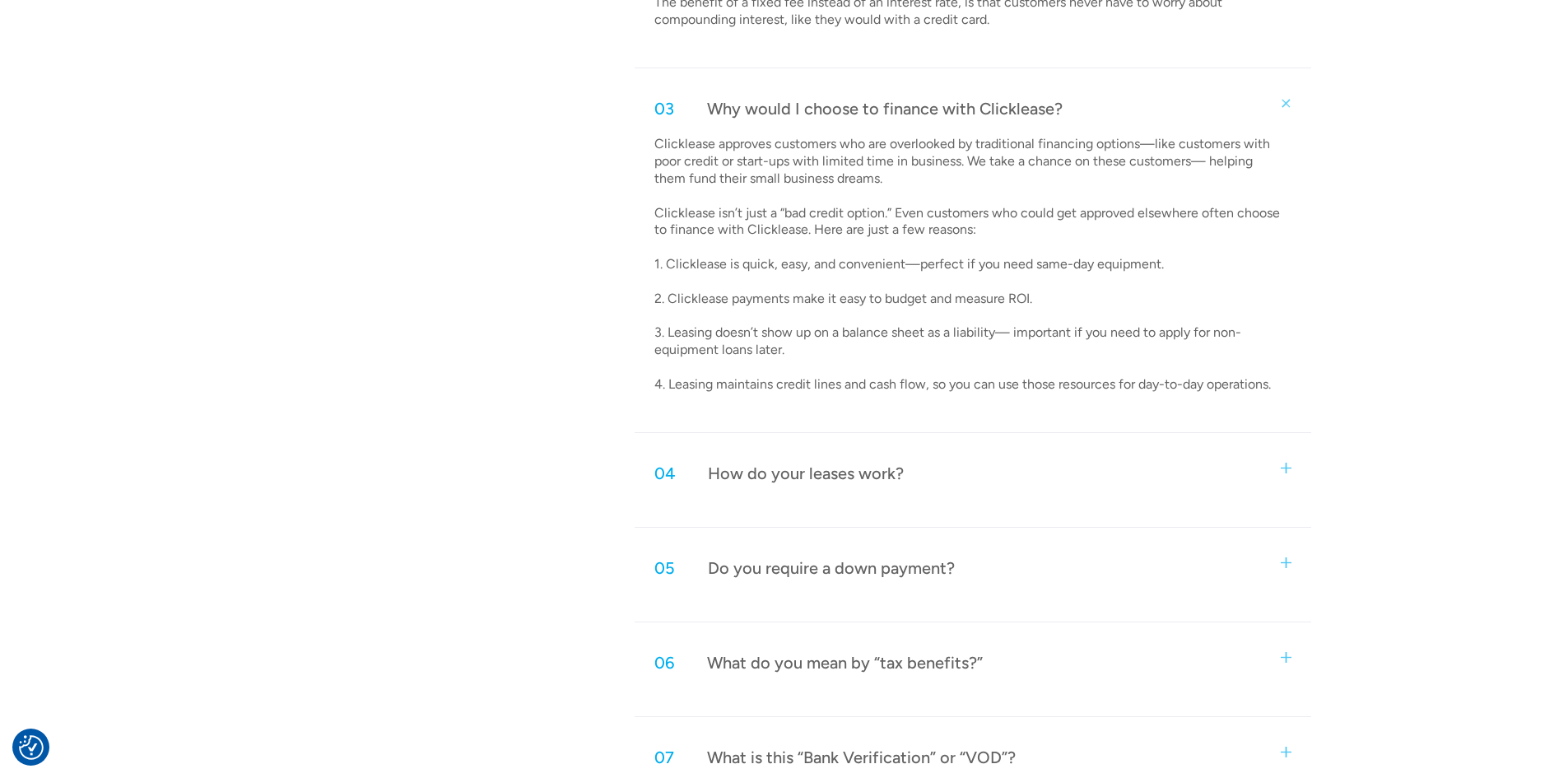
scroll to position [1399, 0]
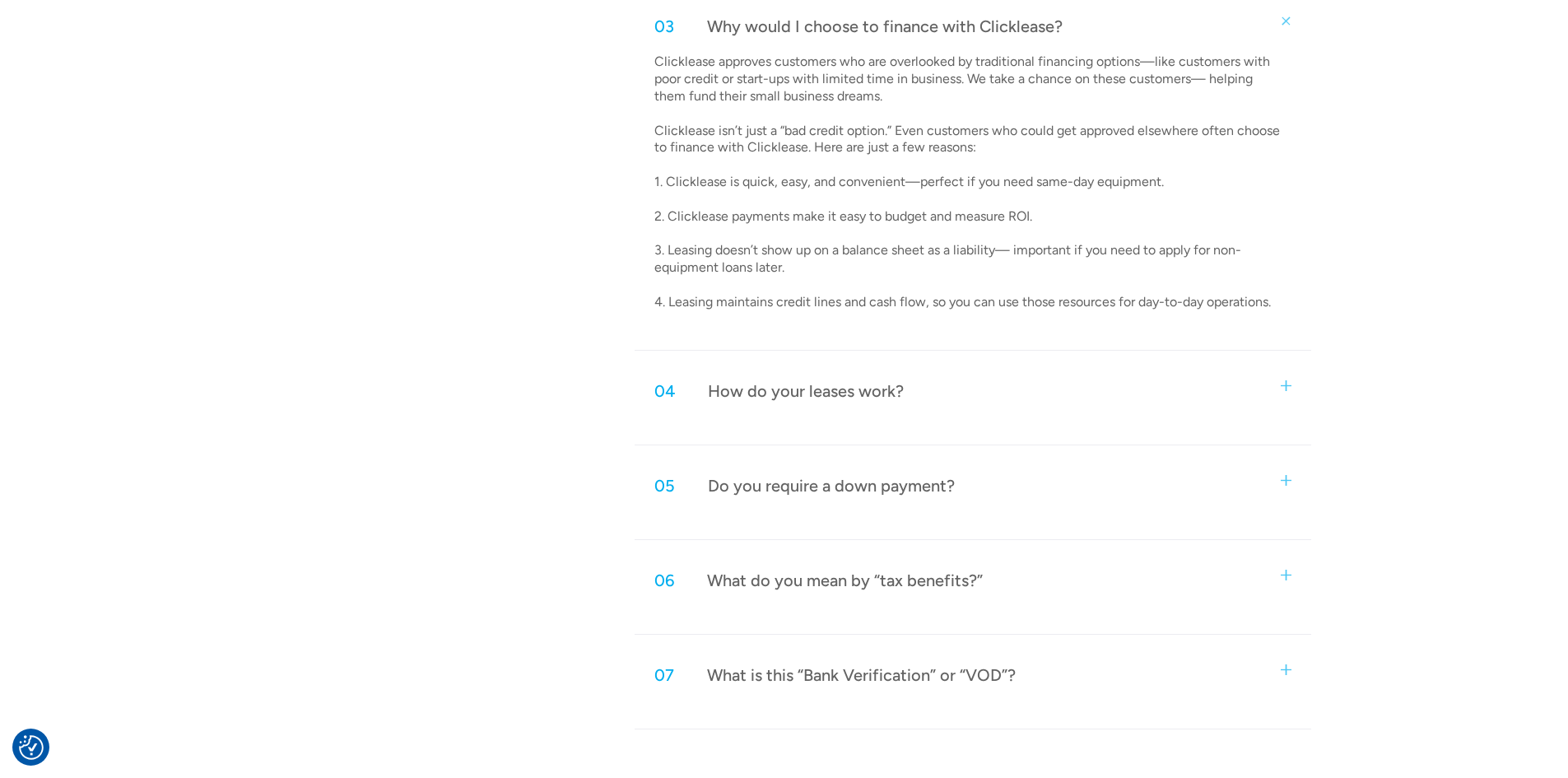
click at [870, 399] on div "How do your leases work?" at bounding box center [806, 390] width 196 height 21
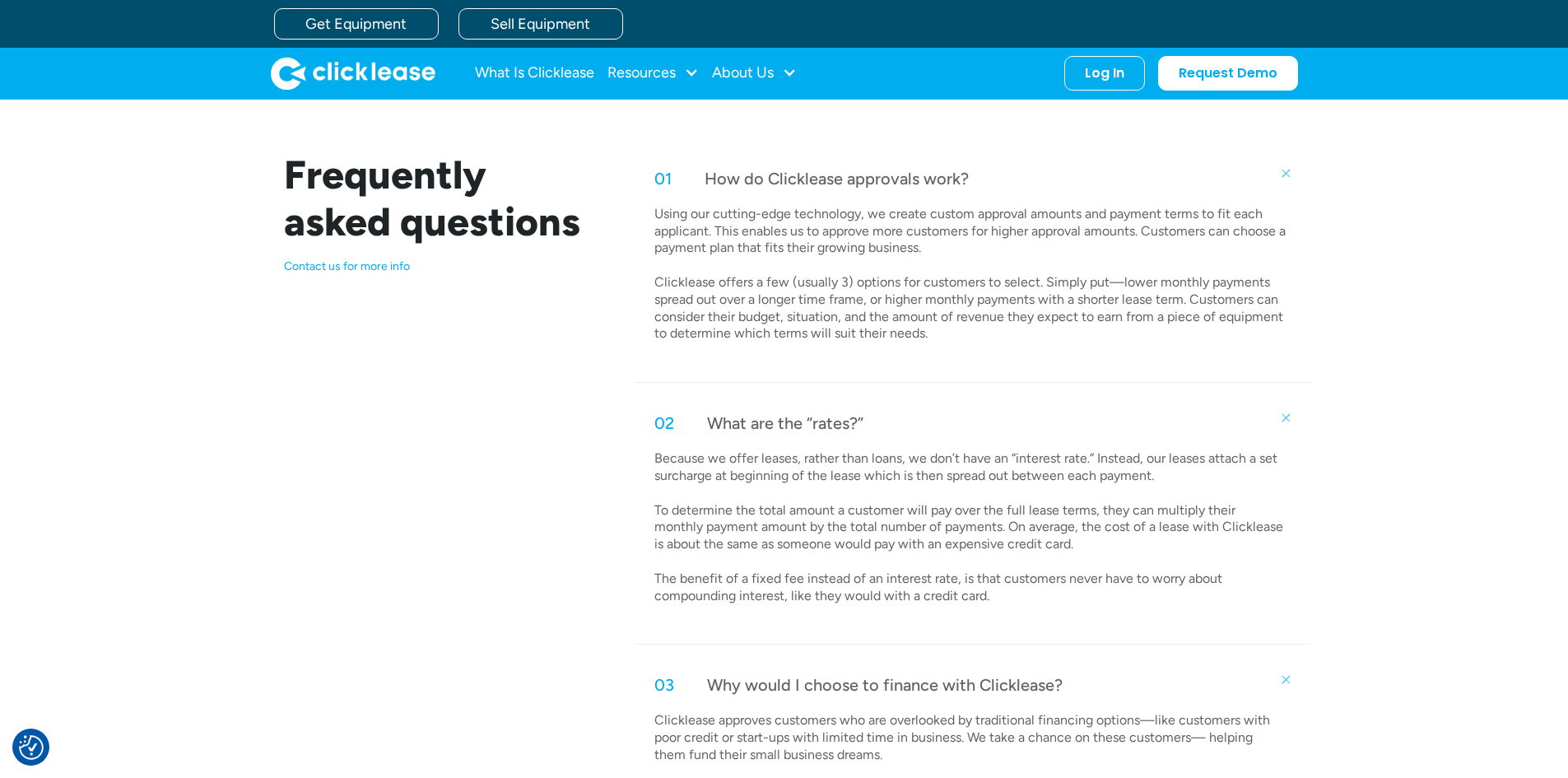
scroll to position [411, 0]
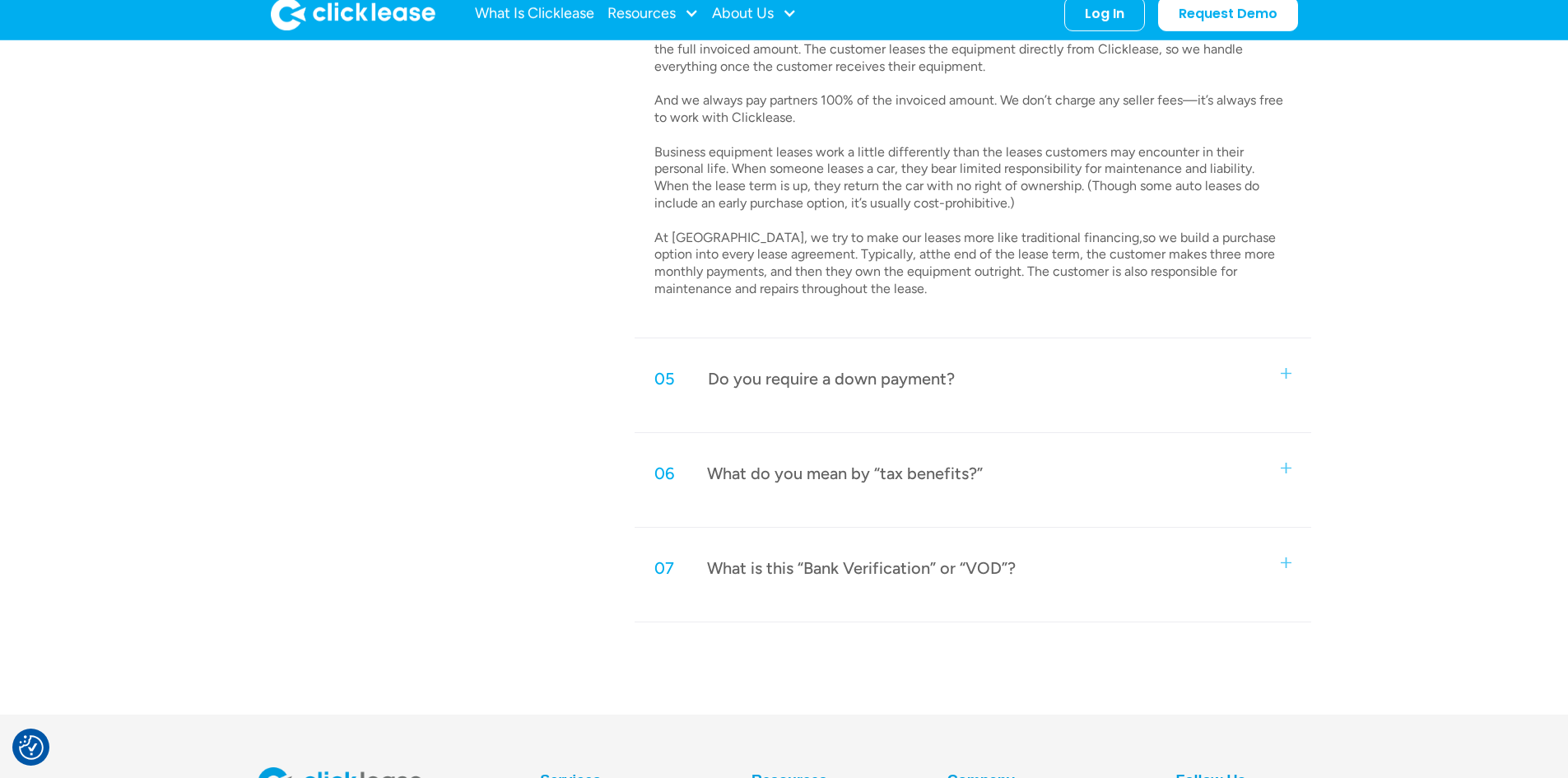
scroll to position [1646, 0]
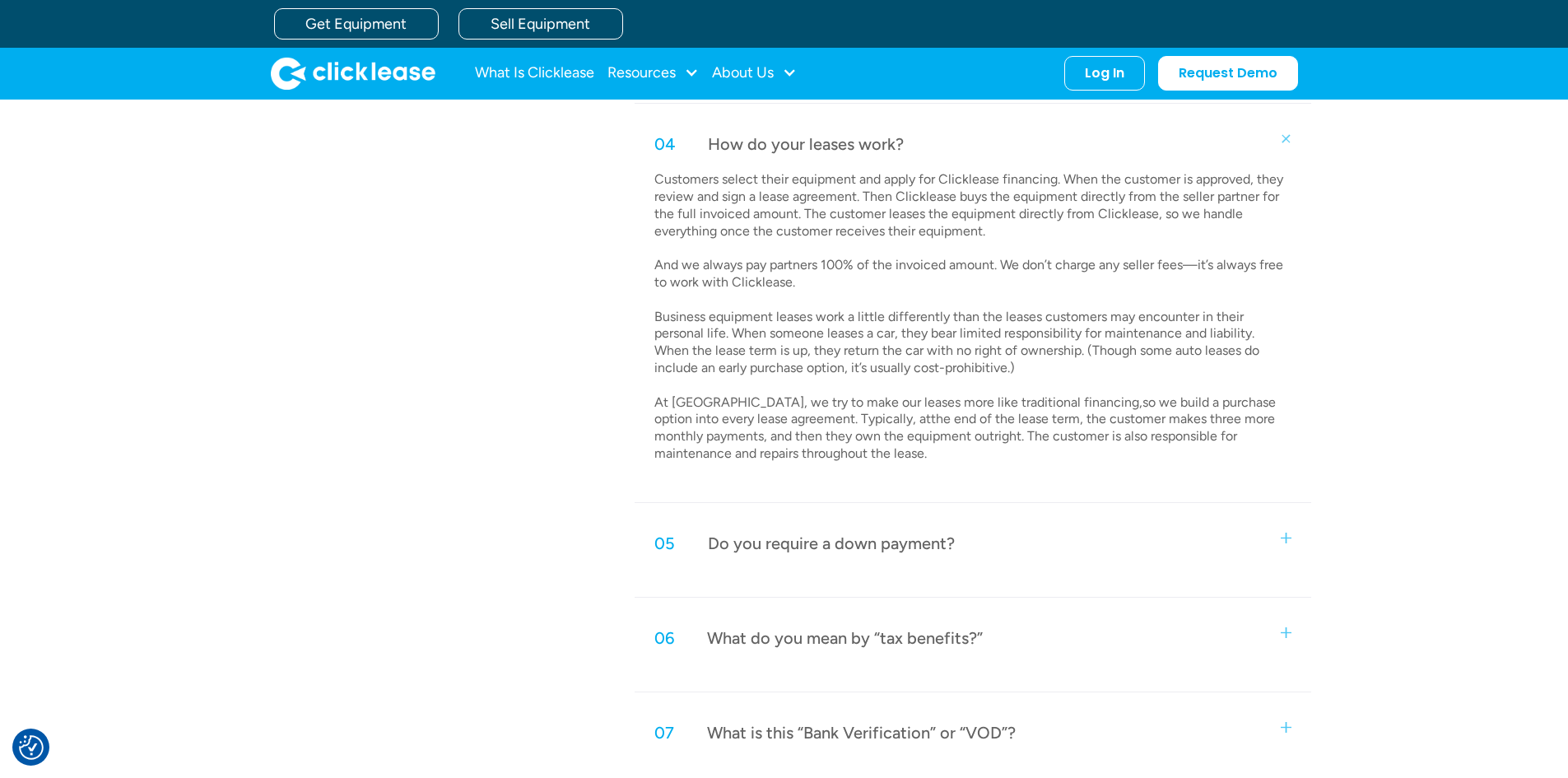
click at [863, 552] on div "Do you require a down payment?" at bounding box center [831, 543] width 247 height 21
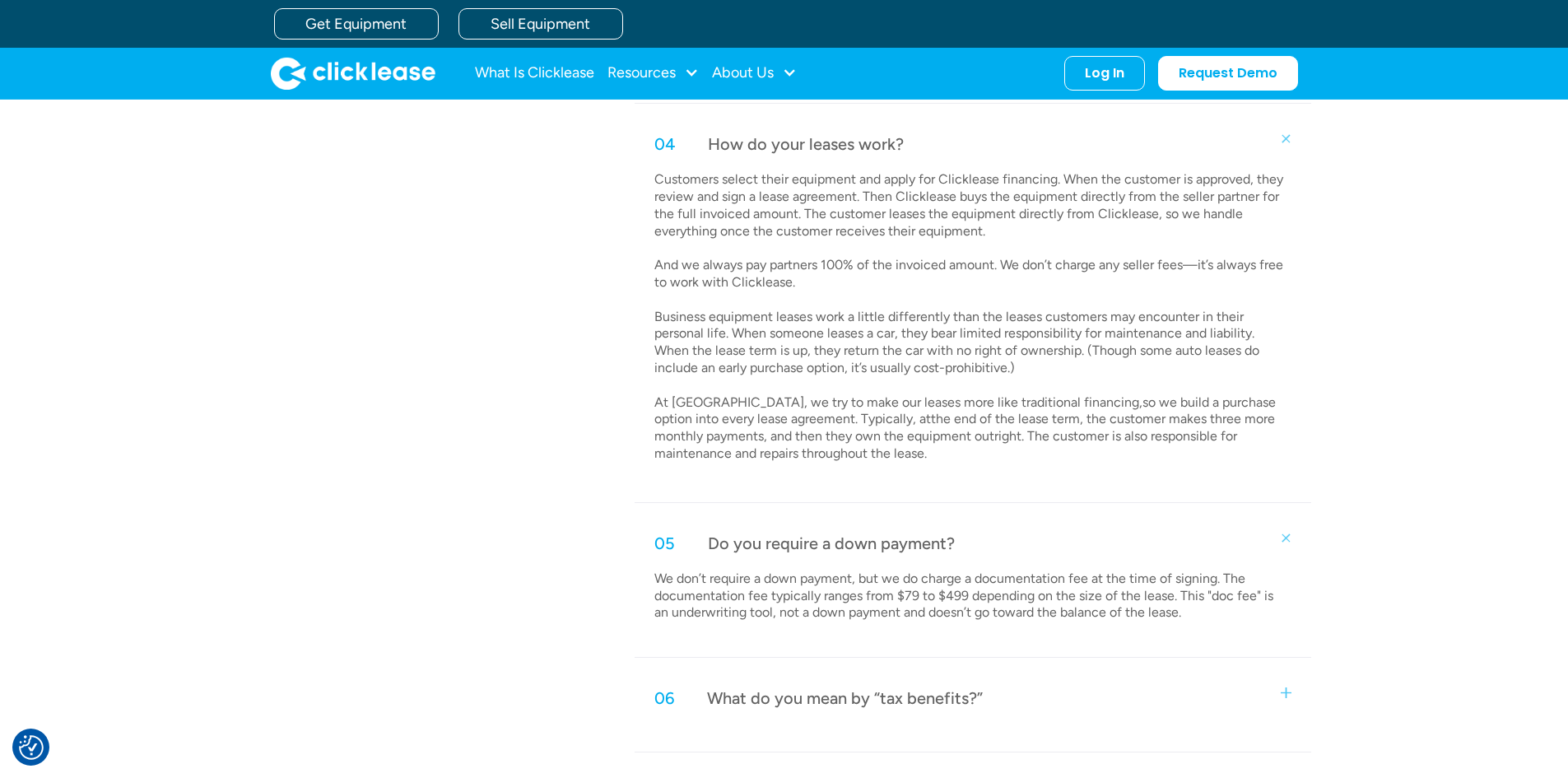
scroll to position [1810, 0]
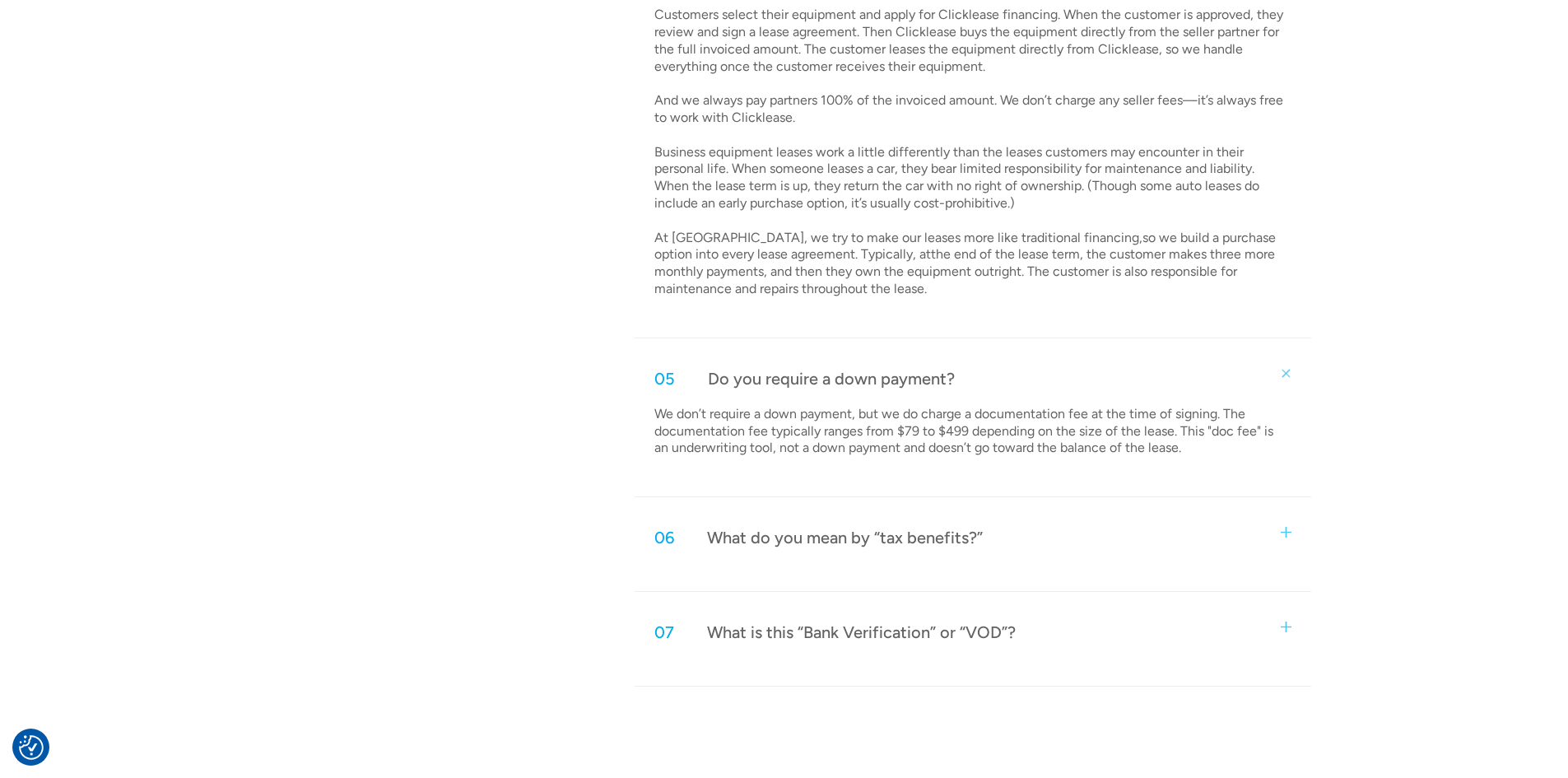
click at [992, 426] on p "We don’t require a down payment, but we do charge a documentation fee at the ti…" at bounding box center [971, 431] width 633 height 51
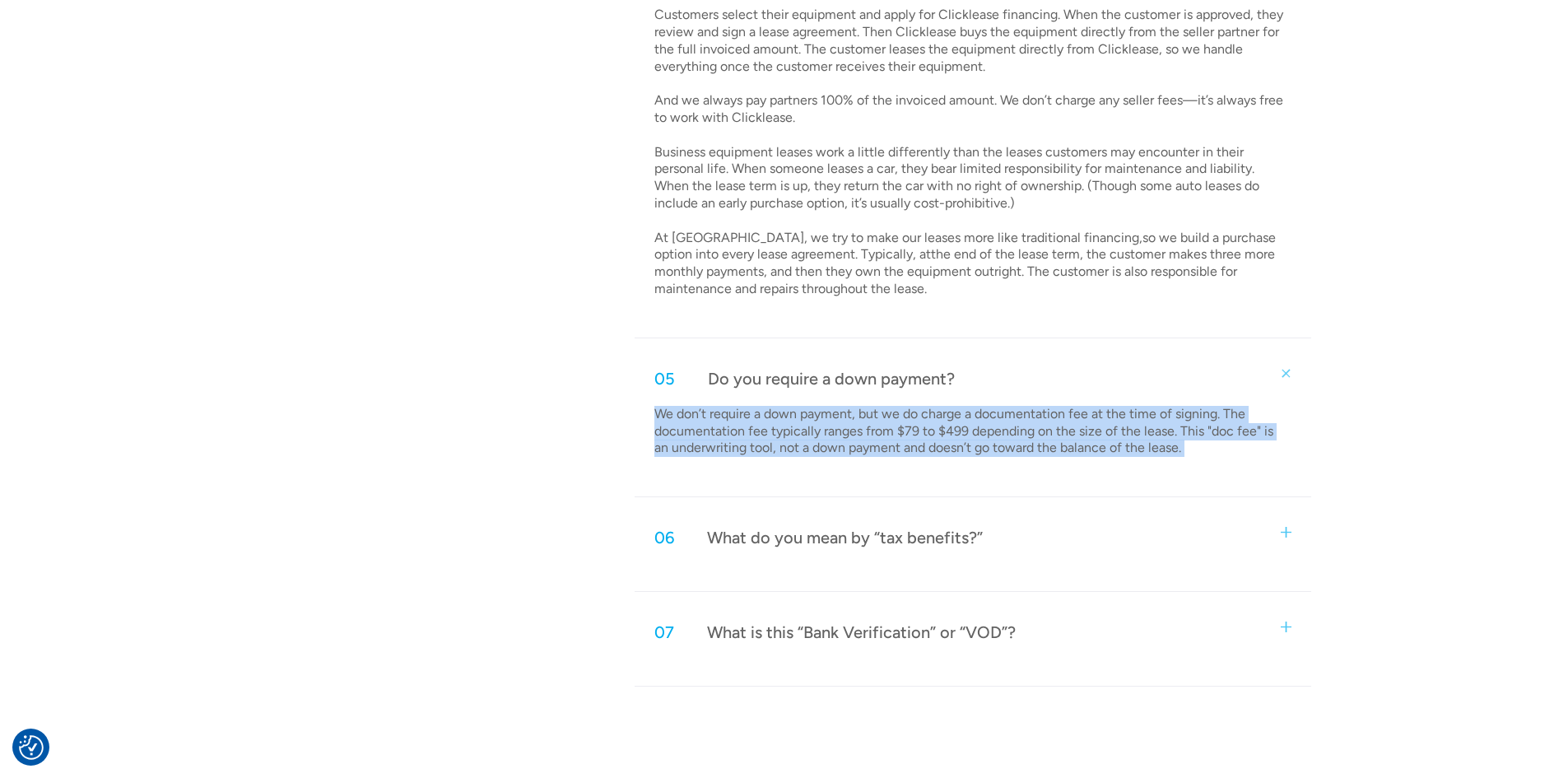
click at [992, 426] on p "We don’t require a down payment, but we do charge a documentation fee at the ti…" at bounding box center [971, 431] width 633 height 51
click at [1077, 424] on p "We don’t require a down payment, but we do charge a documentation fee at the ti…" at bounding box center [971, 431] width 633 height 51
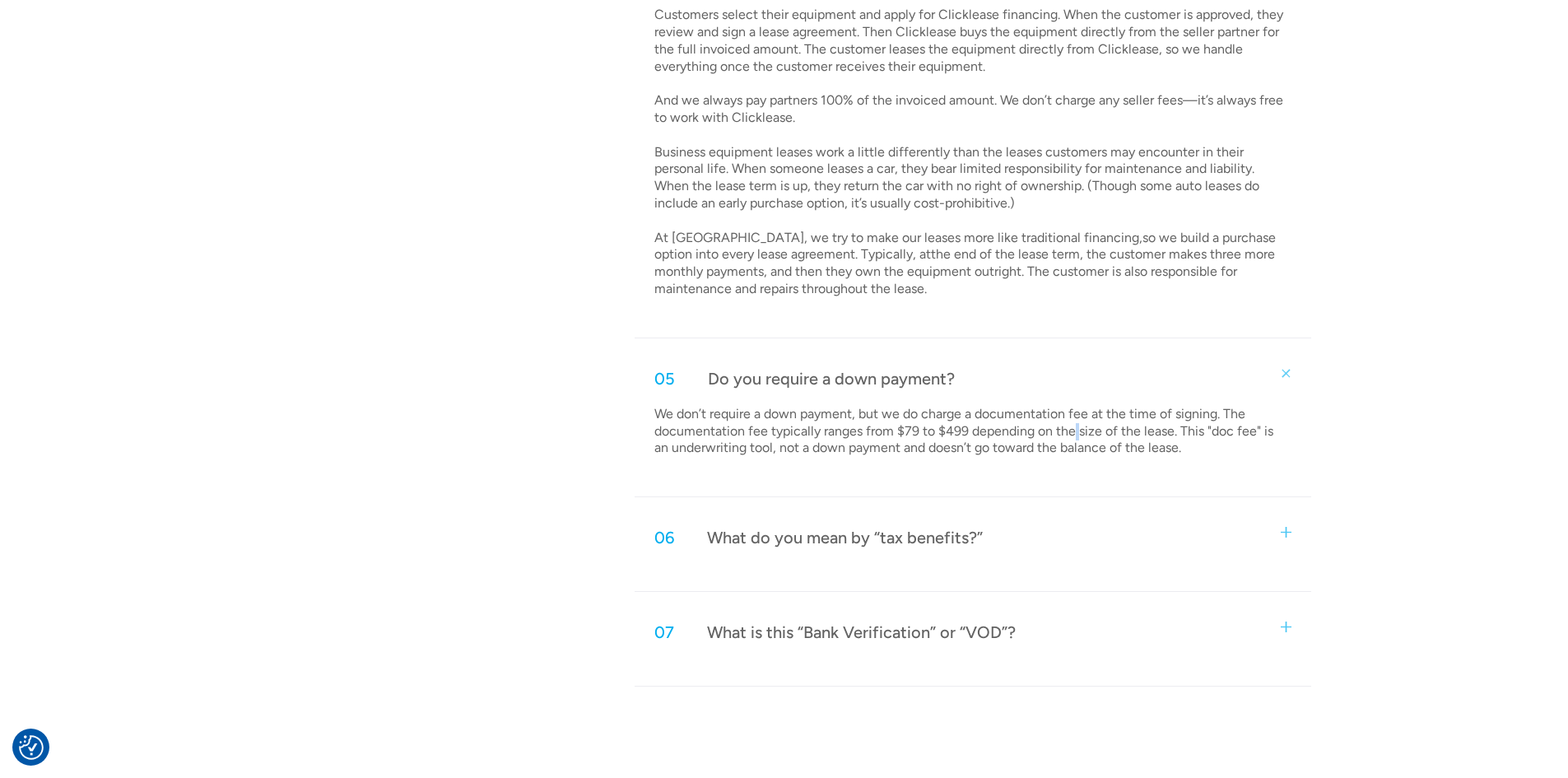
click at [1077, 424] on p "We don’t require a down payment, but we do charge a documentation fee at the ti…" at bounding box center [971, 431] width 633 height 51
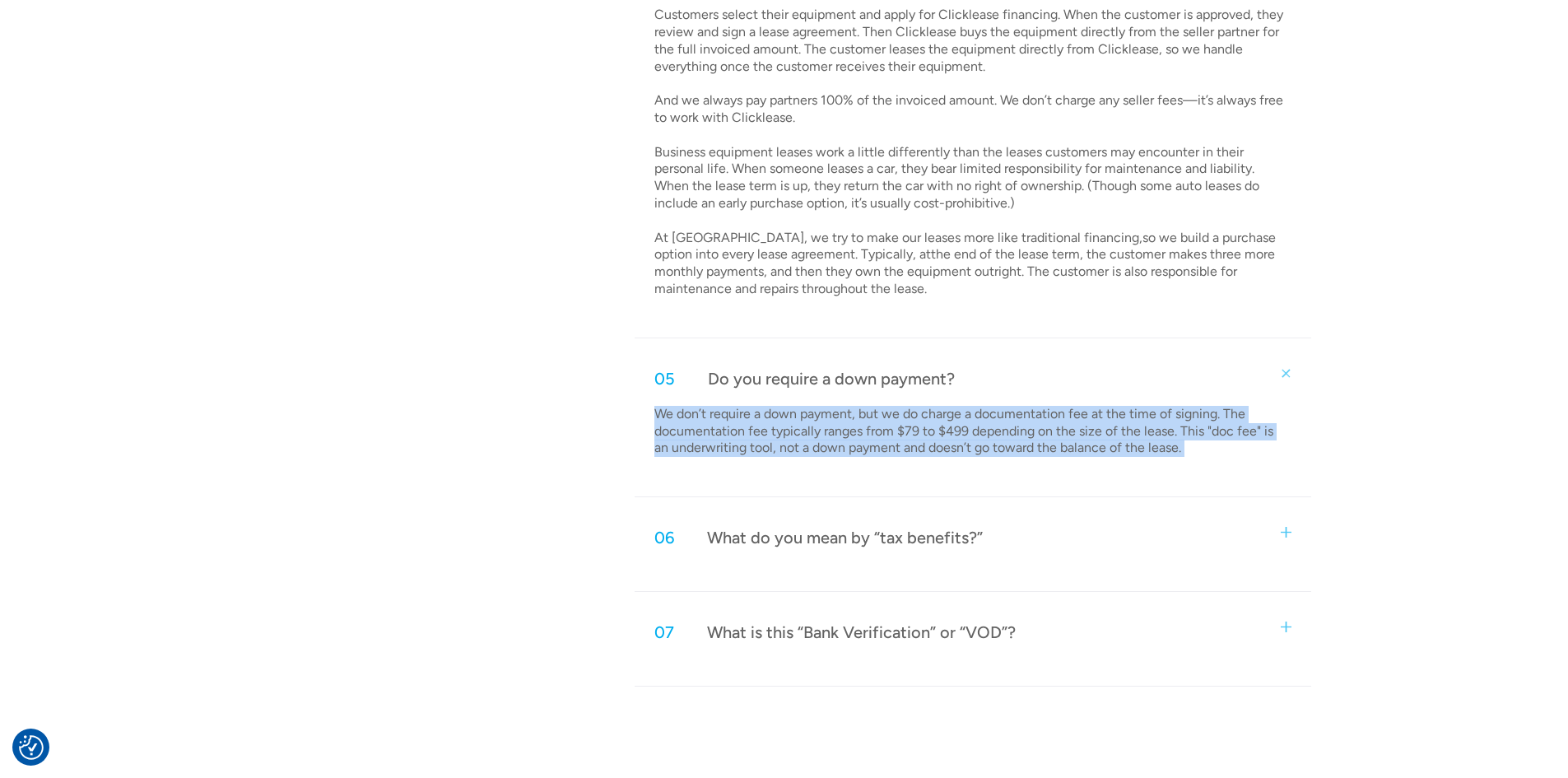
click at [1077, 424] on p "We don’t require a down payment, but we do charge a documentation fee at the ti…" at bounding box center [971, 431] width 633 height 51
click at [1111, 427] on p "We don’t require a down payment, but we do charge a documentation fee at the ti…" at bounding box center [971, 431] width 633 height 51
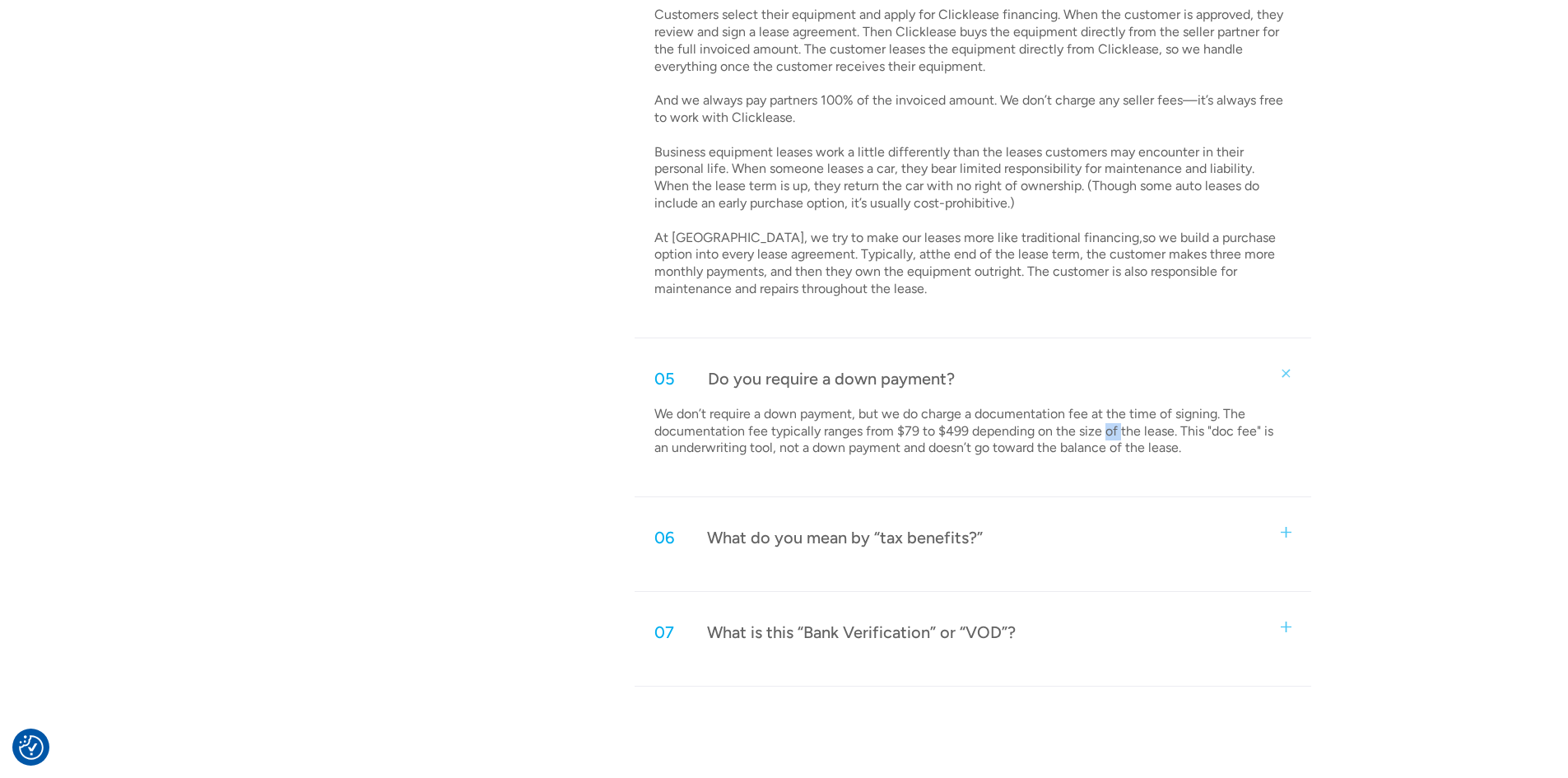
click at [1111, 427] on p "We don’t require a down payment, but we do charge a documentation fee at the ti…" at bounding box center [971, 431] width 633 height 51
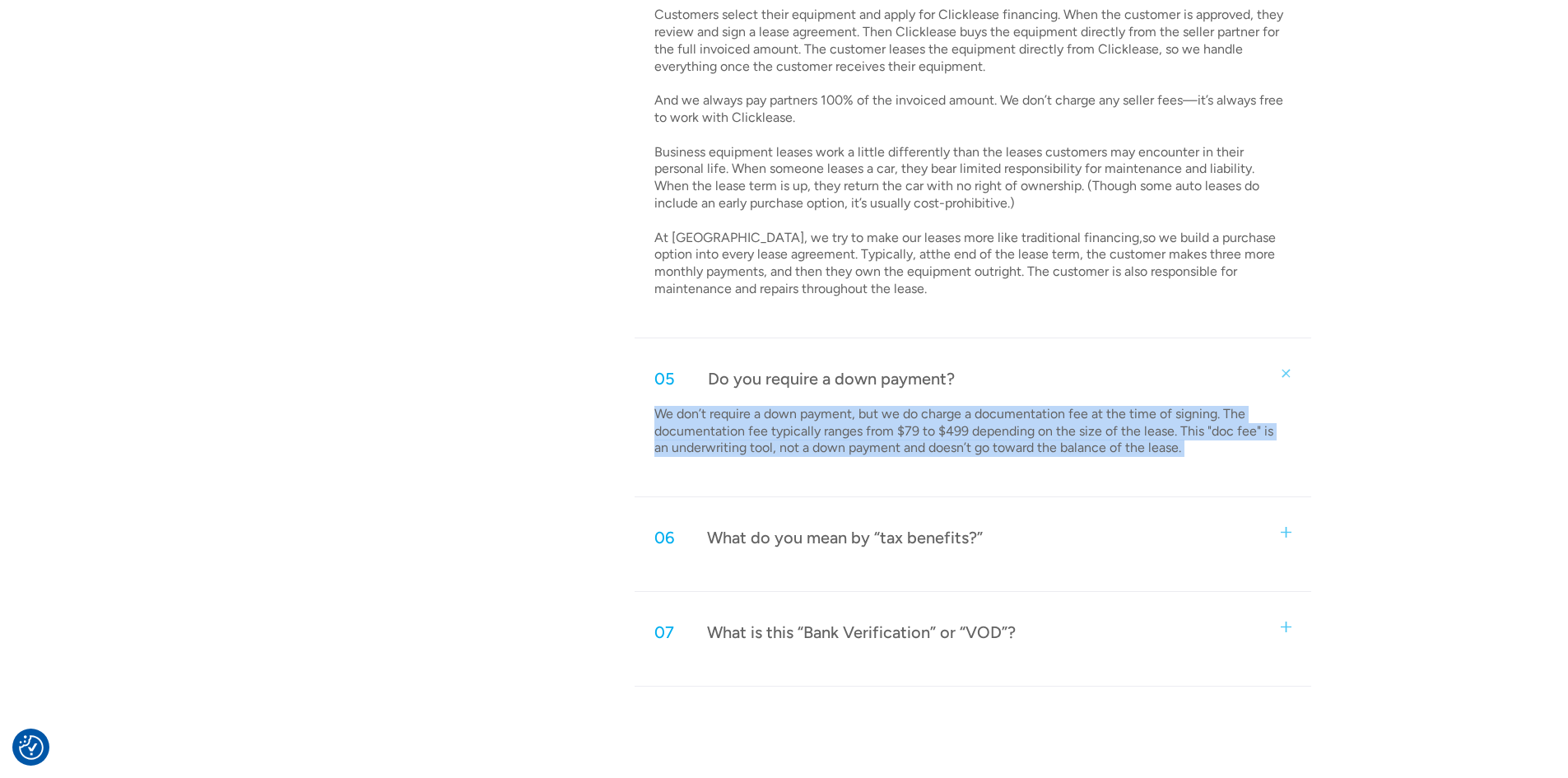
click at [1111, 427] on p "We don’t require a down payment, but we do charge a documentation fee at the ti…" at bounding box center [971, 431] width 633 height 51
click at [1004, 433] on p "We don’t require a down payment, but we do charge a documentation fee at the ti…" at bounding box center [971, 431] width 633 height 51
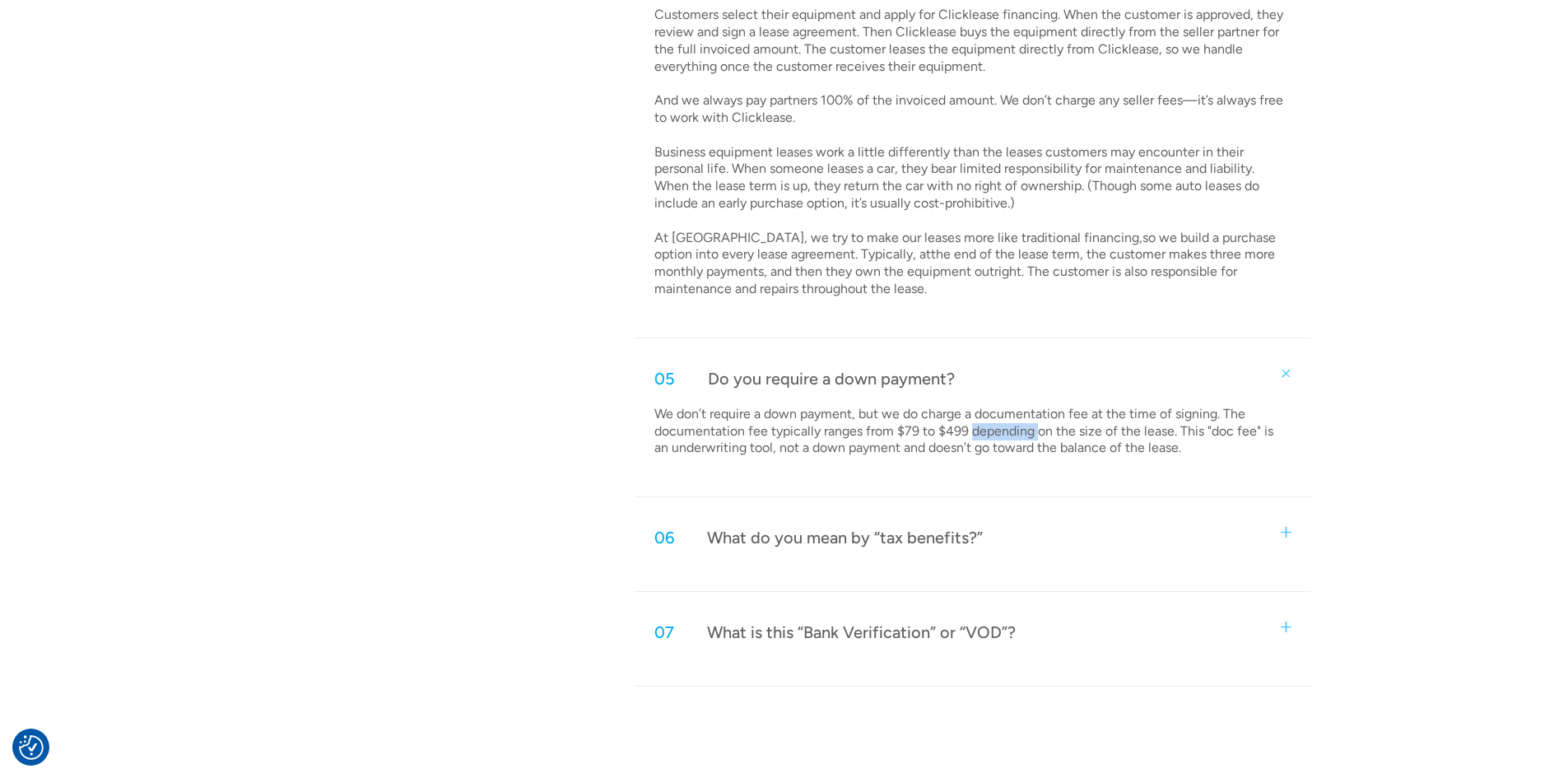
click at [1004, 433] on p "We don’t require a down payment, but we do charge a documentation fee at the ti…" at bounding box center [971, 431] width 633 height 51
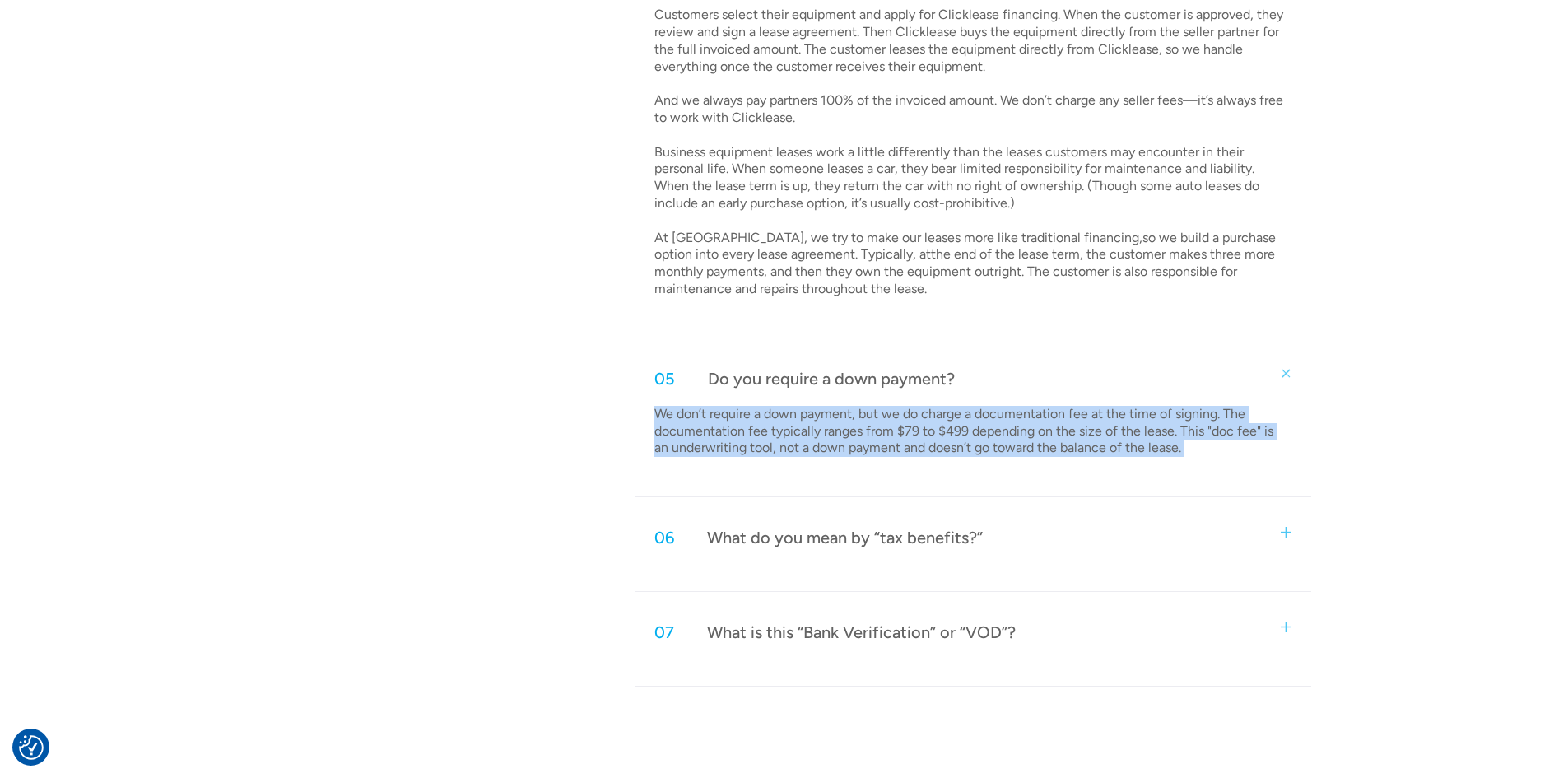
click at [1004, 433] on p "We don’t require a down payment, but we do charge a documentation fee at the ti…" at bounding box center [971, 431] width 633 height 51
click at [941, 436] on p "We don’t require a down payment, but we do charge a documentation fee at the ti…" at bounding box center [971, 431] width 633 height 51
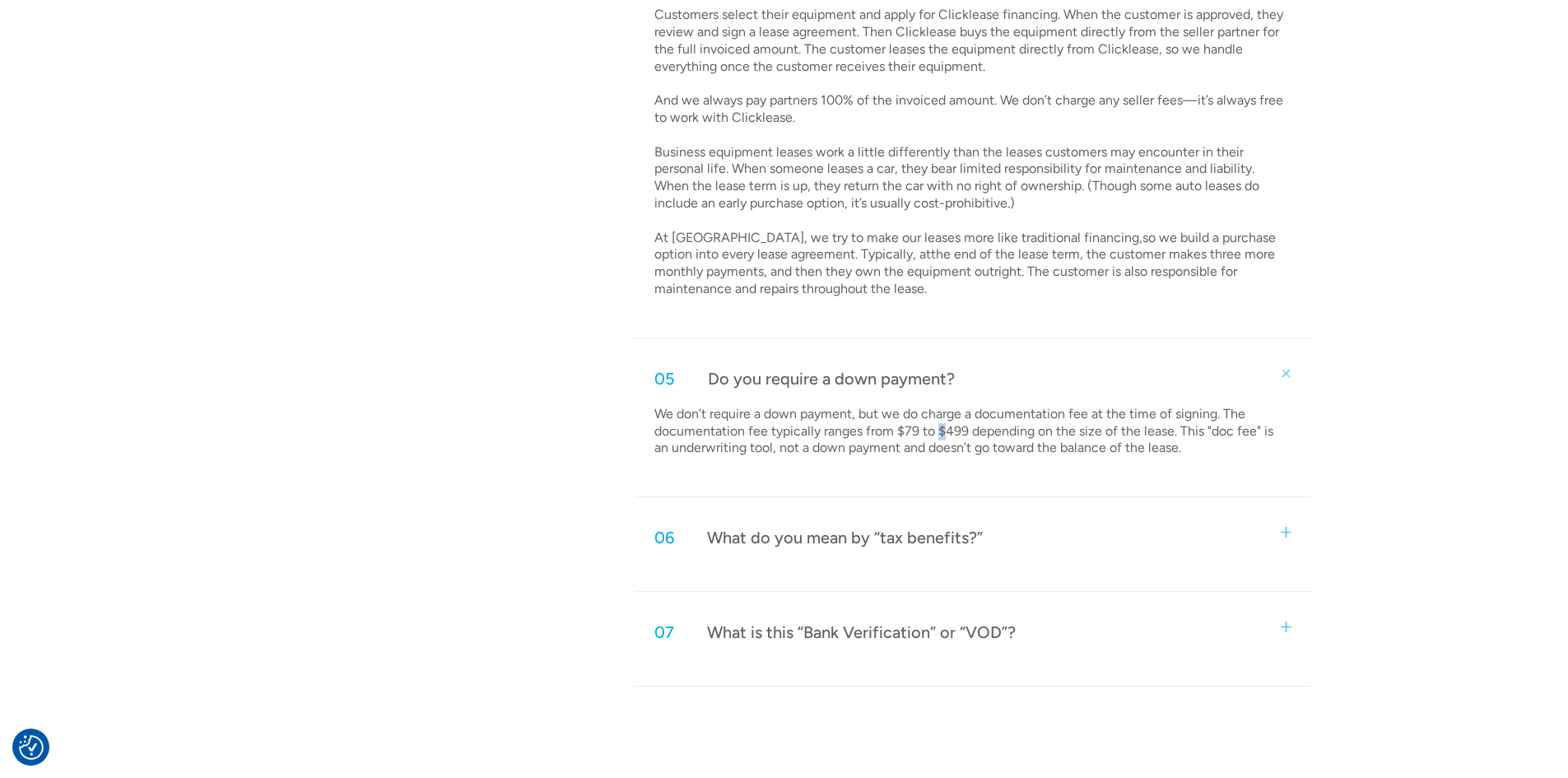
click at [941, 436] on p "We don’t require a down payment, but we do charge a documentation fee at the ti…" at bounding box center [971, 431] width 633 height 51
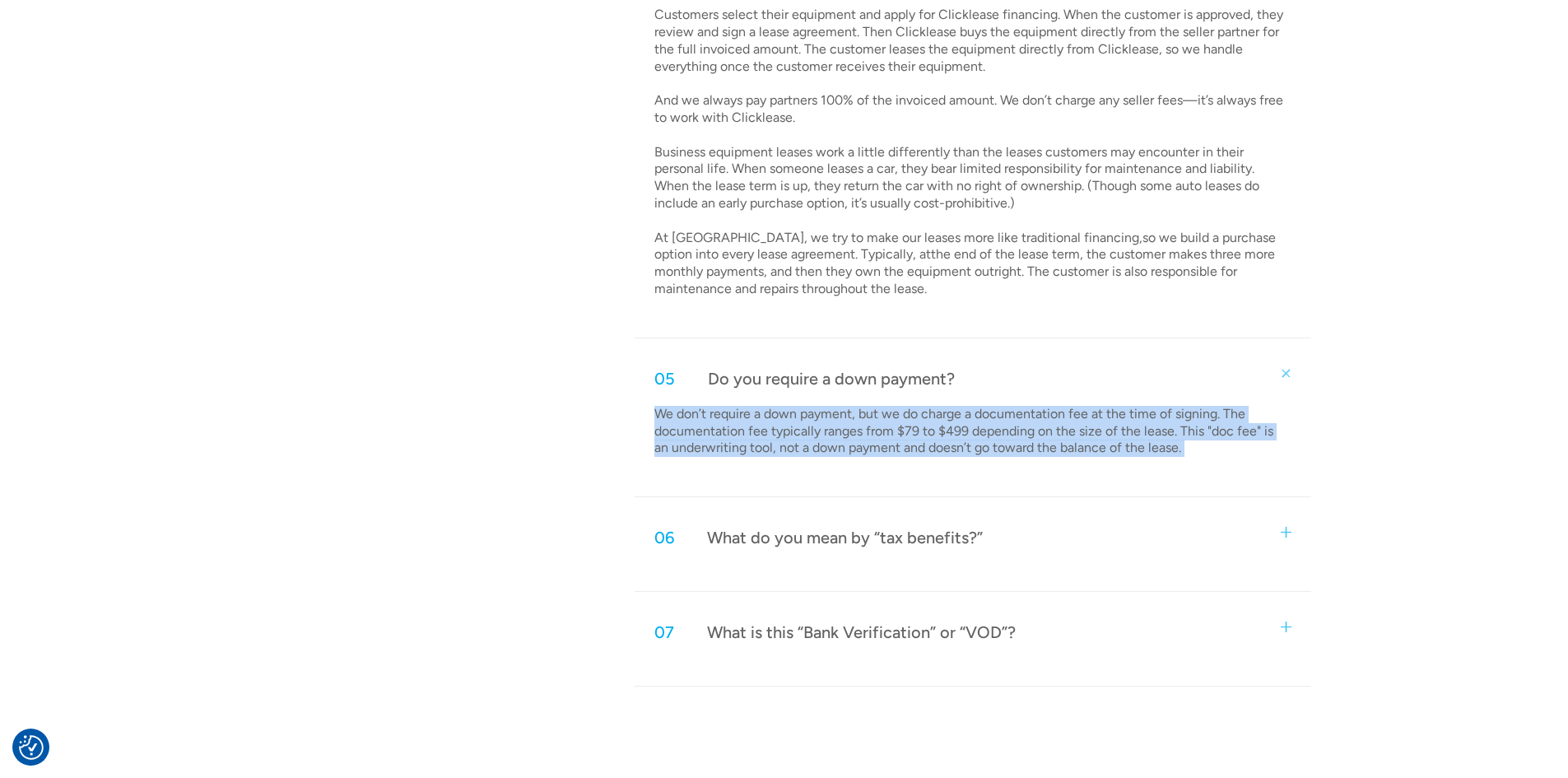
click at [941, 436] on p "We don’t require a down payment, but we do charge a documentation fee at the ti…" at bounding box center [971, 431] width 633 height 51
click at [1033, 439] on p "We don’t require a down payment, but we do charge a documentation fee at the ti…" at bounding box center [971, 431] width 633 height 51
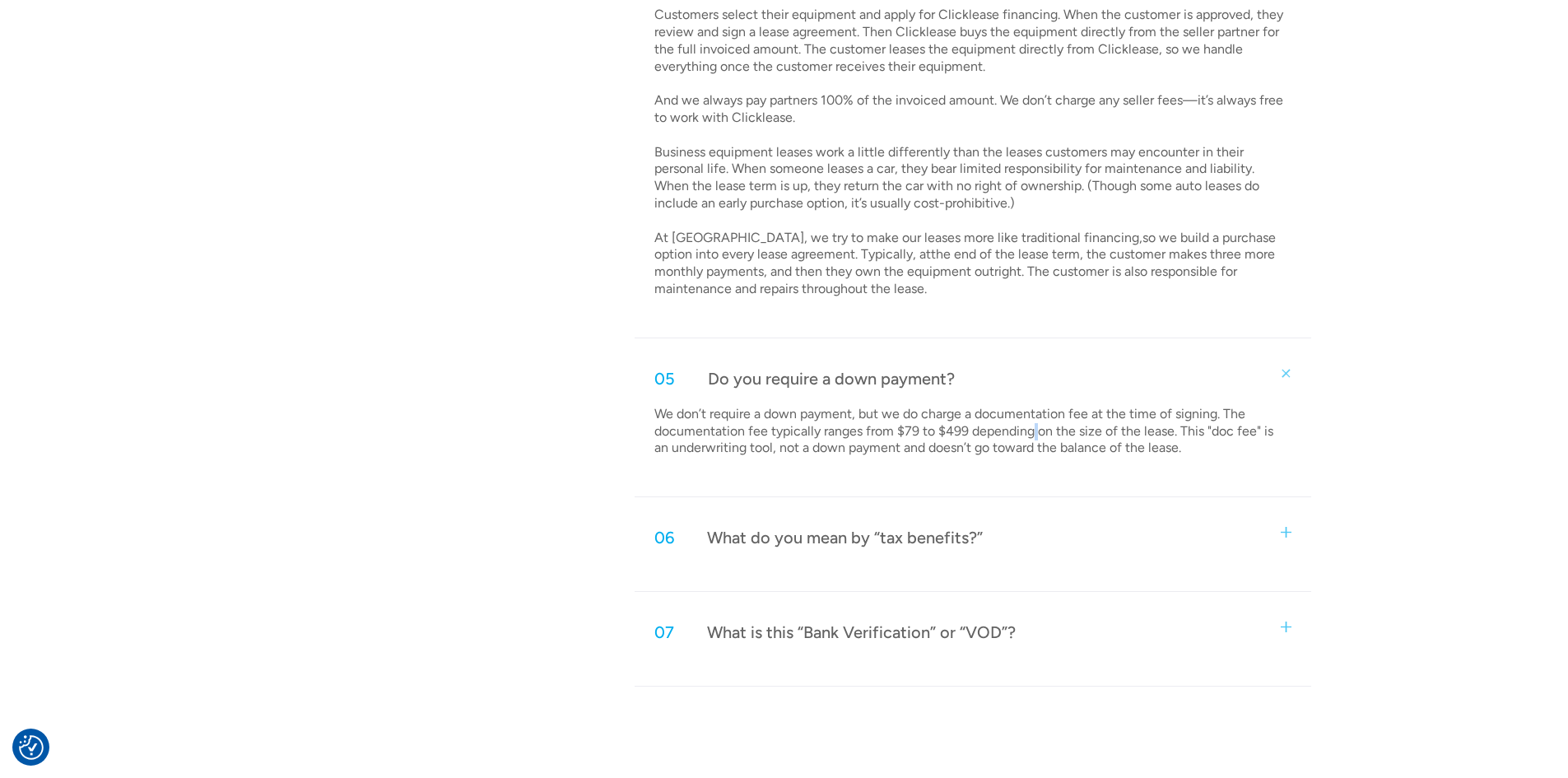
click at [1033, 439] on p "We don’t require a down payment, but we do charge a documentation fee at the ti…" at bounding box center [971, 431] width 633 height 51
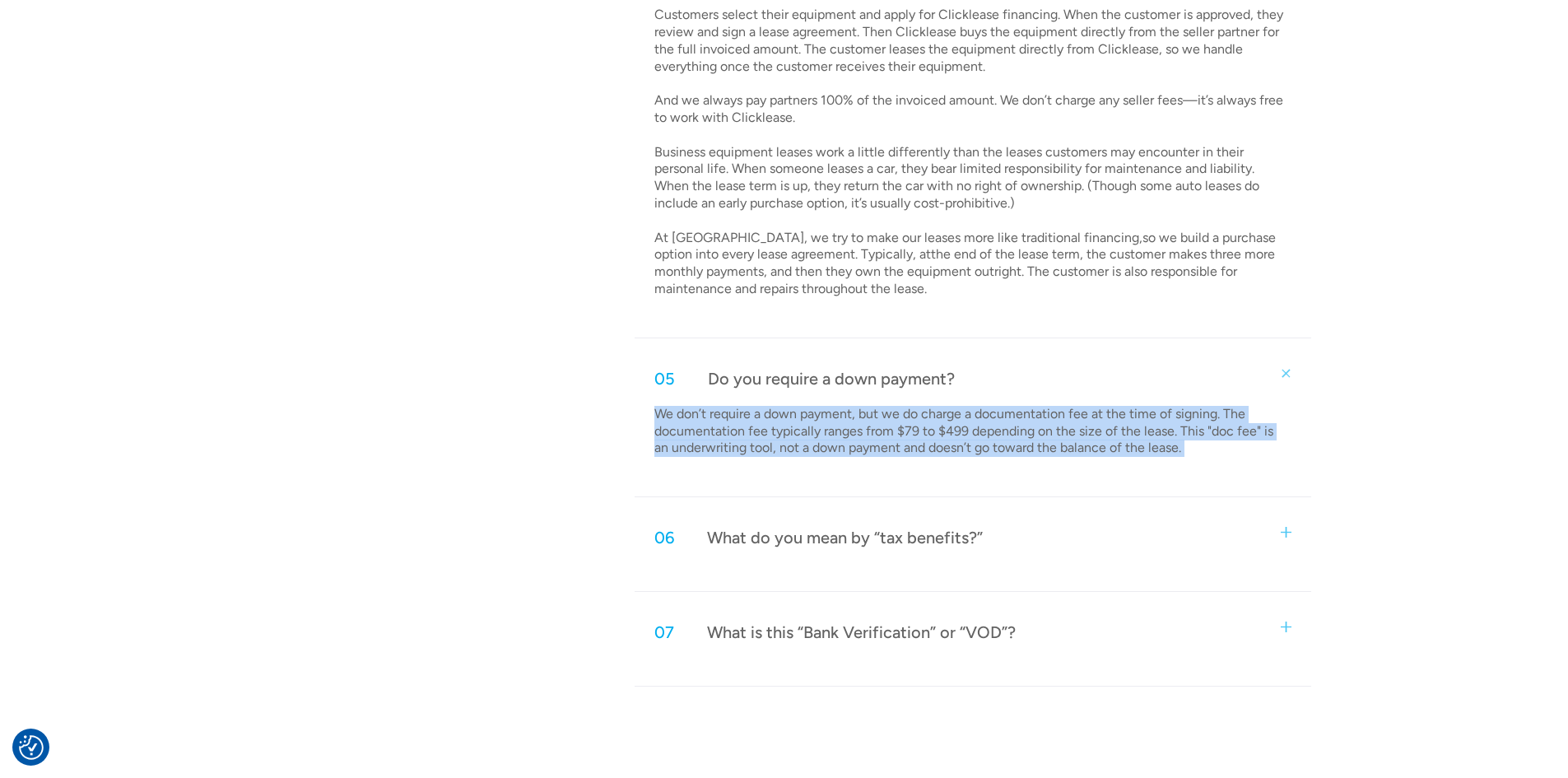
drag, startPoint x: 1033, startPoint y: 439, endPoint x: 1047, endPoint y: 439, distance: 14.0
click at [1033, 439] on p "We don’t require a down payment, but we do charge a documentation fee at the ti…" at bounding box center [971, 431] width 633 height 51
click at [1088, 439] on p "We don’t require a down payment, but we do charge a documentation fee at the ti…" at bounding box center [971, 431] width 633 height 51
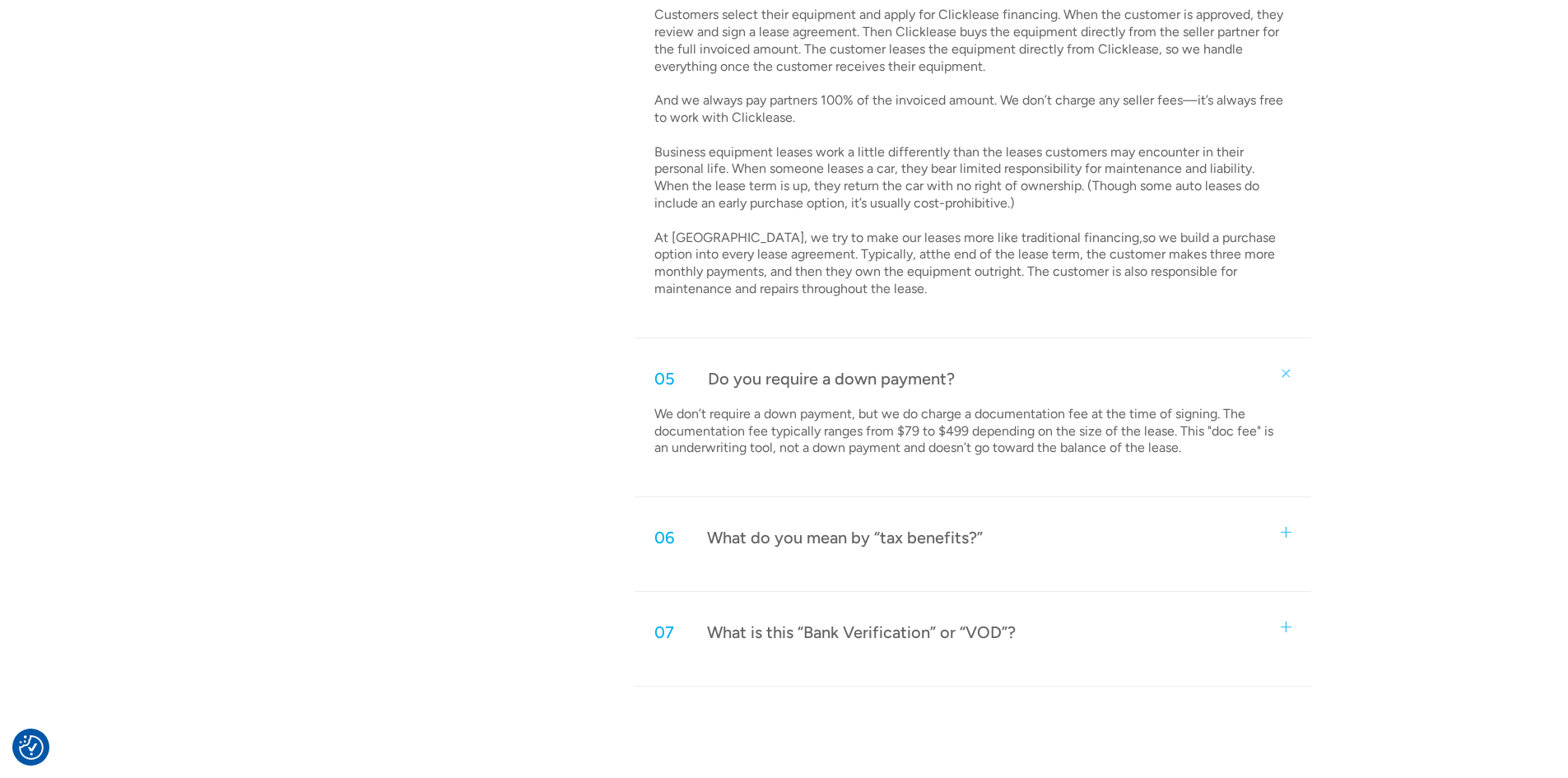
click at [1088, 439] on p "We don’t require a down payment, but we do charge a documentation fee at the ti…" at bounding box center [971, 431] width 633 height 51
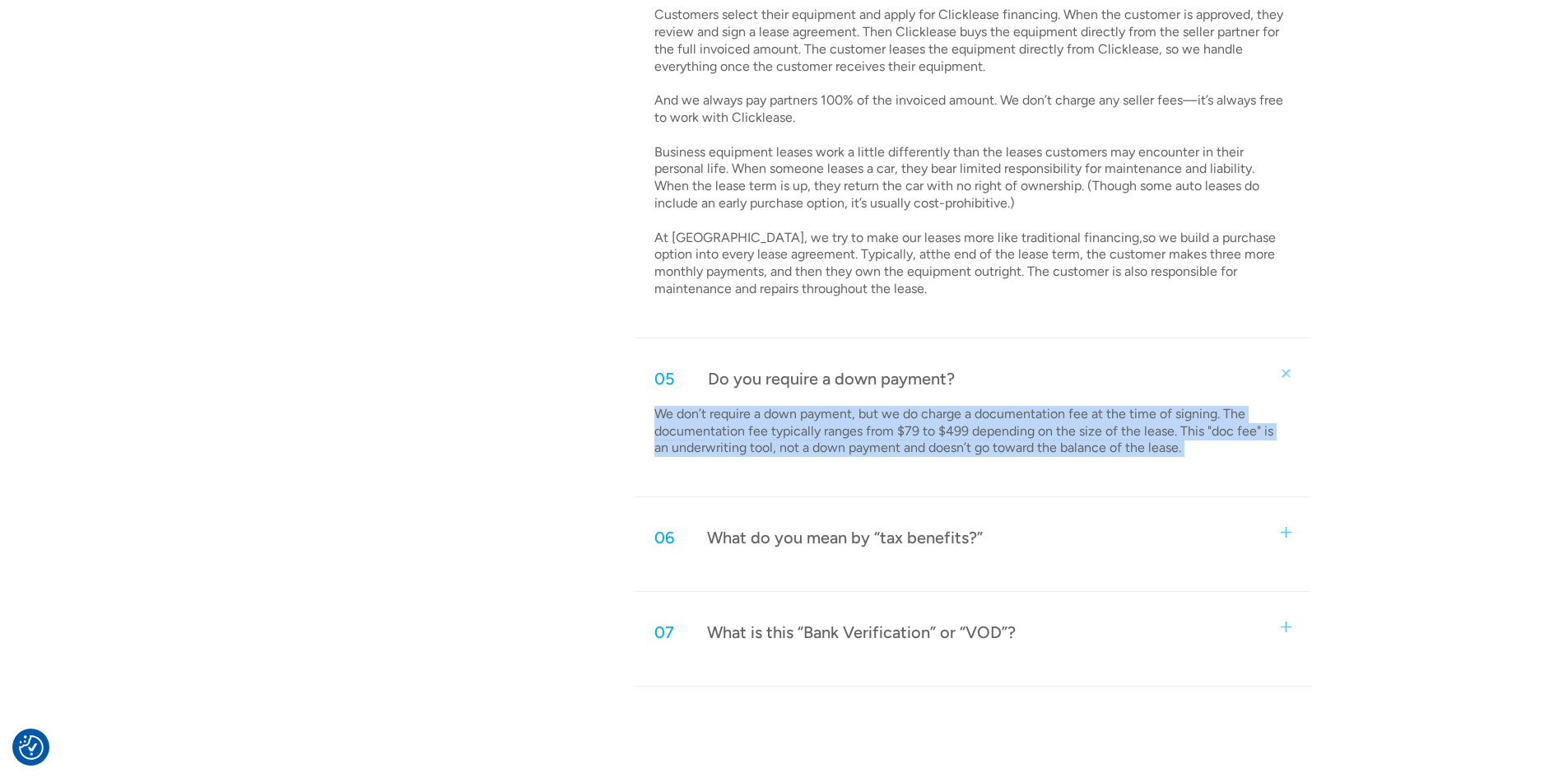
click at [1088, 439] on p "We don’t require a down payment, but we do charge a documentation fee at the ti…" at bounding box center [971, 431] width 633 height 51
click at [974, 449] on p "We don’t require a down payment, but we do charge a documentation fee at the ti…" at bounding box center [971, 431] width 633 height 51
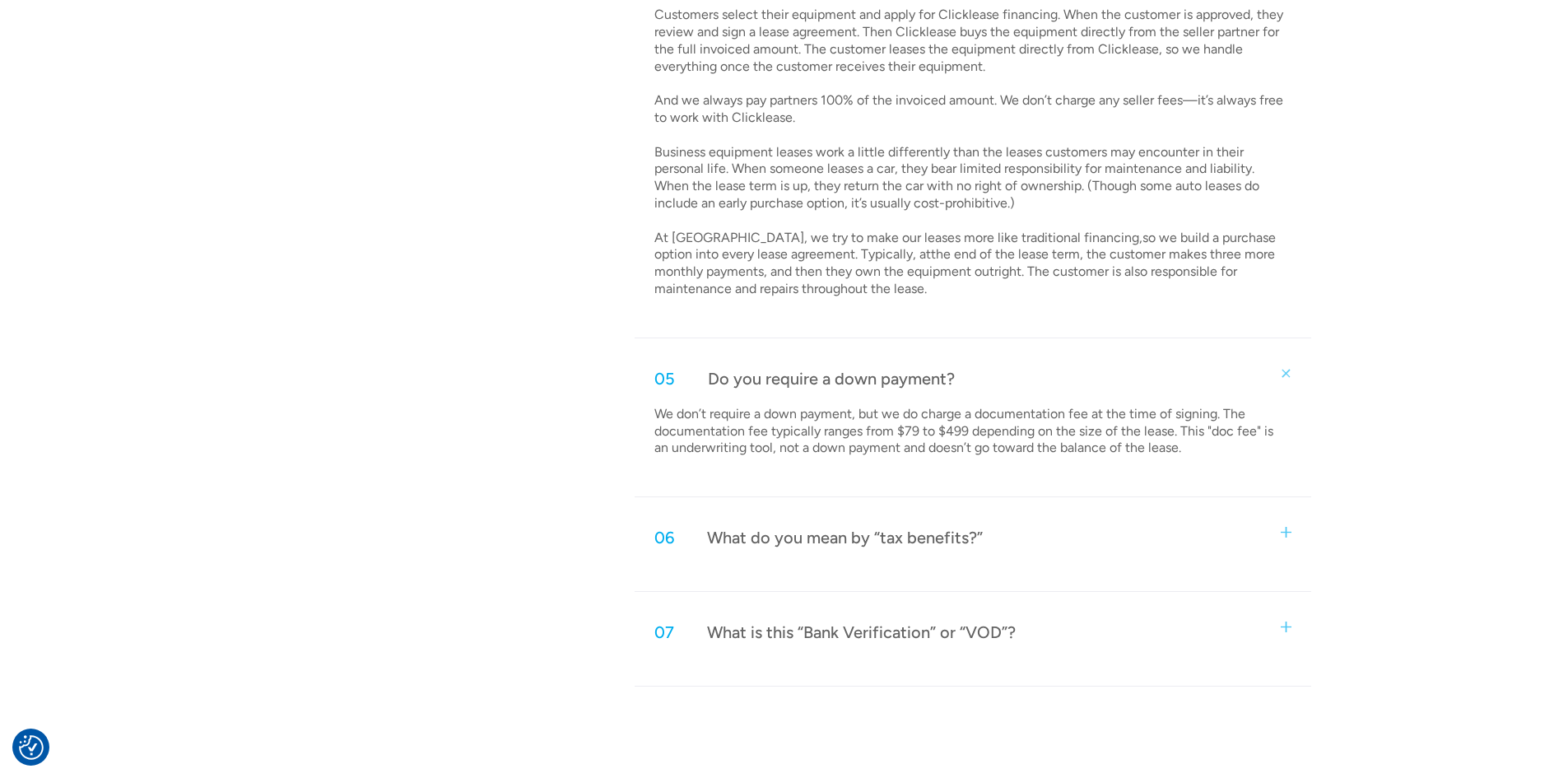
click at [907, 542] on div "What do you mean by “tax benefits?”" at bounding box center [844, 537] width 275 height 21
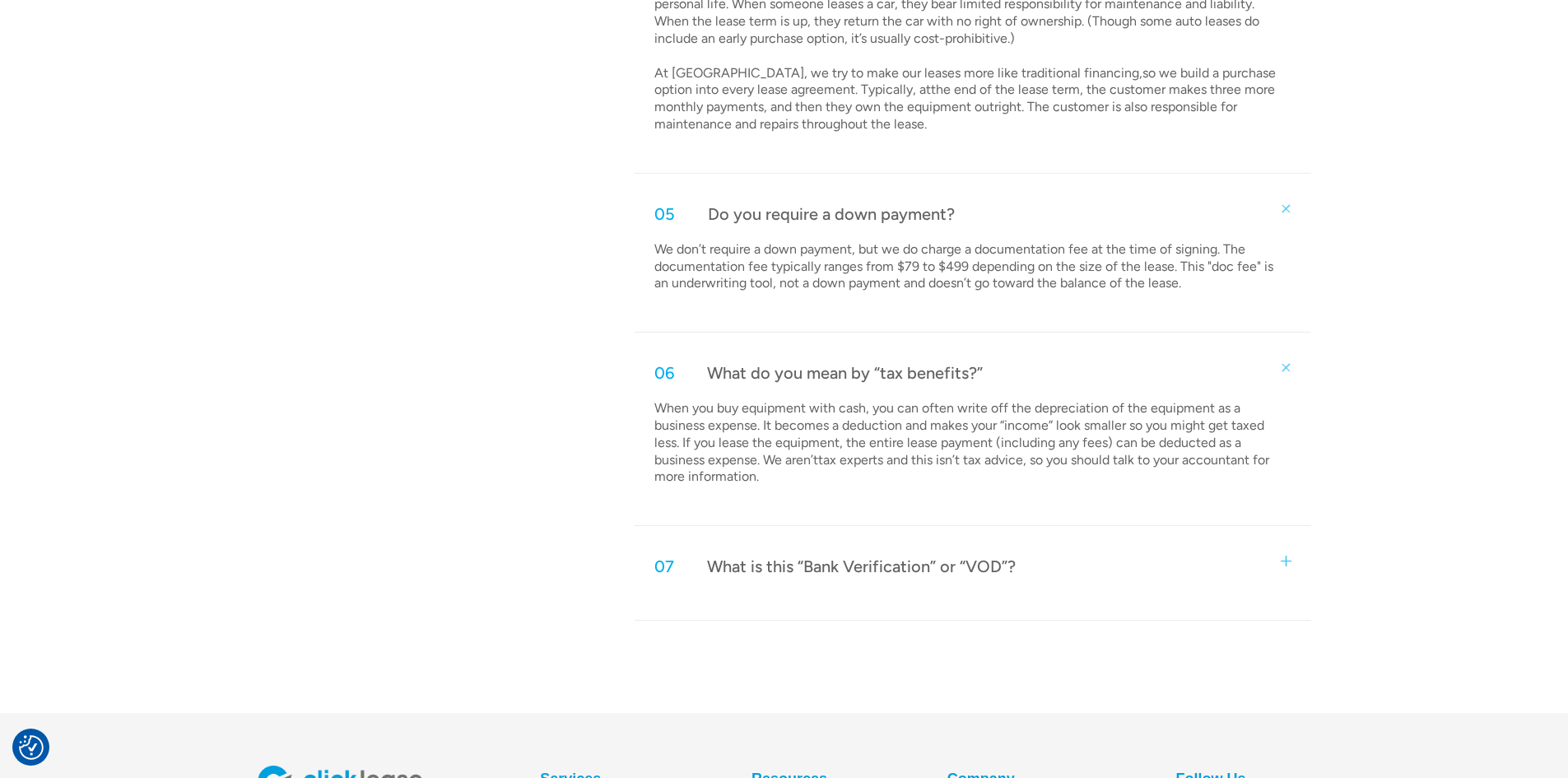
scroll to position [2235, 0]
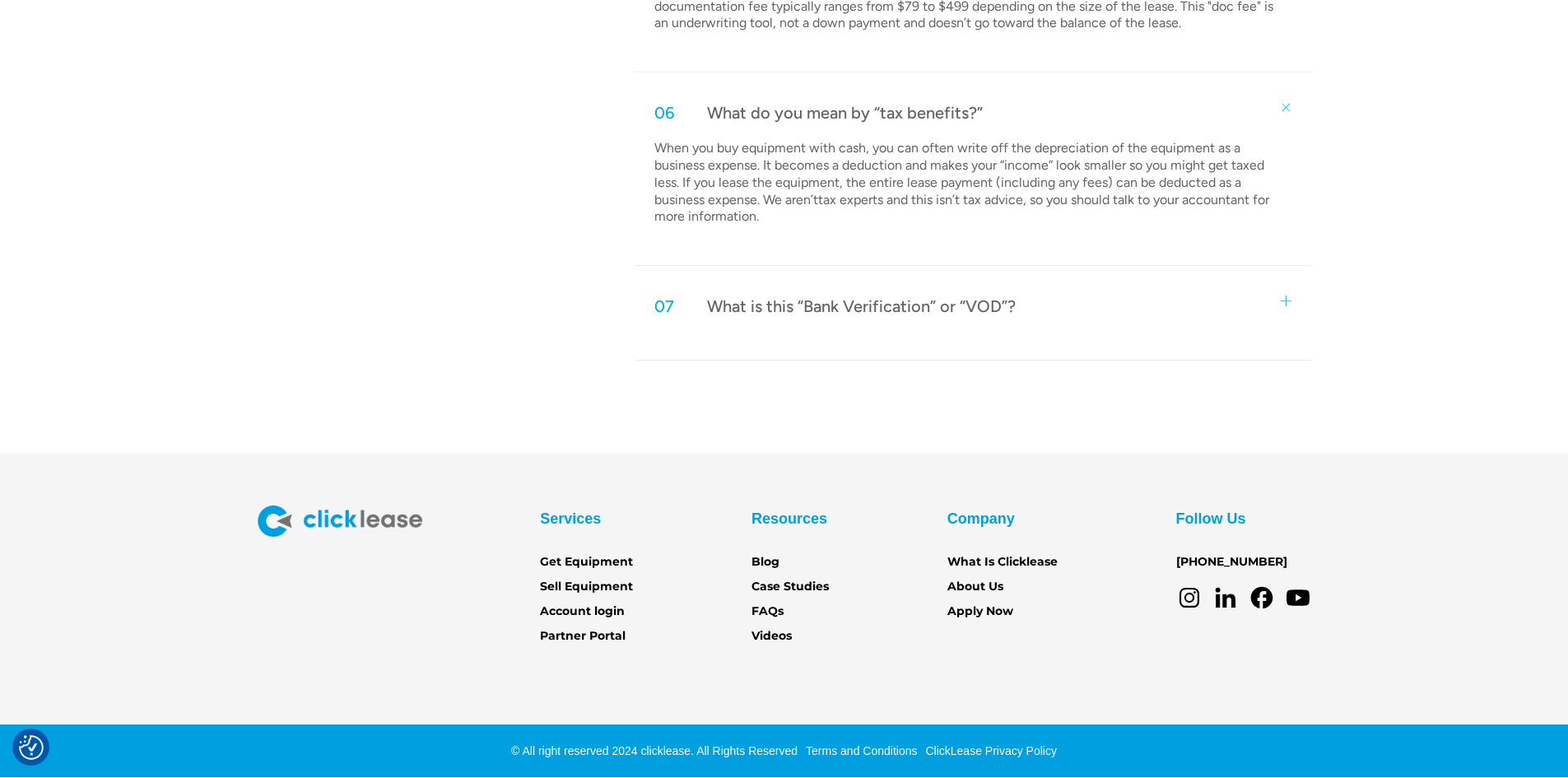
click at [895, 318] on div "07 What is this “Bank Verification” or “VOD”?" at bounding box center [972, 306] width 675 height 54
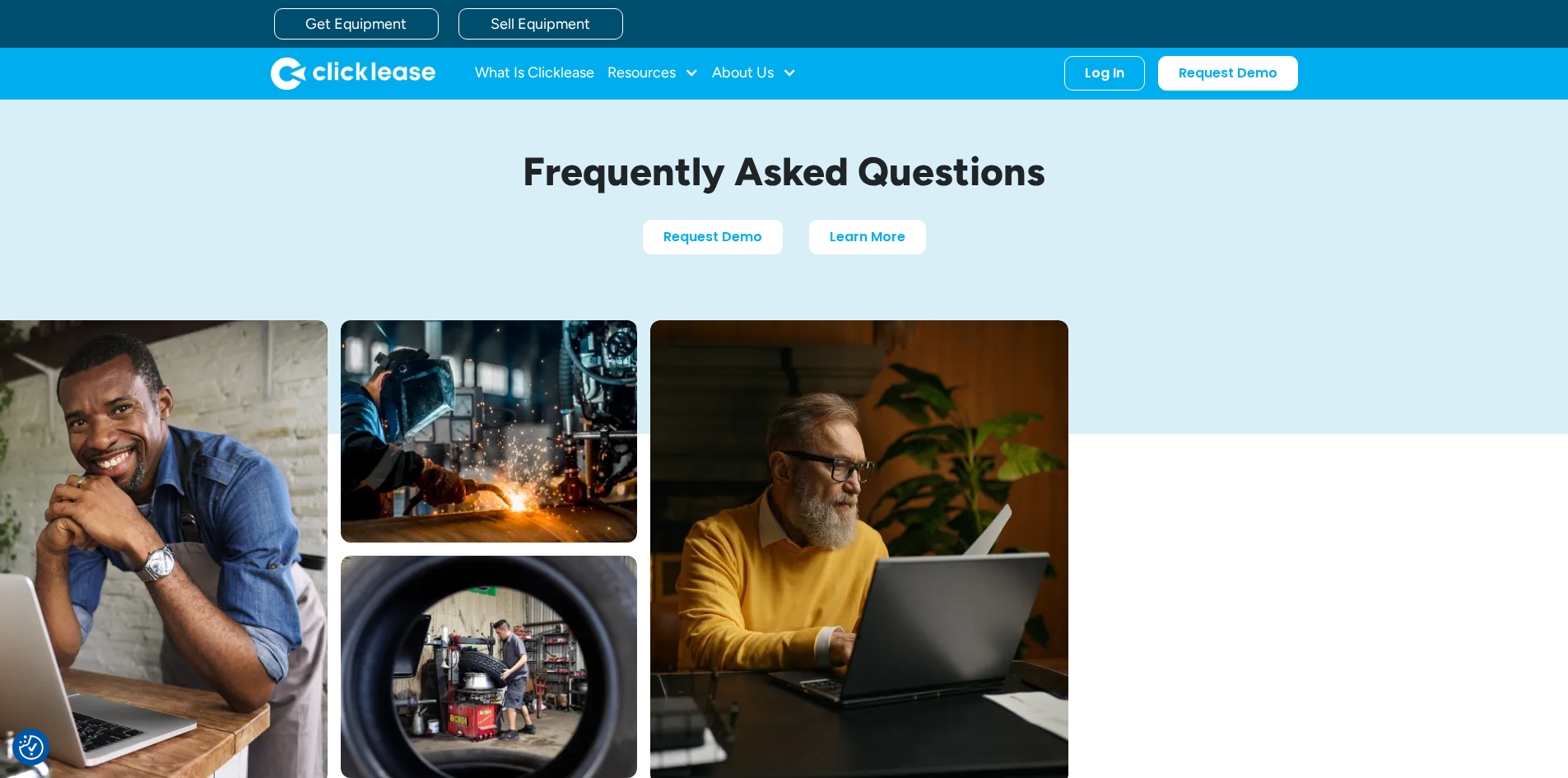
scroll to position [0, 0]
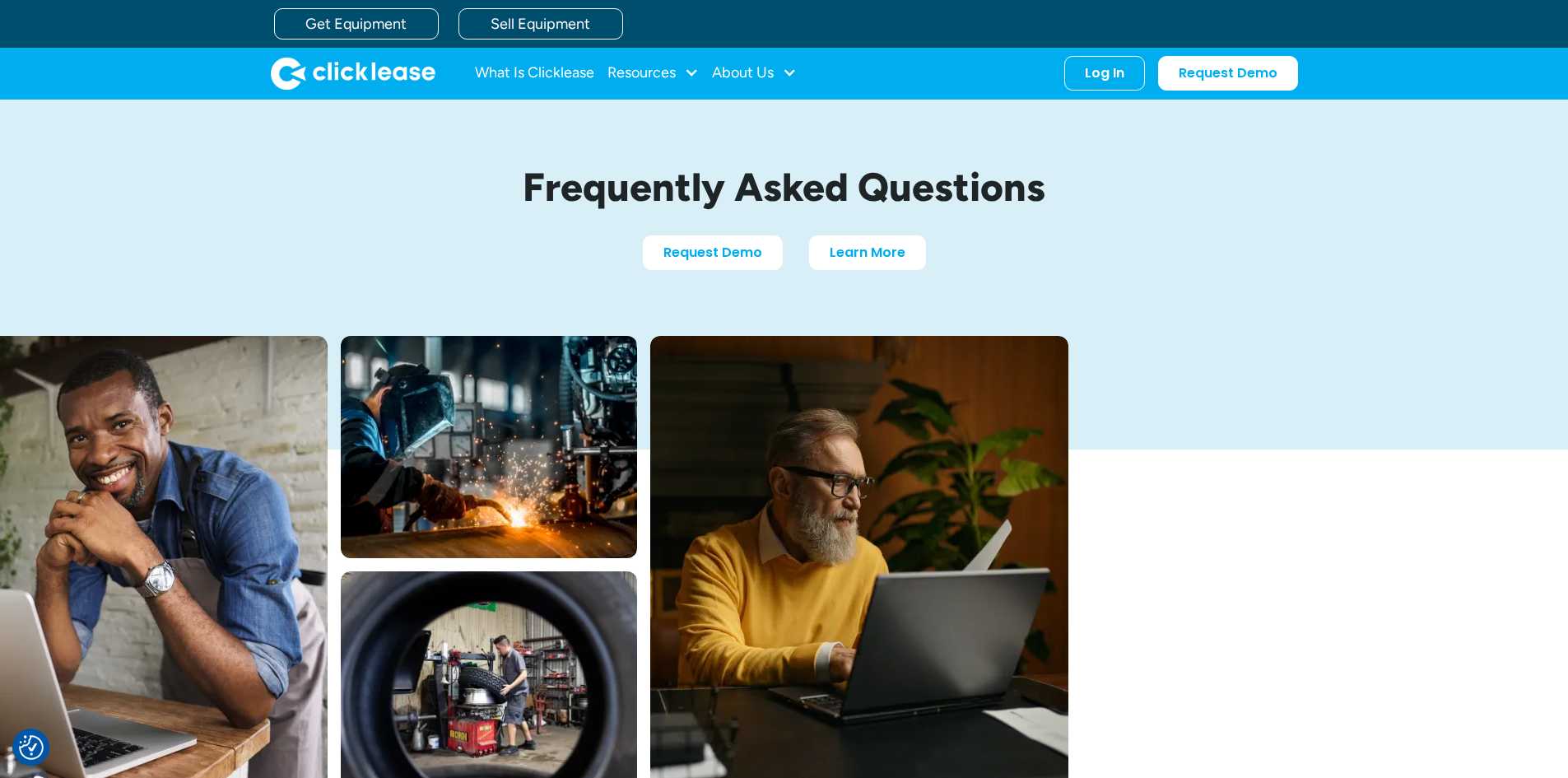
click at [397, 70] on img "home" at bounding box center [352, 73] width 165 height 33
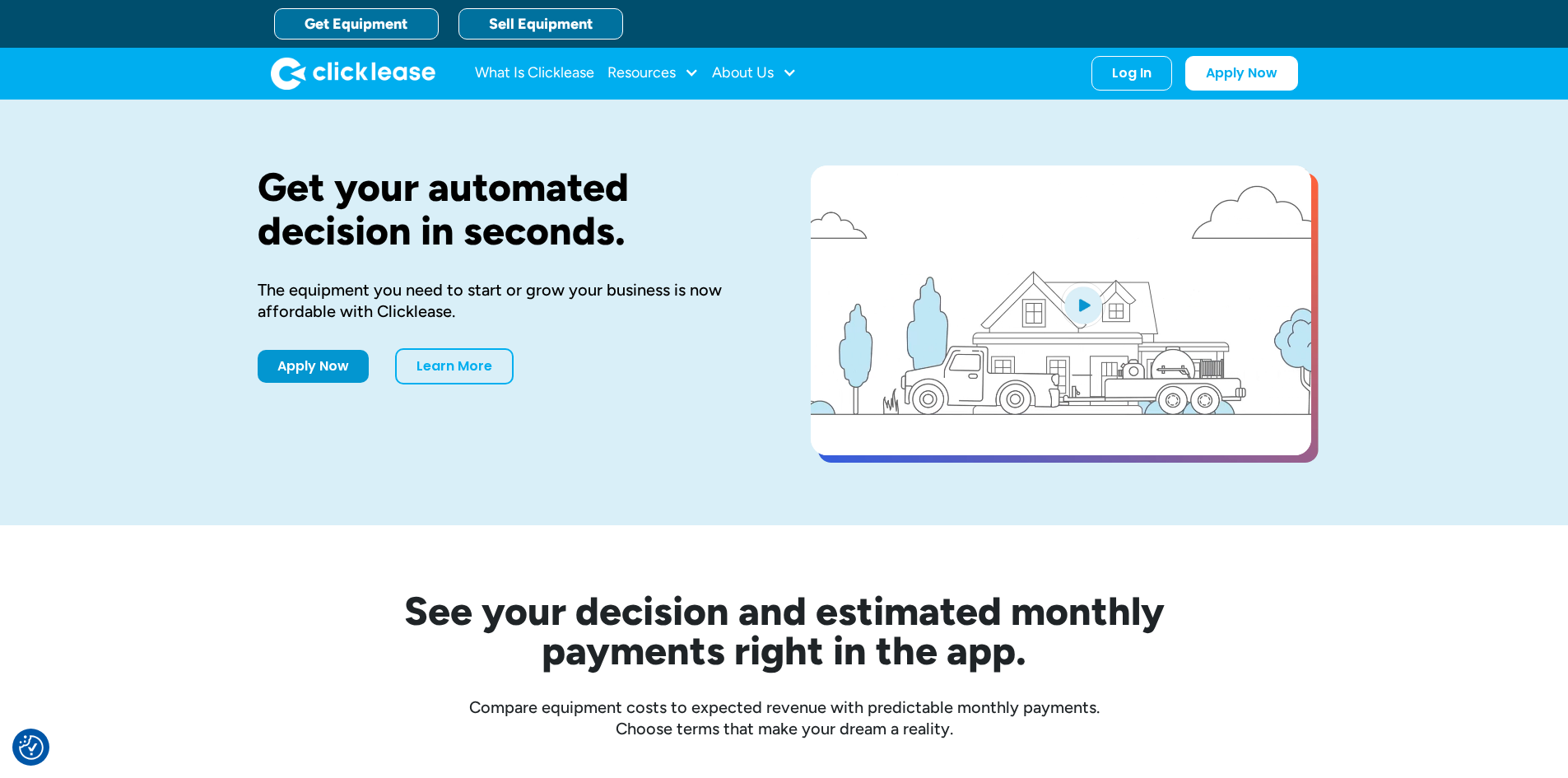
click at [517, 21] on link "Sell Equipment" at bounding box center [540, 24] width 165 height 31
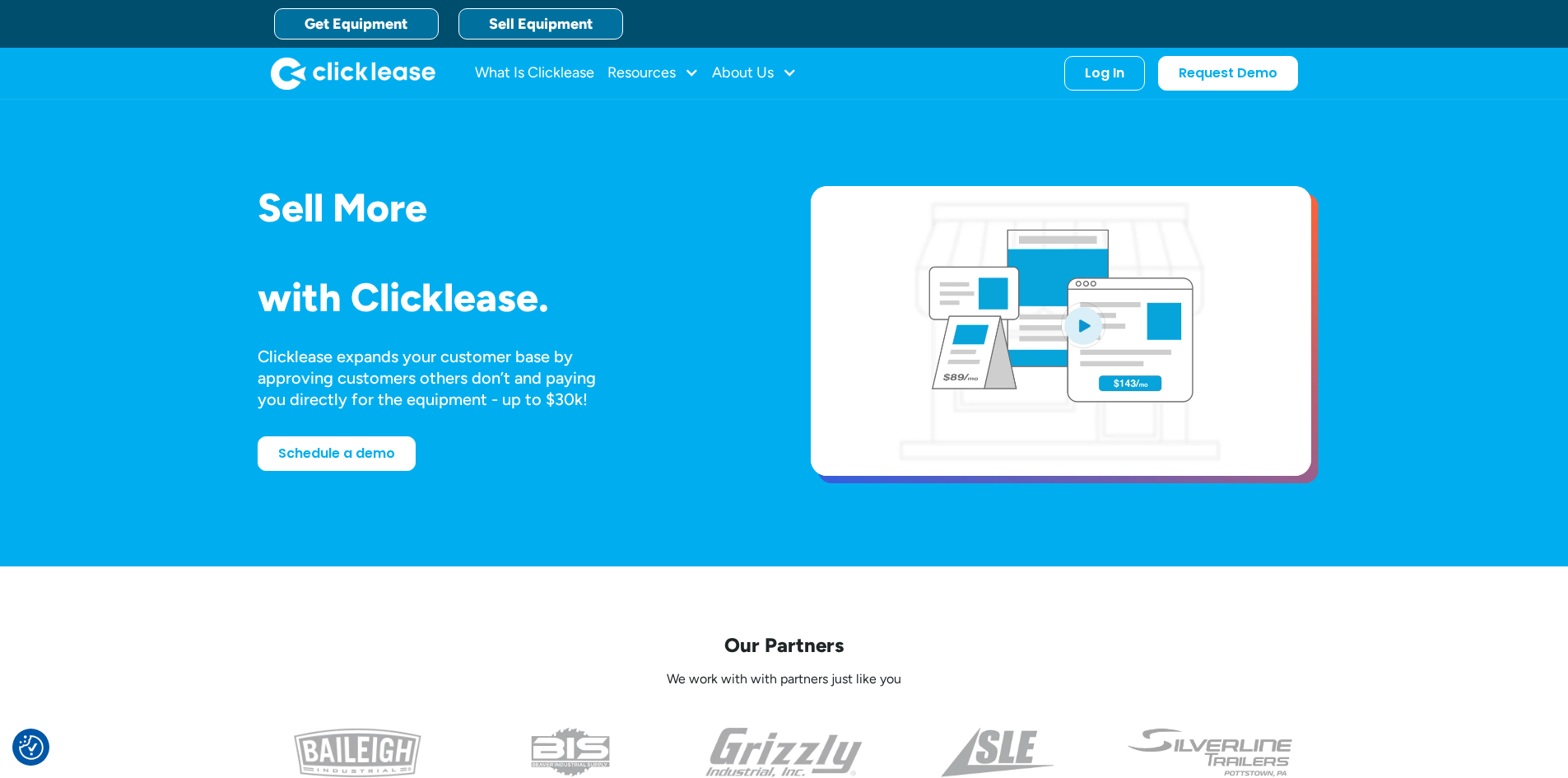
click at [369, 24] on link "Get Equipment" at bounding box center [356, 24] width 165 height 31
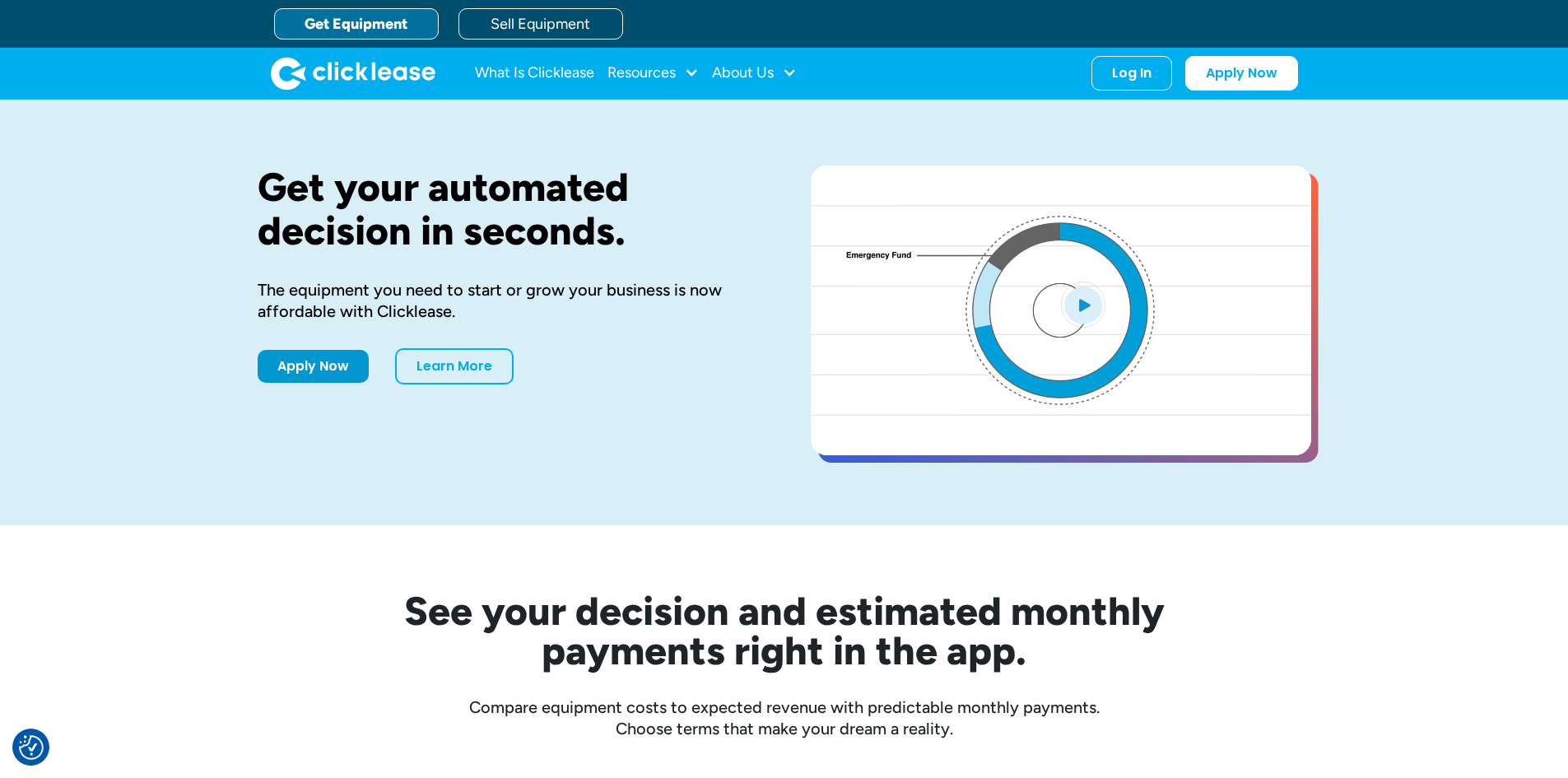
click at [513, 7] on div "Get Equipment Sell Equipment" at bounding box center [801, 24] width 1054 height 48
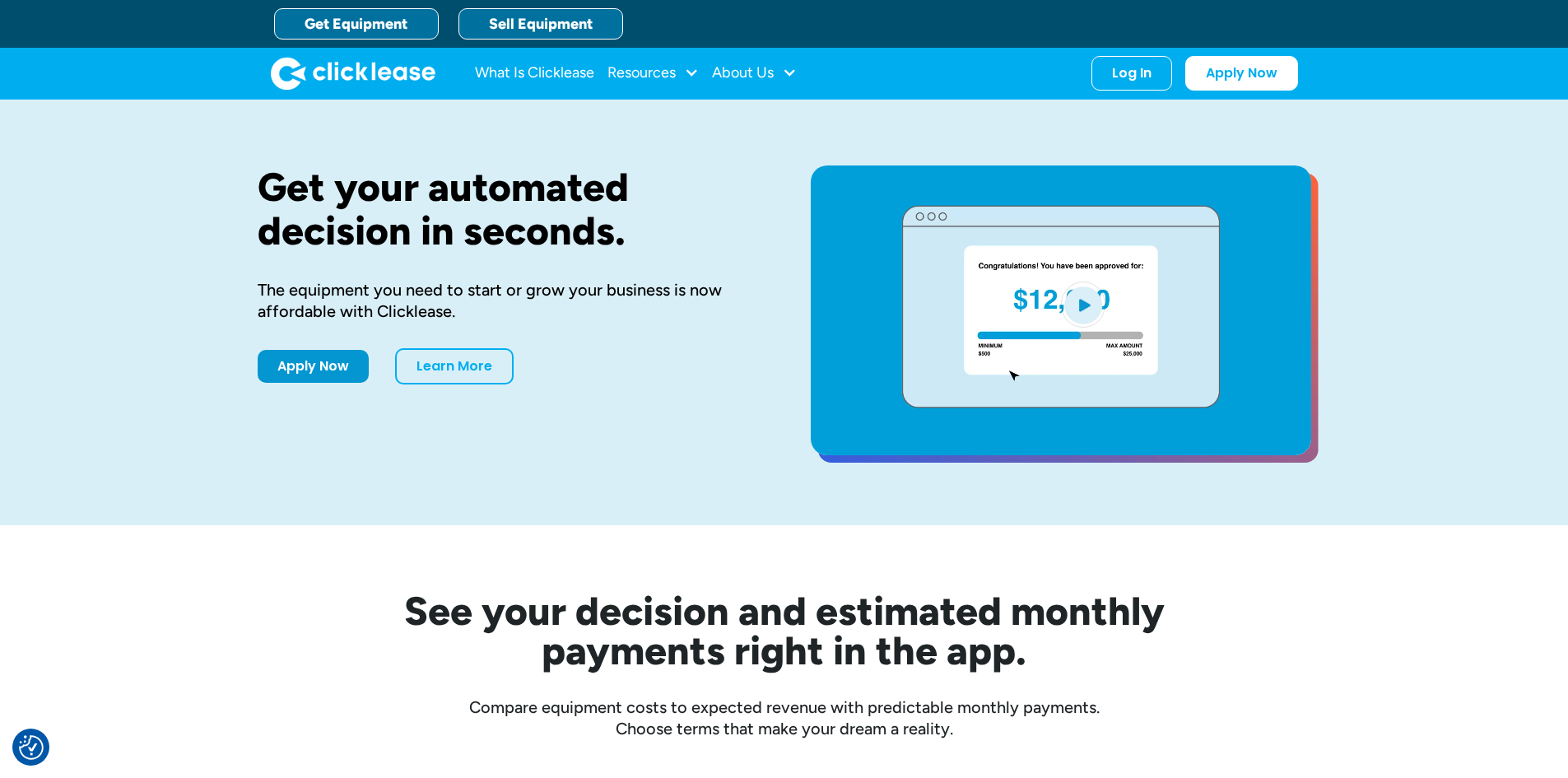
click at [494, 17] on link "Sell Equipment" at bounding box center [540, 24] width 165 height 31
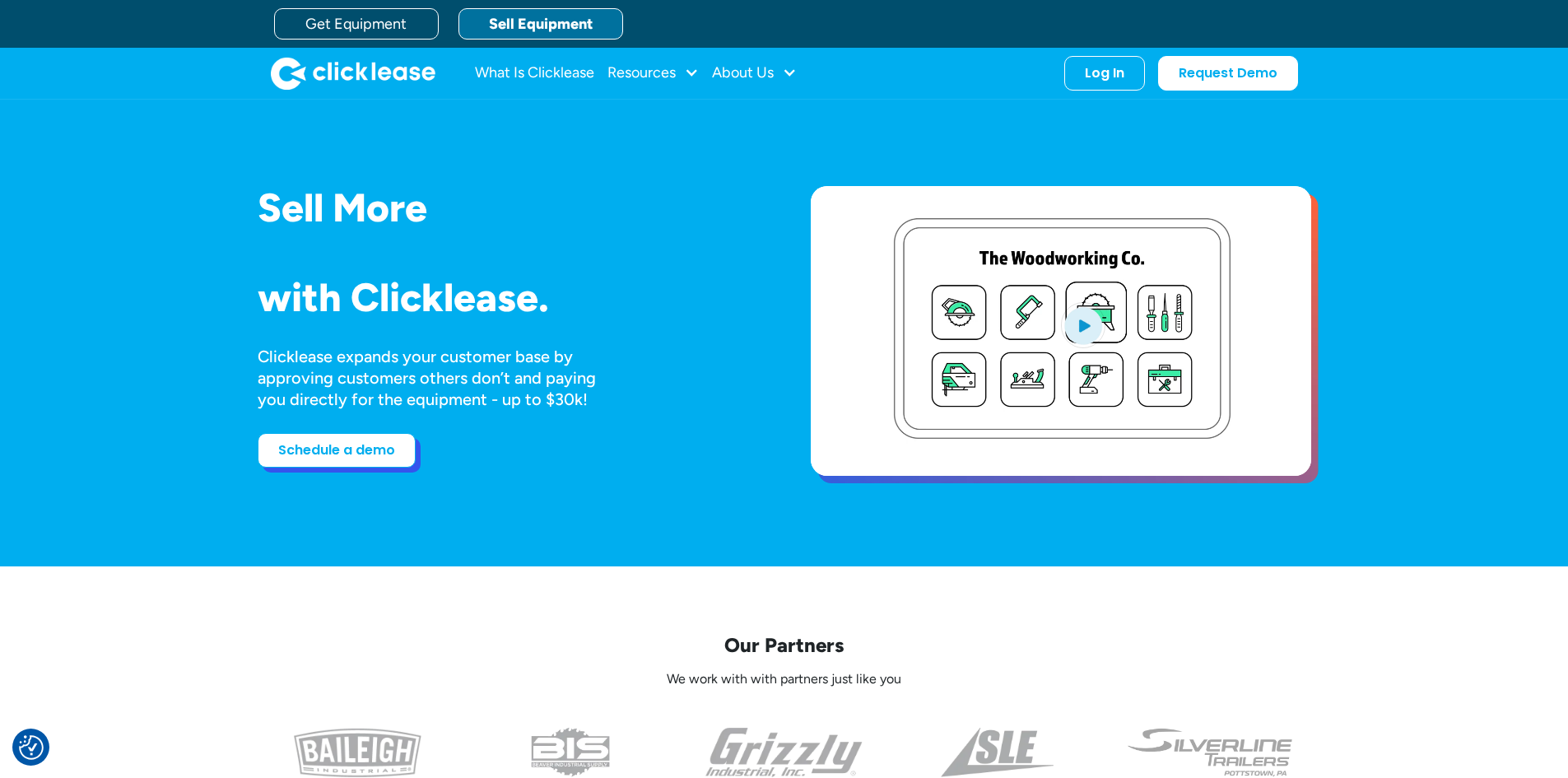
click at [318, 449] on link "Schedule a demo" at bounding box center [336, 450] width 158 height 34
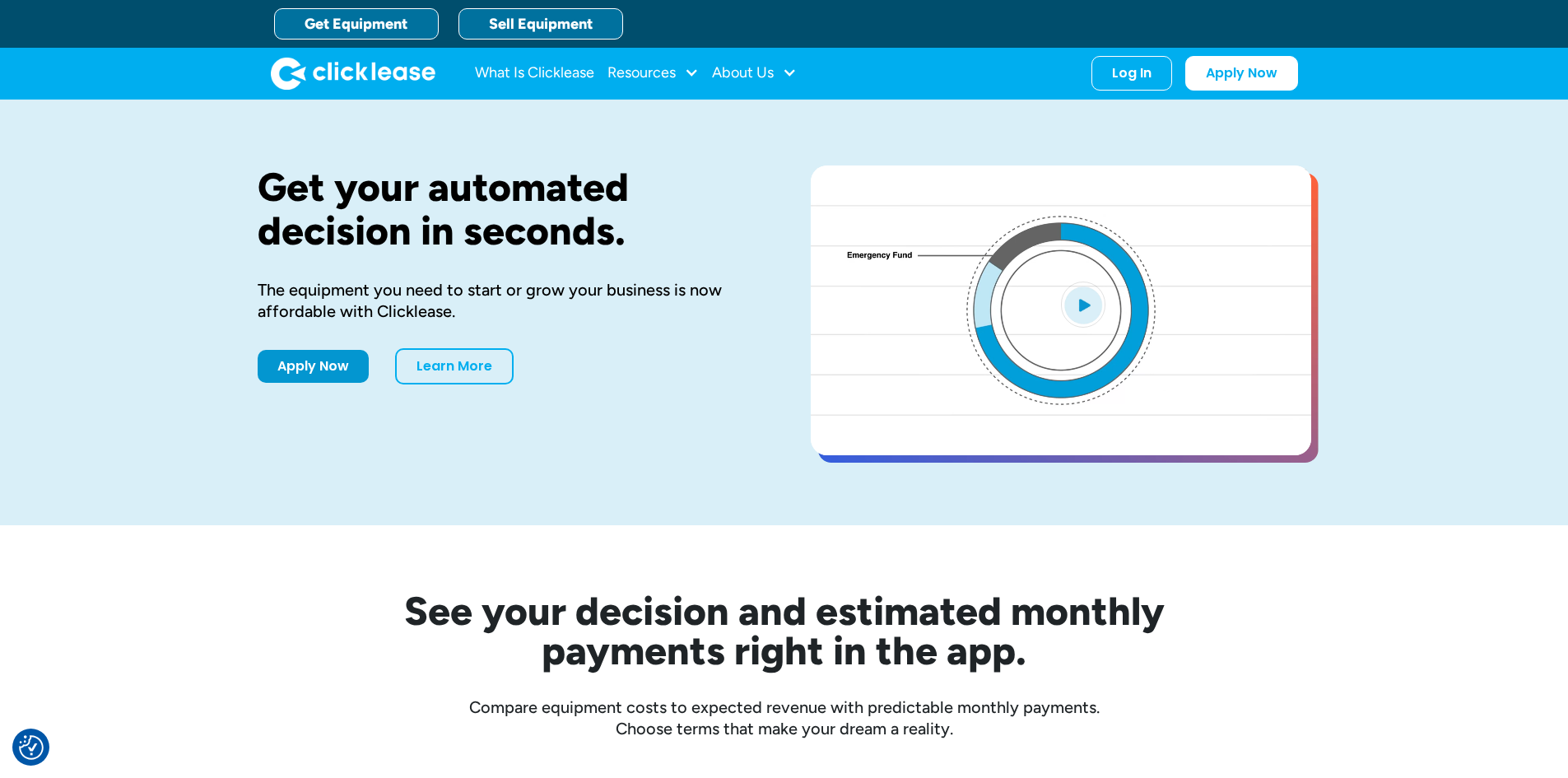
click at [558, 21] on link "Sell Equipment" at bounding box center [540, 24] width 165 height 31
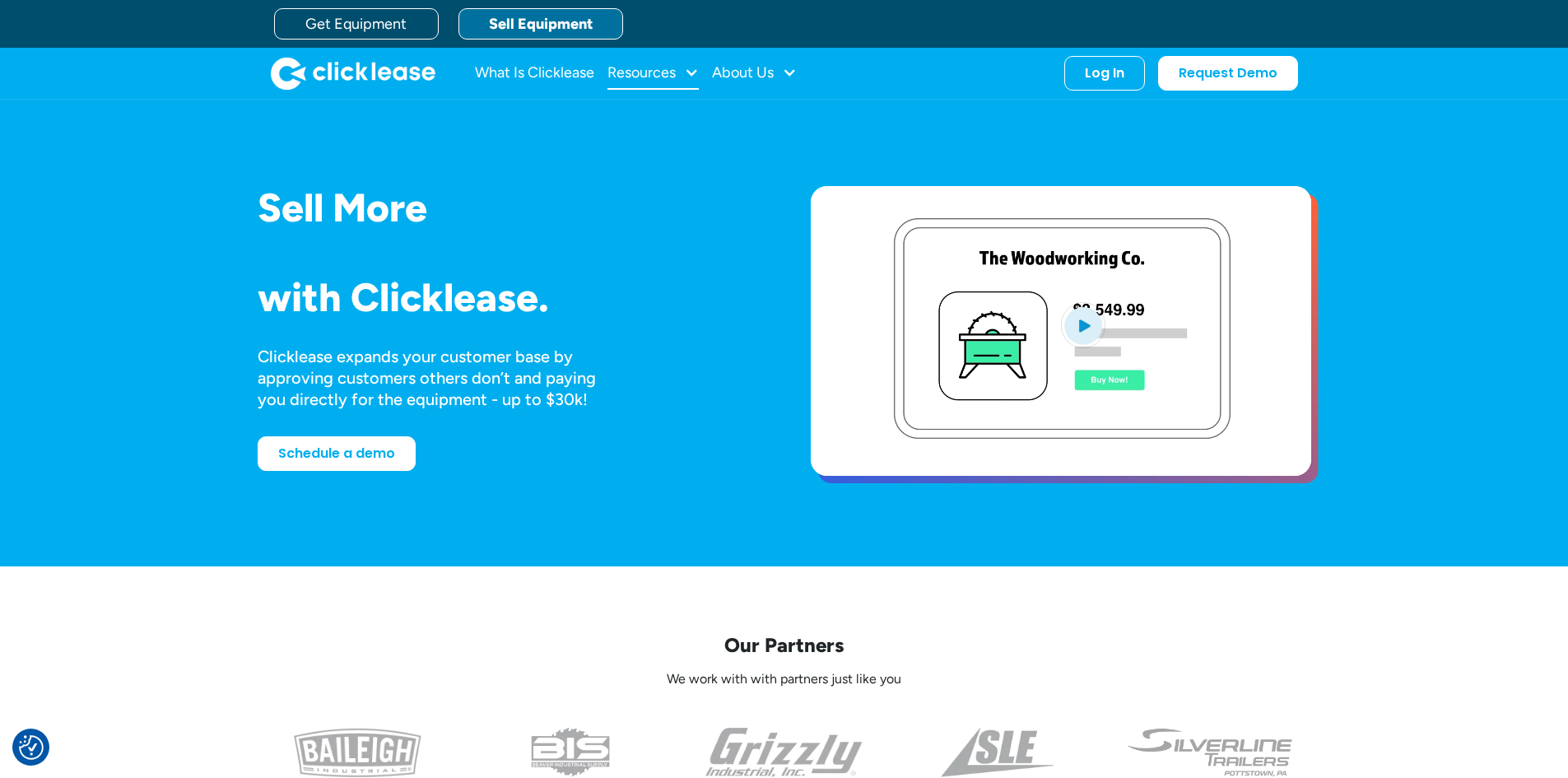
click at [668, 72] on div "Resources" at bounding box center [642, 72] width 69 height 0
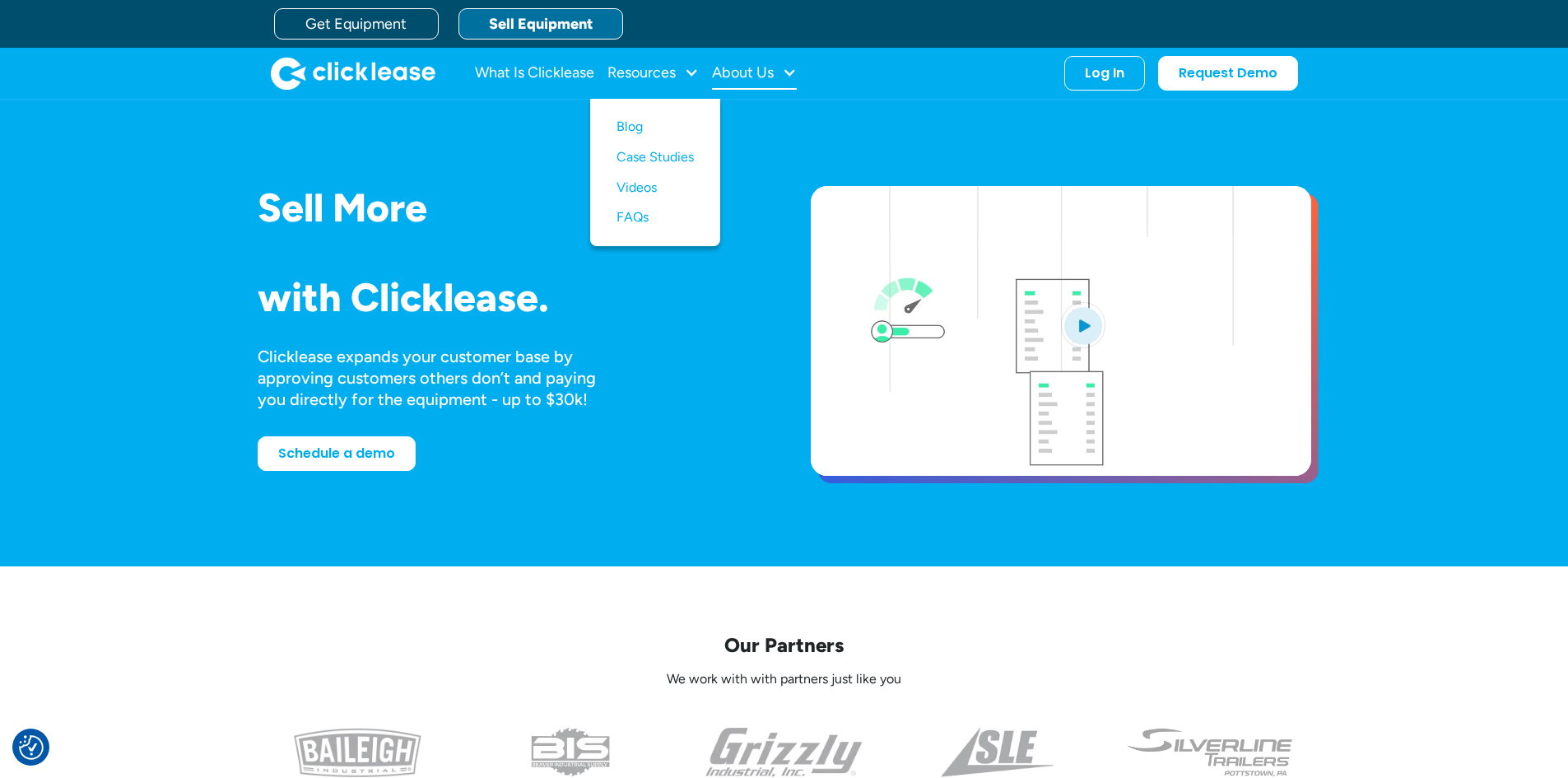
click at [761, 88] on div "About Us" at bounding box center [754, 73] width 85 height 33
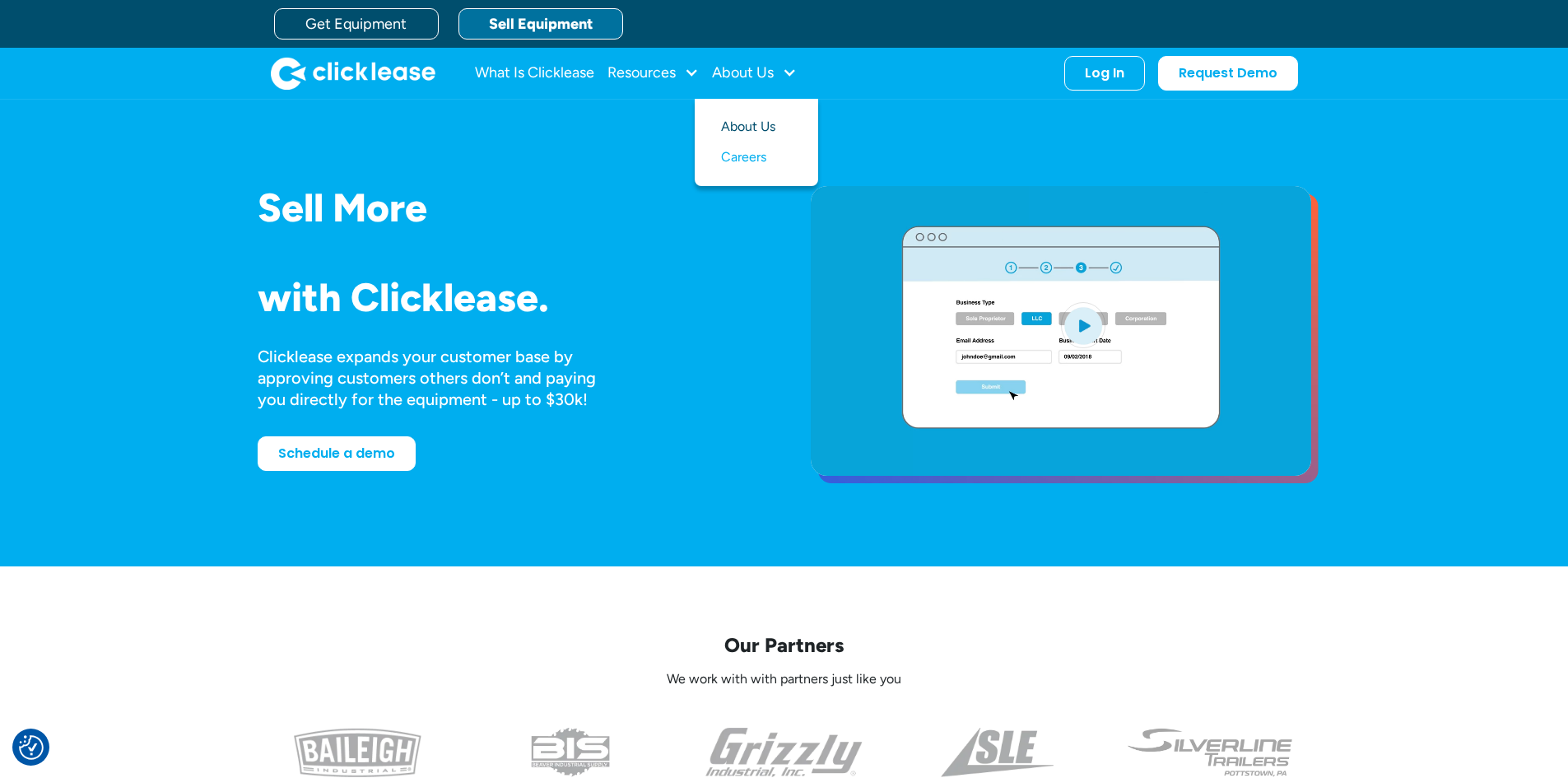
click at [786, 125] on link "About Us" at bounding box center [756, 128] width 70 height 30
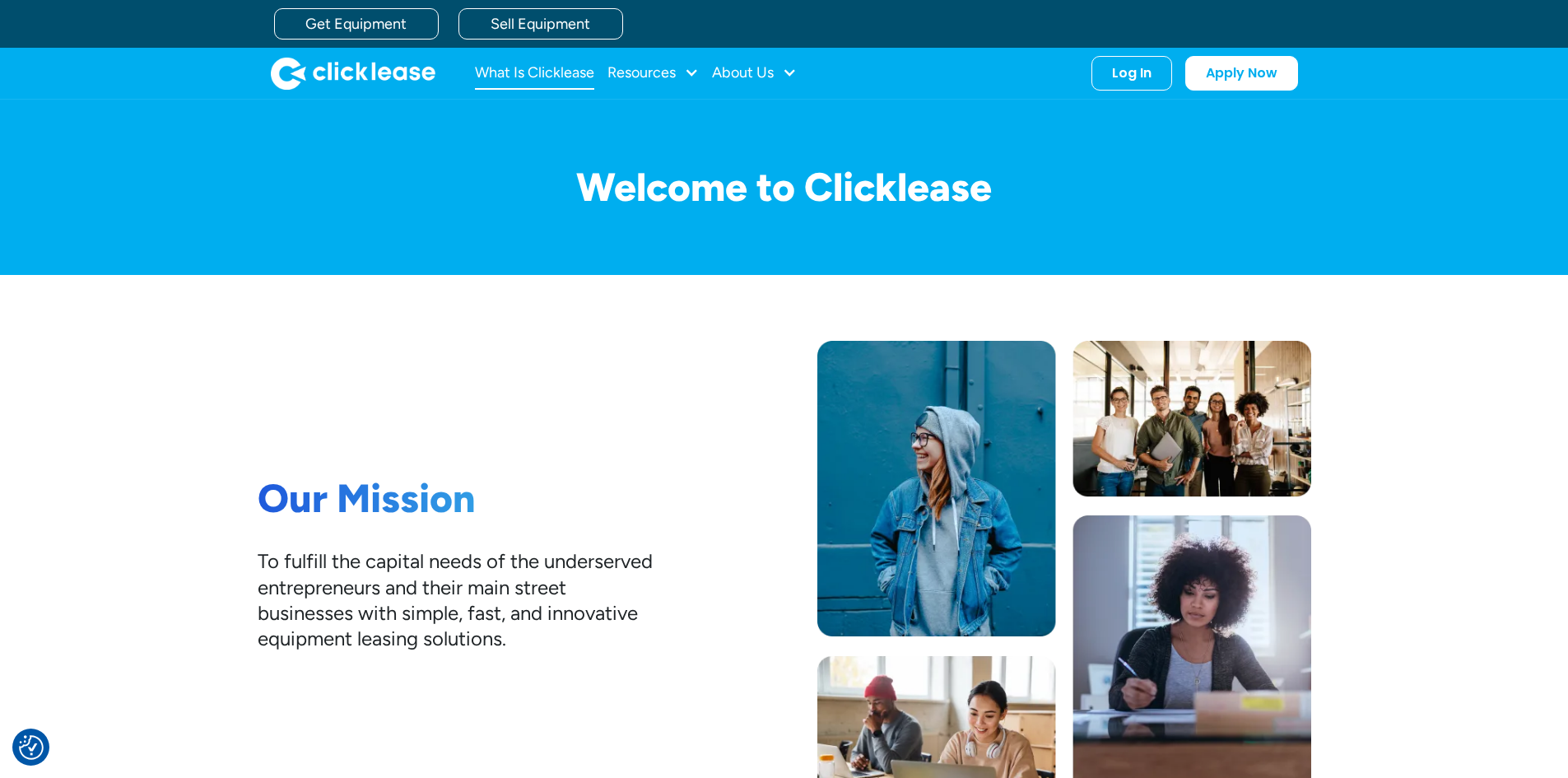
click at [526, 68] on link "What Is Clicklease" at bounding box center [534, 73] width 119 height 33
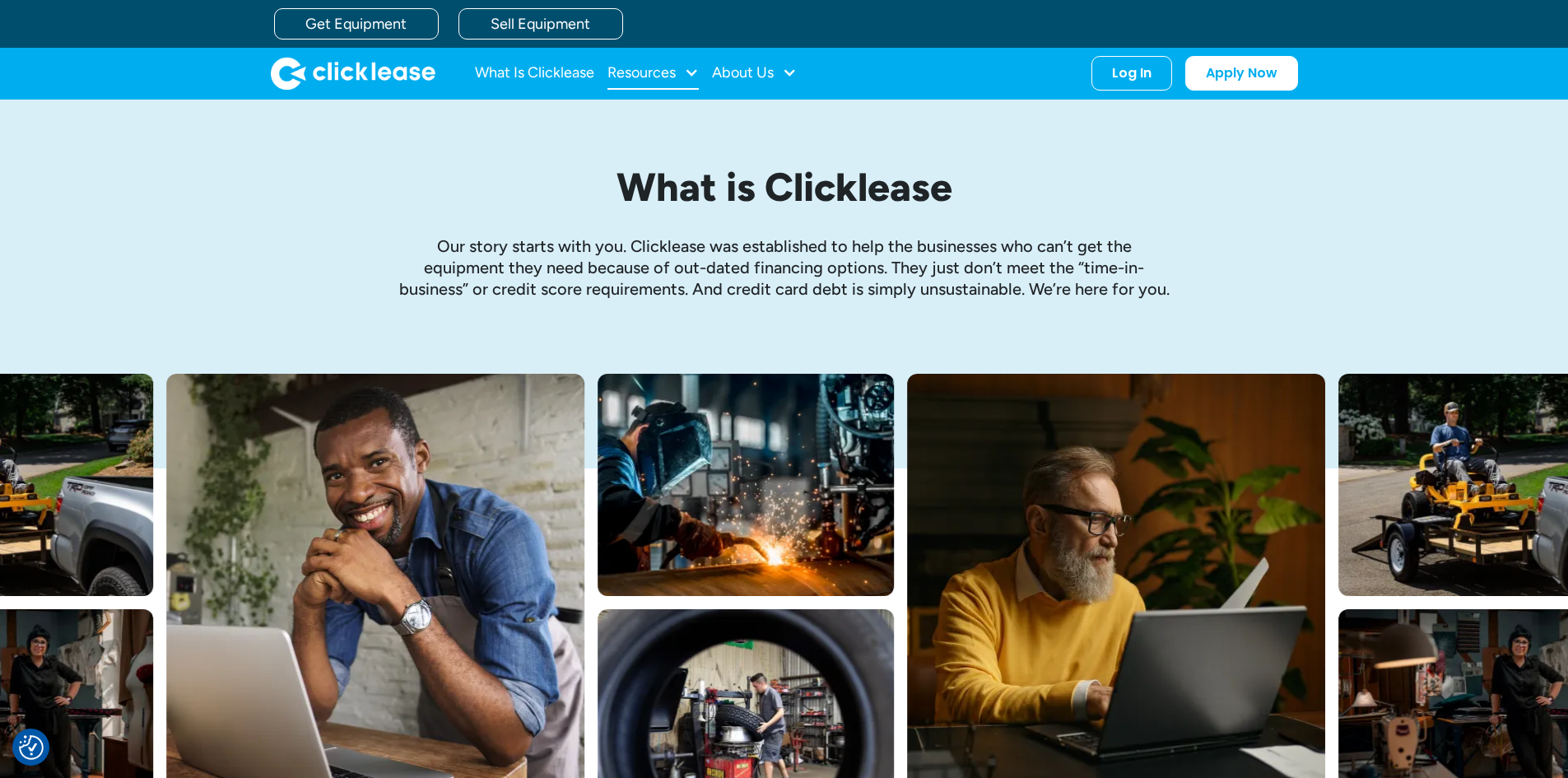
click at [644, 72] on div "Resources" at bounding box center [642, 72] width 69 height 0
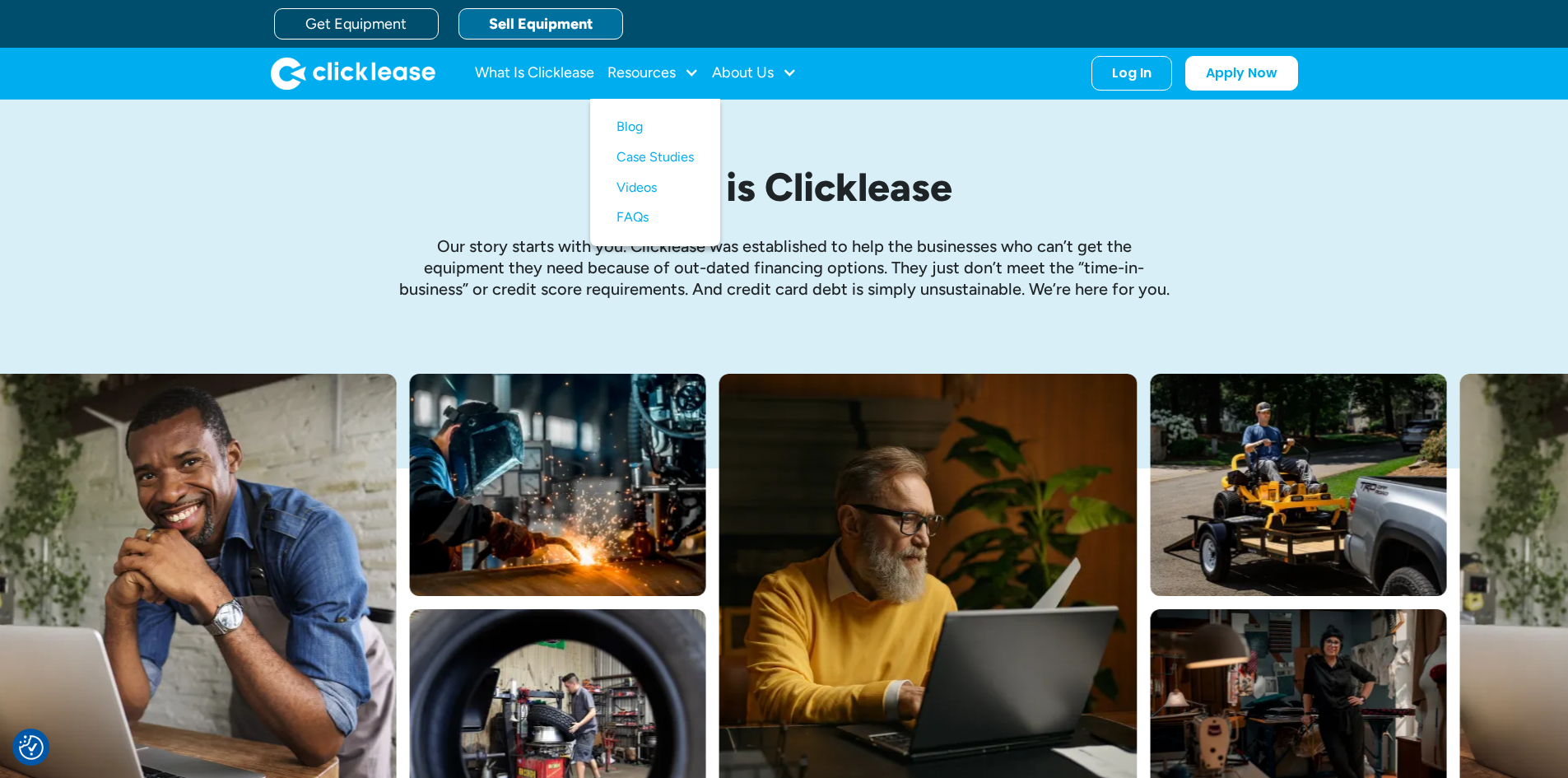
click at [564, 25] on link "Sell Equipment" at bounding box center [540, 24] width 165 height 31
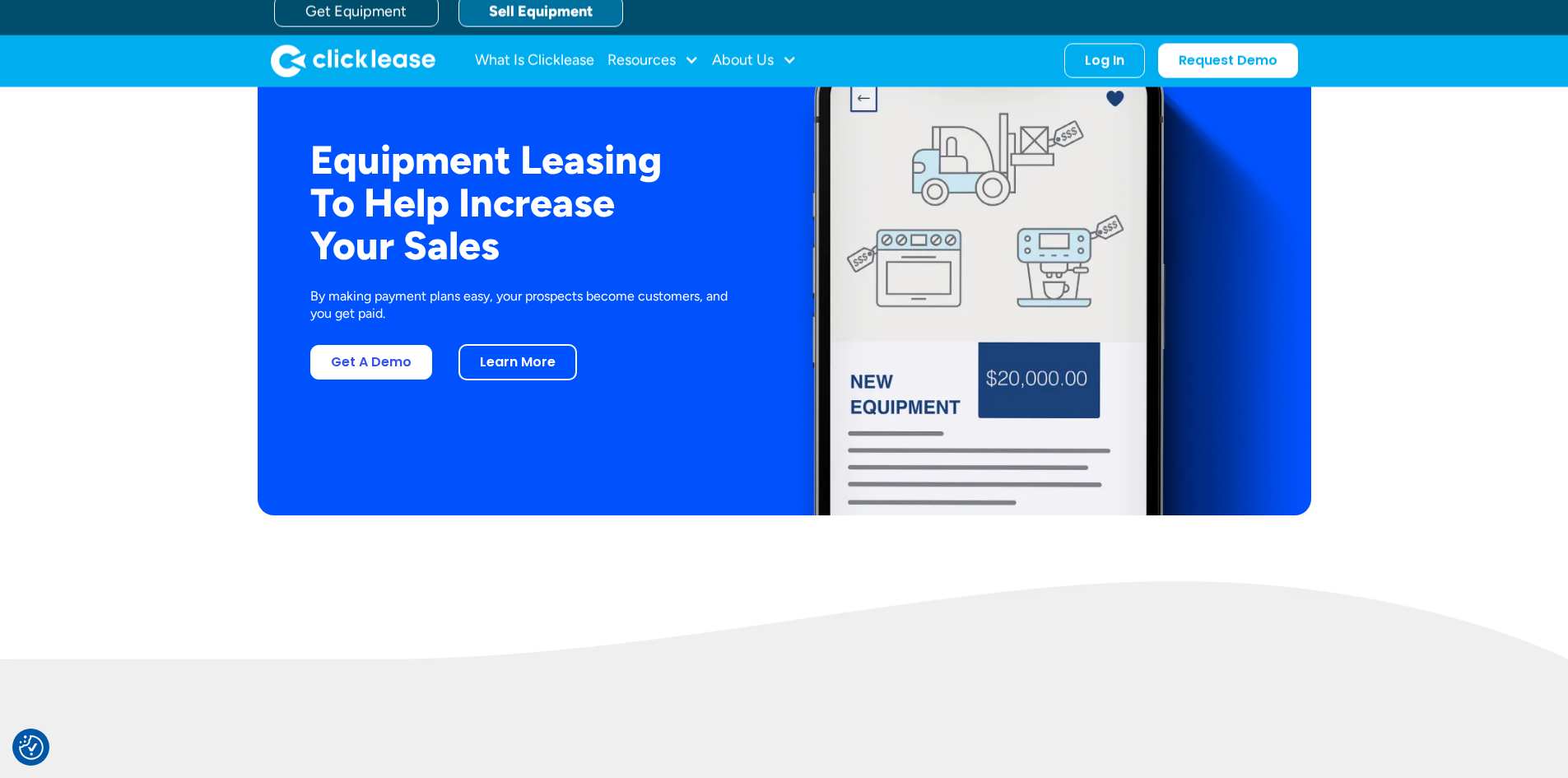
scroll to position [3044, 0]
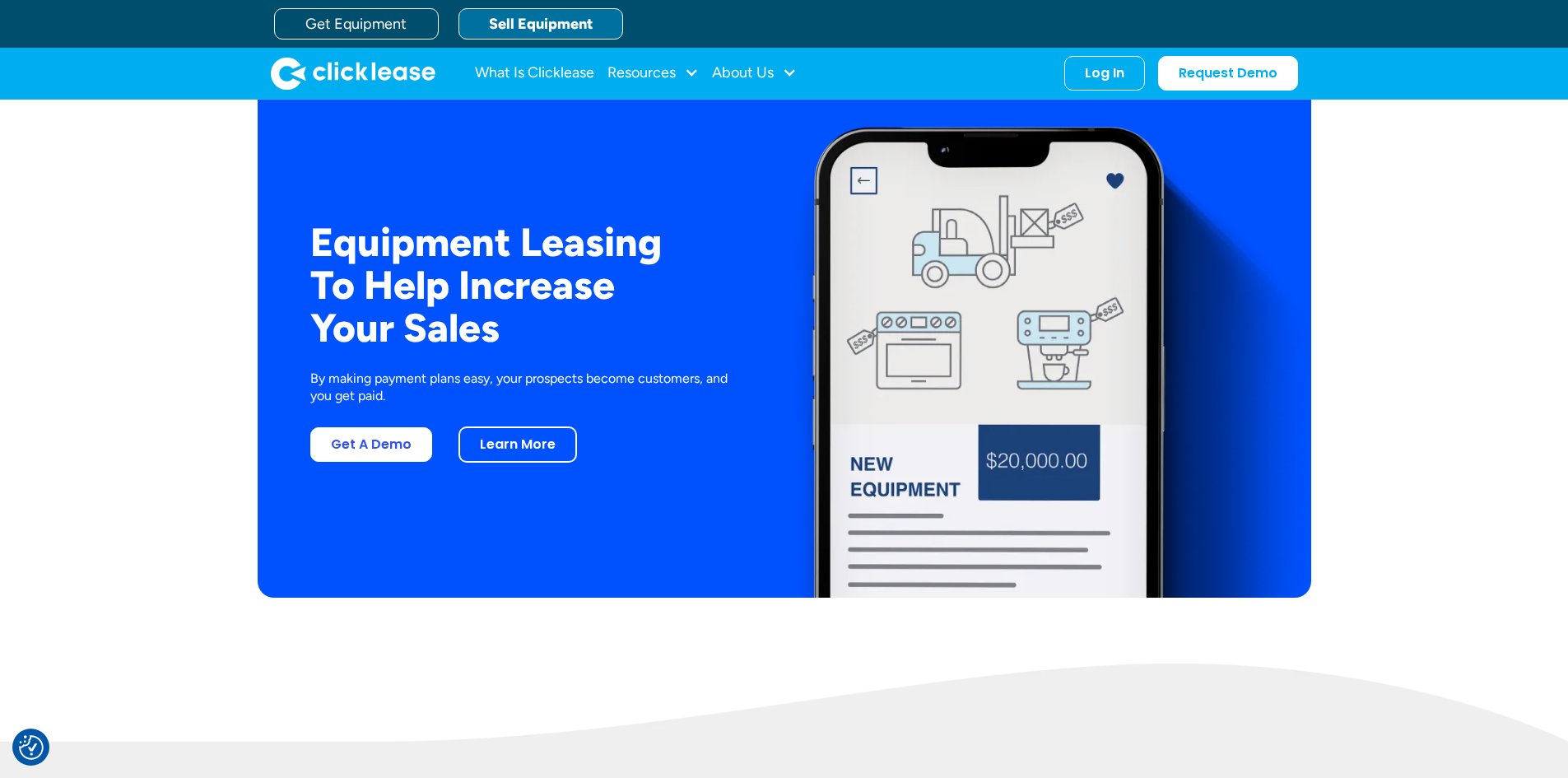
click at [380, 367] on div "Equipment Leasing To Help Increase Your Sales By making payment plans easy, you…" at bounding box center [517, 333] width 520 height 528
click at [359, 381] on p "By making payment plans easy, your prospects become customers, and you get paid." at bounding box center [531, 388] width 441 height 34
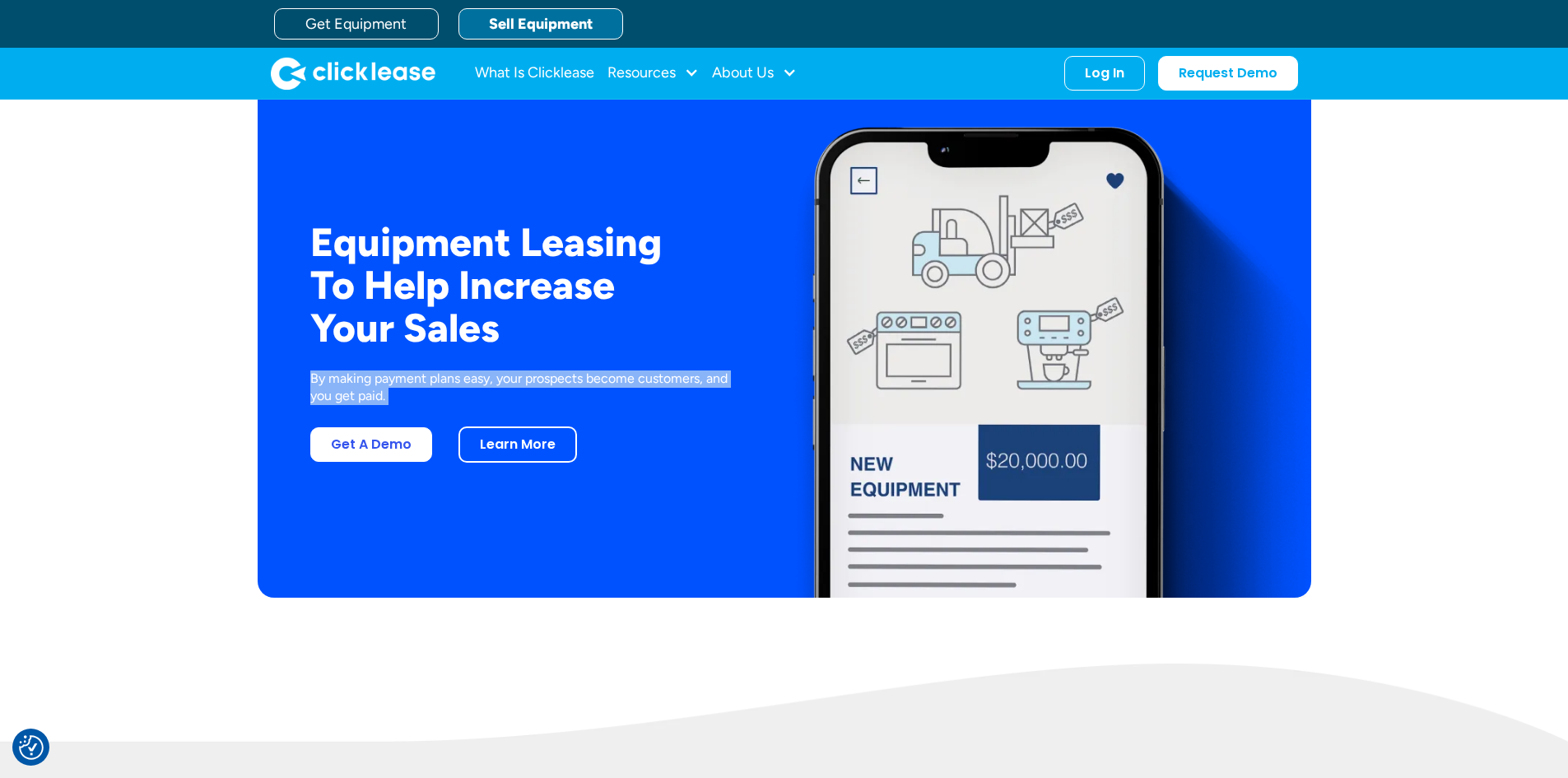
click at [359, 381] on p "By making payment plans easy, your prospects become customers, and you get paid." at bounding box center [531, 388] width 441 height 34
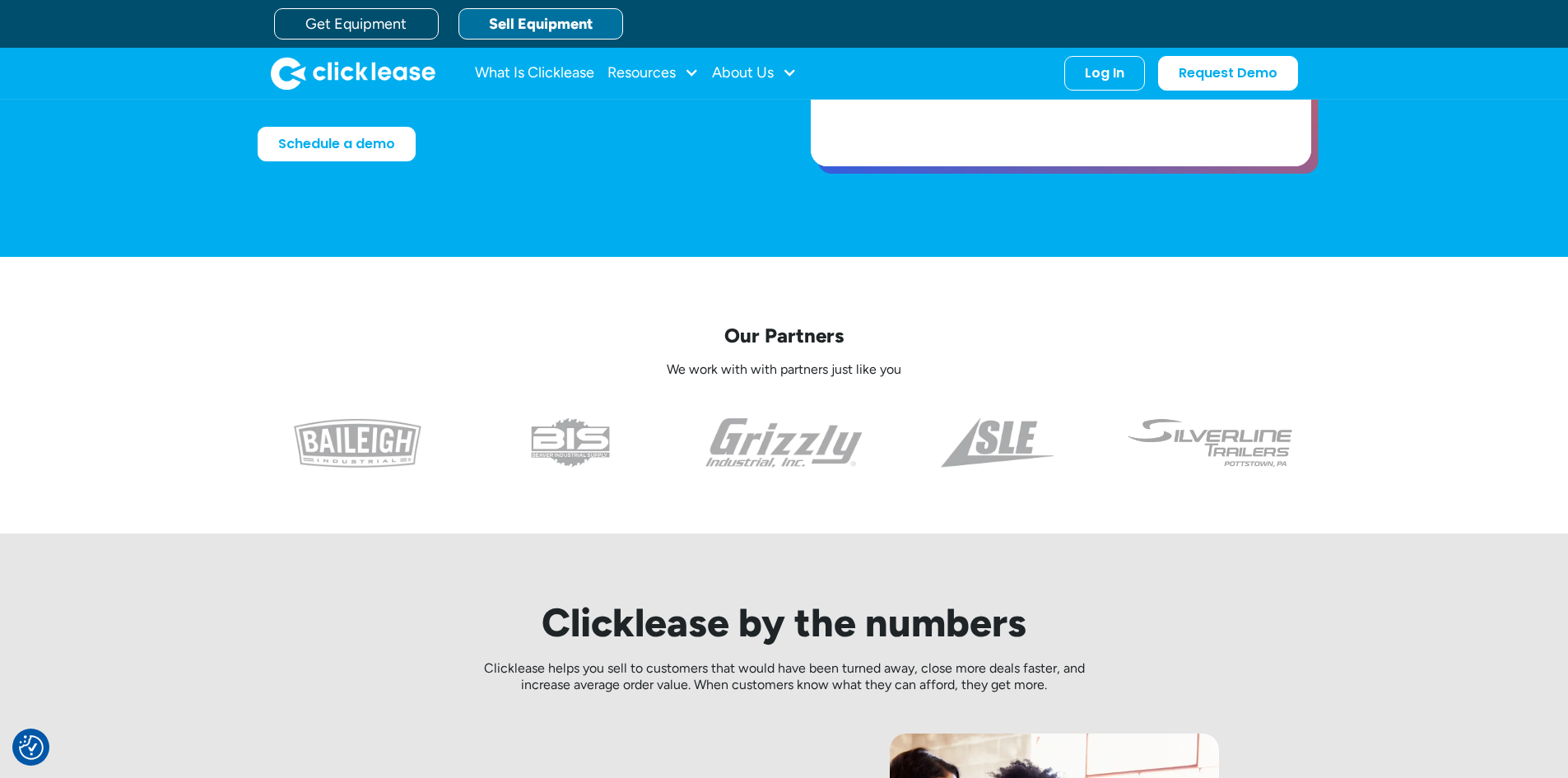
scroll to position [0, 0]
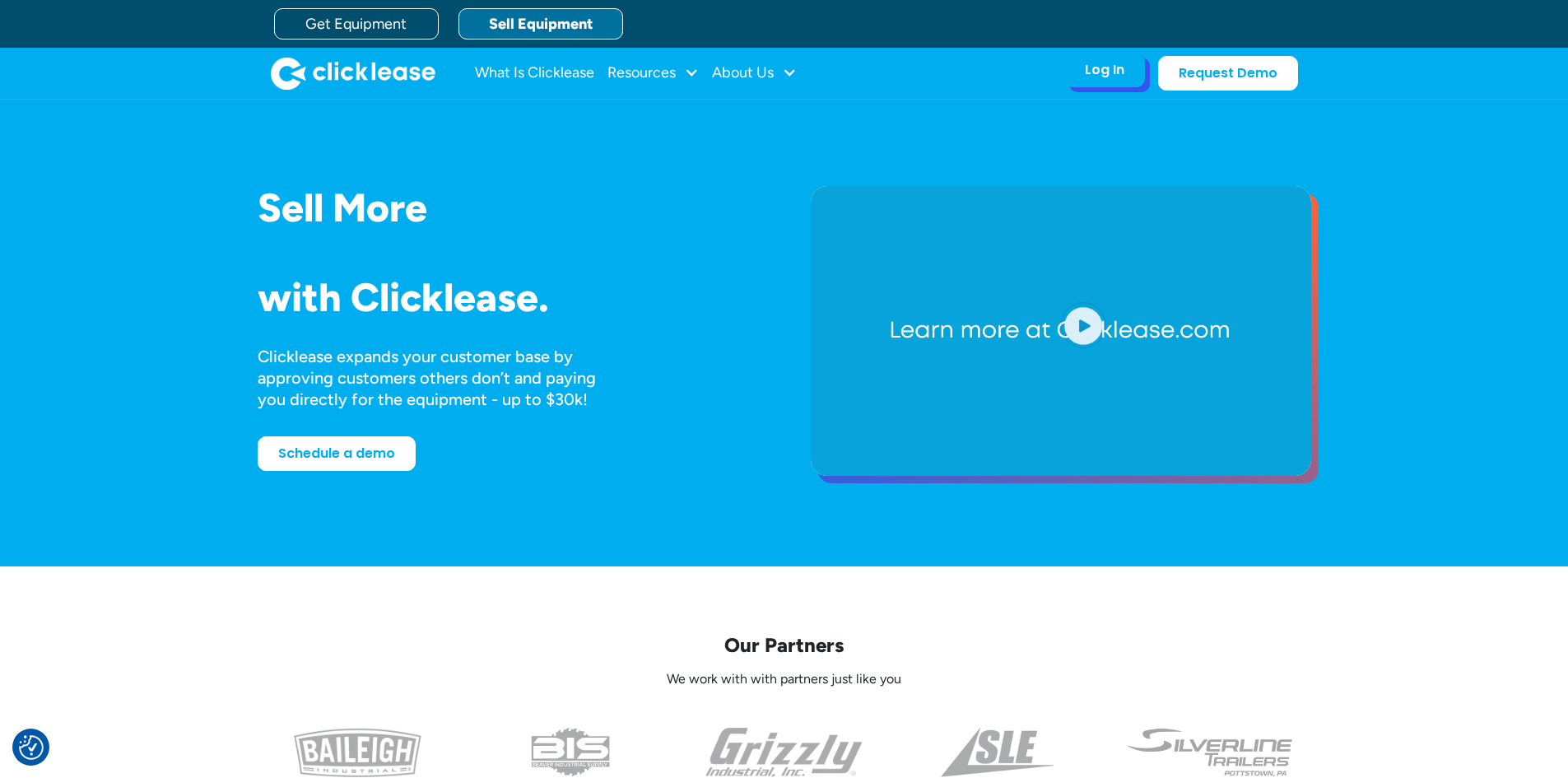
click at [1101, 87] on div "Log In Account login I use Clicklease to get my equipment Partner Portal I offe…" at bounding box center [1104, 70] width 81 height 34
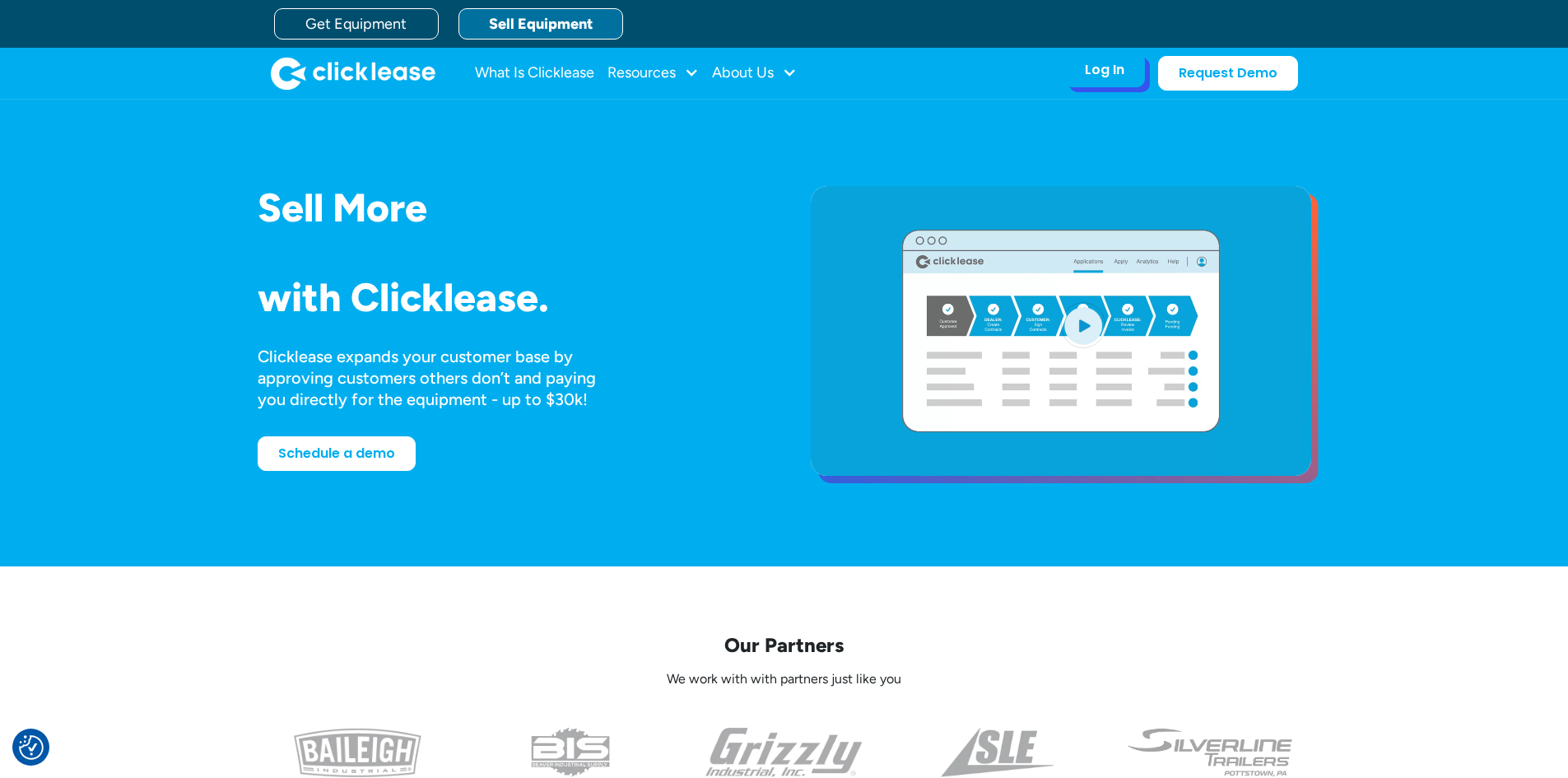
click at [1101, 70] on div "Log In" at bounding box center [1104, 70] width 39 height 16
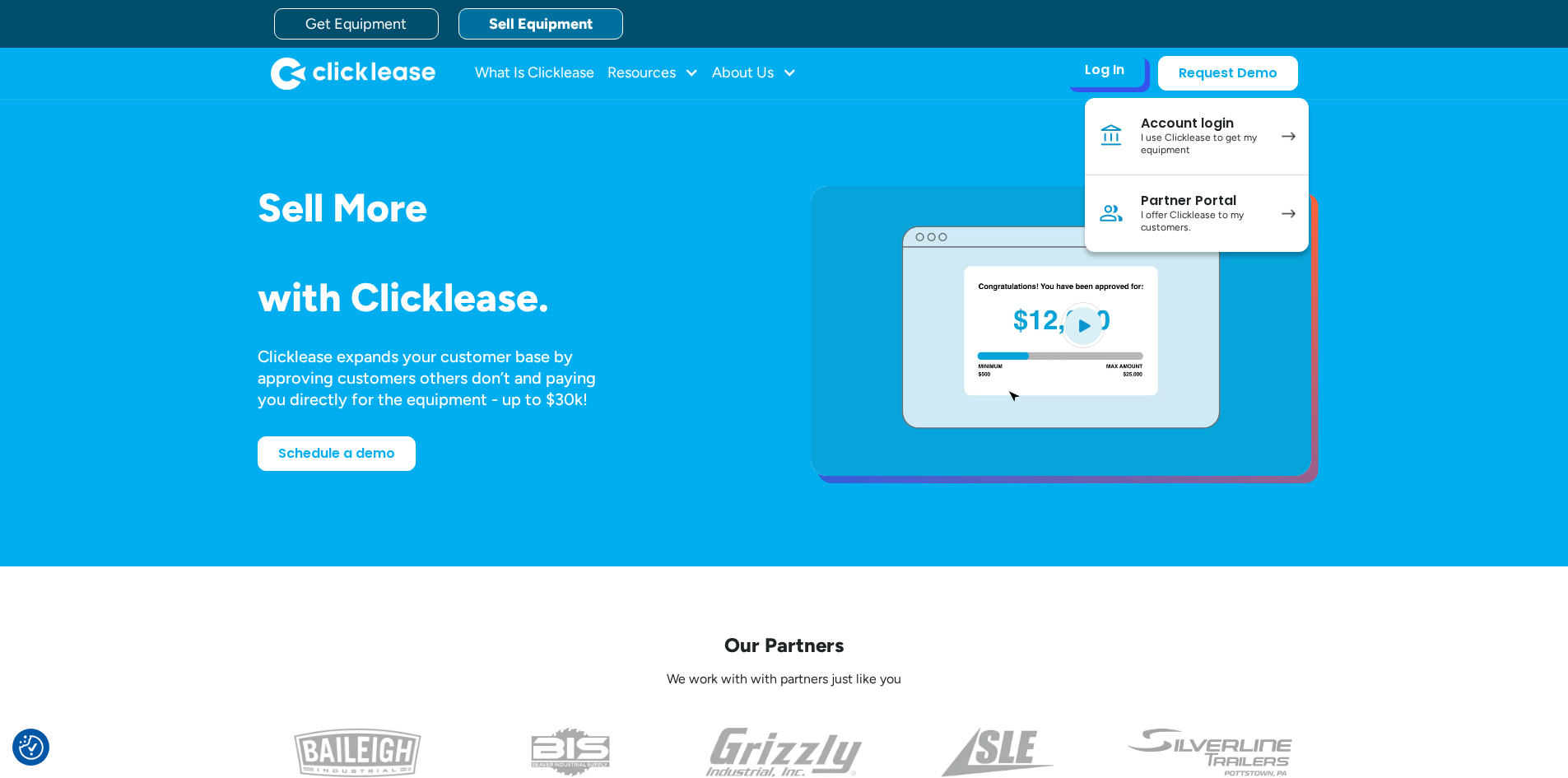
click at [1192, 194] on div "Partner Portal" at bounding box center [1203, 200] width 124 height 16
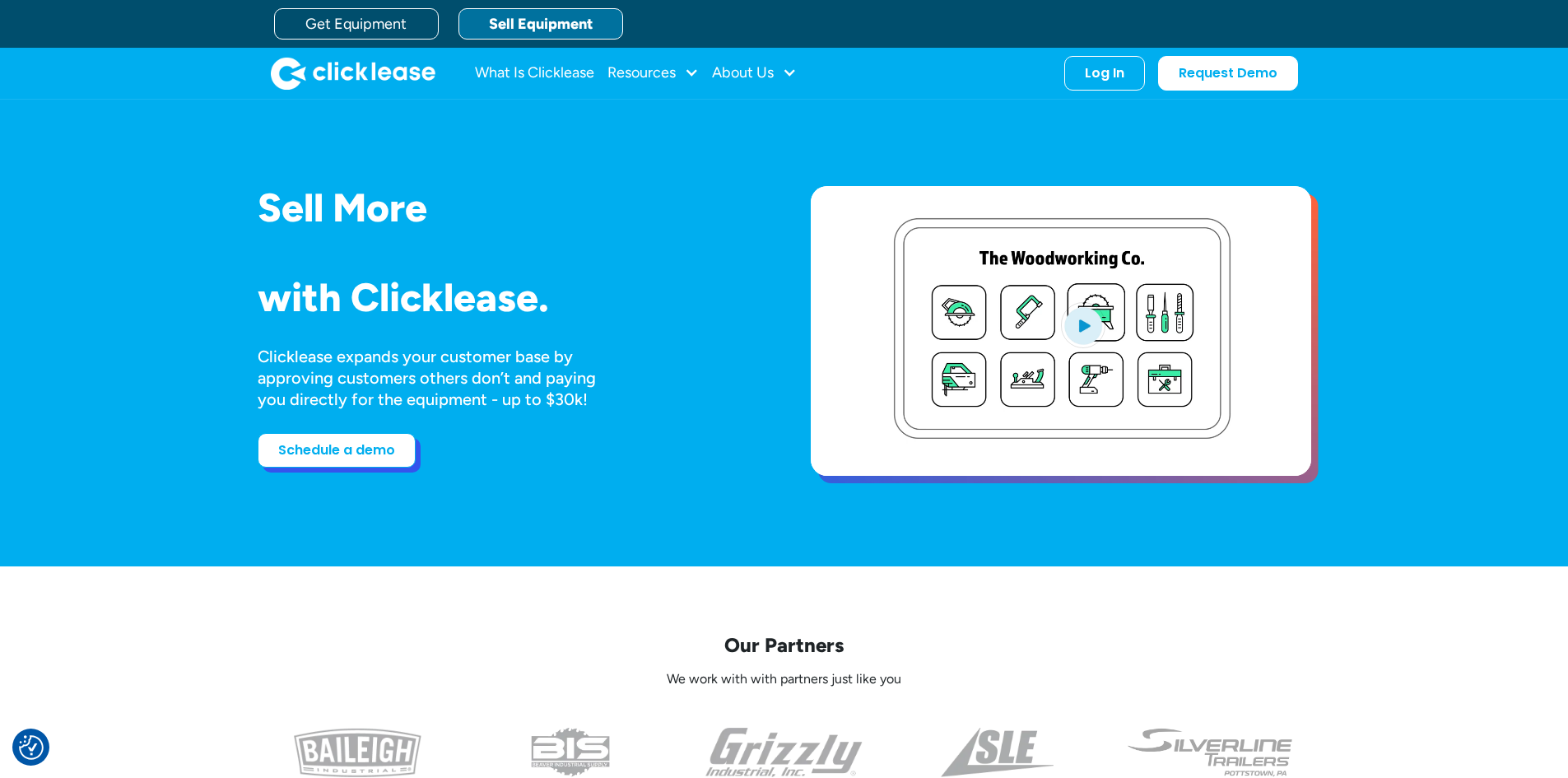
click at [380, 441] on link "Schedule a demo" at bounding box center [336, 450] width 158 height 34
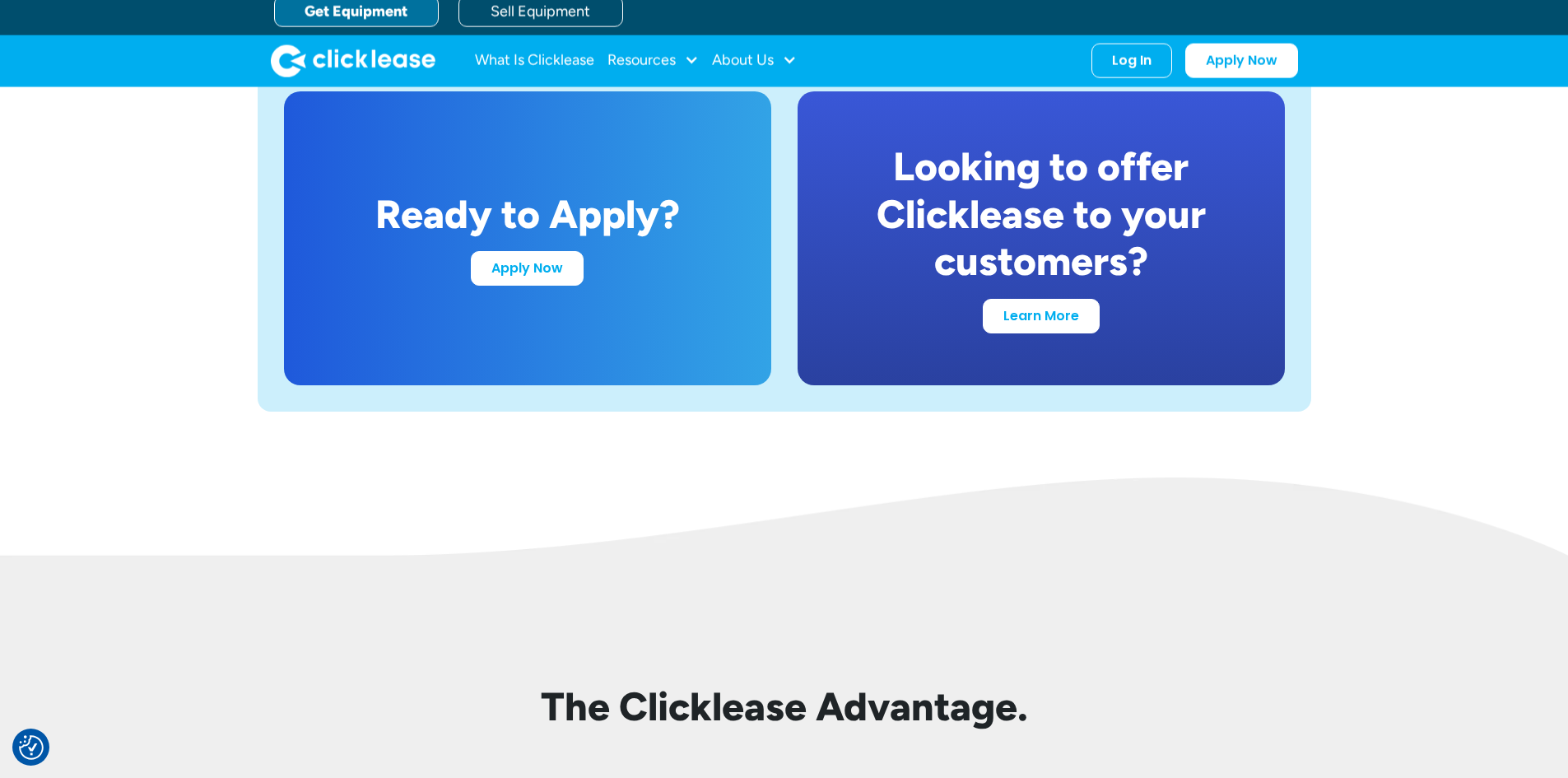
scroll to position [3127, 0]
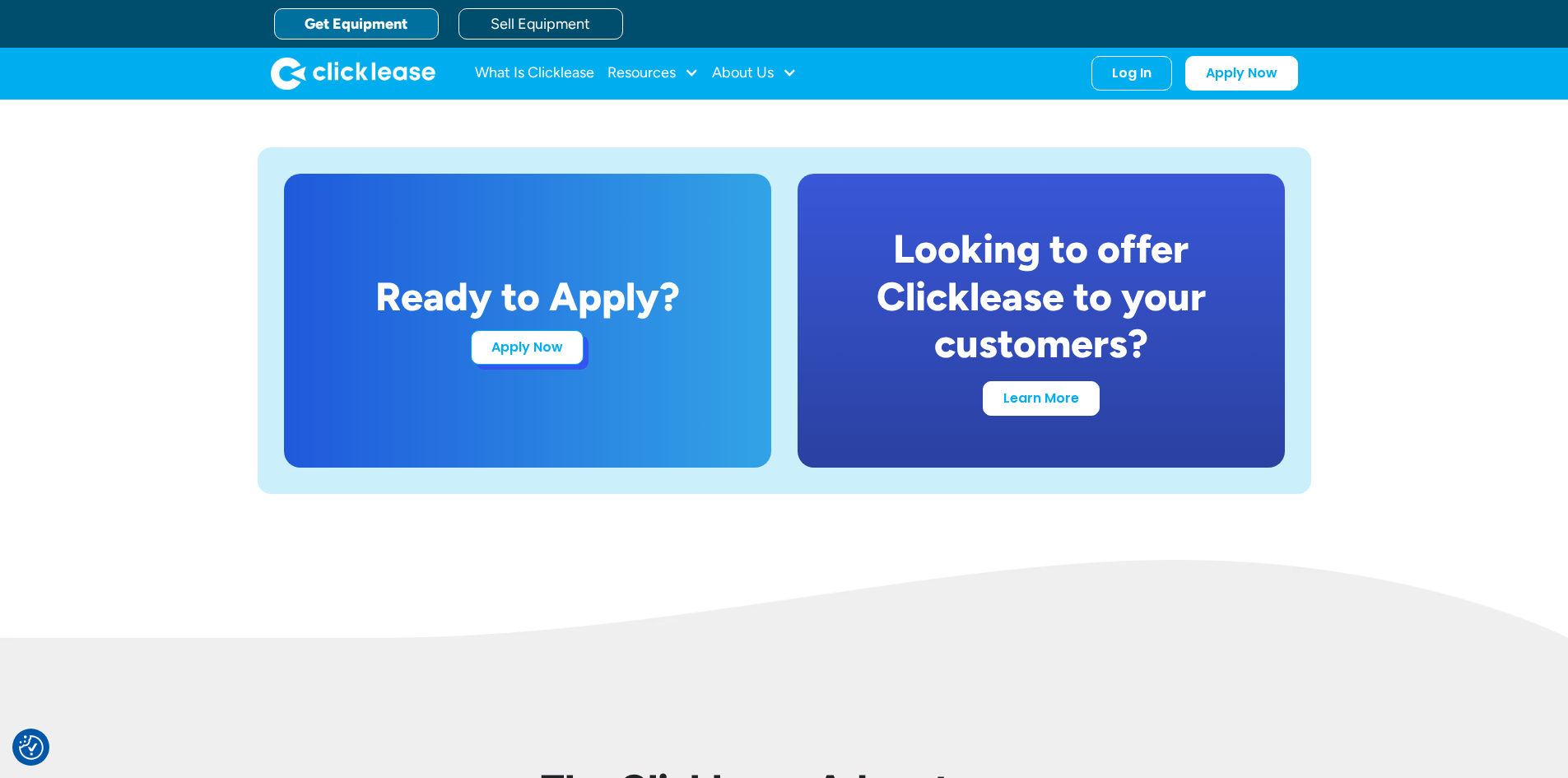
click at [515, 349] on link "Apply Now" at bounding box center [527, 348] width 112 height 34
